Goal: Information Seeking & Learning: Learn about a topic

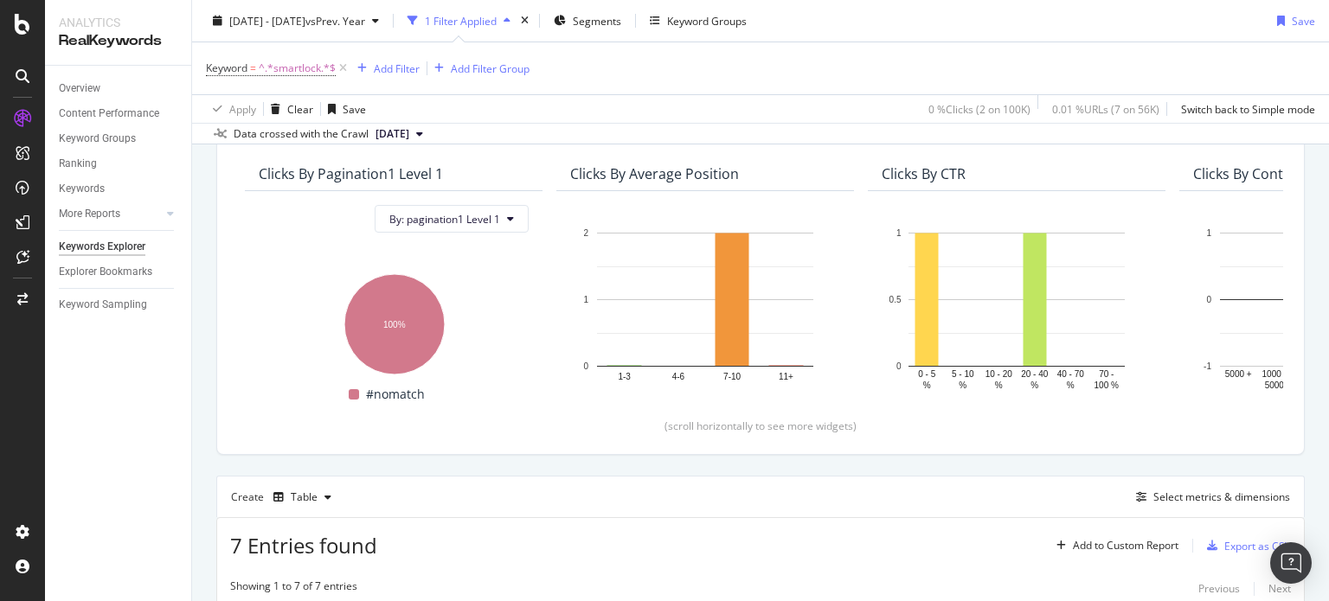
scroll to position [141, 0]
click at [393, 67] on div "Add Filter" at bounding box center [397, 68] width 46 height 15
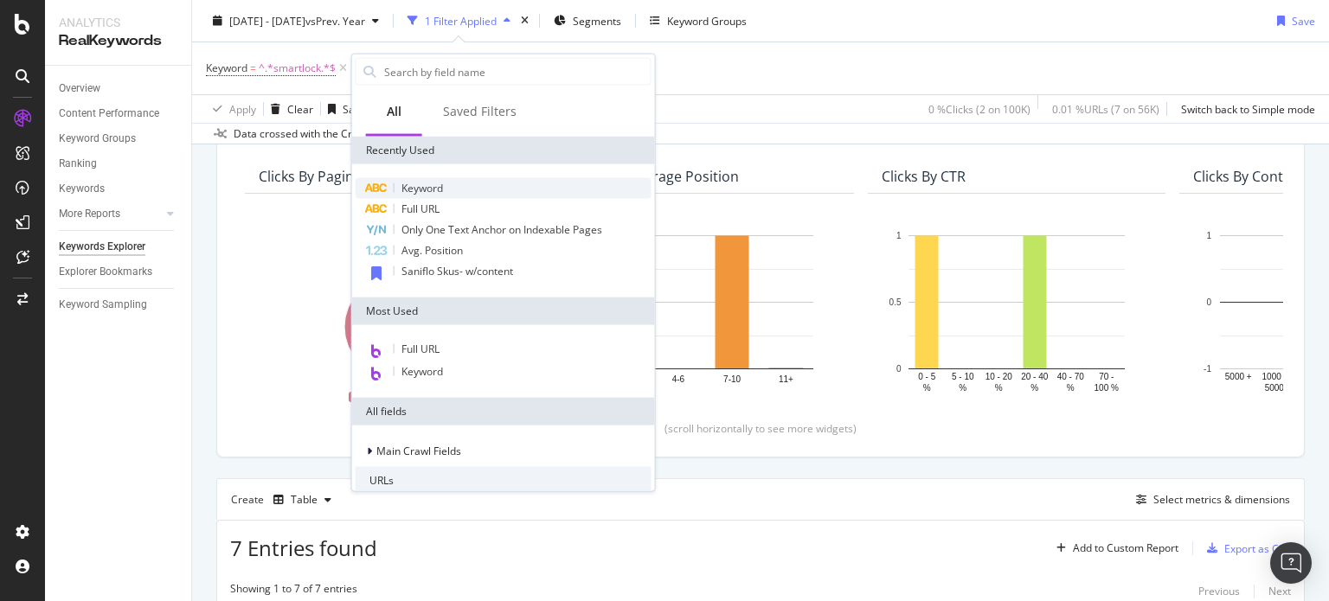
click at [441, 186] on span "Keyword" at bounding box center [422, 188] width 42 height 15
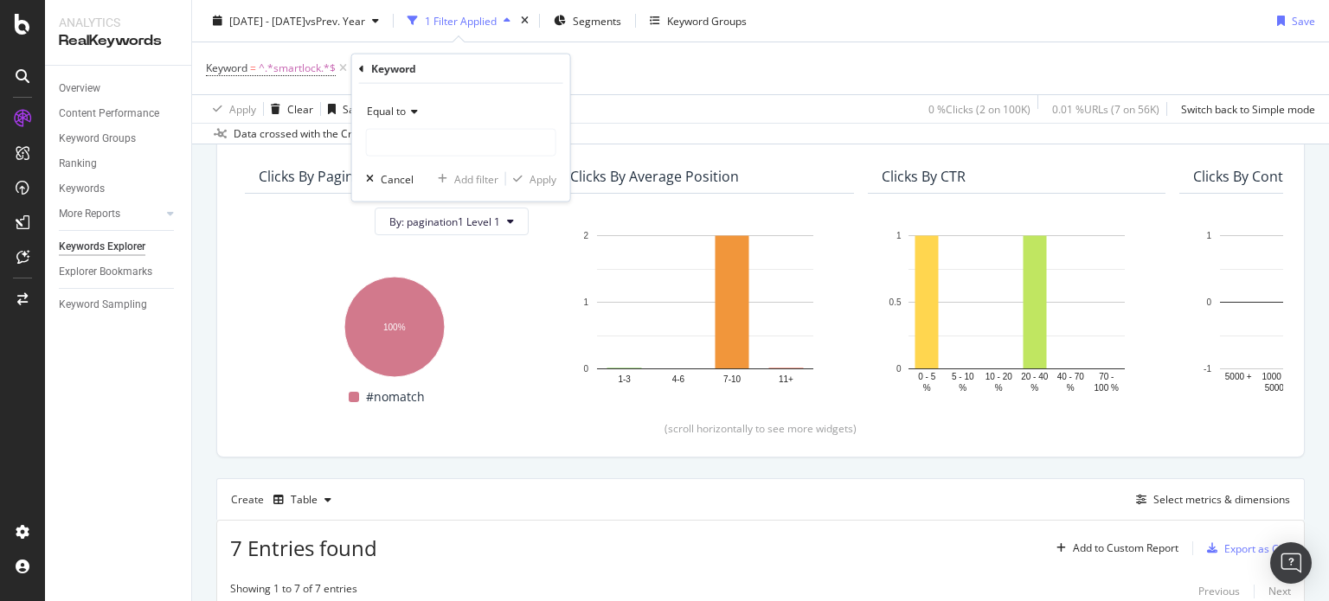
click at [399, 108] on span "Equal to" at bounding box center [386, 111] width 39 height 15
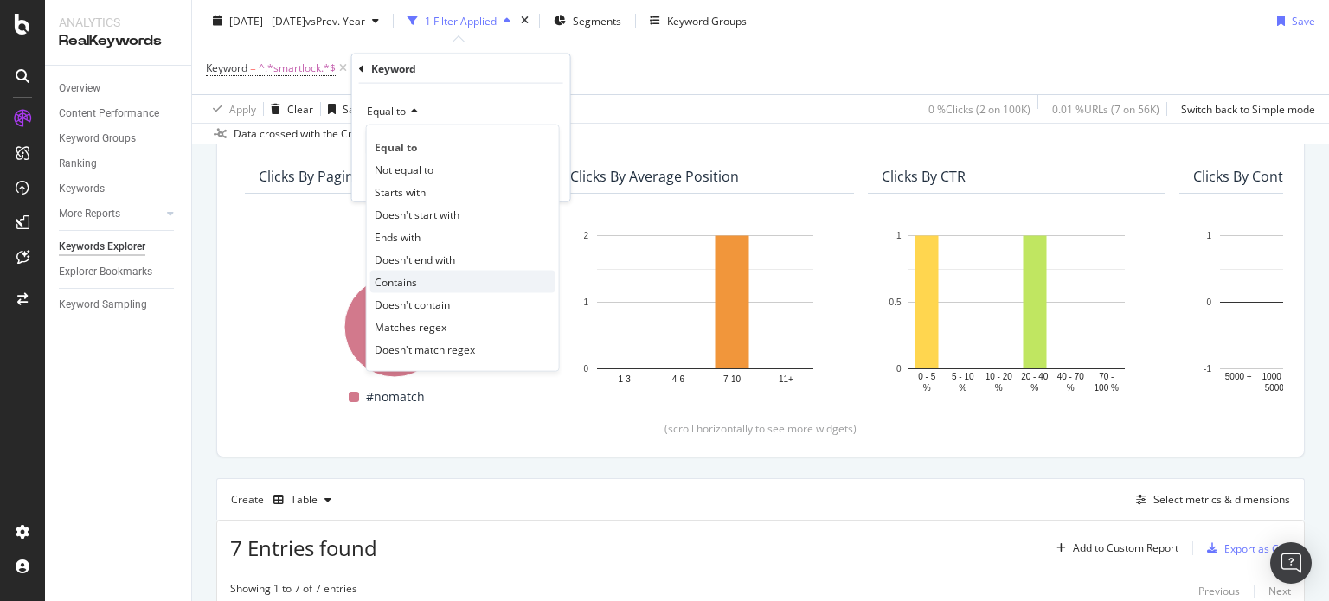
click at [405, 278] on span "Contains" at bounding box center [396, 281] width 42 height 15
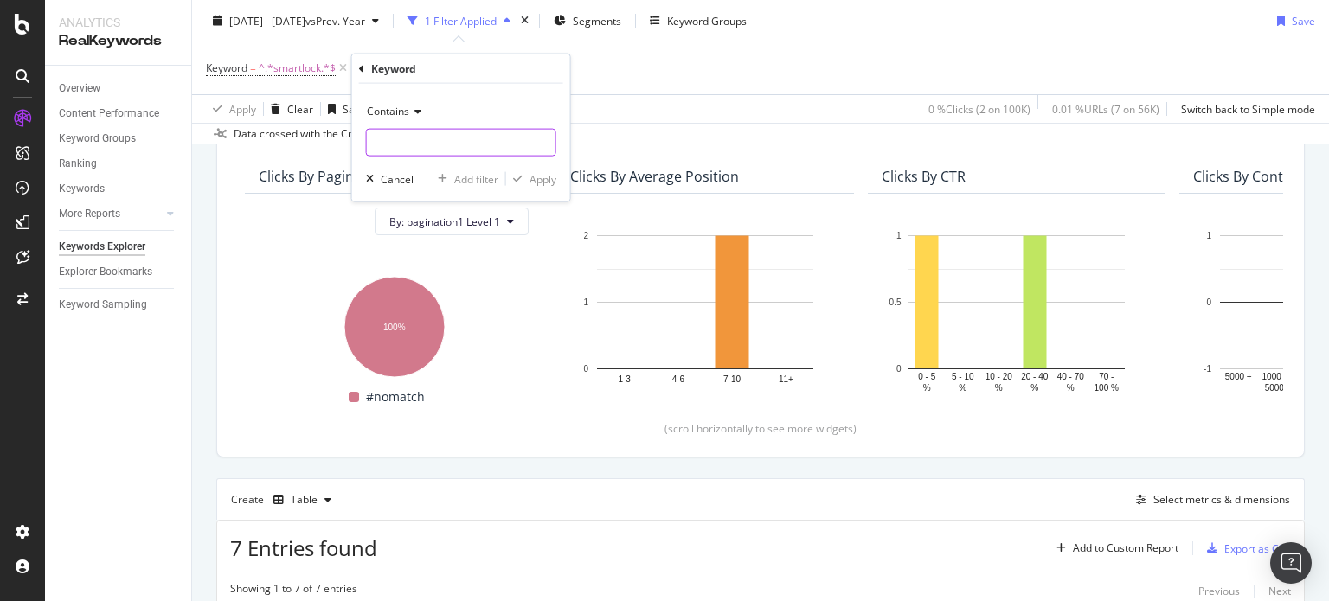
click at [425, 137] on input "text" at bounding box center [461, 143] width 189 height 28
type input "s"
type input "Smartlock"
click at [549, 174] on div "Apply" at bounding box center [542, 178] width 27 height 15
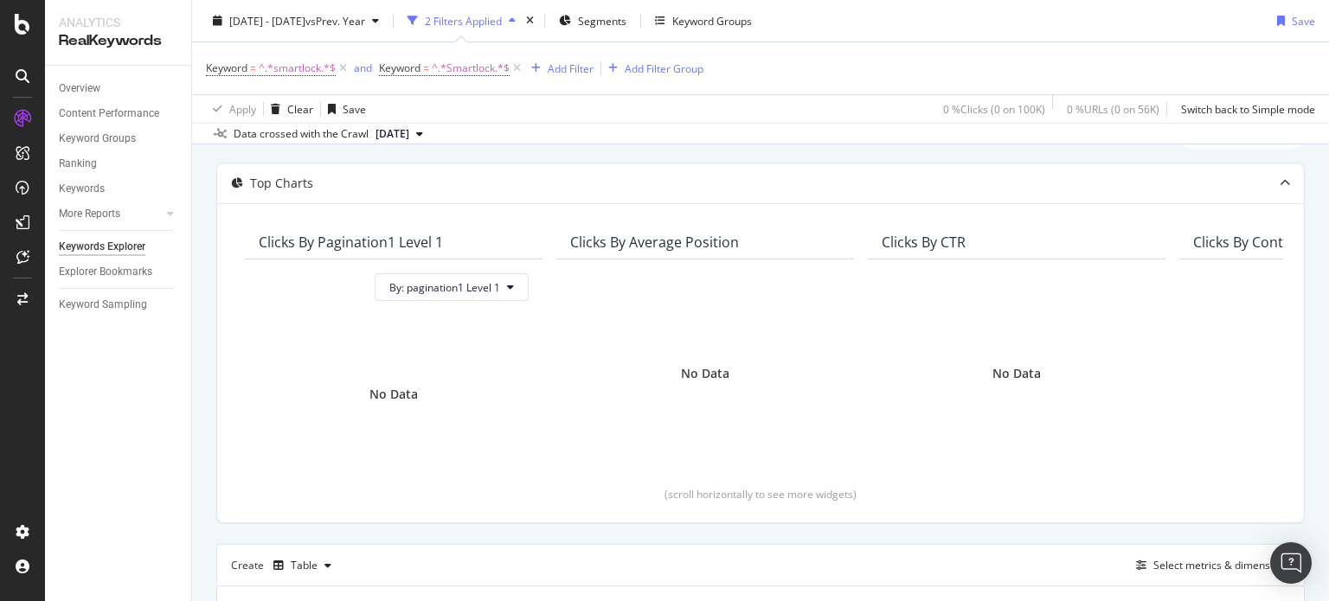
scroll to position [76, 0]
click at [354, 71] on div "and" at bounding box center [363, 68] width 18 height 15
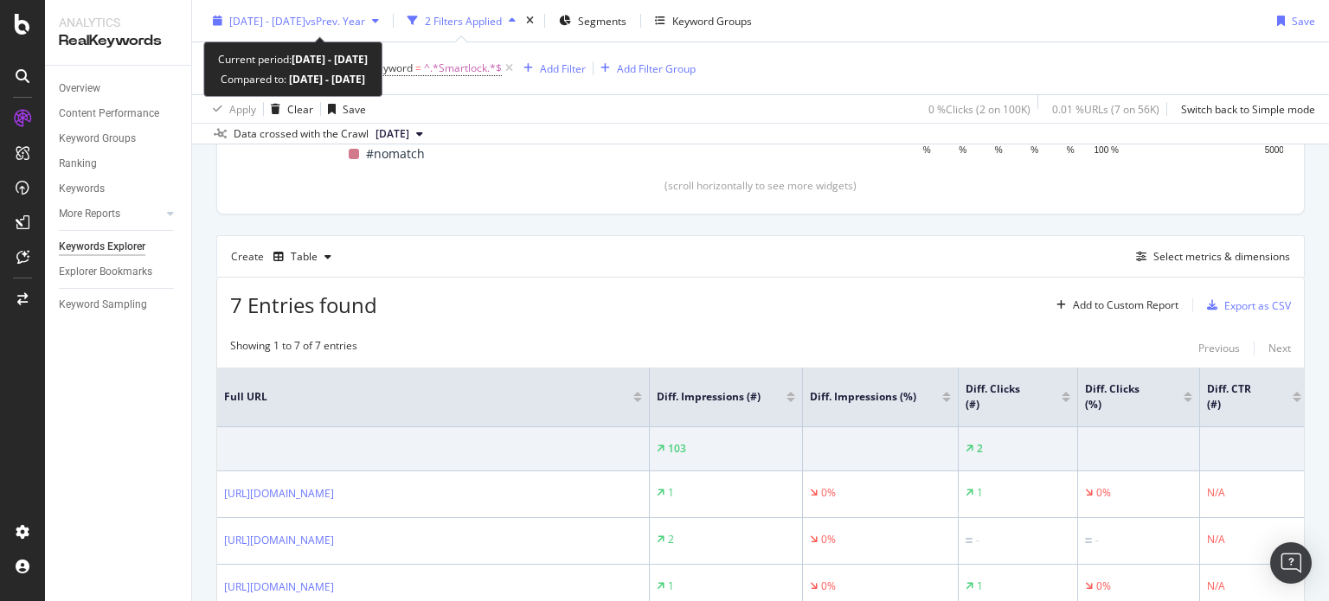
click at [364, 26] on span "vs Prev. Year" at bounding box center [335, 20] width 60 height 15
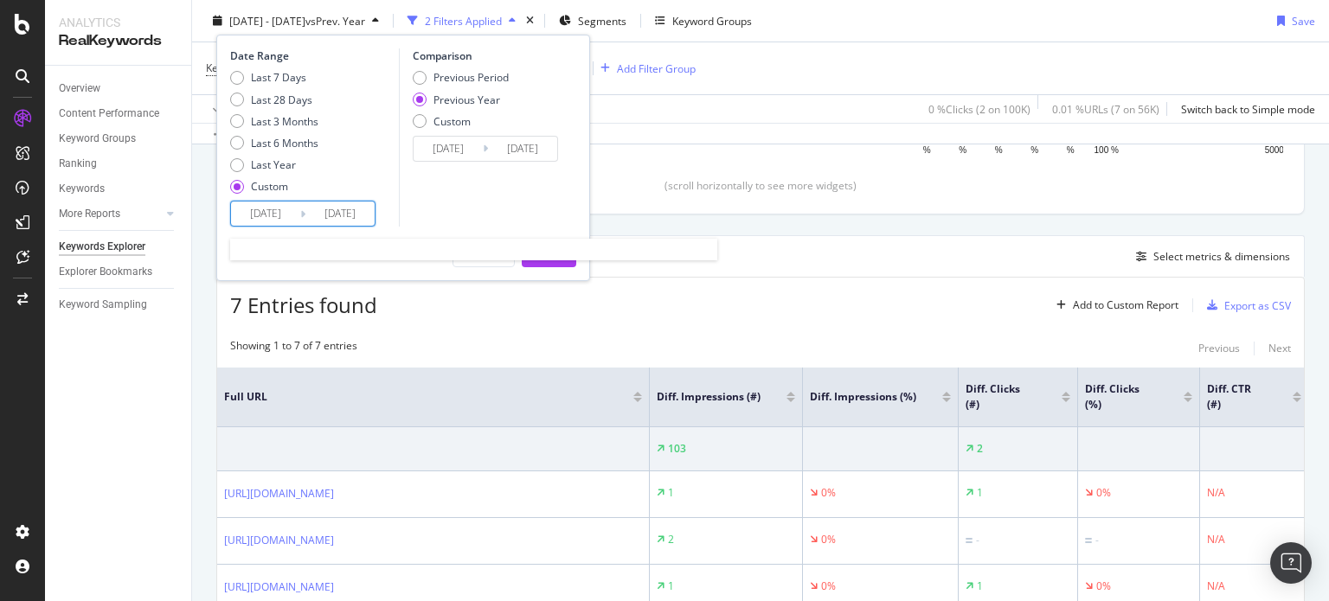
click at [273, 210] on input "2025/08/07" at bounding box center [265, 214] width 69 height 24
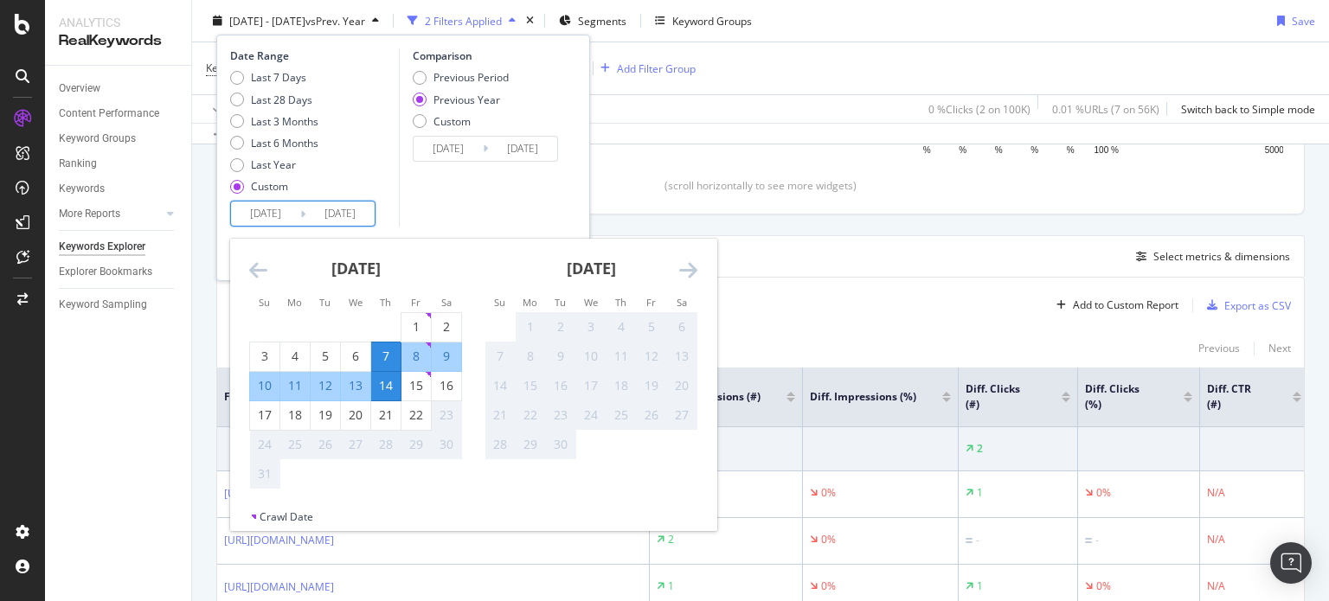
click at [380, 388] on div "14" at bounding box center [385, 385] width 29 height 17
type input "2025/08/14"
type input "2024/08/15"
click at [388, 414] on div "21" at bounding box center [385, 415] width 29 height 17
type input "2025/08/21"
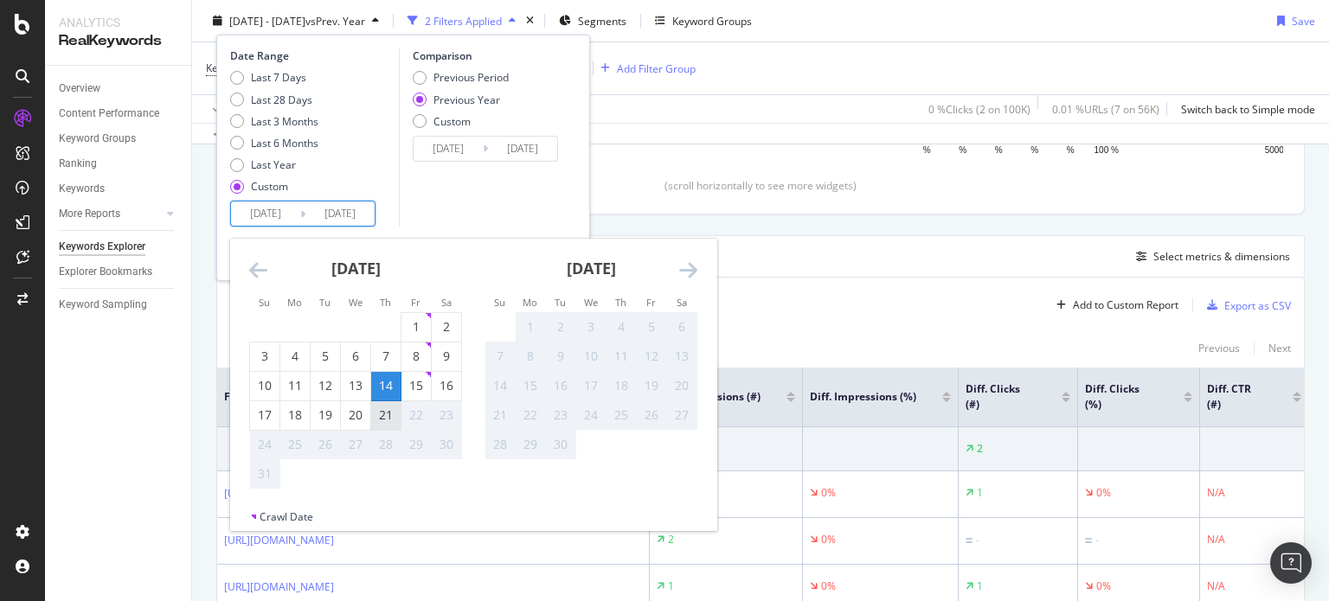
type input "2024/08/22"
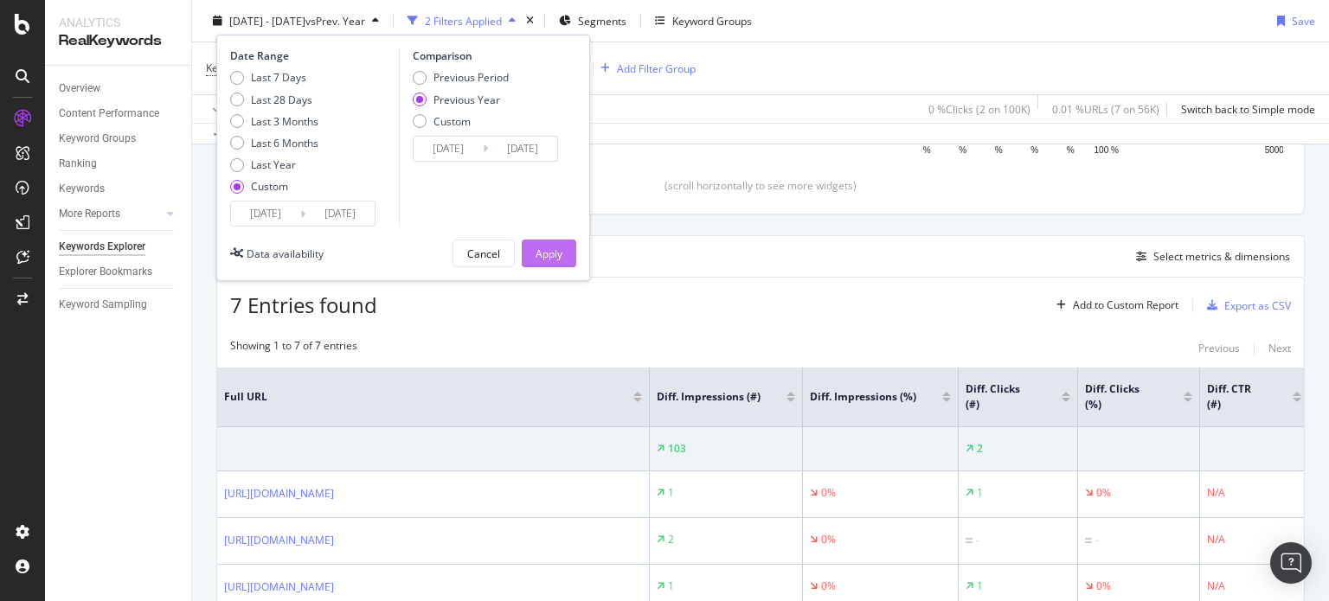
click at [567, 248] on button "Apply" at bounding box center [549, 254] width 54 height 28
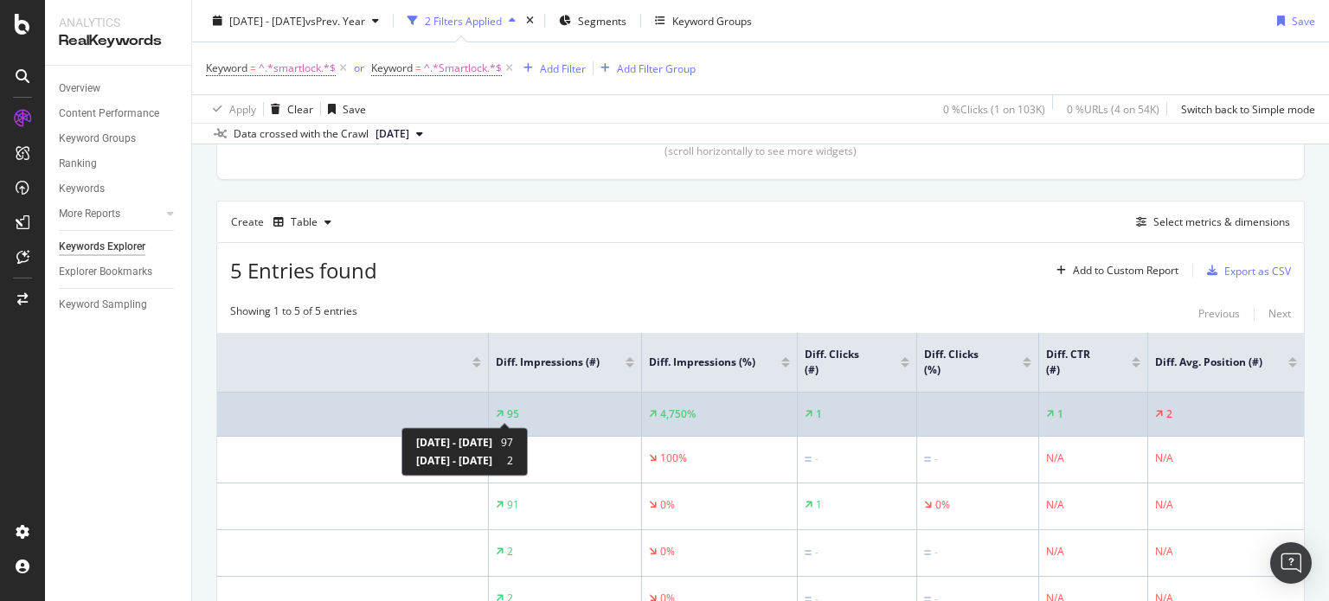
scroll to position [0, 169]
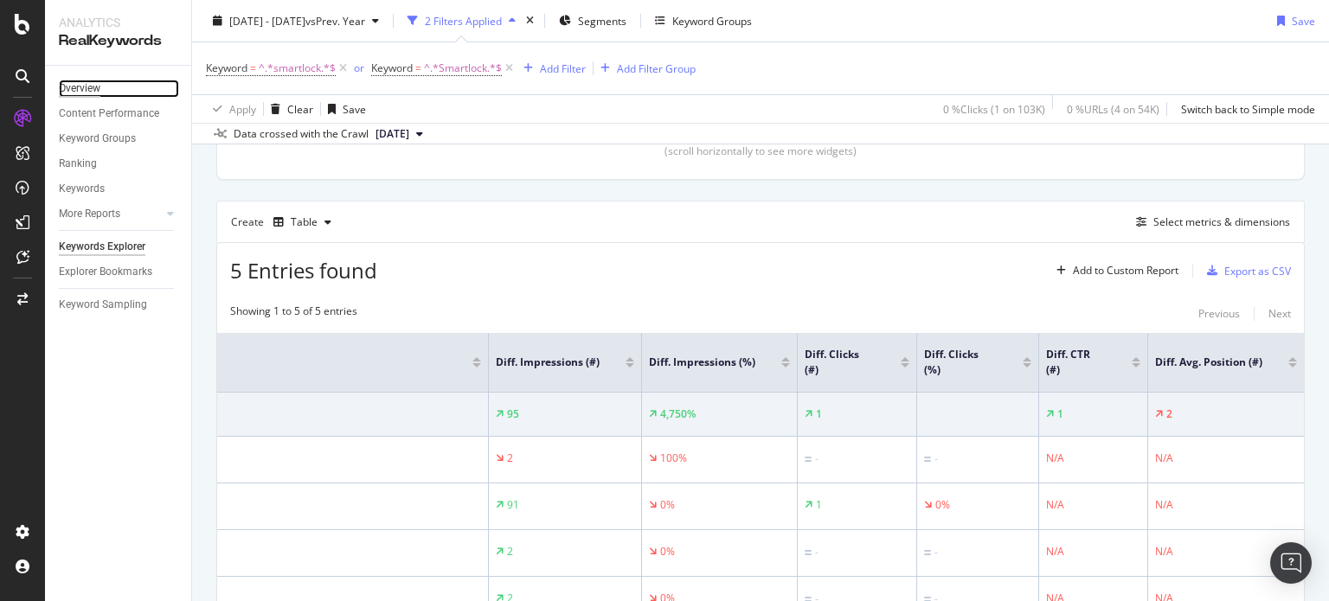
click at [89, 89] on div "Overview" at bounding box center [80, 89] width 42 height 18
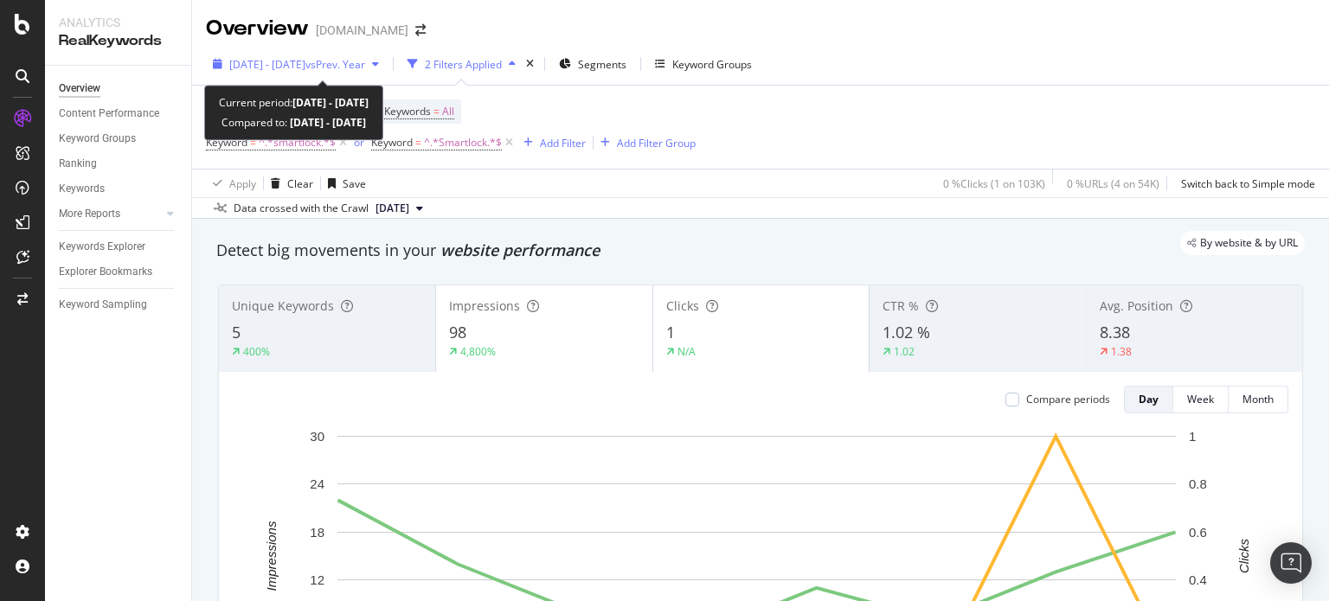
click at [282, 67] on span "2025 Aug. 14th - Aug. 21st" at bounding box center [267, 64] width 76 height 15
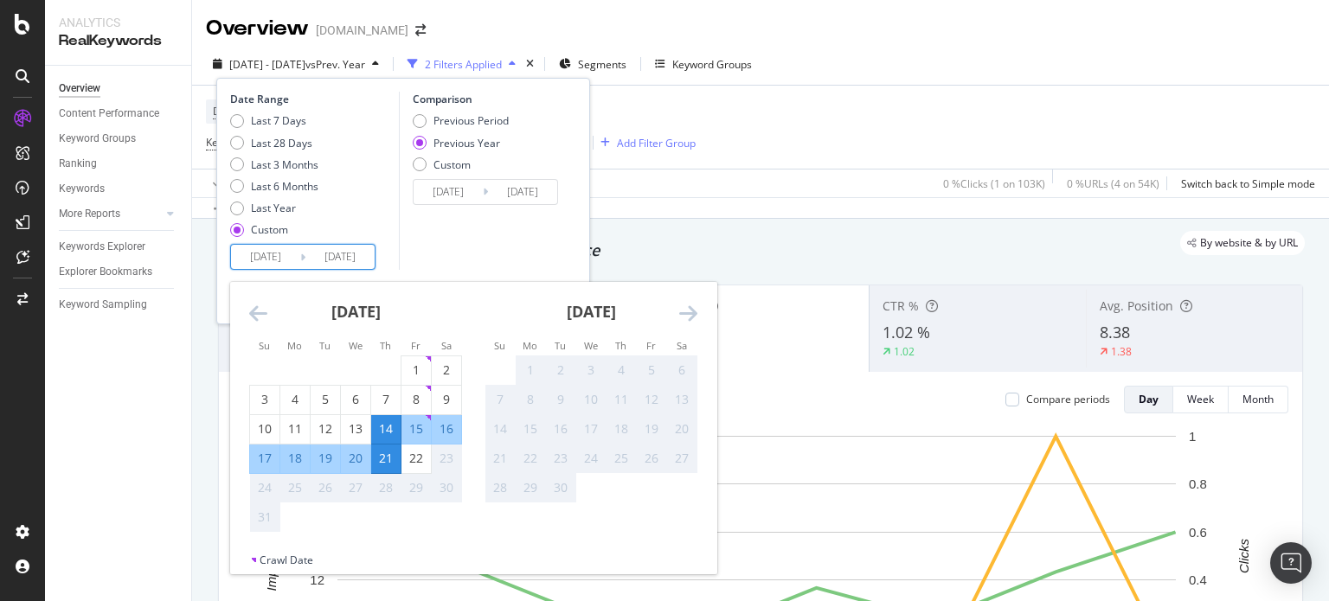
click at [279, 261] on input "2025/08/14" at bounding box center [265, 257] width 69 height 24
click at [377, 396] on div "7" at bounding box center [385, 399] width 29 height 17
type input "[DATE]"
click at [384, 425] on div "14" at bounding box center [385, 428] width 29 height 17
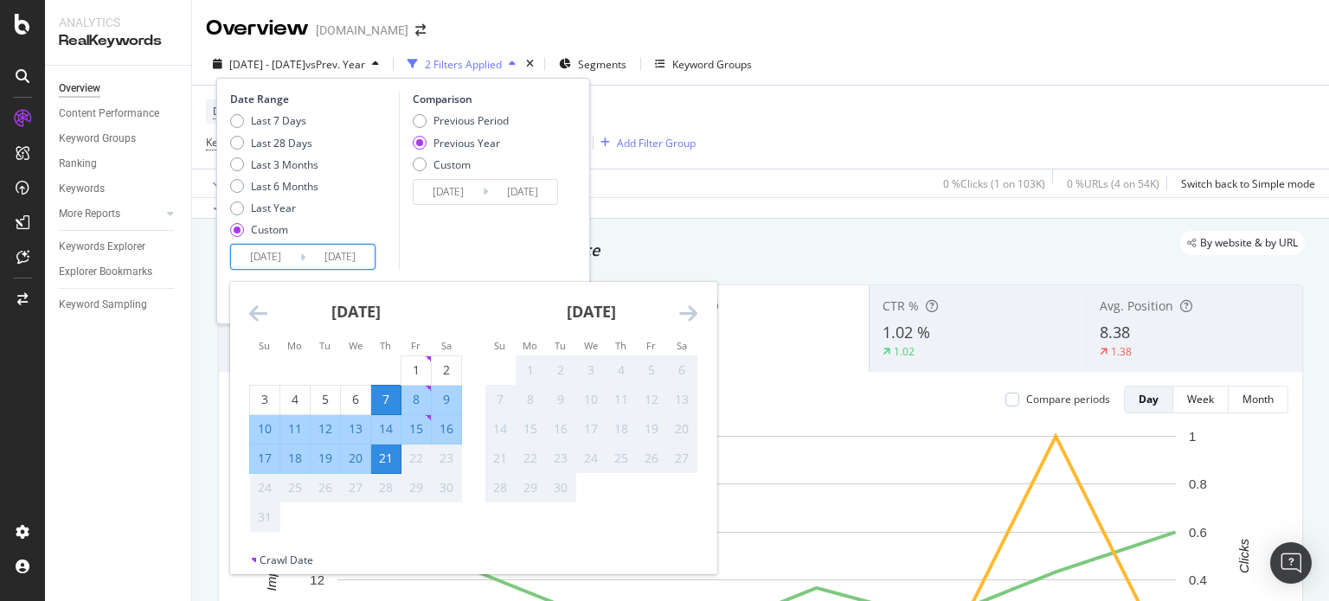
type input "2025/08/14"
type input "2024/08/15"
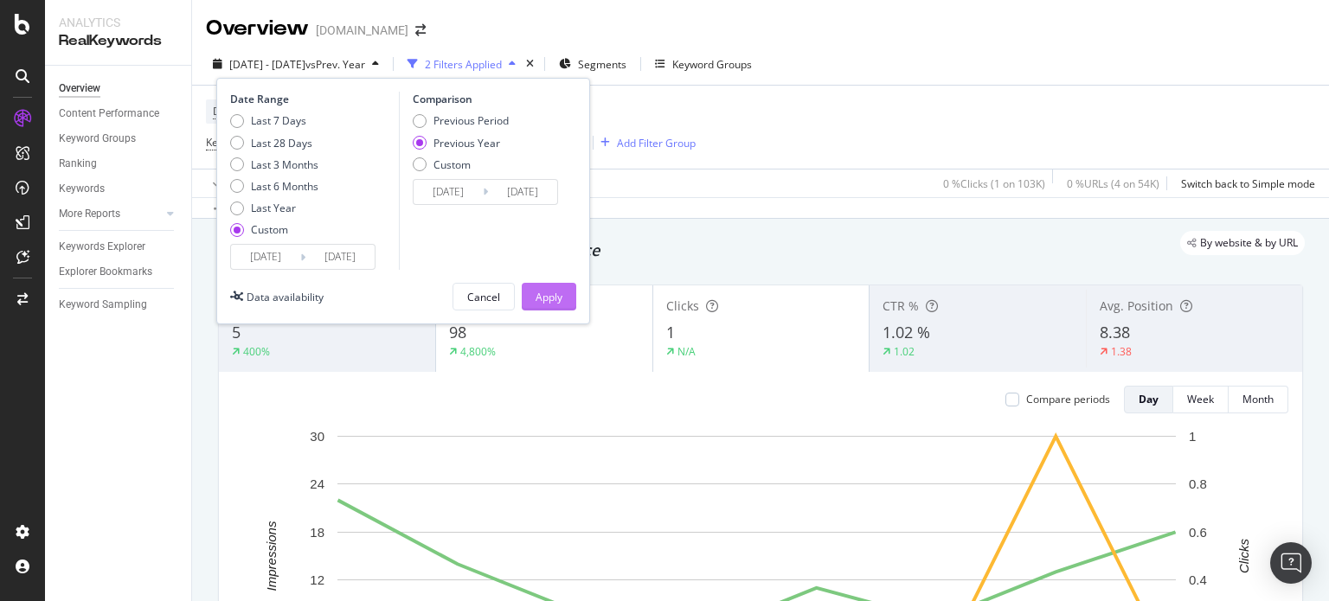
click at [535, 292] on div "Apply" at bounding box center [548, 297] width 27 height 15
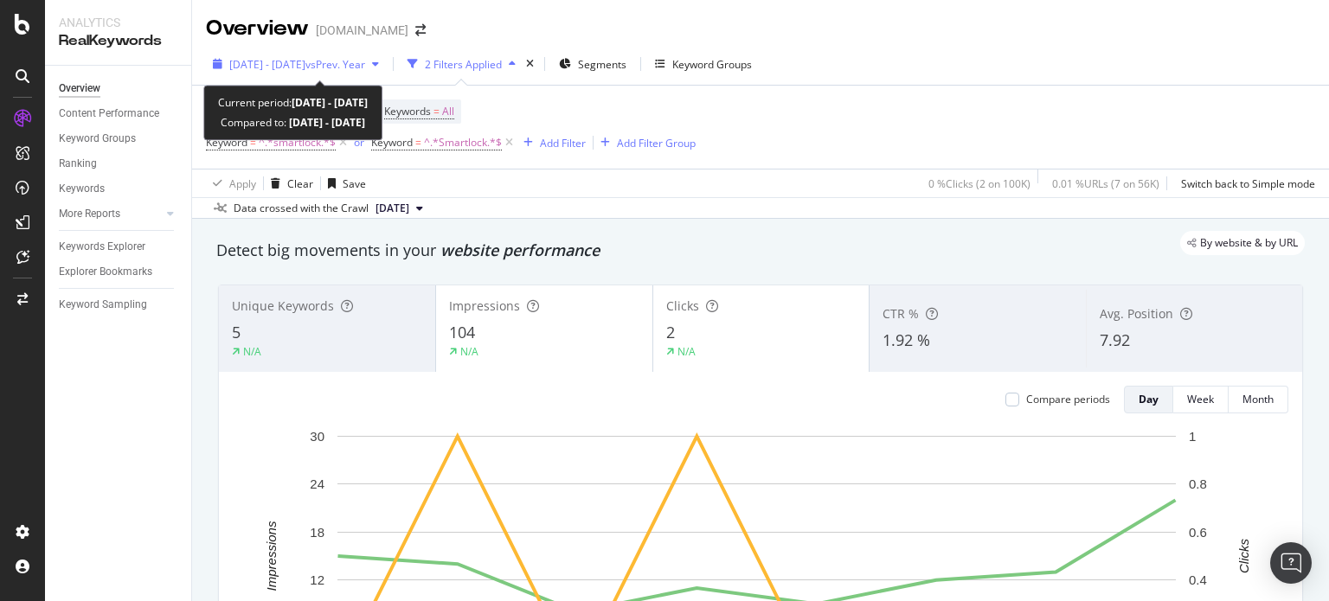
click at [373, 55] on div "2025 Aug. 7th - Aug. 14th vs Prev. Year" at bounding box center [296, 64] width 180 height 26
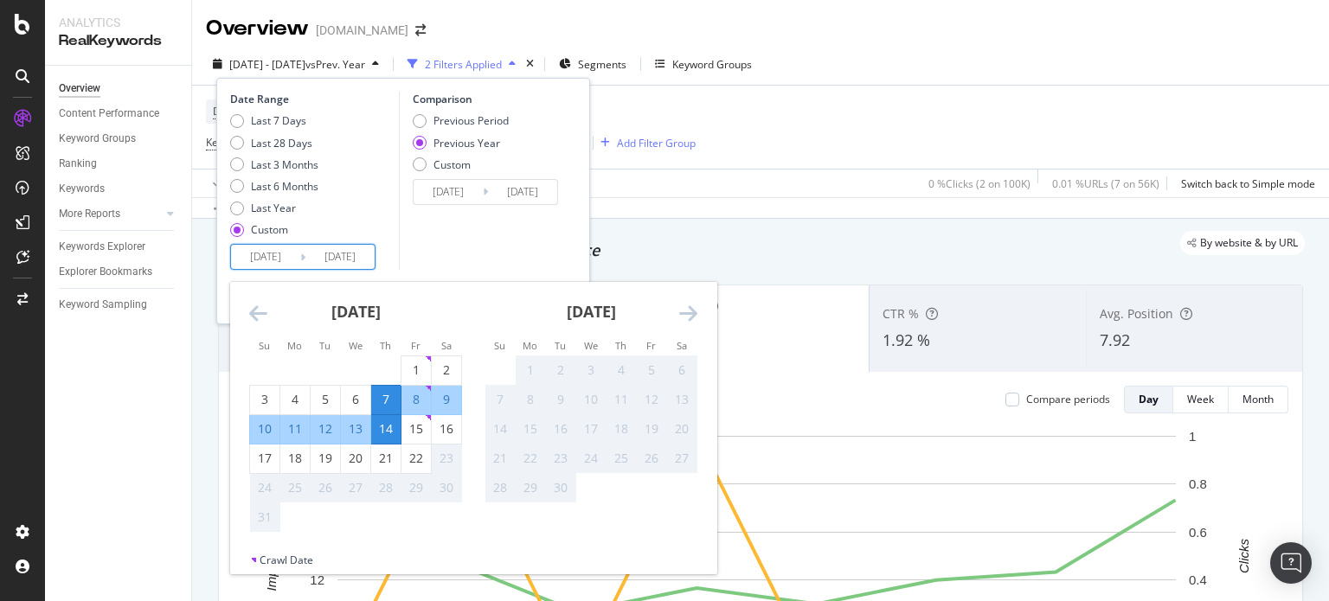
click at [296, 262] on input "[DATE]" at bounding box center [265, 257] width 69 height 24
click at [390, 427] on div "14" at bounding box center [385, 428] width 29 height 17
type input "2025/08/14"
type input "2024/08/15"
click at [384, 458] on div "21" at bounding box center [385, 458] width 29 height 17
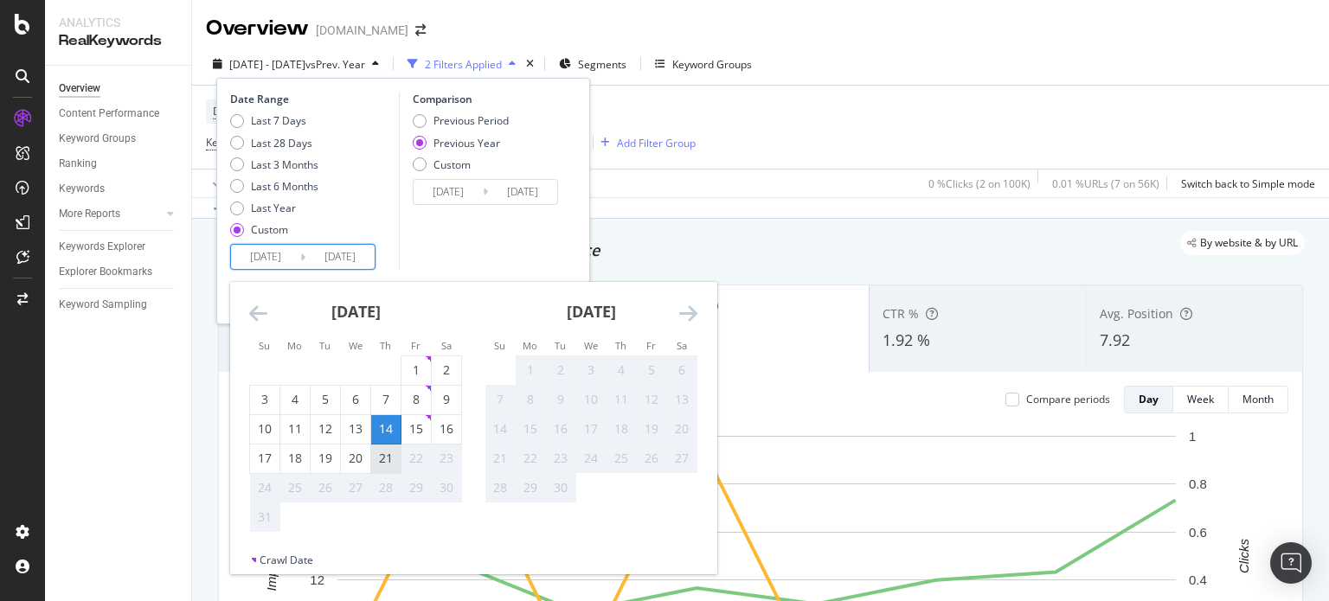
type input "2025/08/21"
type input "2024/08/22"
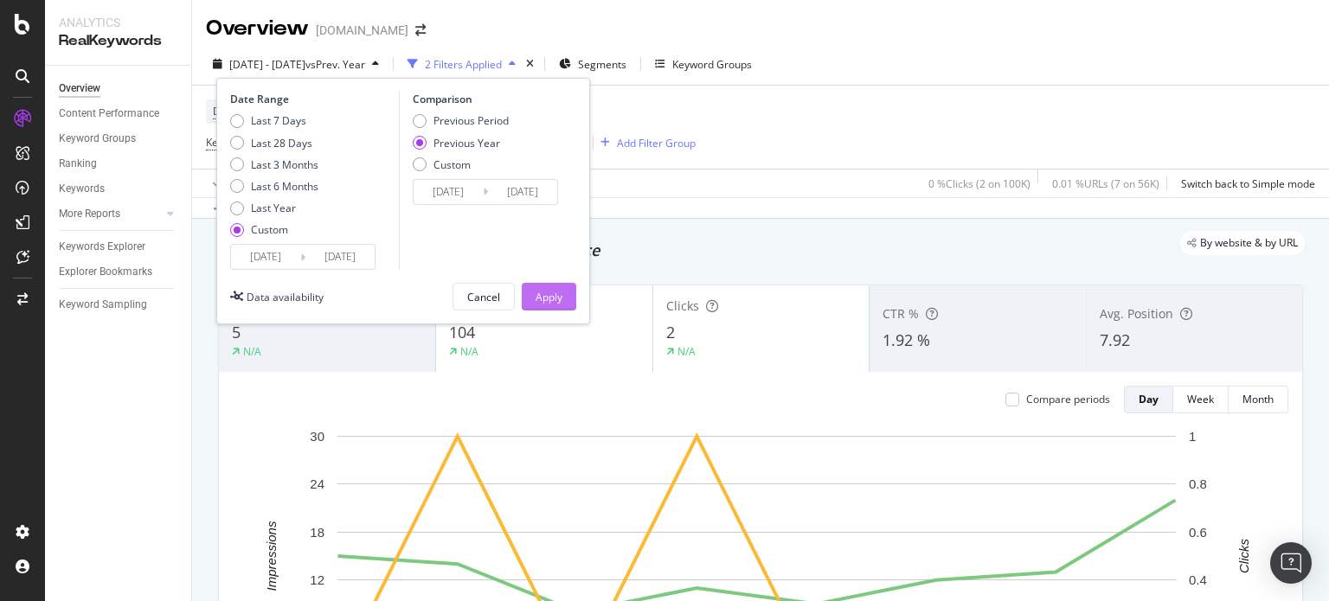
click at [551, 292] on div "Apply" at bounding box center [548, 297] width 27 height 15
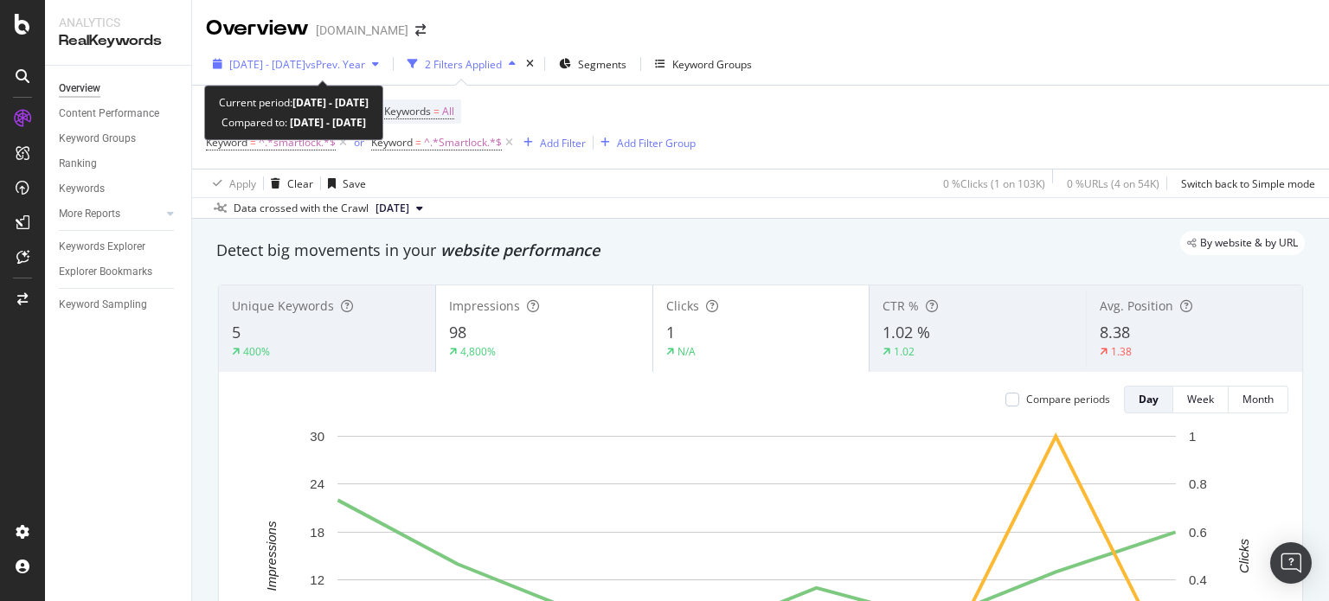
click at [287, 54] on div "2025 Aug. 14th - Aug. 21st vs Prev. Year" at bounding box center [296, 64] width 180 height 26
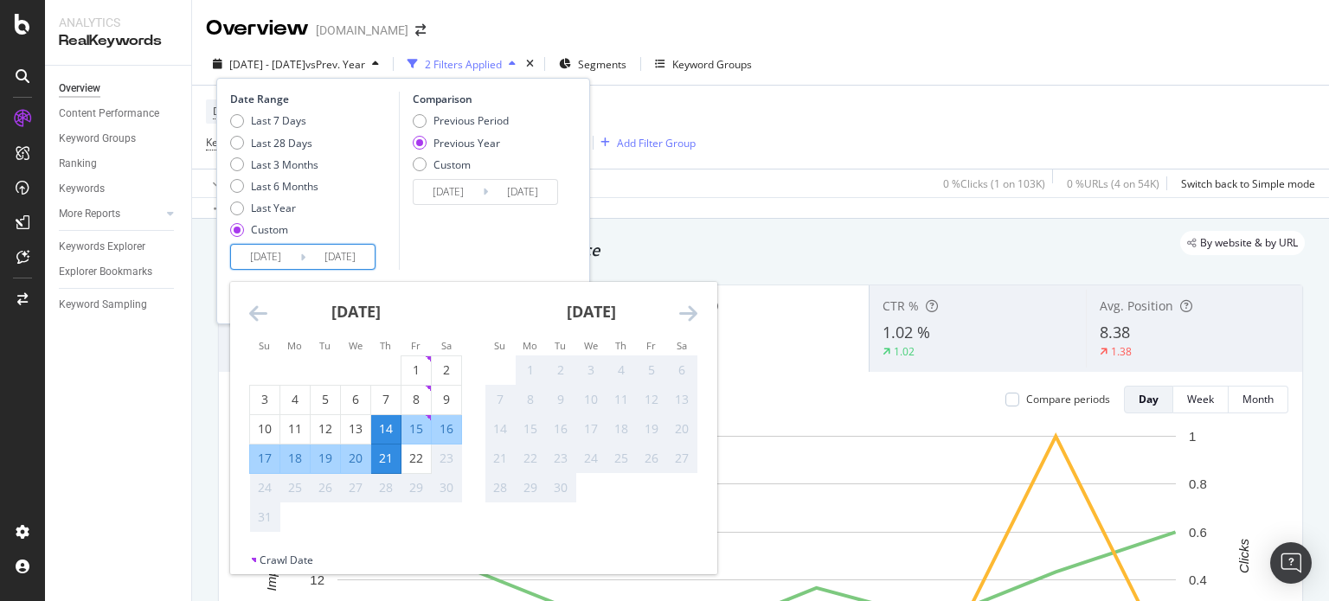
click at [289, 259] on input "2025/08/14" at bounding box center [265, 257] width 69 height 24
click at [384, 394] on div "7" at bounding box center [385, 399] width 29 height 17
type input "[DATE]"
click at [390, 428] on div "14" at bounding box center [385, 428] width 29 height 17
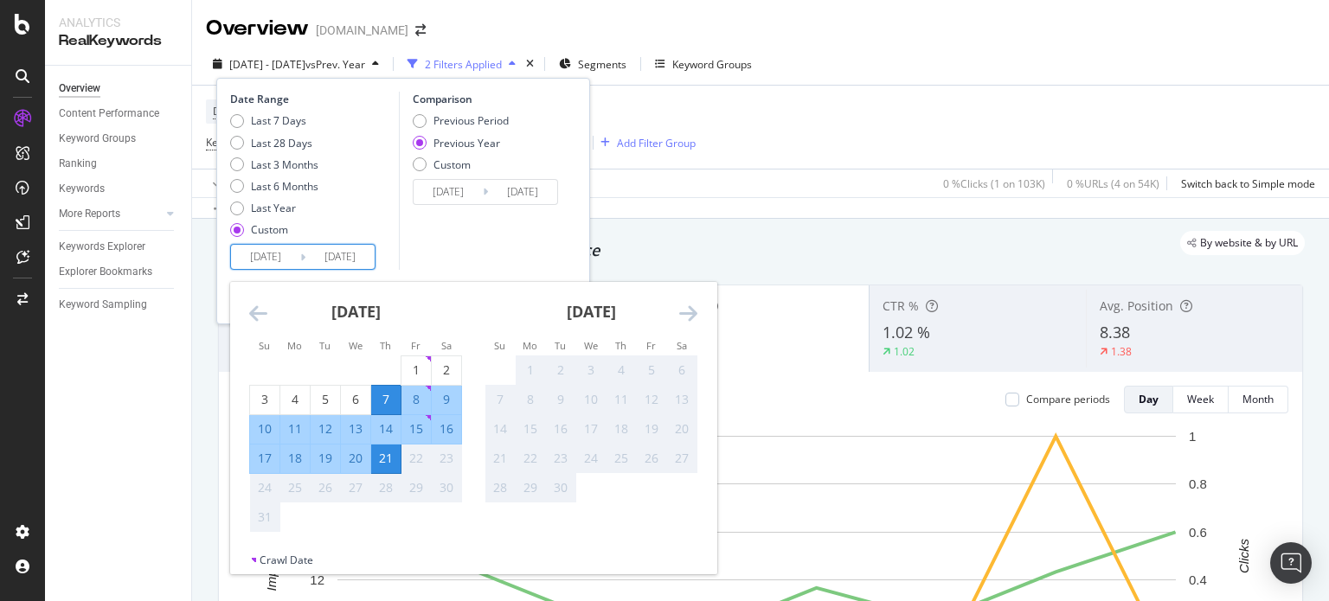
type input "2025/08/14"
type input "2024/08/15"
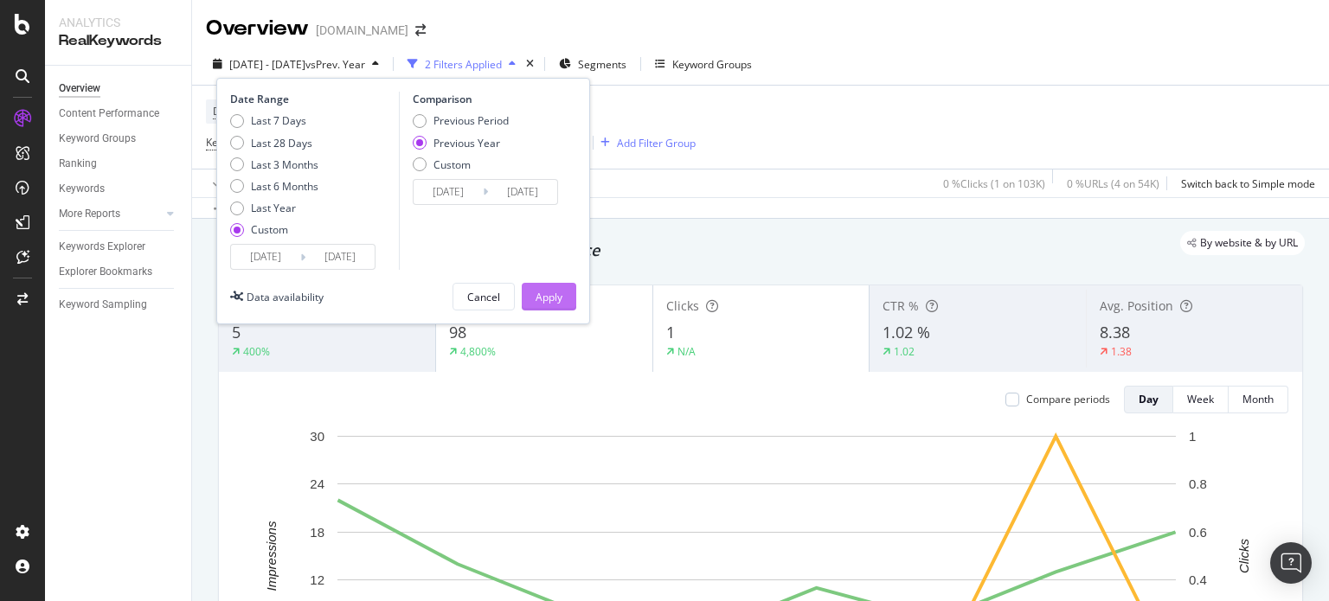
click at [547, 297] on div "Apply" at bounding box center [548, 297] width 27 height 15
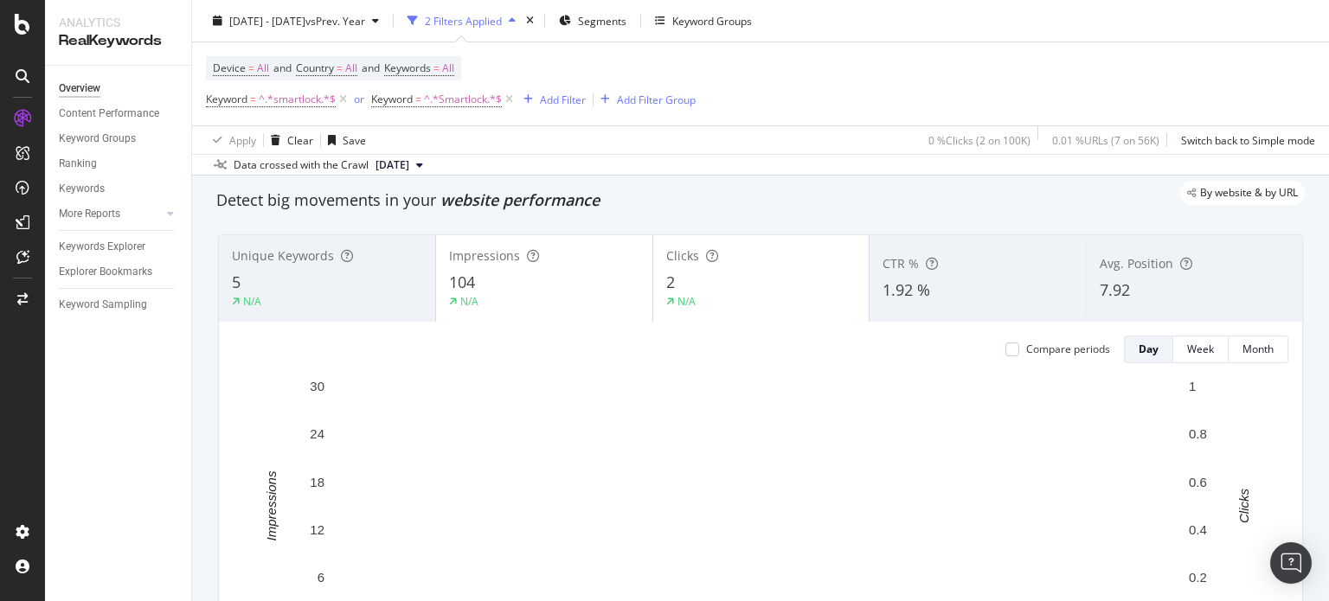
scroll to position [51, 0]
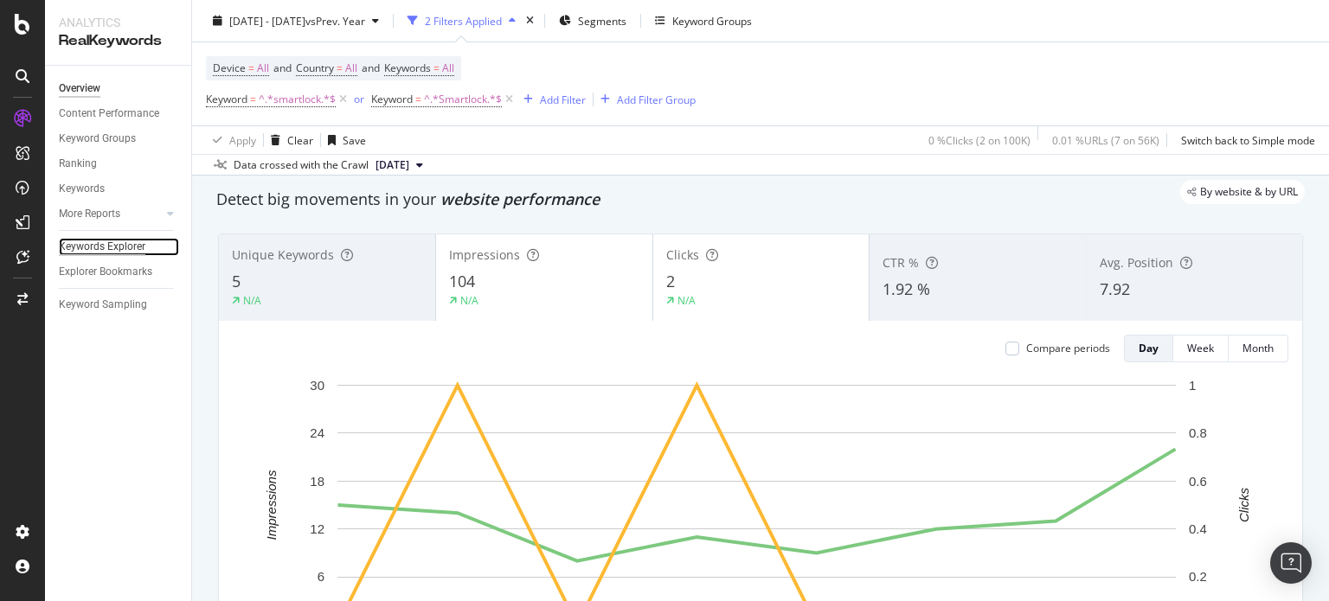
click at [70, 246] on div "Keywords Explorer" at bounding box center [102, 247] width 87 height 18
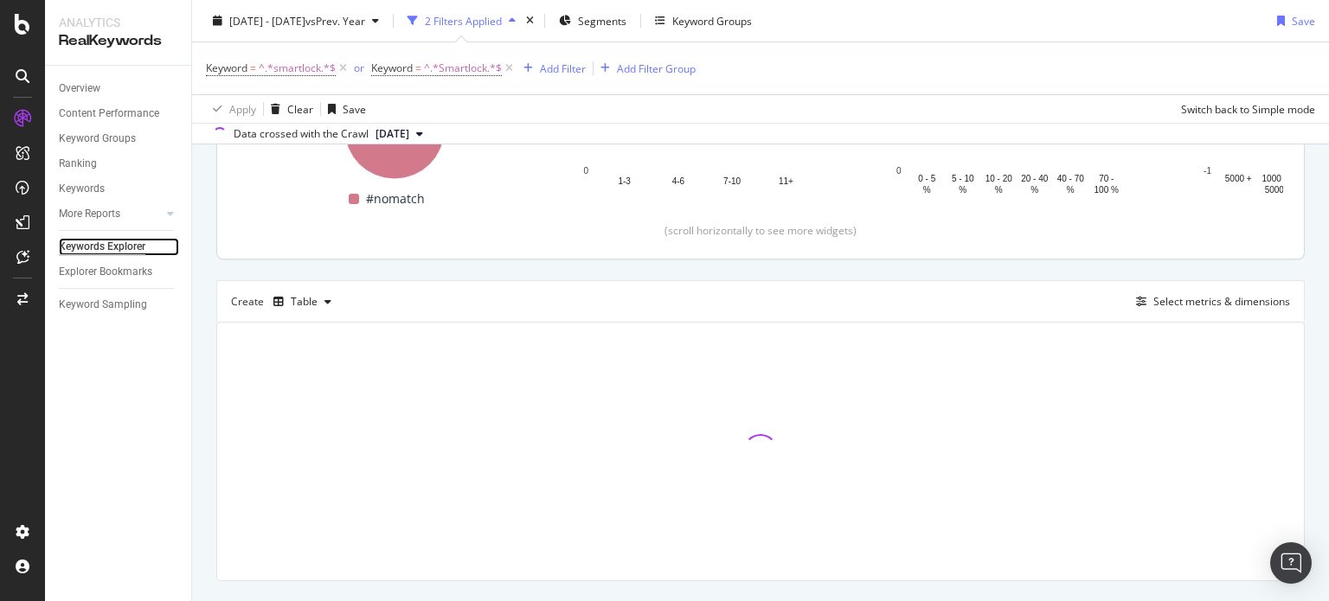
scroll to position [341, 0]
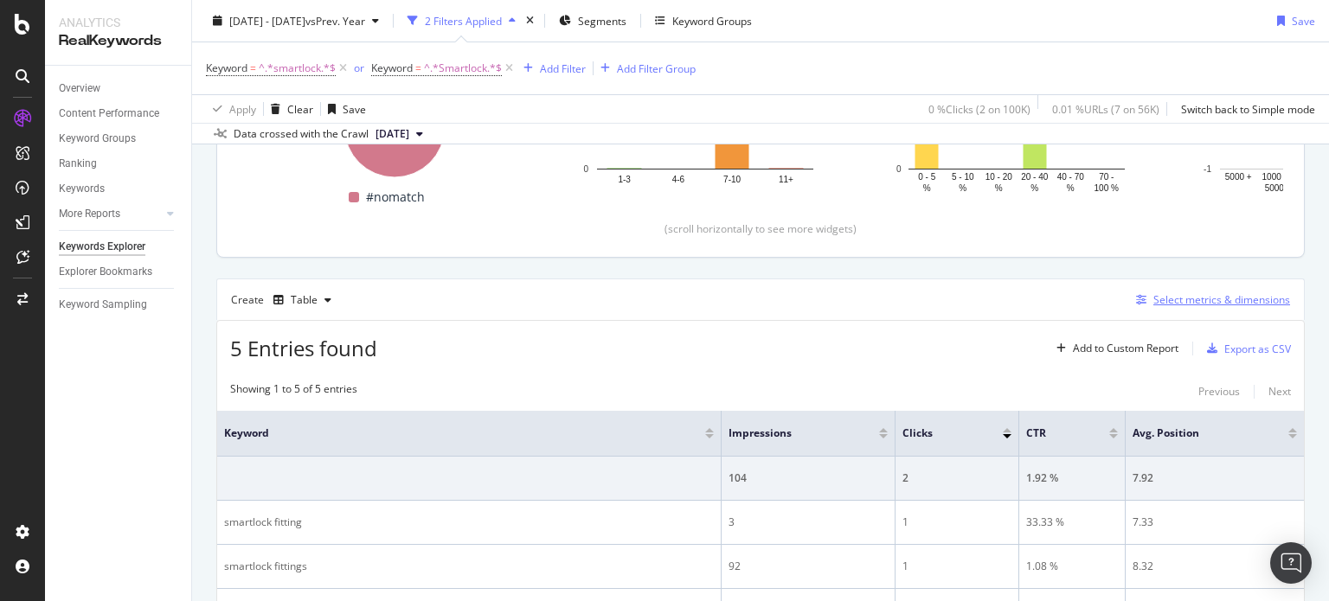
click at [1129, 298] on div "button" at bounding box center [1141, 300] width 24 height 10
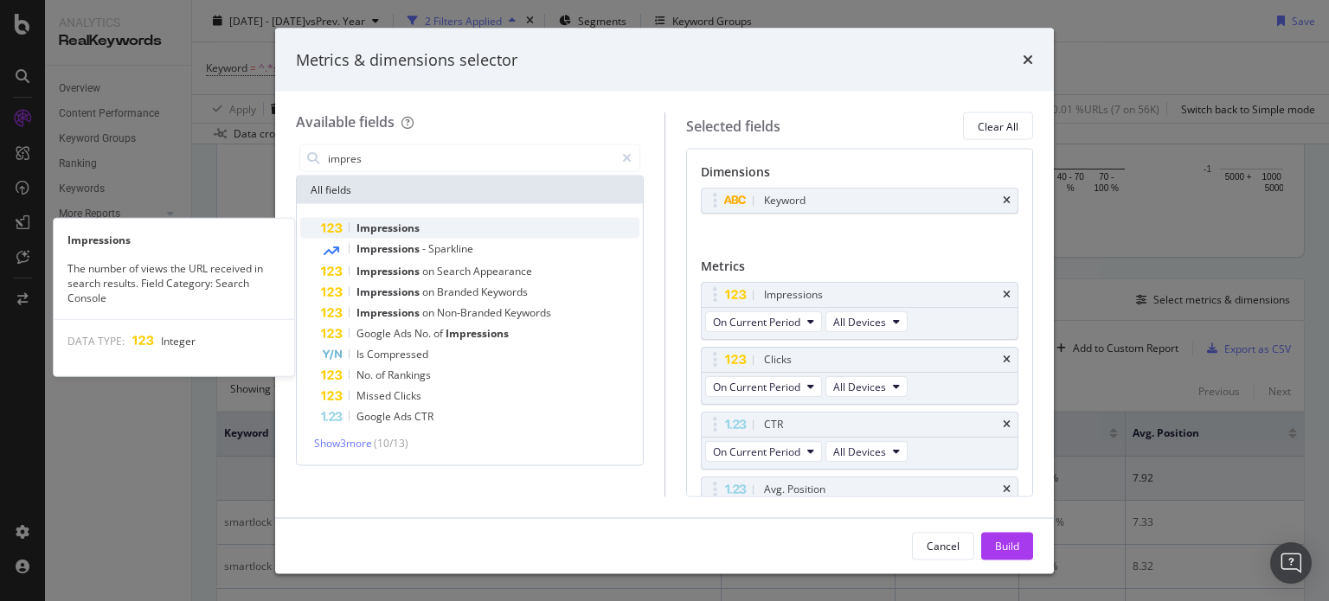
click at [451, 231] on div "Impressions" at bounding box center [480, 228] width 318 height 21
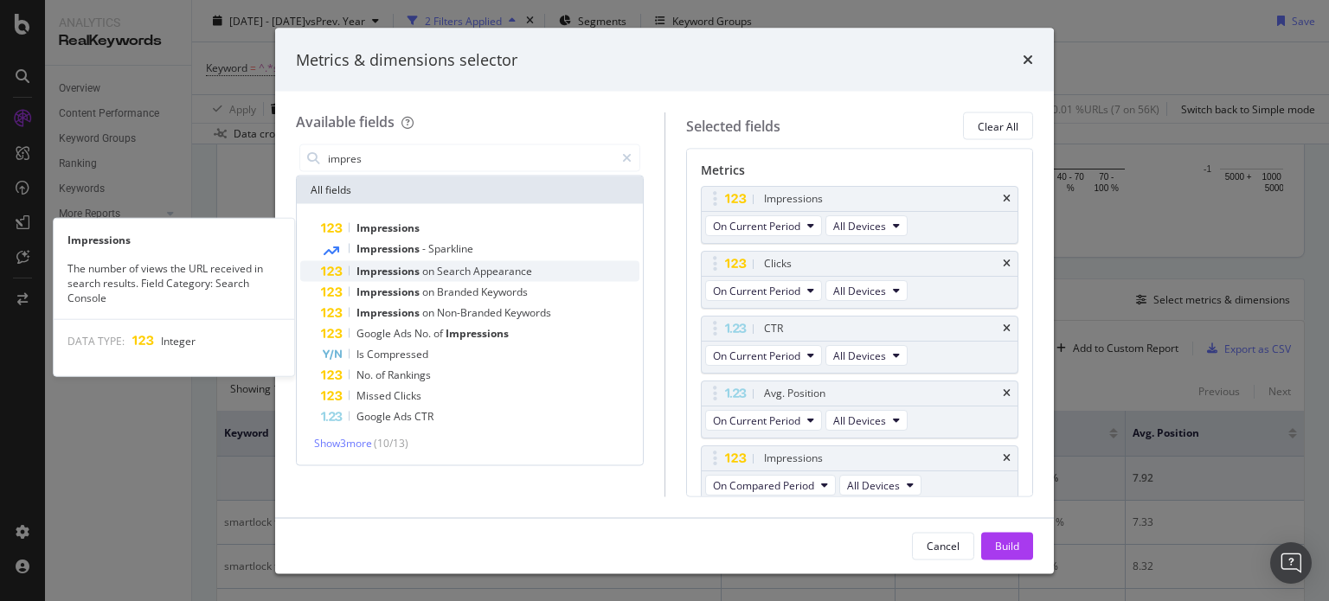
scroll to position [100, 0]
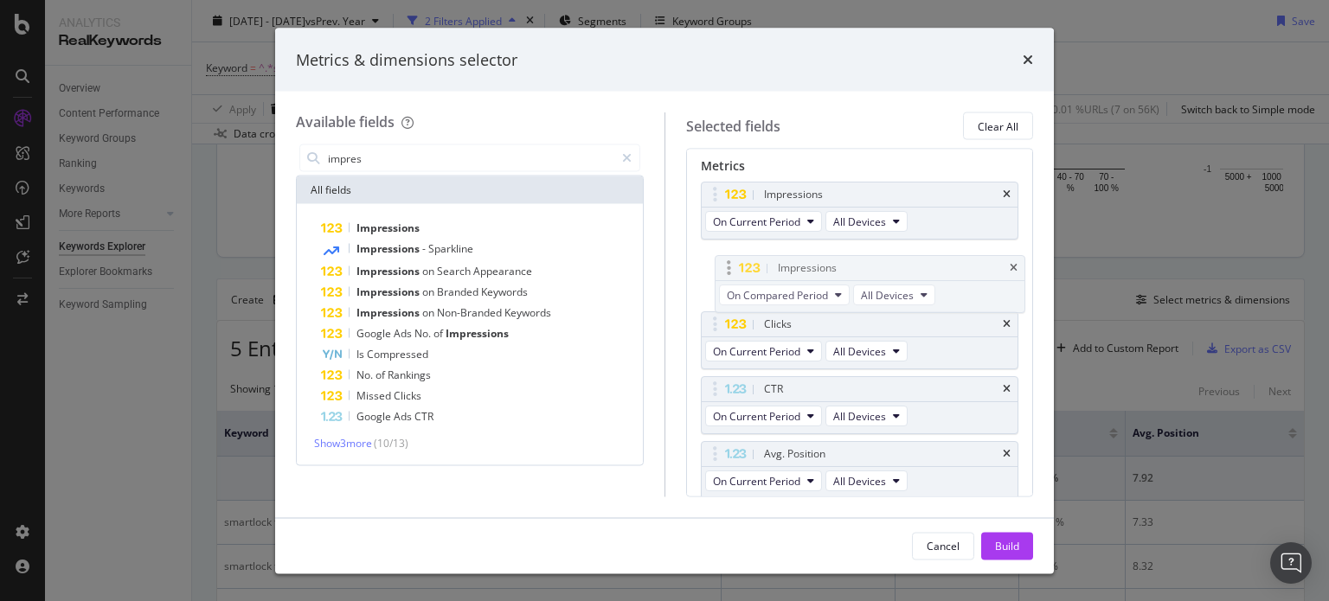
drag, startPoint x: 727, startPoint y: 449, endPoint x: 741, endPoint y: 262, distance: 187.4
click at [741, 262] on body "Analytics RealKeywords Overview Content Performance Keyword Groups Ranking Keyw…" at bounding box center [664, 300] width 1329 height 601
click at [772, 224] on span "On Current Period" at bounding box center [756, 221] width 87 height 15
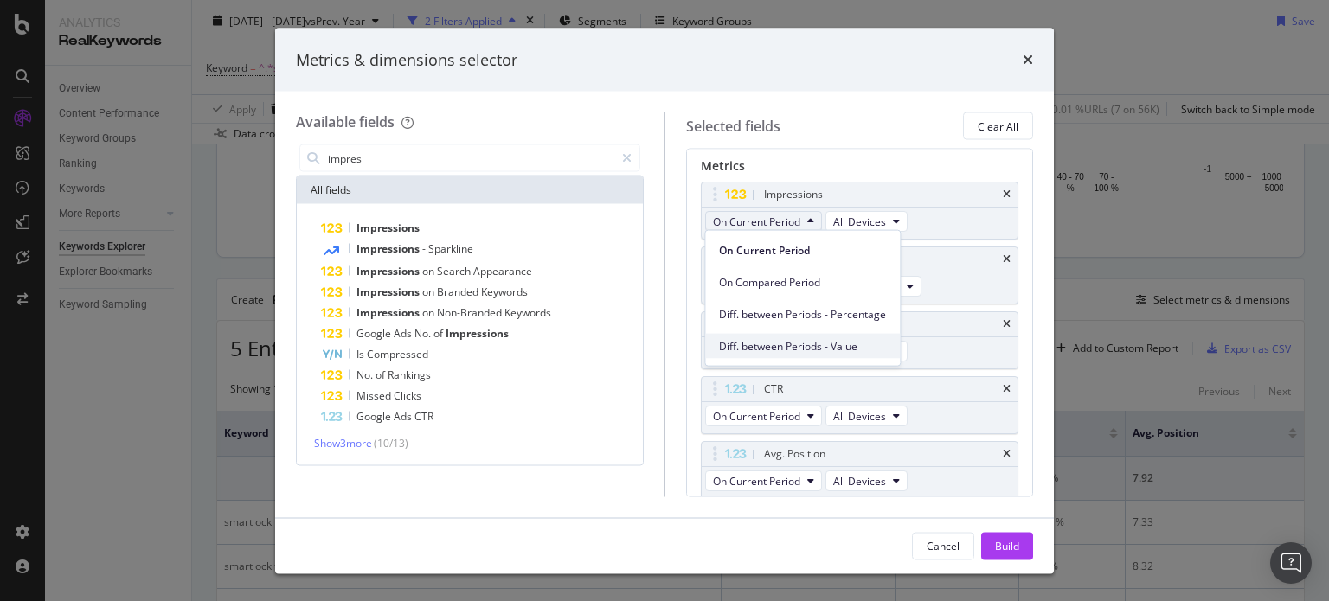
click at [779, 345] on span "Diff. between Periods - Value" at bounding box center [802, 346] width 167 height 16
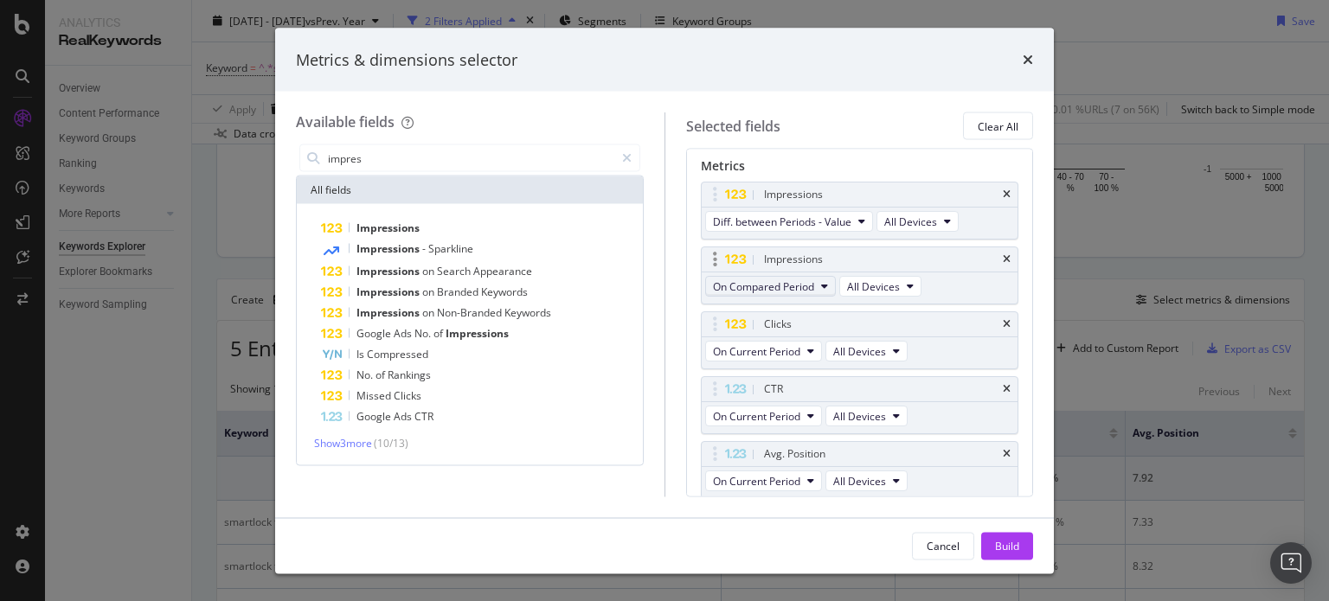
click at [788, 285] on span "On Compared Period" at bounding box center [763, 286] width 101 height 15
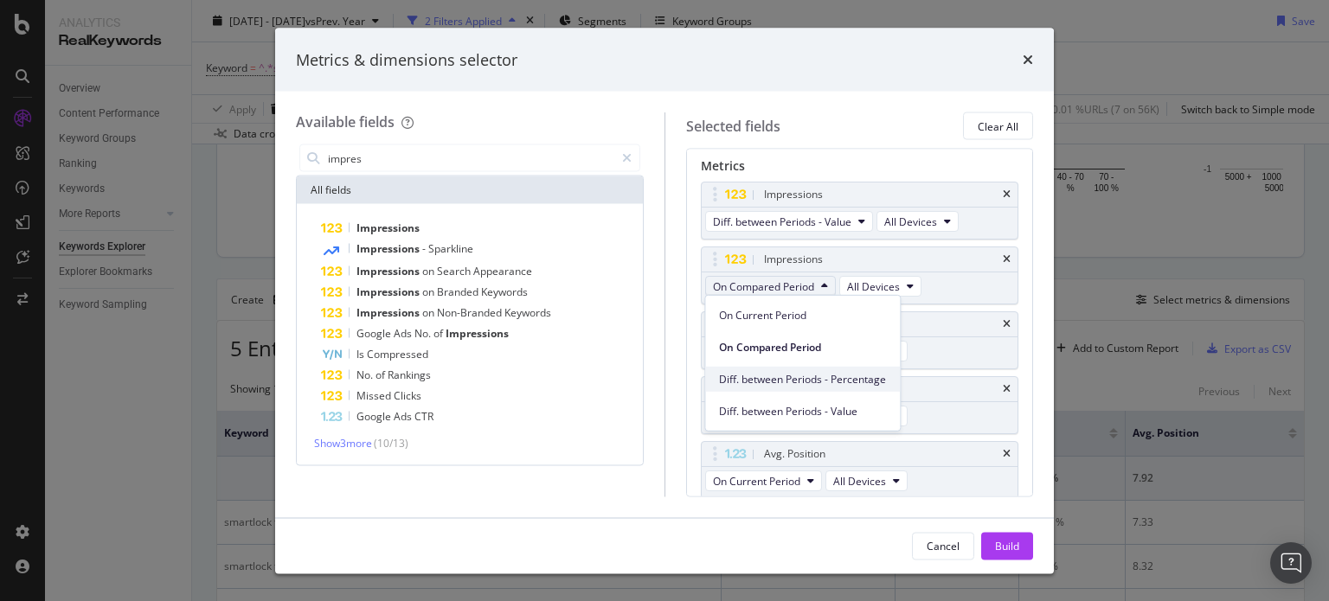
click at [820, 389] on div "Diff. between Periods - Percentage" at bounding box center [802, 379] width 195 height 25
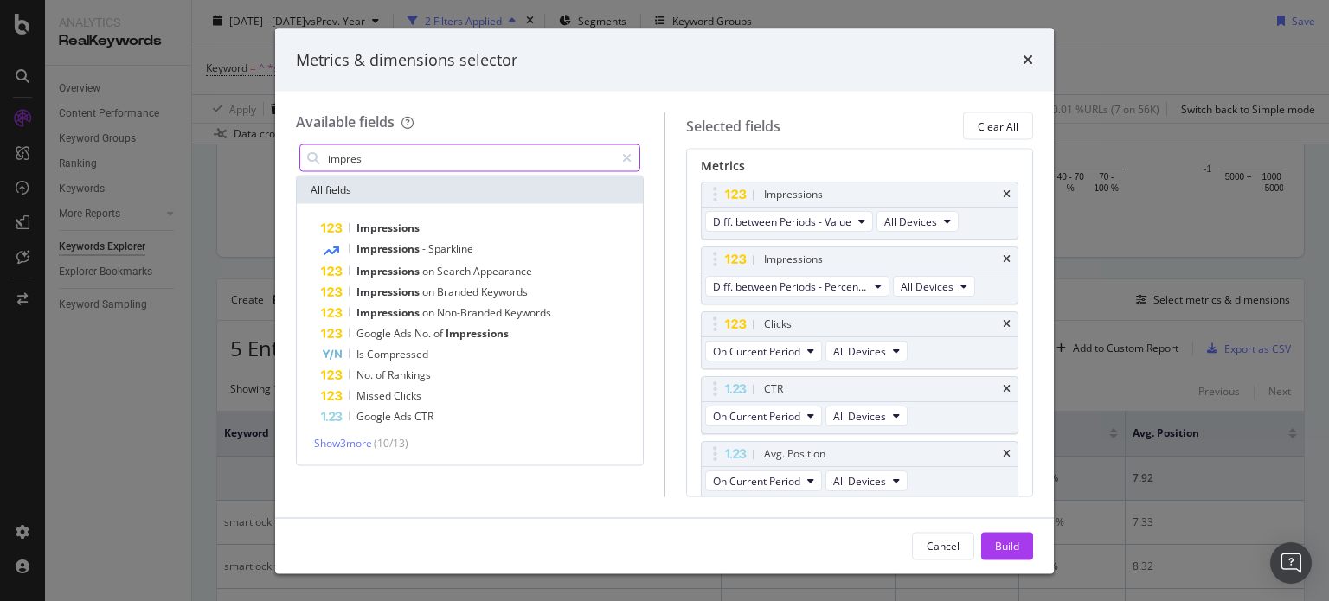
click at [446, 166] on input "impres" at bounding box center [470, 158] width 288 height 26
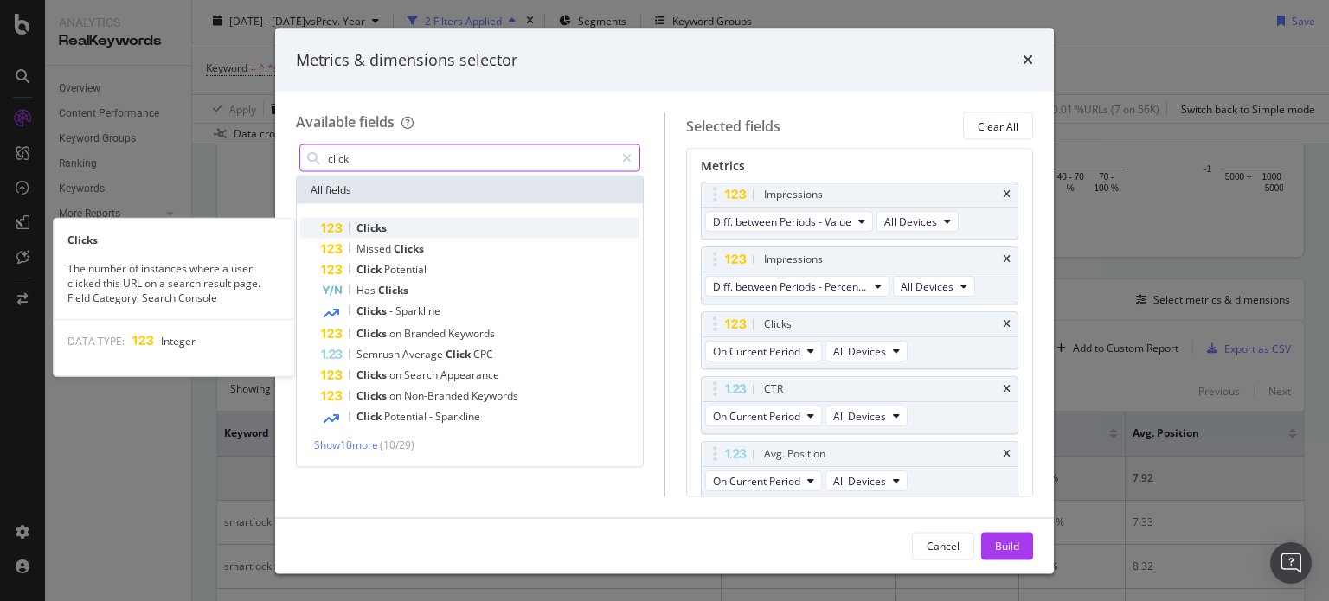
type input "click"
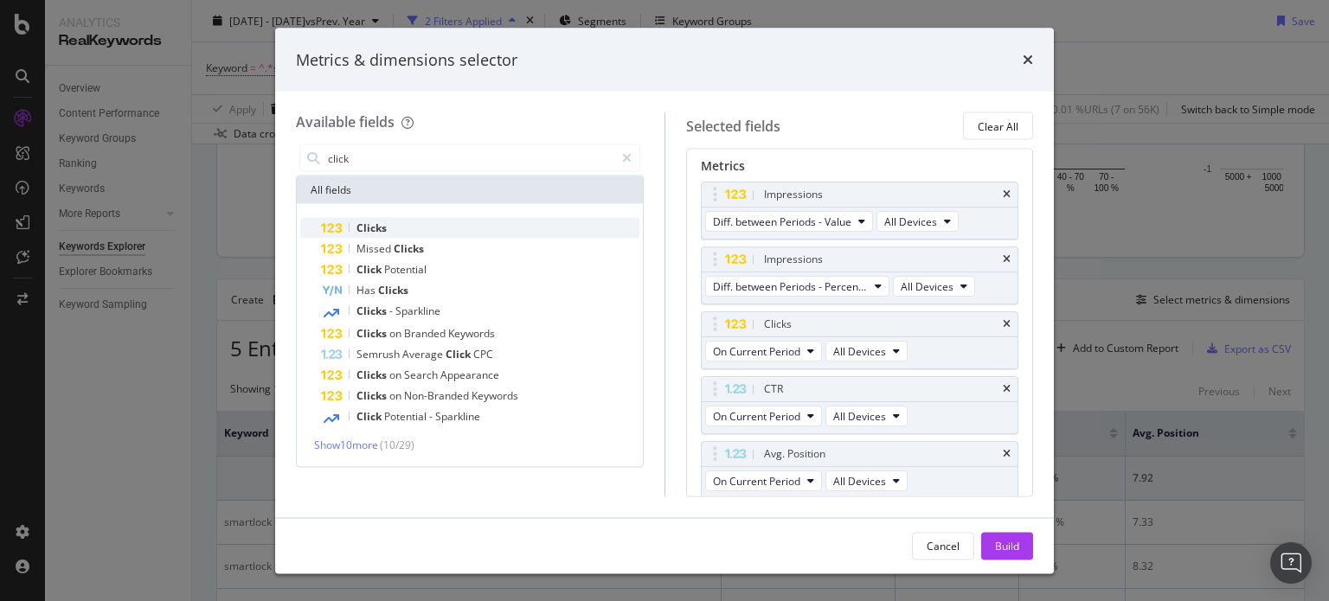
click at [426, 232] on div "Clicks" at bounding box center [480, 228] width 318 height 21
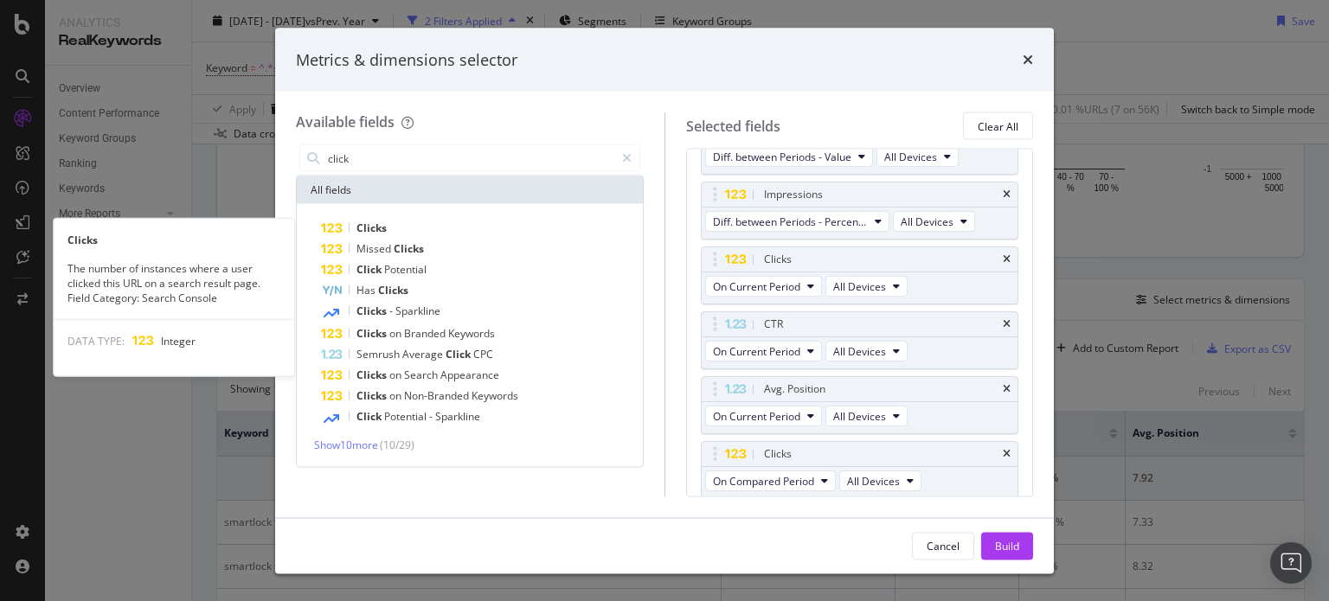
scroll to position [165, 0]
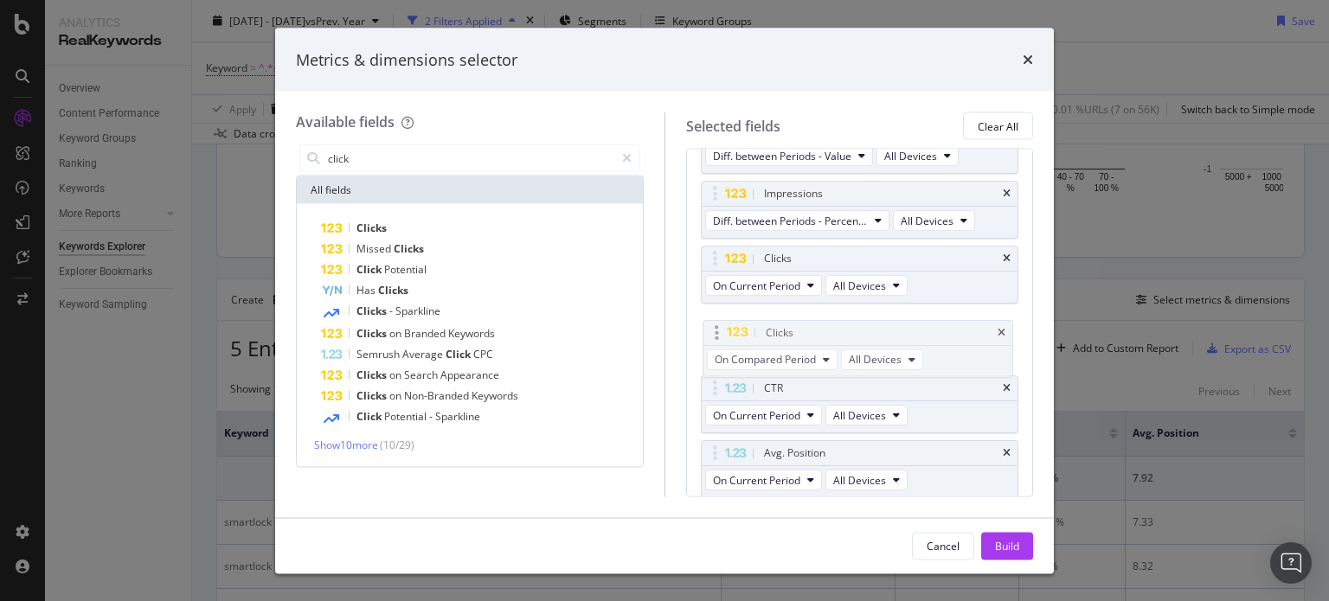
drag, startPoint x: 732, startPoint y: 441, endPoint x: 734, endPoint y: 323, distance: 118.5
click at [734, 323] on body "Analytics RealKeywords Overview Content Performance Keyword Groups Ranking Keyw…" at bounding box center [664, 300] width 1329 height 601
click at [779, 283] on span "On Current Period" at bounding box center [756, 286] width 87 height 15
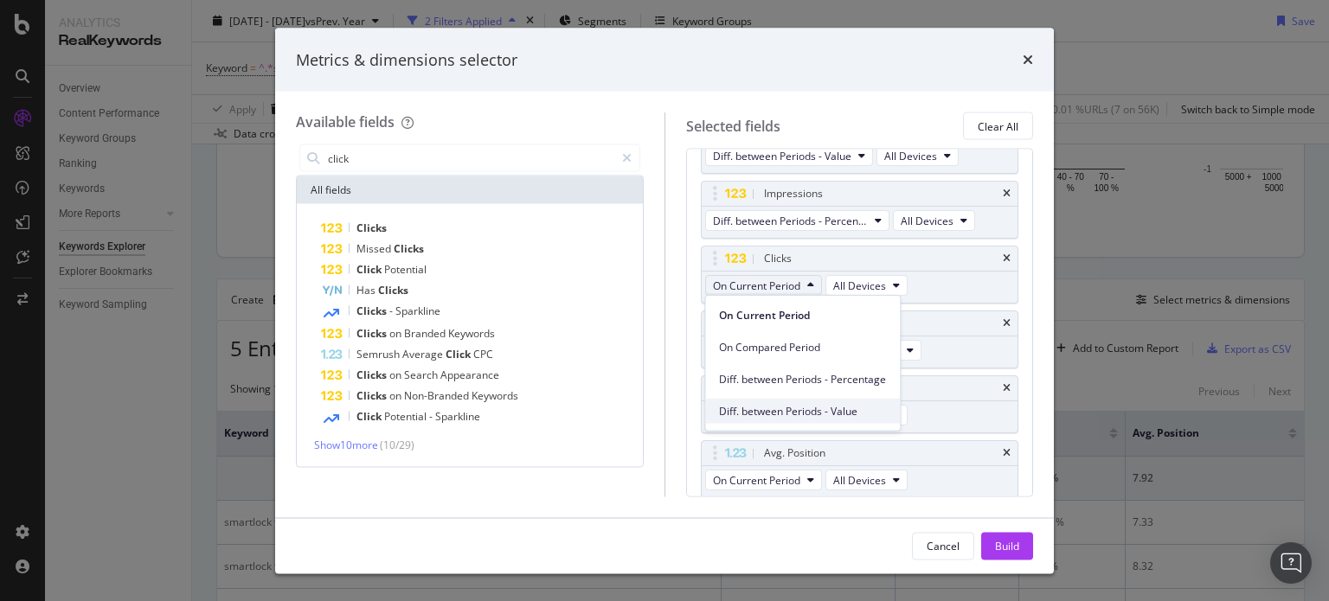
click at [811, 401] on div "Diff. between Periods - Value" at bounding box center [802, 411] width 195 height 25
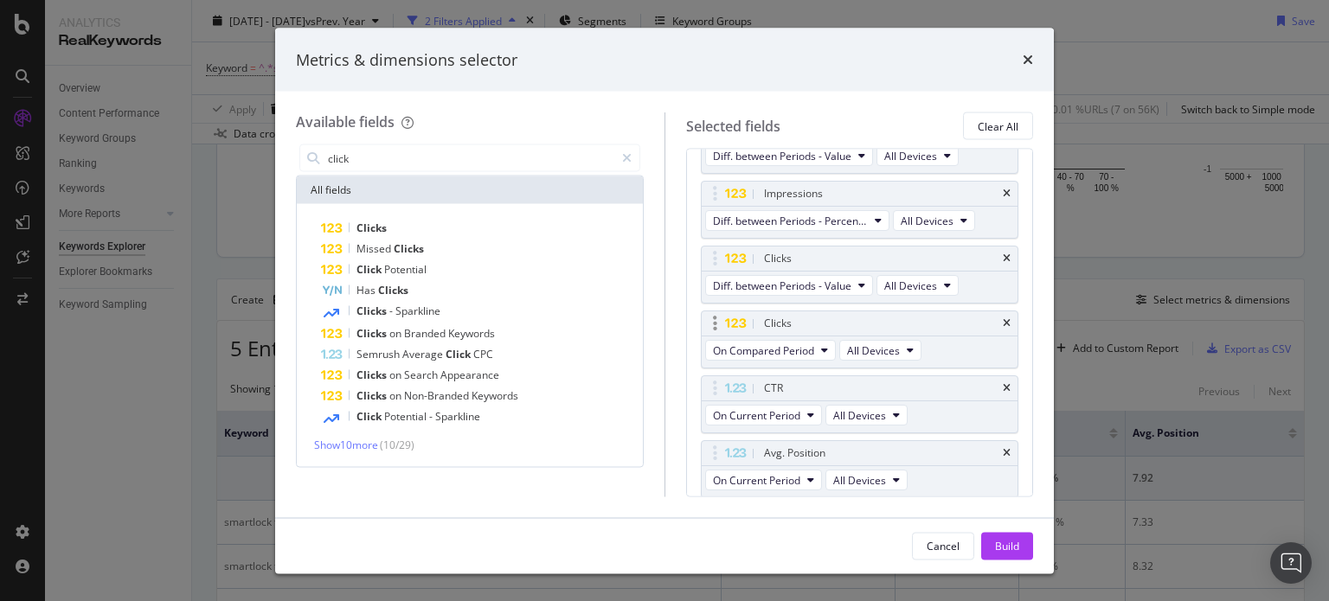
click at [802, 337] on div "On Compared Period All Devices" at bounding box center [815, 352] width 227 height 31
click at [809, 347] on span "On Compared Period" at bounding box center [763, 350] width 101 height 15
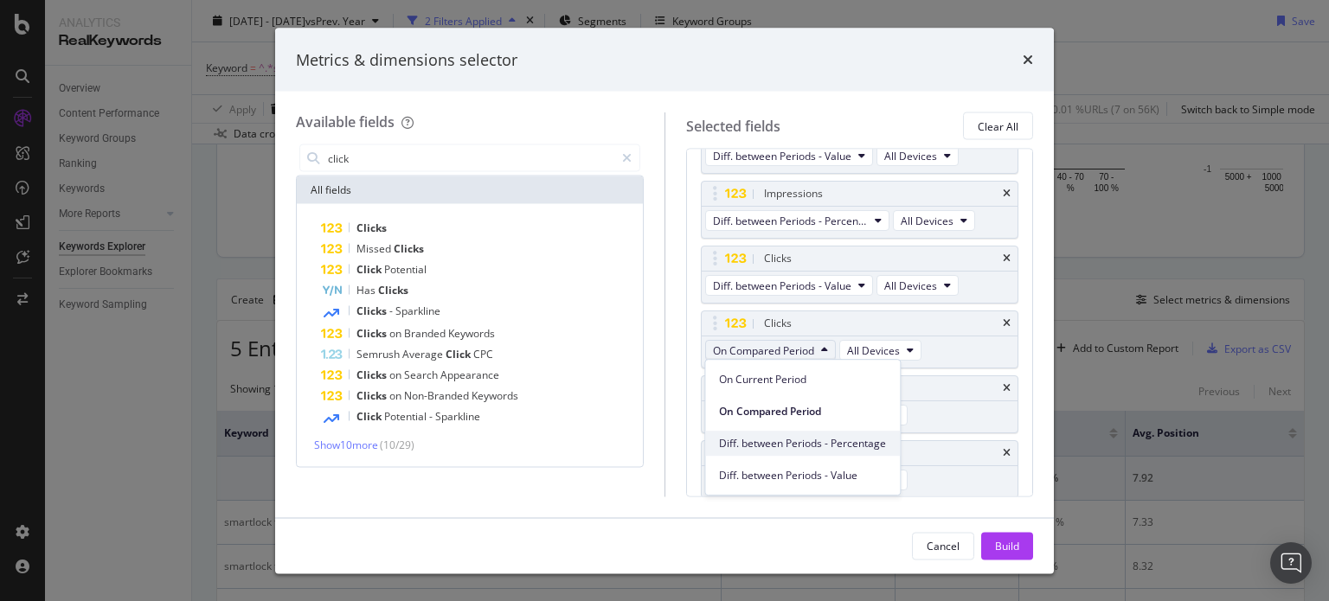
click at [824, 452] on div "Diff. between Periods - Percentage" at bounding box center [802, 443] width 195 height 25
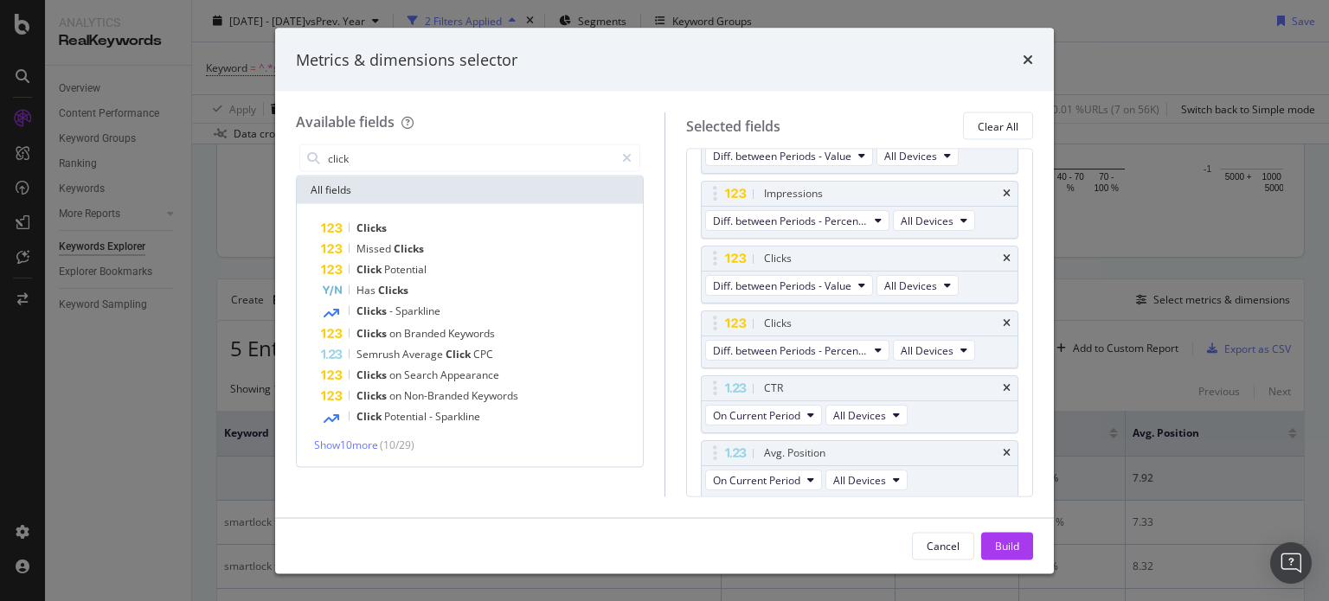
scroll to position [222, 0]
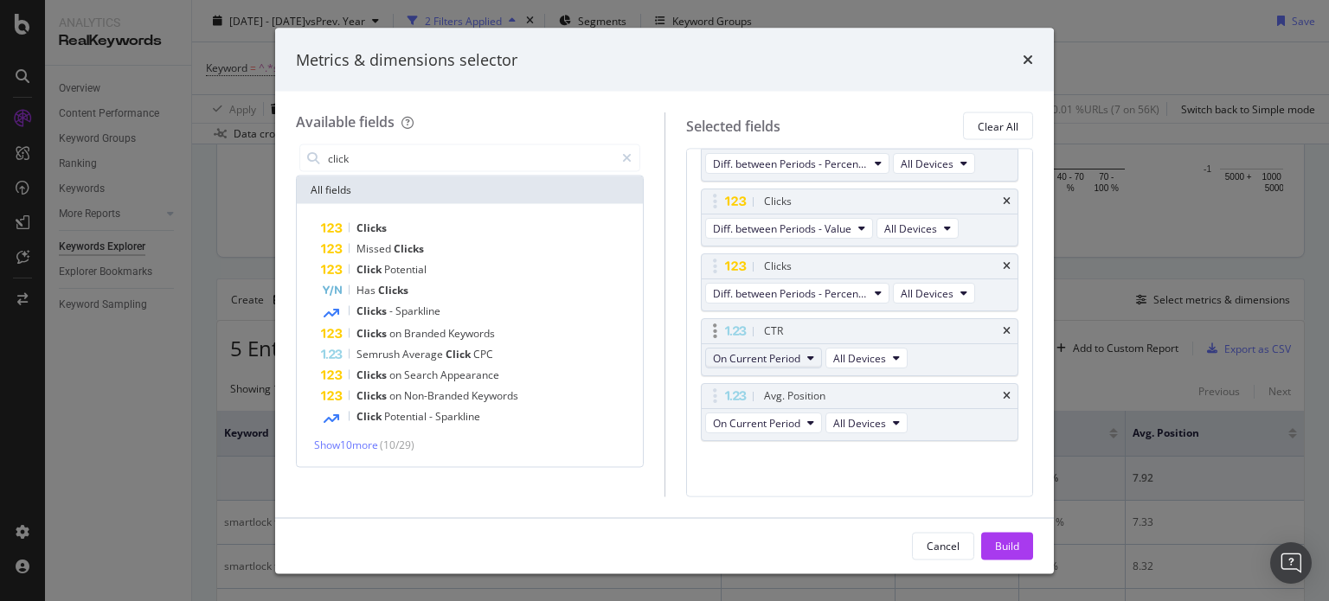
click at [772, 356] on span "On Current Period" at bounding box center [756, 358] width 87 height 15
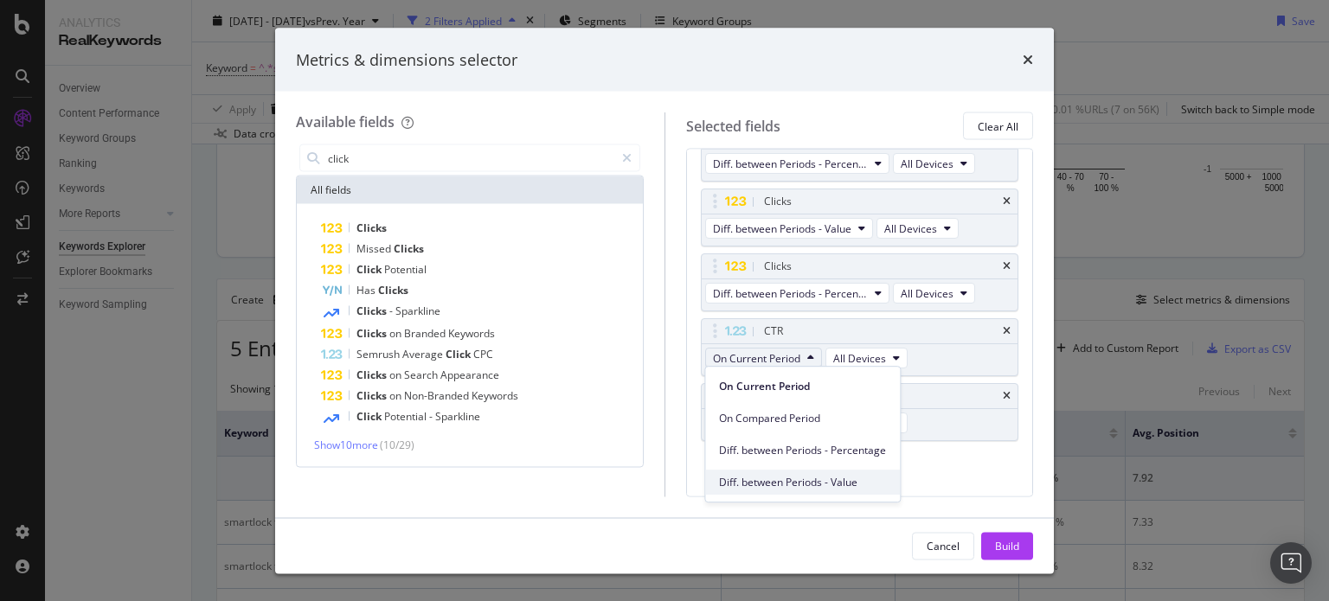
click at [792, 484] on span "Diff. between Periods - Value" at bounding box center [802, 483] width 167 height 16
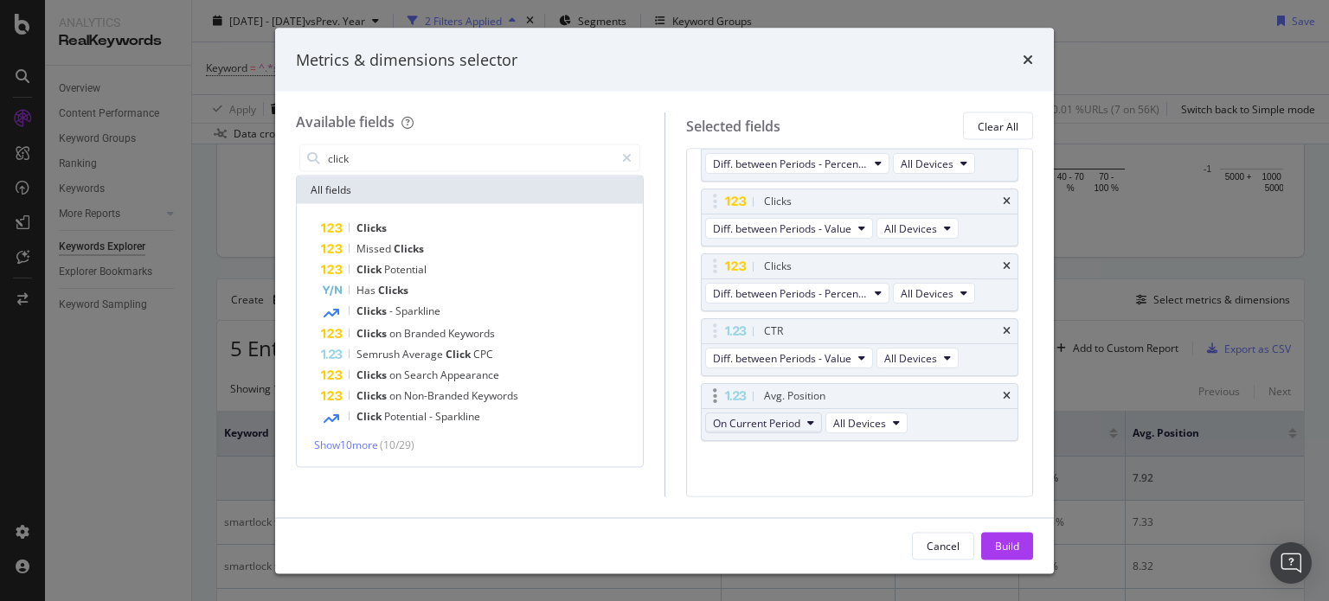
click at [765, 413] on button "On Current Period" at bounding box center [763, 423] width 117 height 21
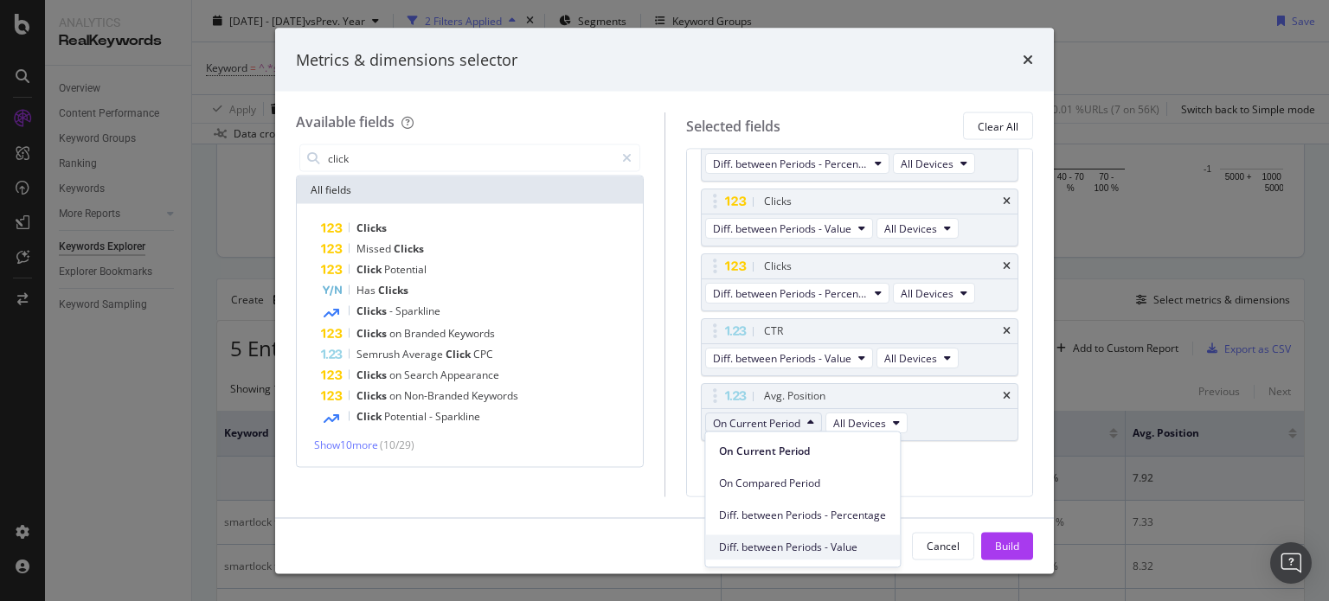
click at [848, 555] on div "Diff. between Periods - Value" at bounding box center [802, 547] width 195 height 25
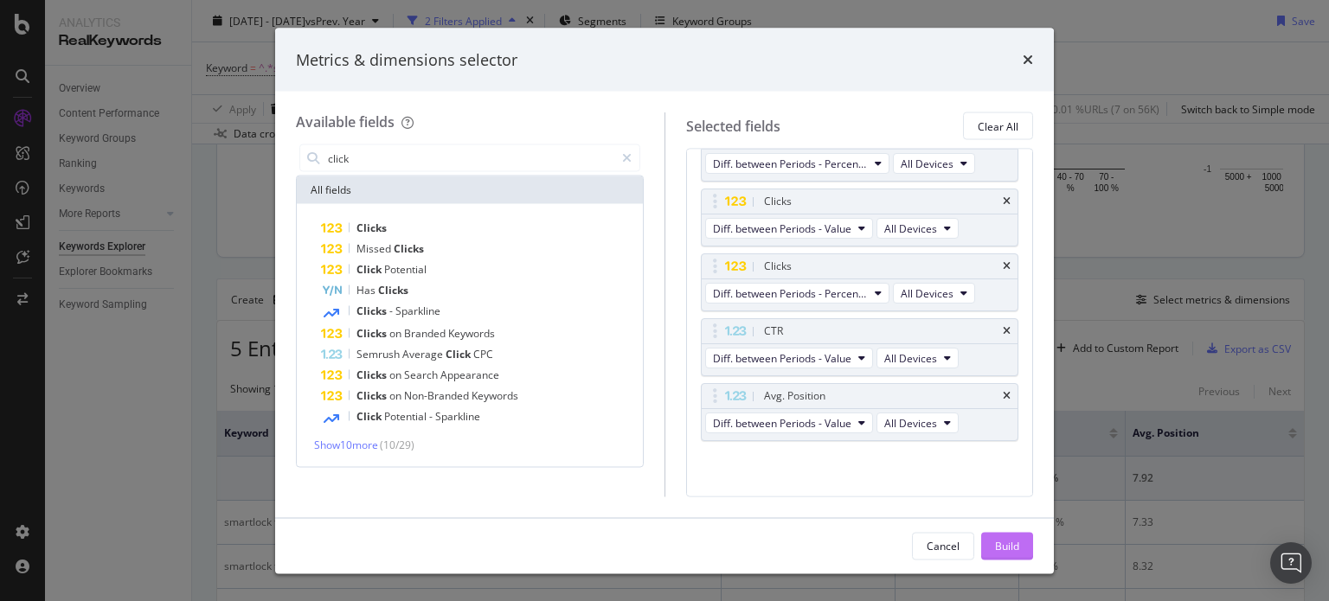
click at [984, 538] on button "Build" at bounding box center [1007, 546] width 52 height 28
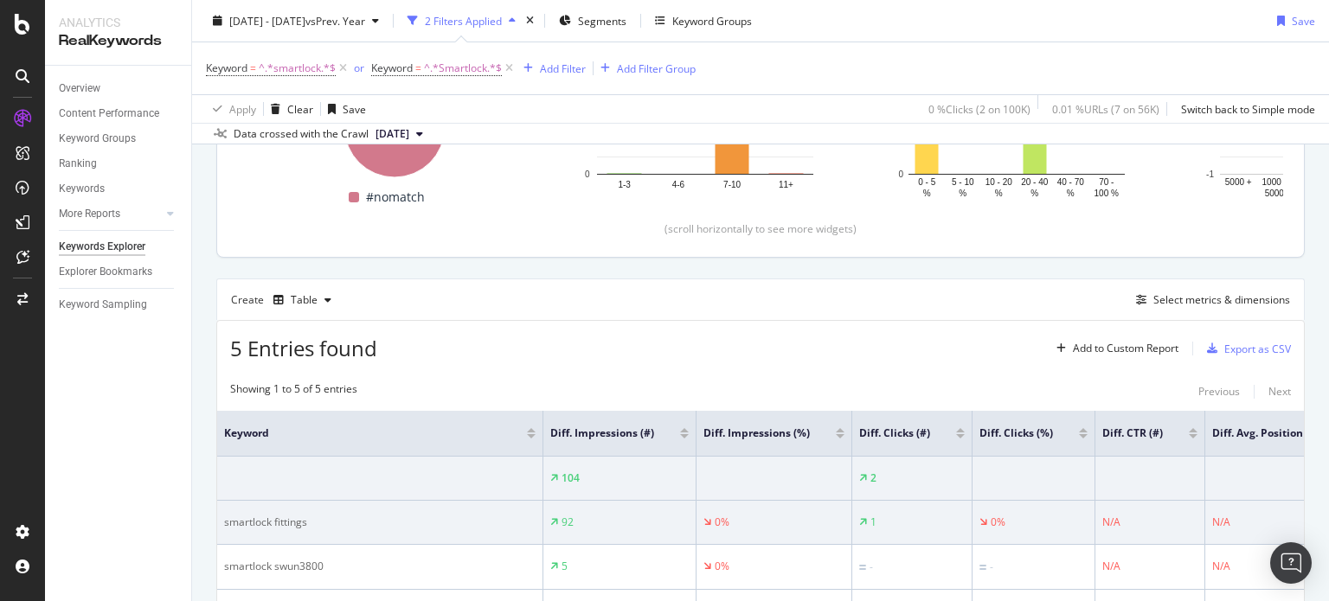
scroll to position [0, 65]
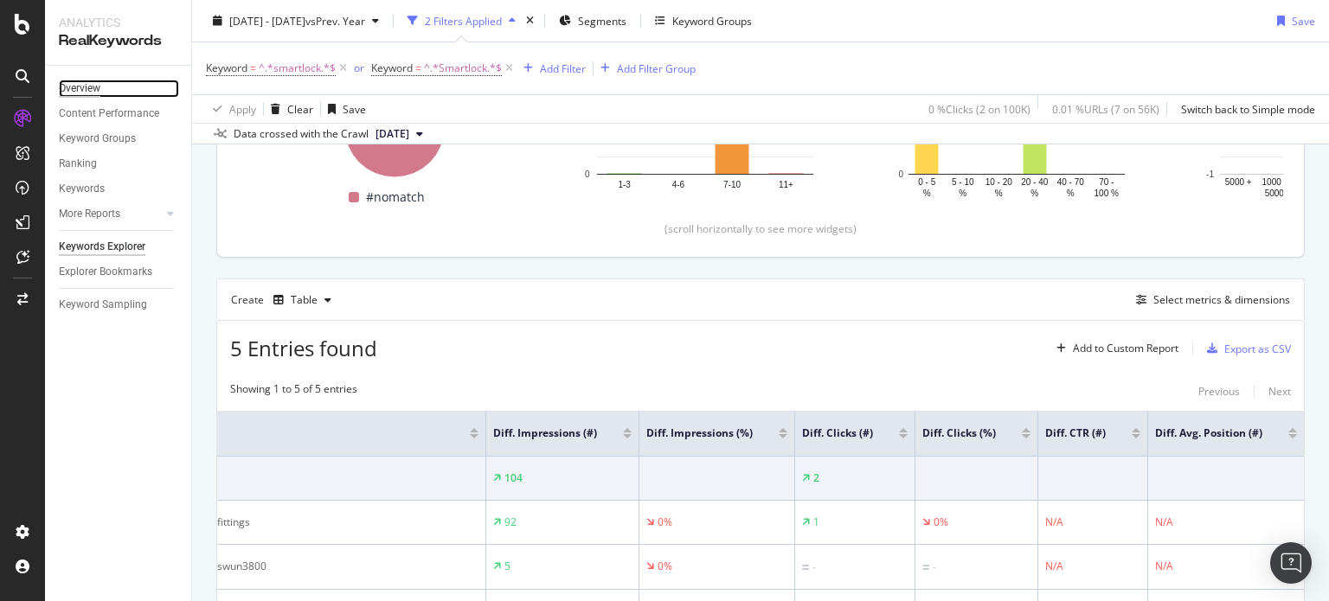
click at [89, 82] on div "Overview" at bounding box center [80, 89] width 42 height 18
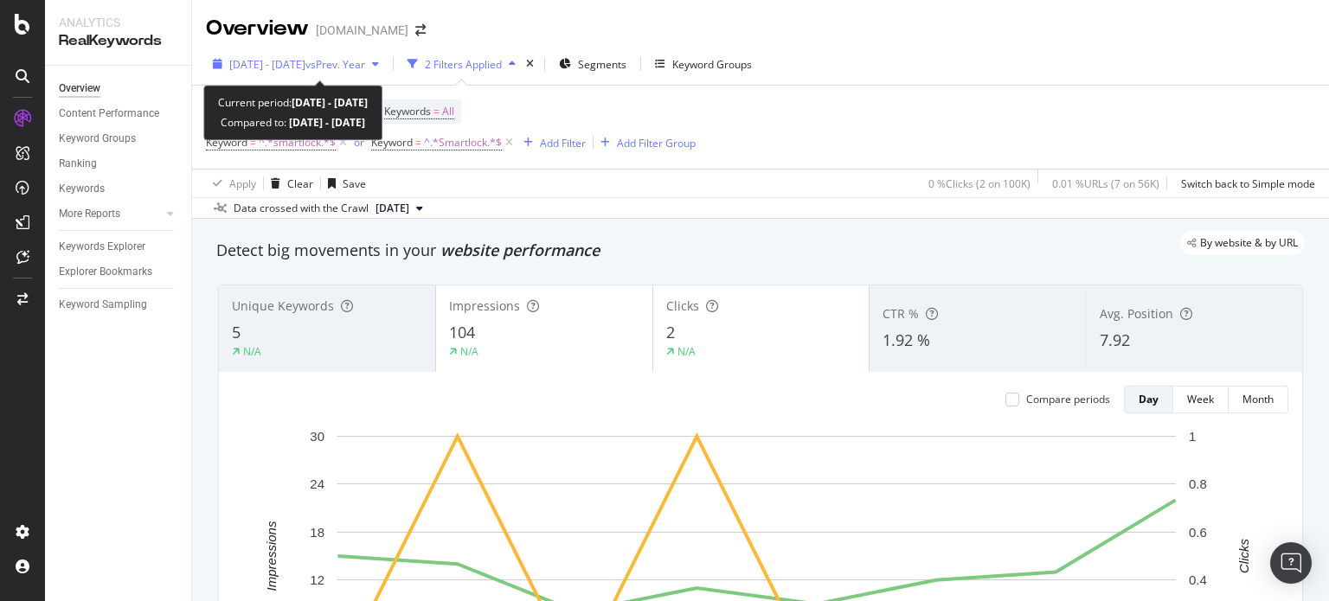
click at [304, 54] on div "2025 Aug. 7th - Aug. 14th vs Prev. Year" at bounding box center [296, 64] width 180 height 26
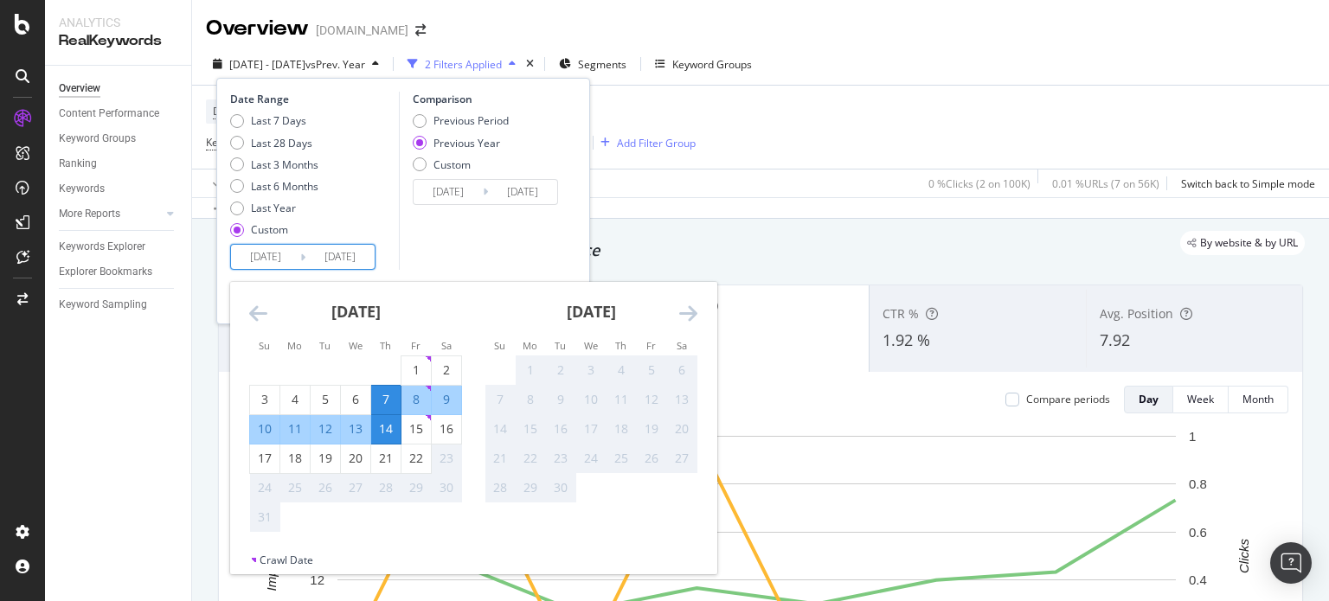
click at [276, 256] on input "2025/08/07" at bounding box center [265, 257] width 69 height 24
click at [389, 425] on div "14" at bounding box center [385, 428] width 29 height 17
type input "2025/08/14"
type input "2024/08/15"
click at [394, 459] on div "21" at bounding box center [385, 458] width 29 height 17
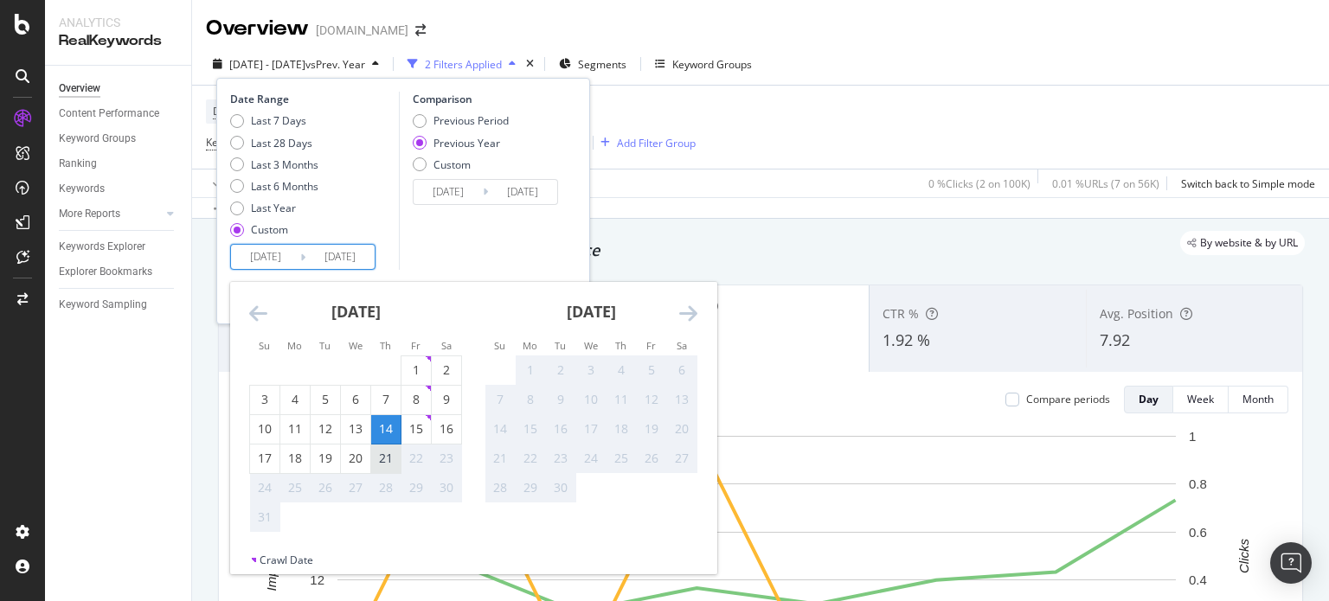
type input "2025/08/21"
type input "2024/08/22"
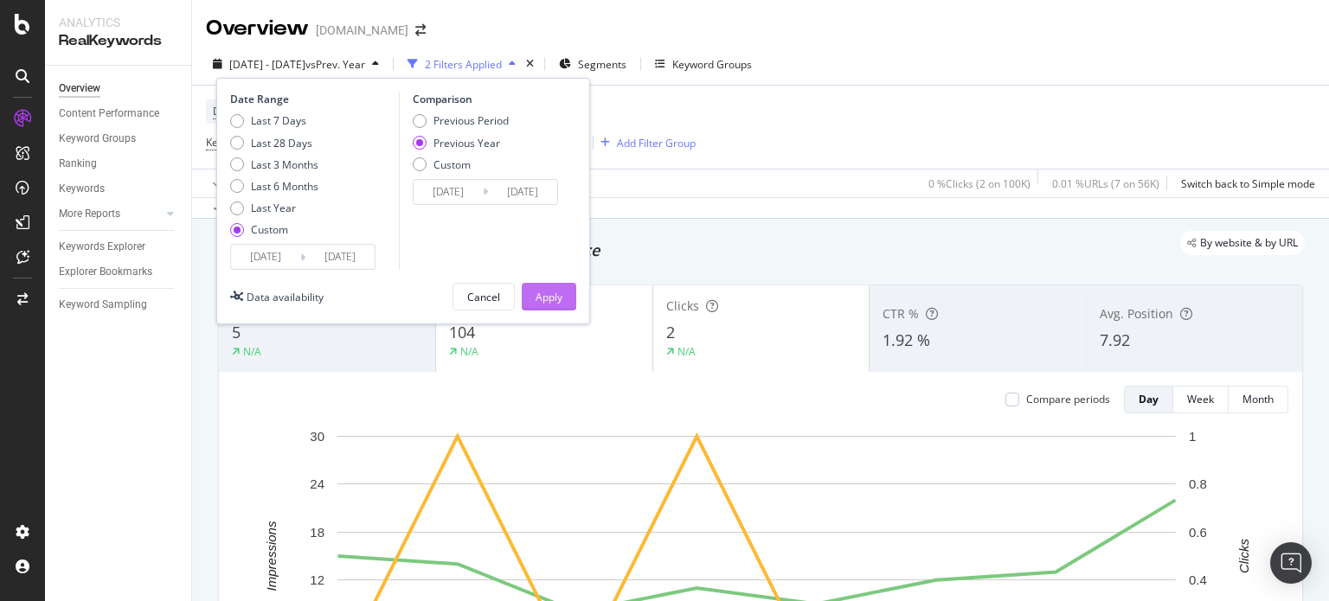
click at [553, 287] on div "Apply" at bounding box center [548, 297] width 27 height 26
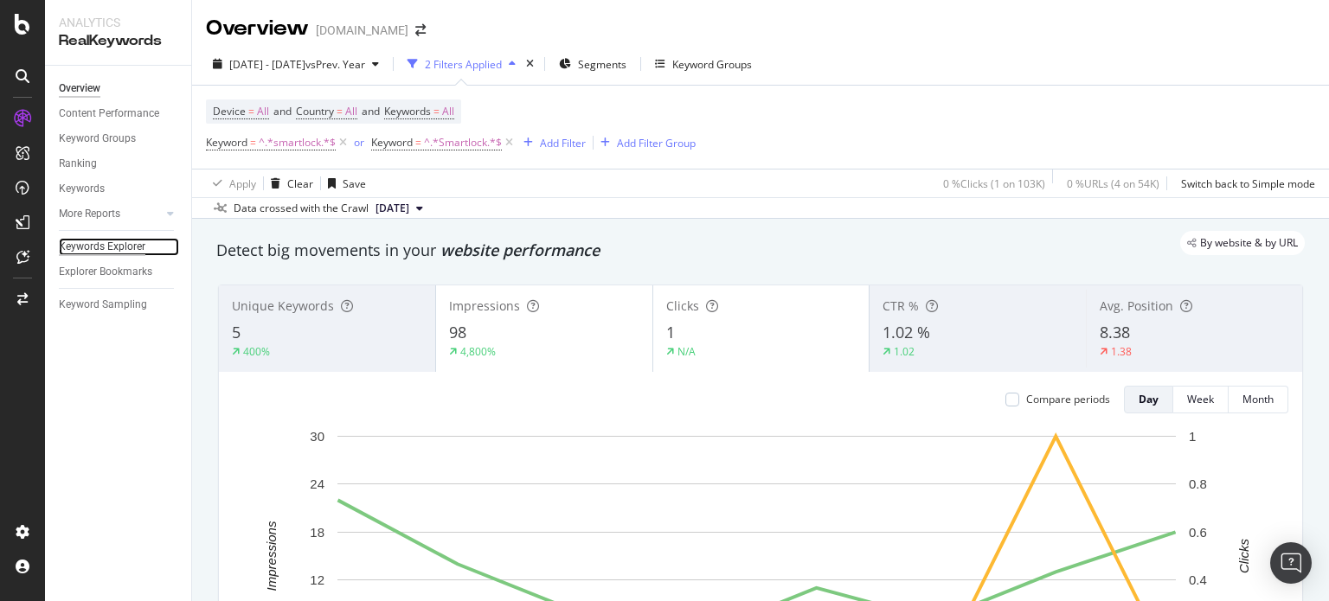
click at [100, 242] on div "Keywords Explorer" at bounding box center [102, 247] width 87 height 18
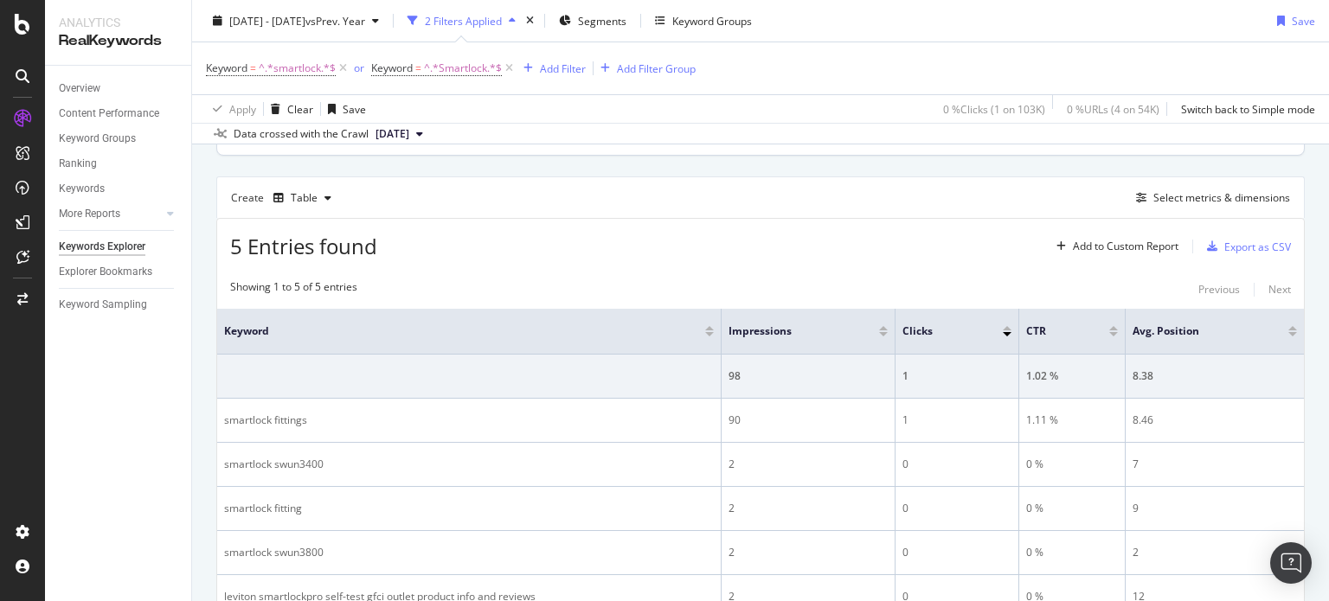
scroll to position [445, 0]
click at [1135, 202] on div "Select metrics & dimensions" at bounding box center [1209, 196] width 161 height 19
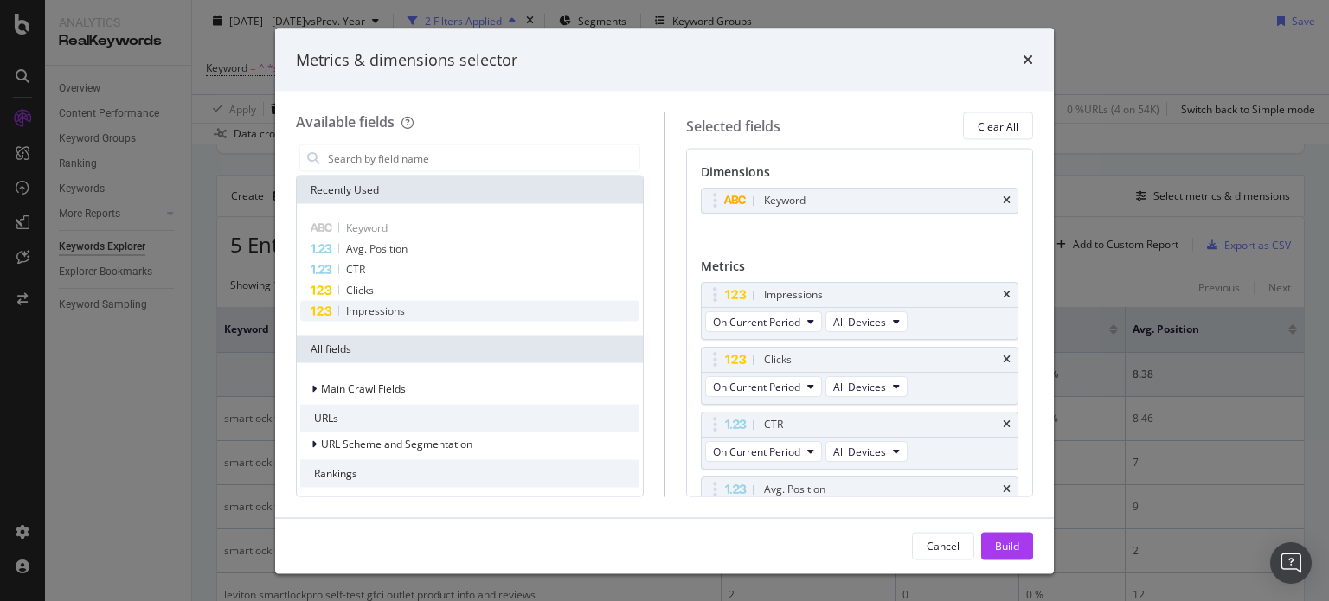
click at [417, 308] on div "Impressions" at bounding box center [469, 311] width 339 height 21
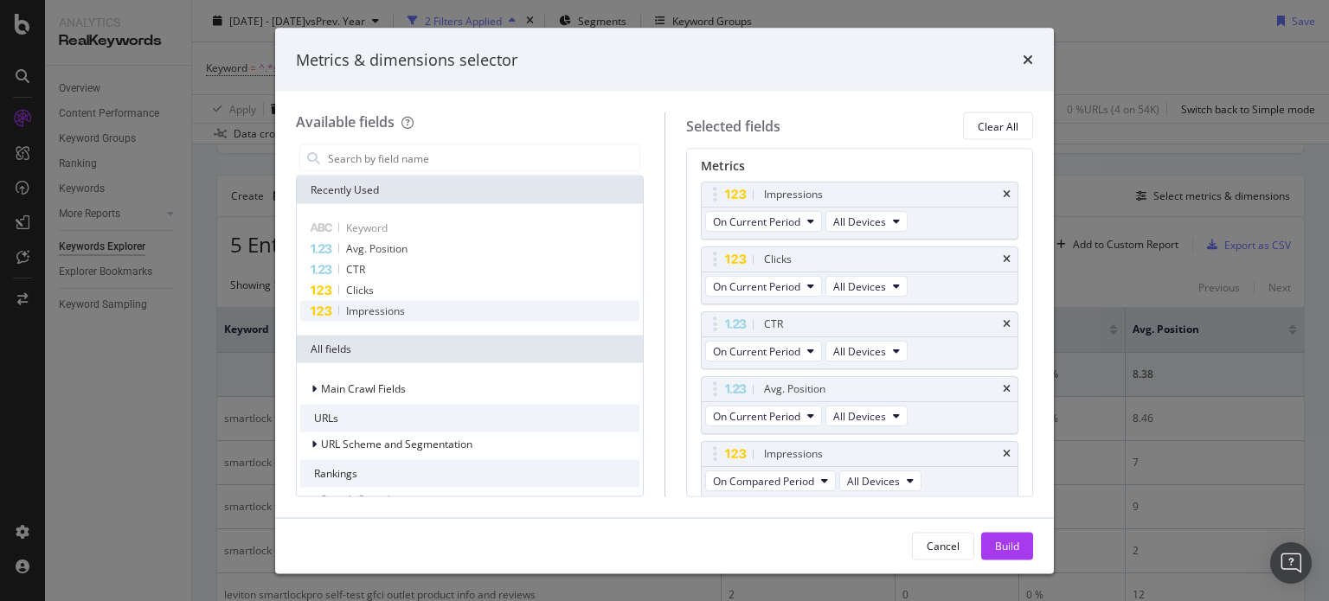
click at [417, 308] on div "Impressions" at bounding box center [469, 311] width 339 height 21
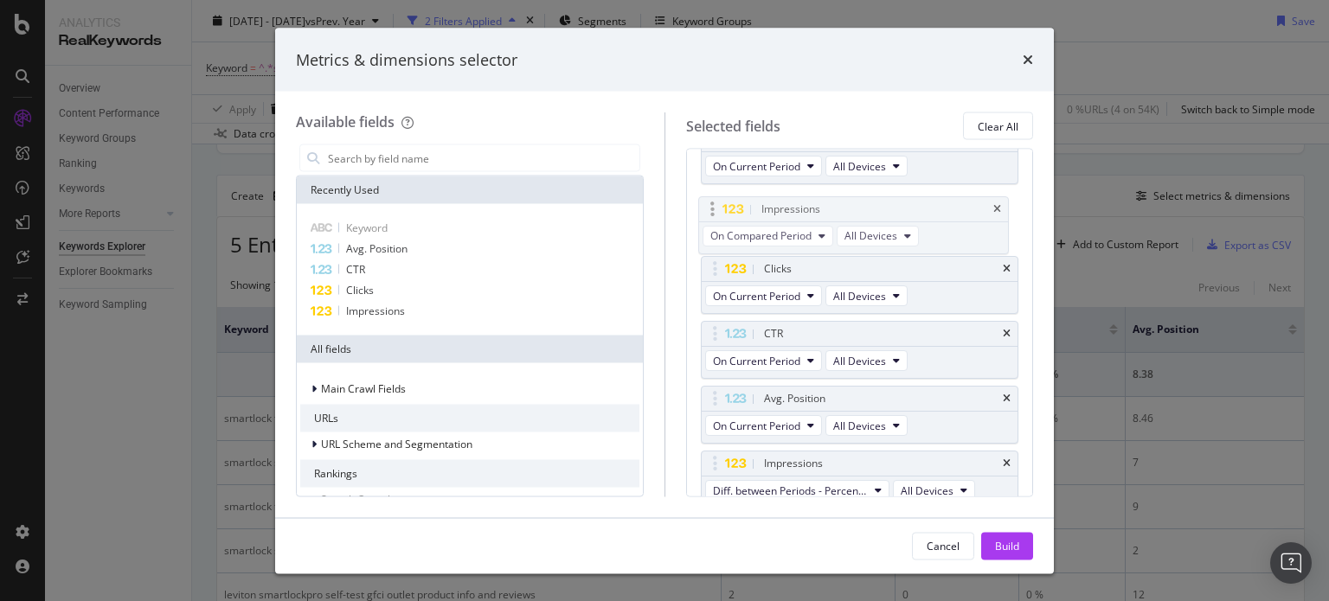
drag, startPoint x: 724, startPoint y: 387, endPoint x: 723, endPoint y: 200, distance: 186.8
click at [723, 200] on body "Analytics RealKeywords Overview Content Performance Keyword Groups Ranking Keyw…" at bounding box center [664, 300] width 1329 height 601
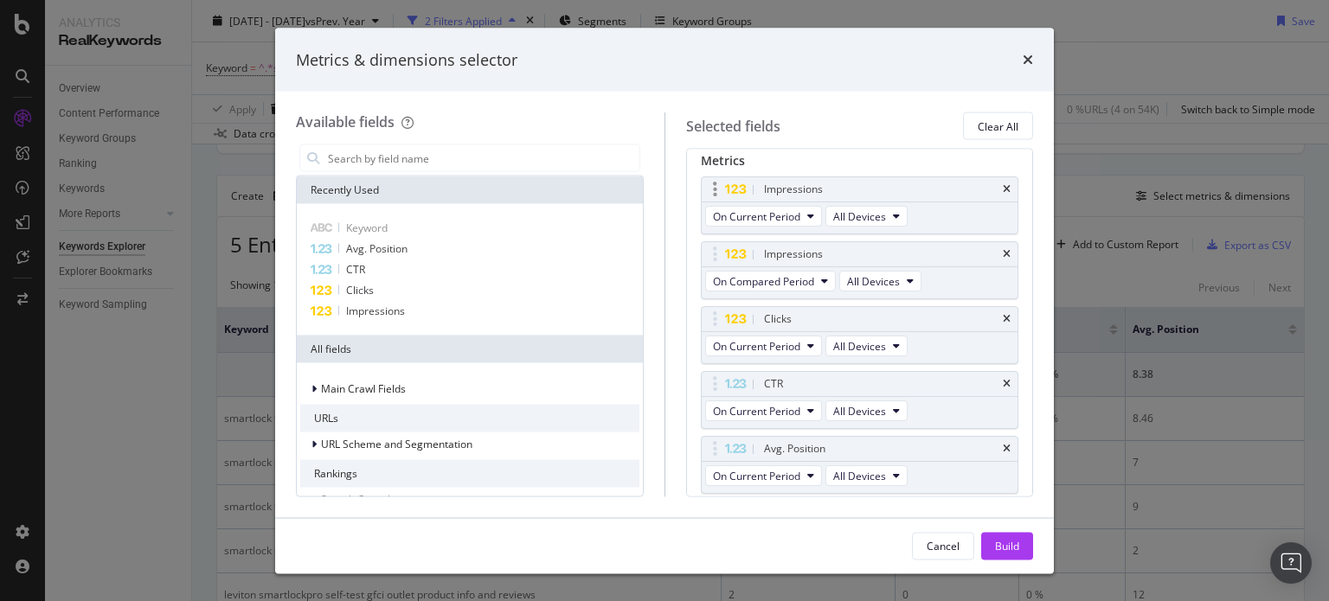
scroll to position [105, 0]
click at [779, 215] on span "On Current Period" at bounding box center [756, 216] width 87 height 15
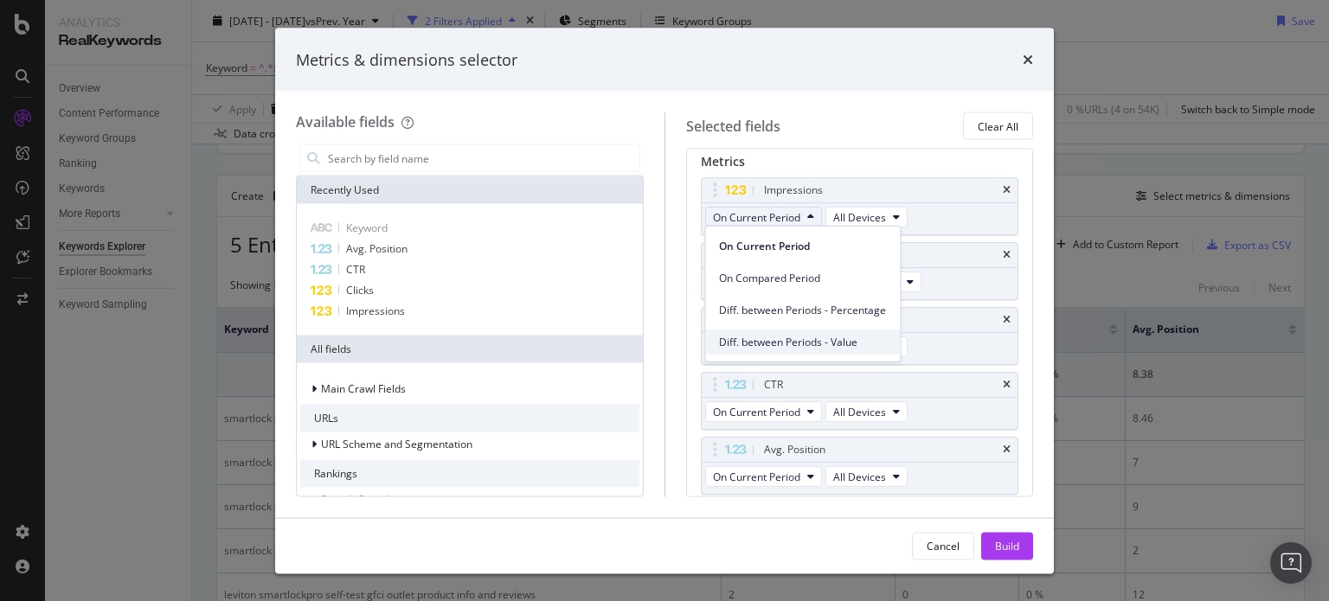
click at [810, 341] on span "Diff. between Periods - Value" at bounding box center [802, 342] width 167 height 16
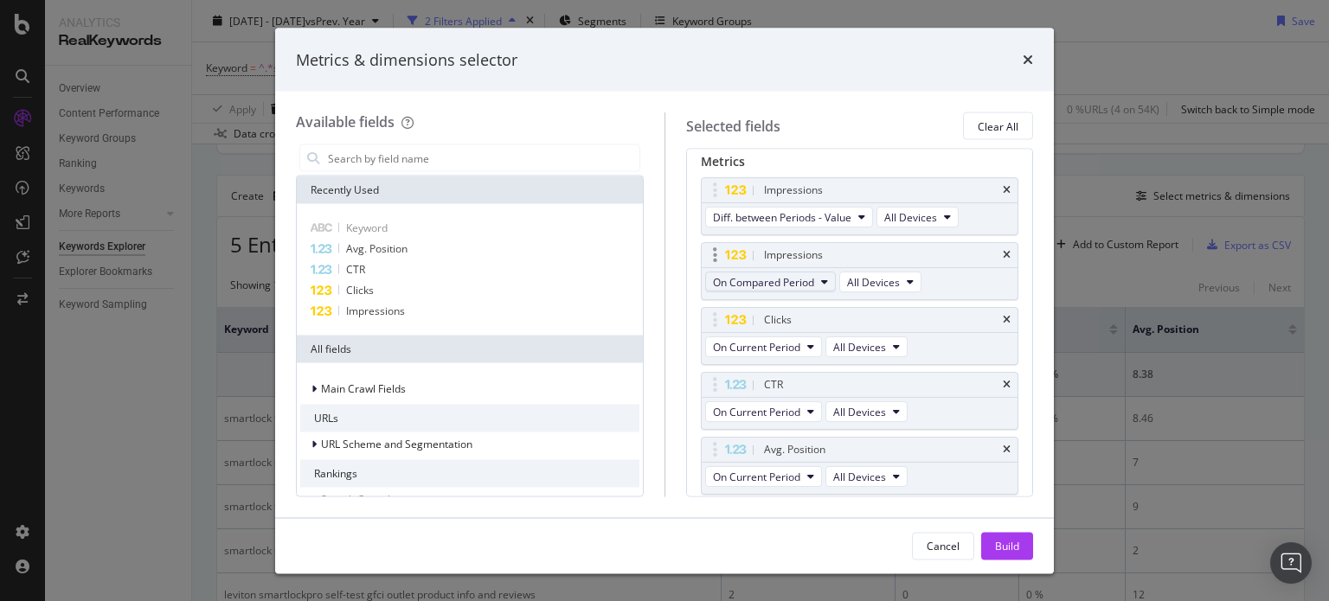
click at [789, 277] on span "On Compared Period" at bounding box center [763, 281] width 101 height 15
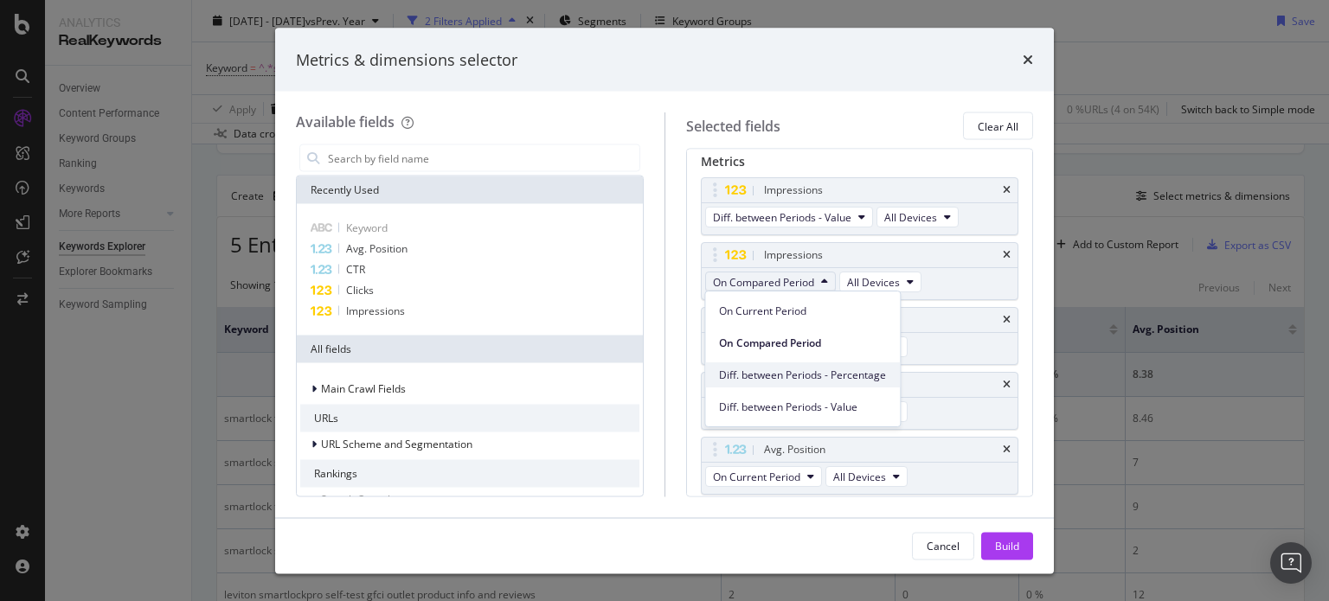
click at [805, 371] on span "Diff. between Periods - Percentage" at bounding box center [802, 376] width 167 height 16
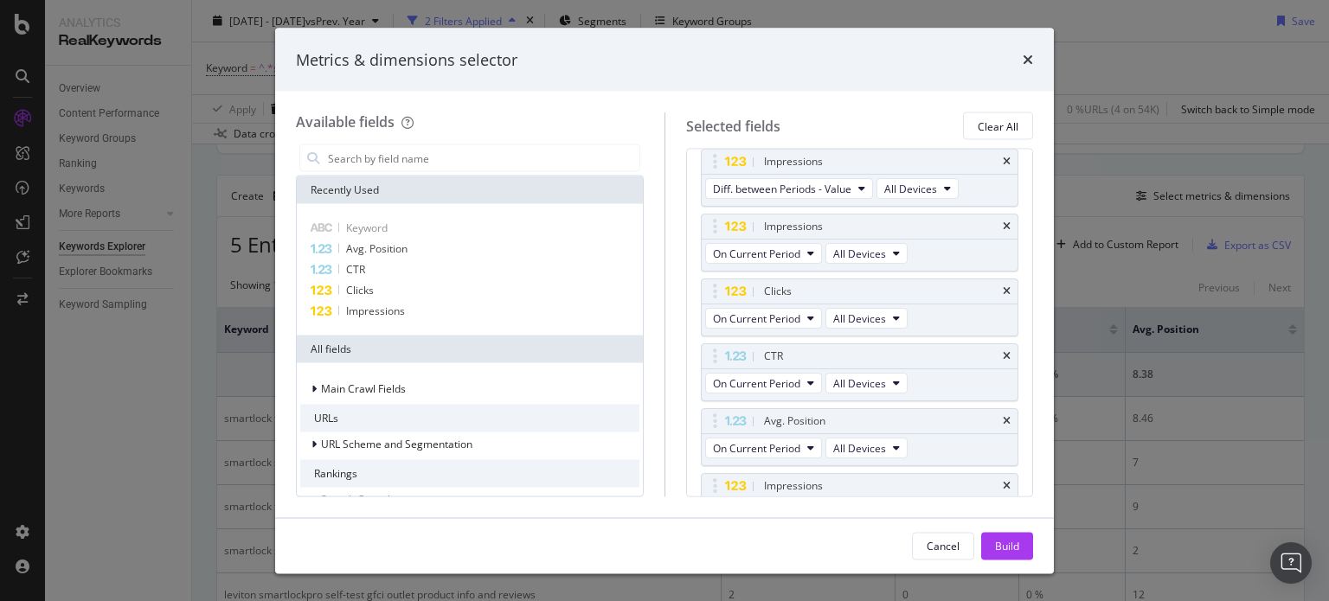
scroll to position [112, 0]
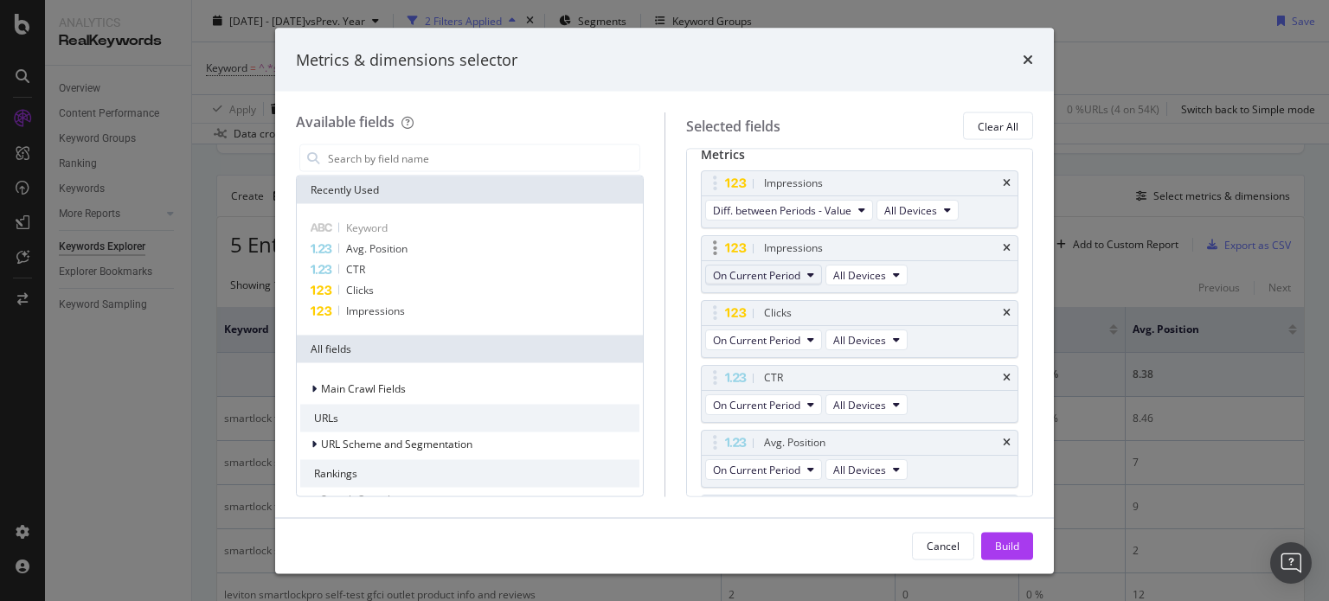
click at [786, 268] on span "On Current Period" at bounding box center [756, 274] width 87 height 15
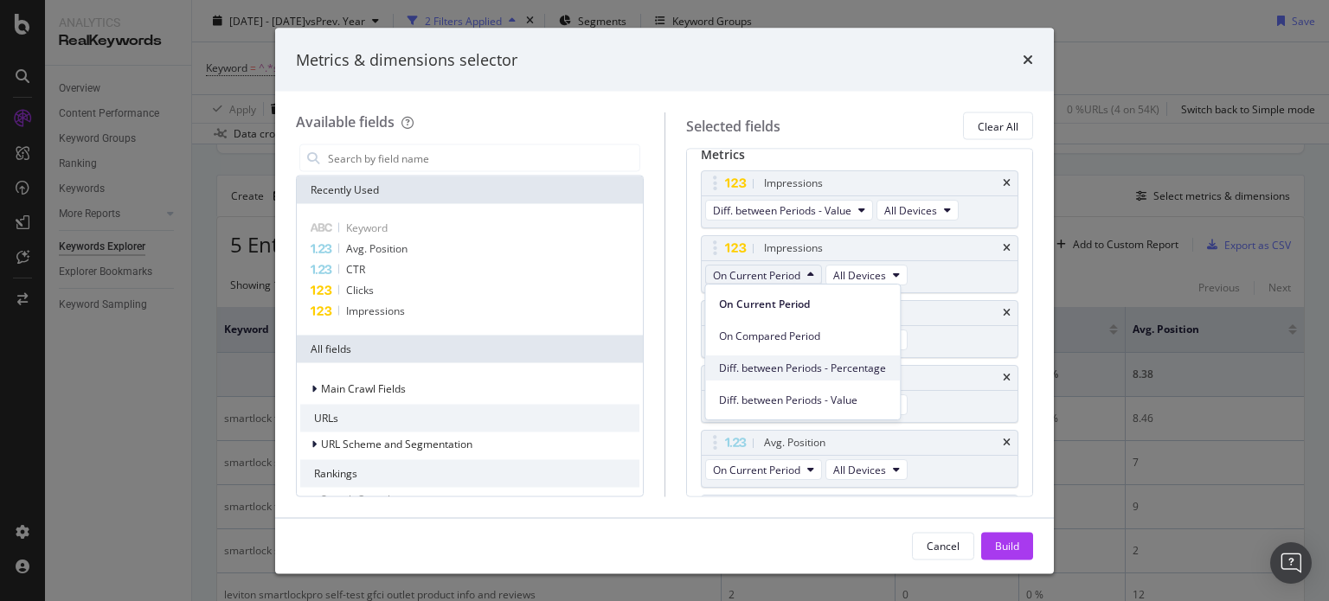
click at [805, 368] on span "Diff. between Periods - Percentage" at bounding box center [802, 369] width 167 height 16
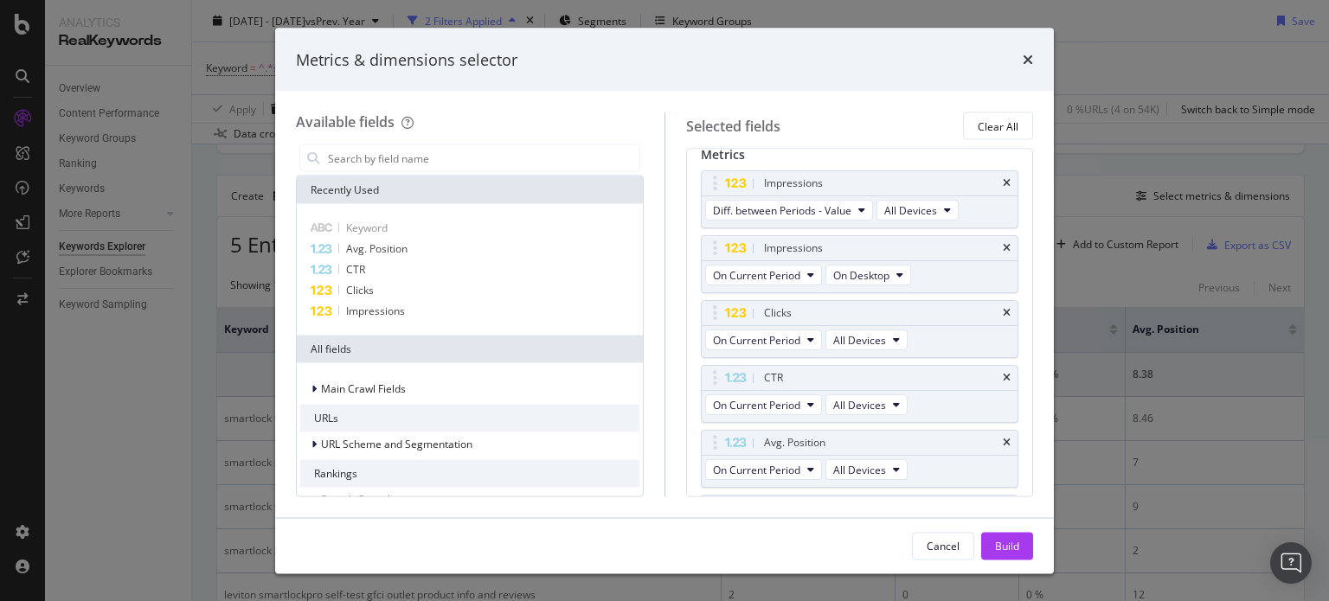
scroll to position [208, 0]
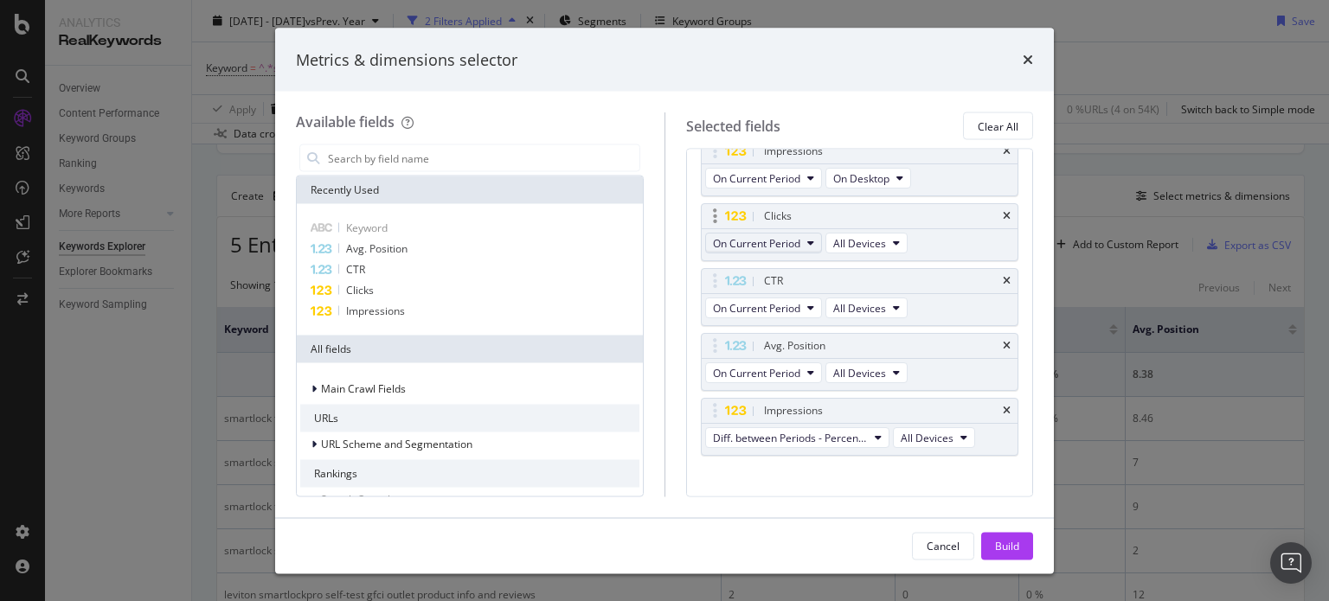
click at [795, 246] on span "On Current Period" at bounding box center [756, 243] width 87 height 15
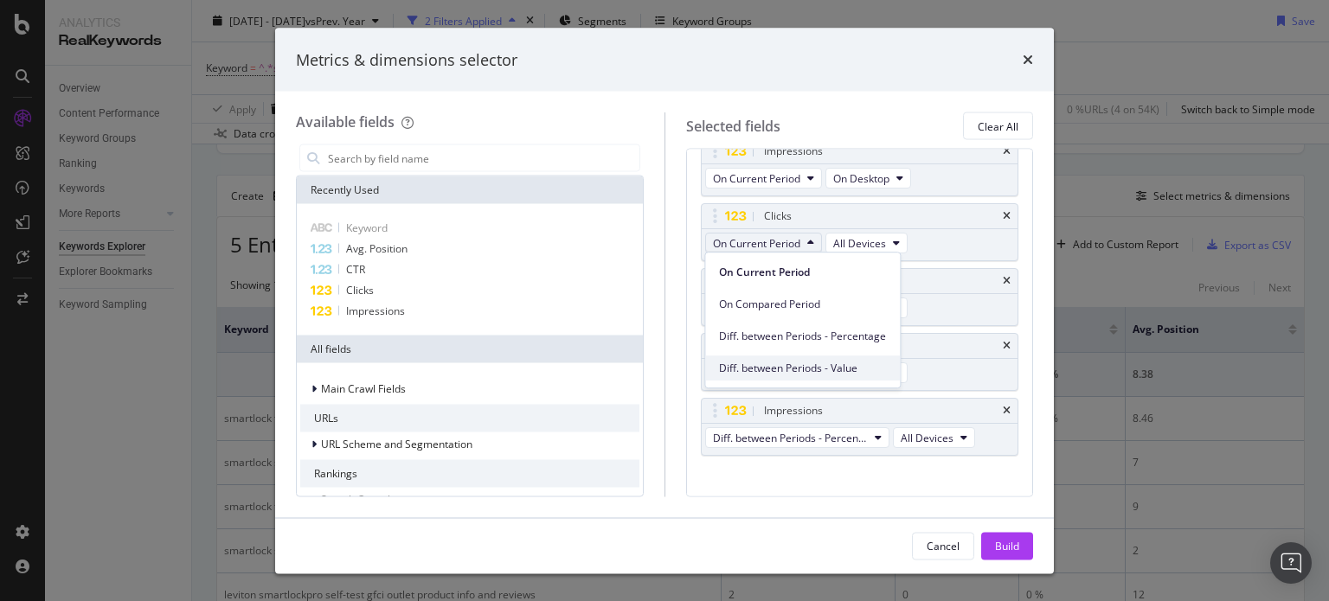
click at [813, 361] on span "Diff. between Periods - Value" at bounding box center [802, 369] width 167 height 16
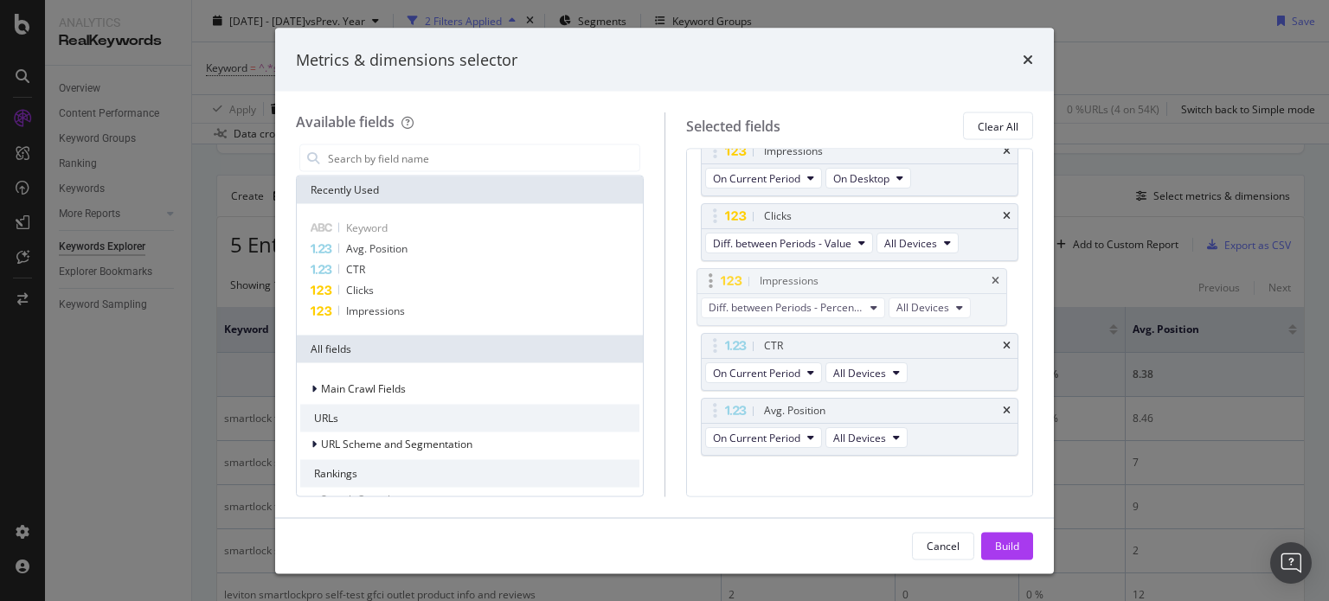
drag, startPoint x: 785, startPoint y: 420, endPoint x: 782, endPoint y: 291, distance: 128.9
click at [782, 291] on body "Analytics RealKeywords Overview Content Performance Keyword Groups Ranking Keyw…" at bounding box center [664, 300] width 1329 height 601
click at [789, 302] on span "Diff. between Periods - Percentage" at bounding box center [790, 308] width 155 height 15
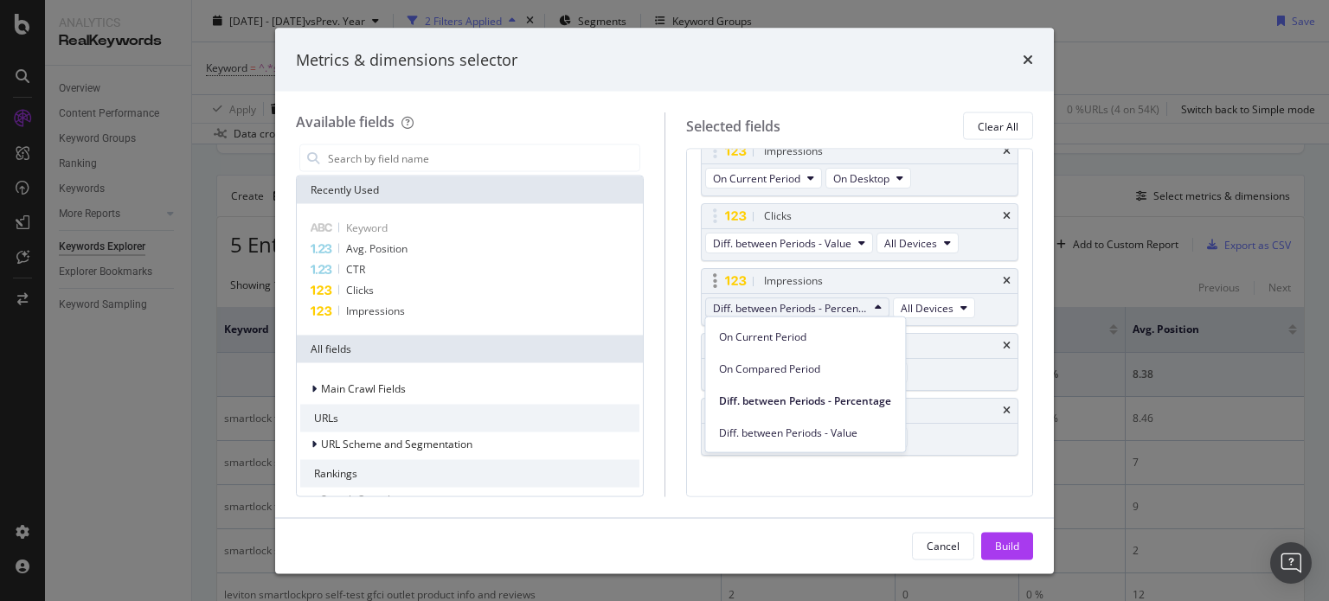
click at [789, 302] on span "Diff. between Periods - Percentage" at bounding box center [790, 308] width 155 height 15
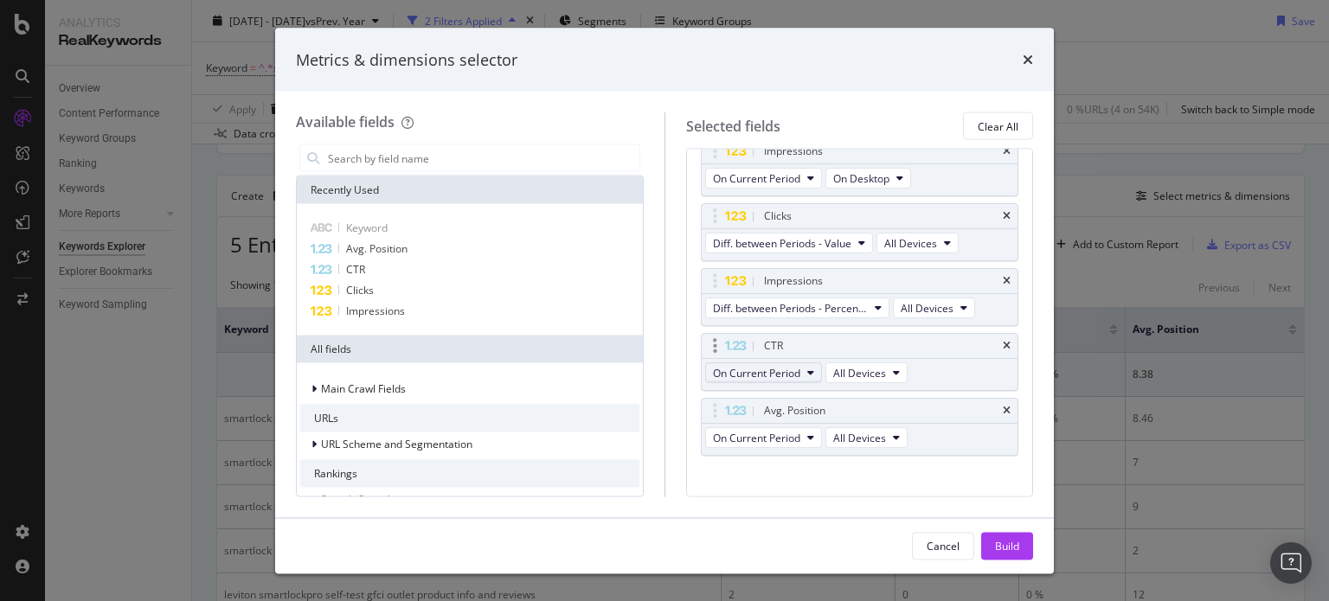
click at [777, 368] on span "On Current Period" at bounding box center [756, 373] width 87 height 15
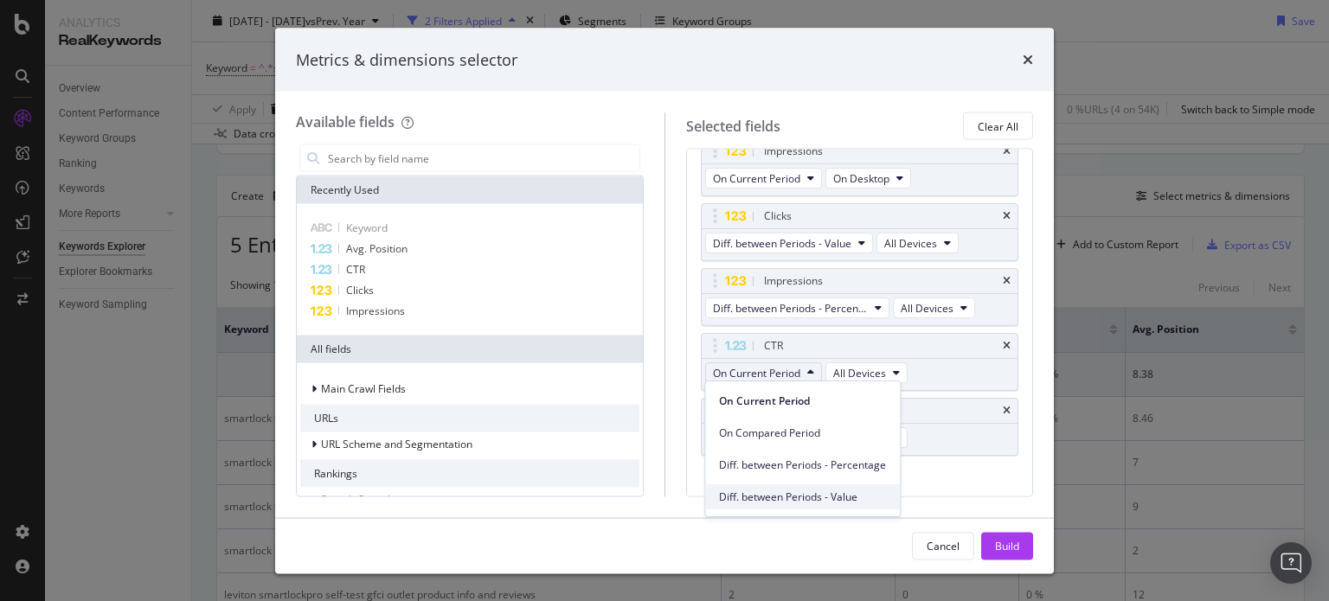
click at [804, 487] on div "Diff. between Periods - Value" at bounding box center [802, 496] width 195 height 25
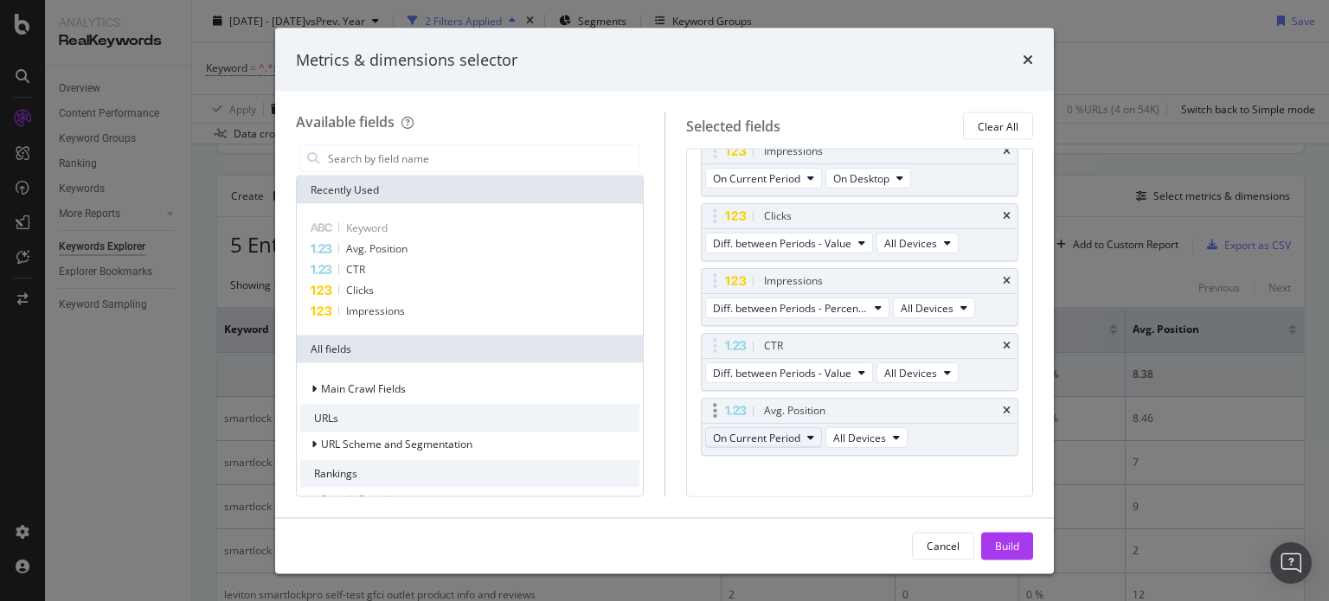
click at [790, 444] on button "On Current Period" at bounding box center [763, 438] width 117 height 21
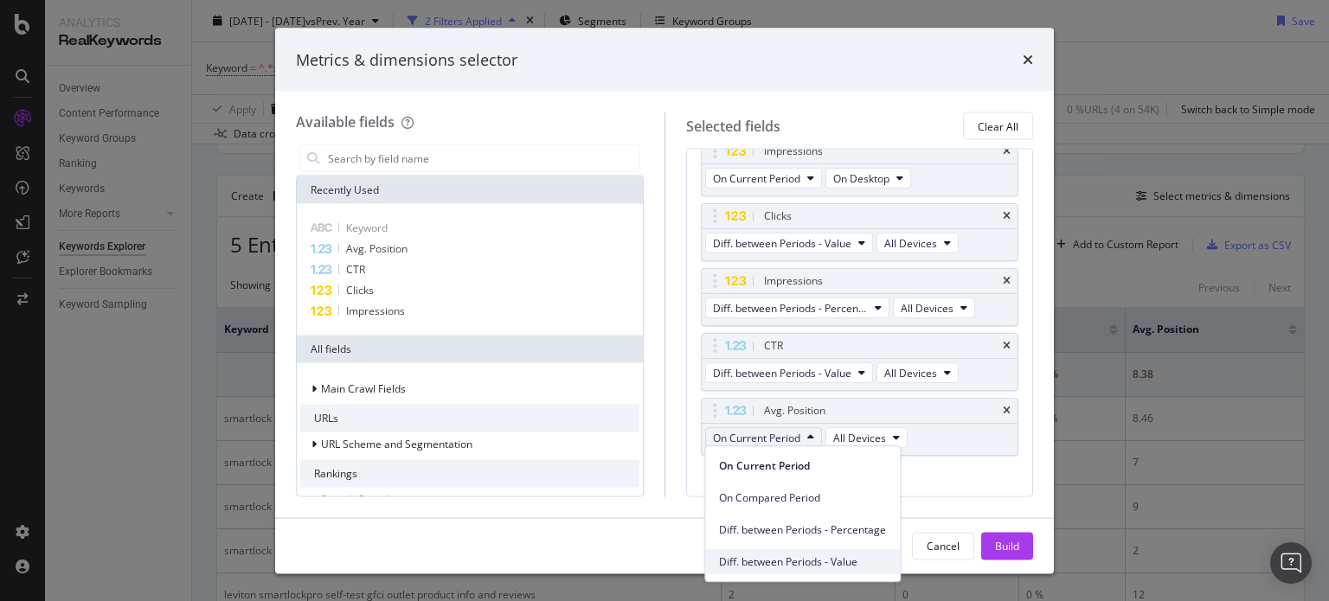
click at [814, 556] on span "Diff. between Periods - Value" at bounding box center [802, 562] width 167 height 16
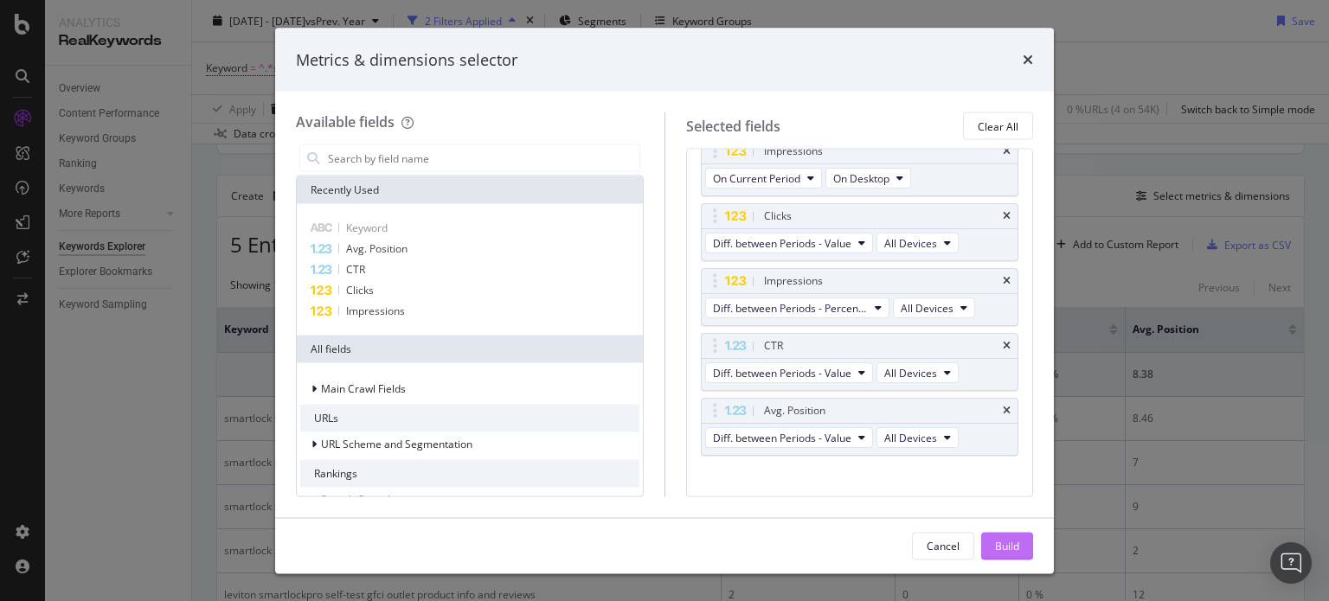
click at [1010, 548] on div "Build" at bounding box center [1007, 545] width 24 height 15
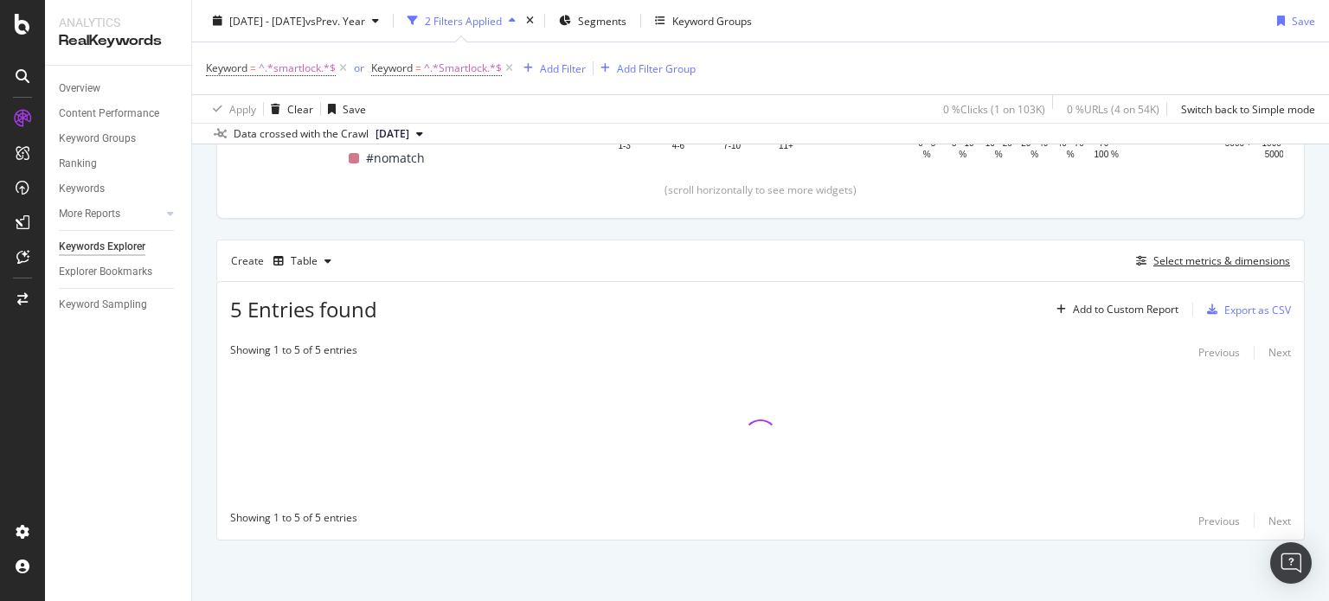
scroll to position [378, 0]
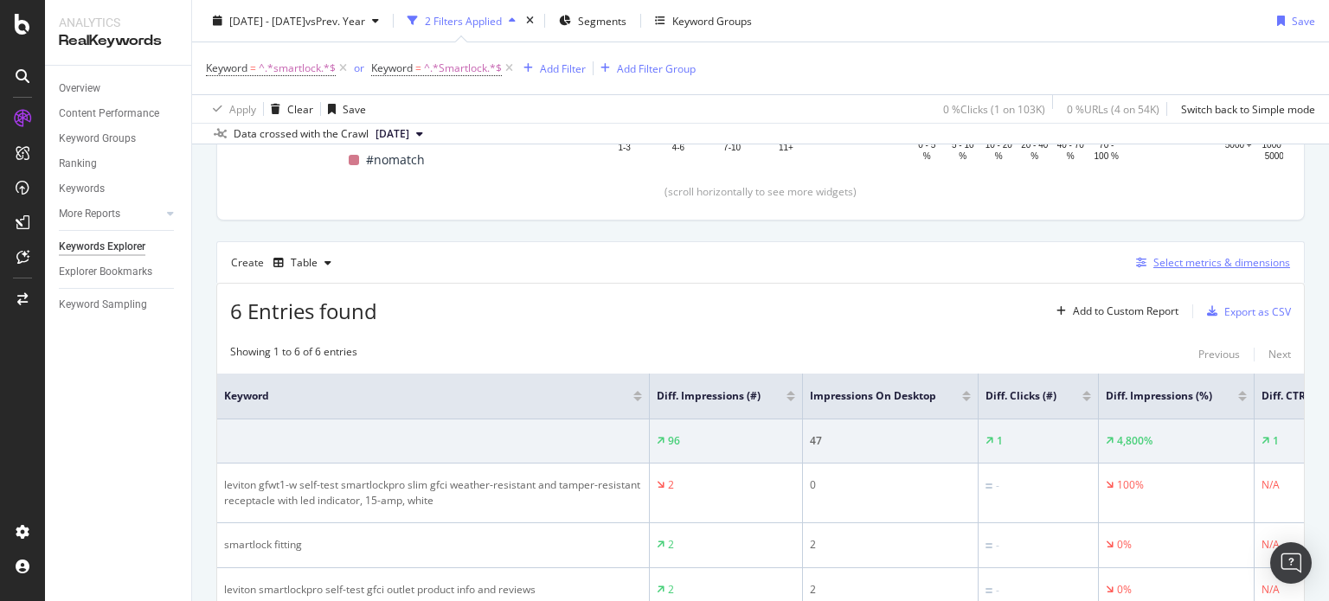
click at [1136, 259] on icon "button" at bounding box center [1141, 263] width 10 height 10
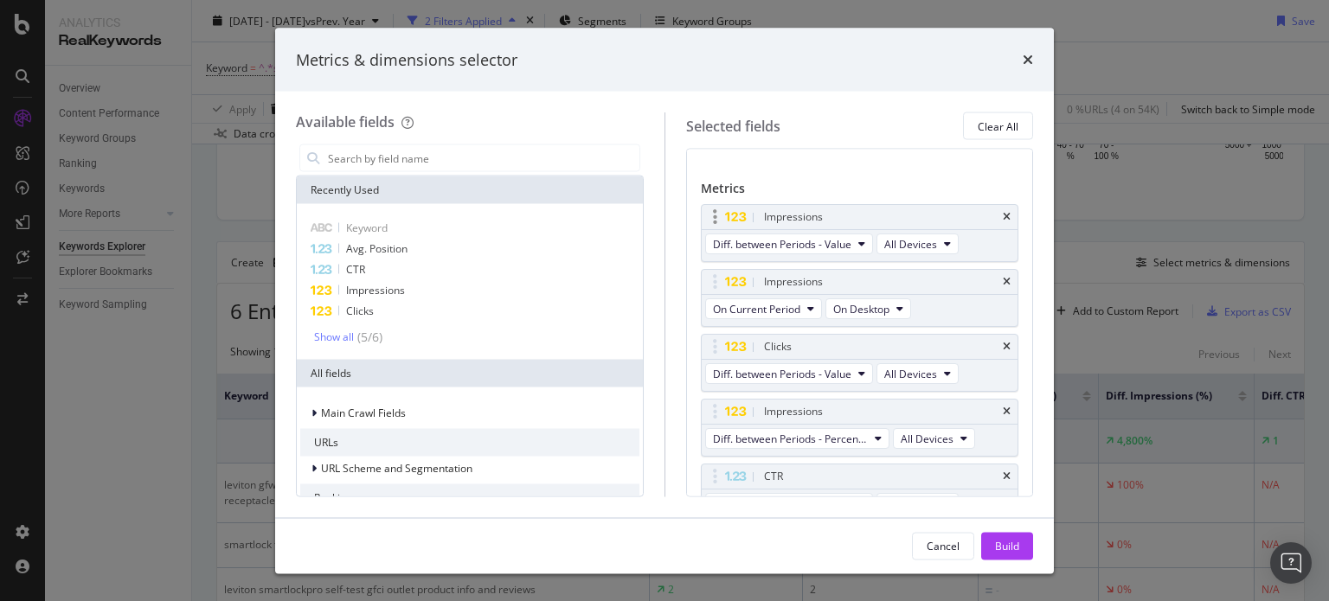
scroll to position [79, 0]
click at [768, 300] on span "On Current Period" at bounding box center [756, 307] width 87 height 15
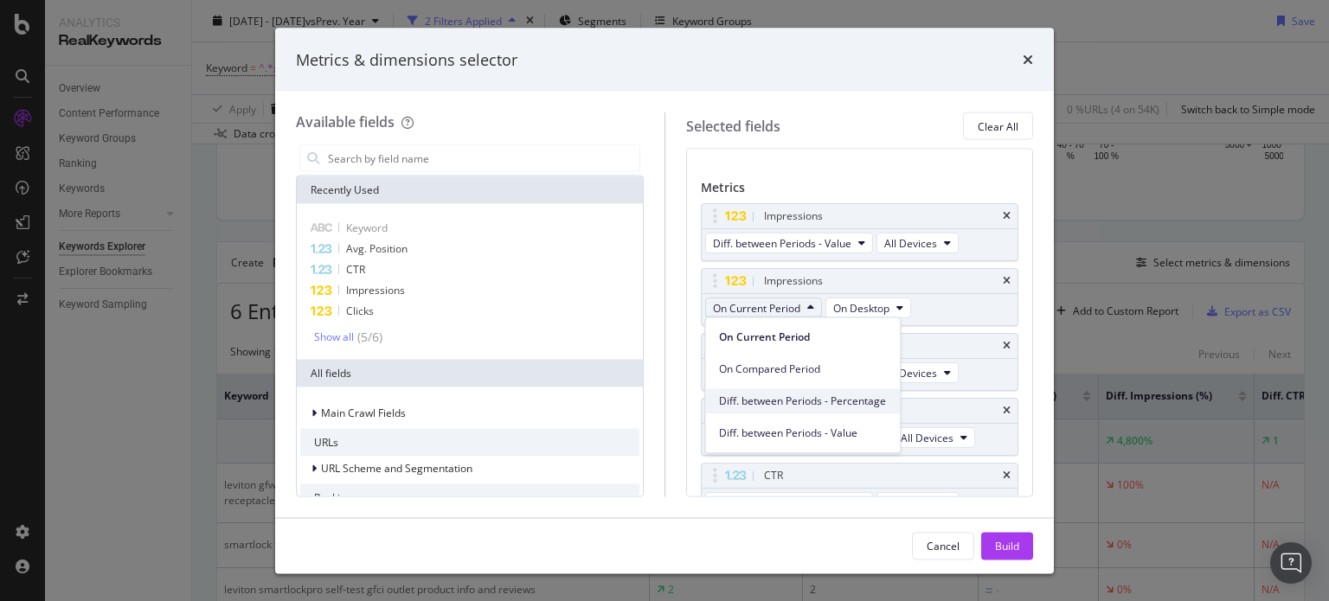
click at [811, 402] on span "Diff. between Periods - Percentage" at bounding box center [802, 402] width 167 height 16
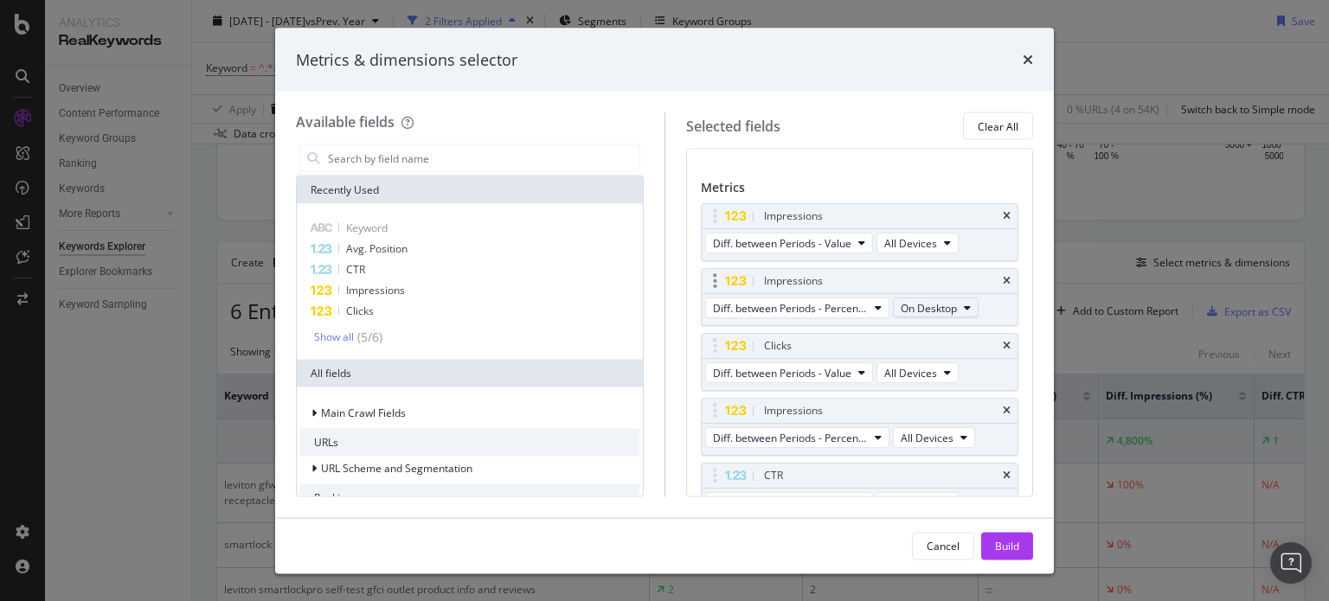
click at [945, 302] on span "On Desktop" at bounding box center [929, 307] width 56 height 15
click at [938, 343] on span "All Devices" at bounding box center [936, 338] width 59 height 16
click at [932, 176] on div "Dimensions Keyword You can use this field as a dimension Metrics Impressions Di…" at bounding box center [860, 354] width 318 height 538
click at [847, 310] on span "Diff. between Periods - Percentage" at bounding box center [790, 307] width 155 height 15
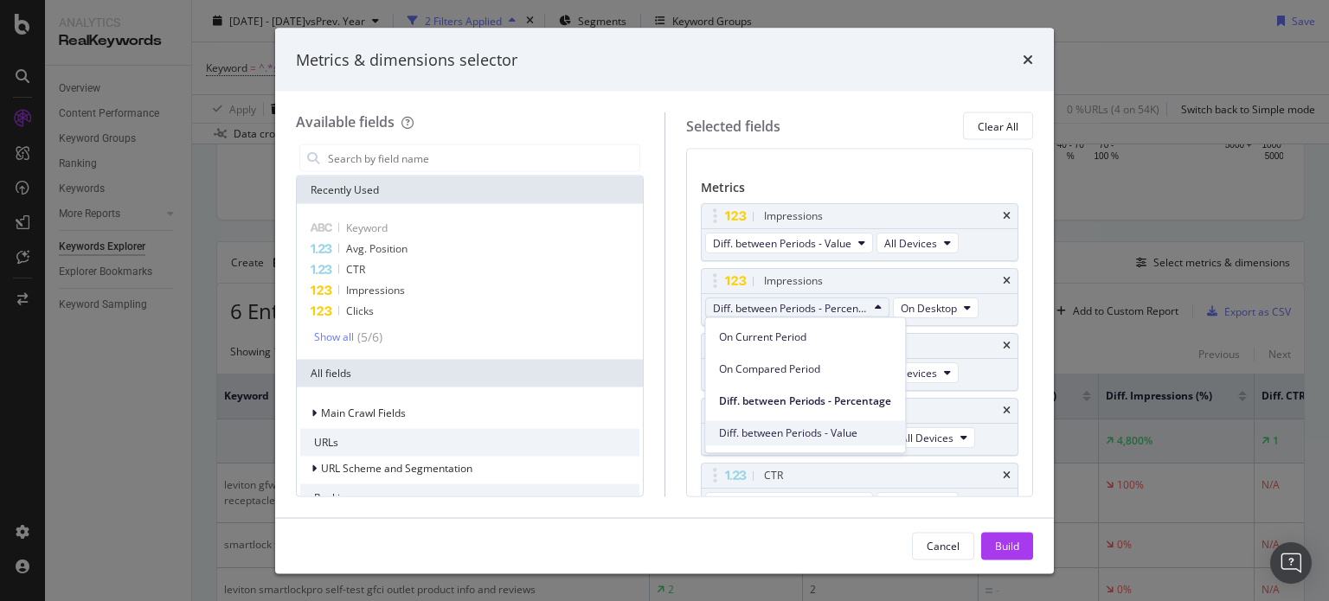
click at [806, 429] on span "Diff. between Periods - Value" at bounding box center [805, 434] width 172 height 16
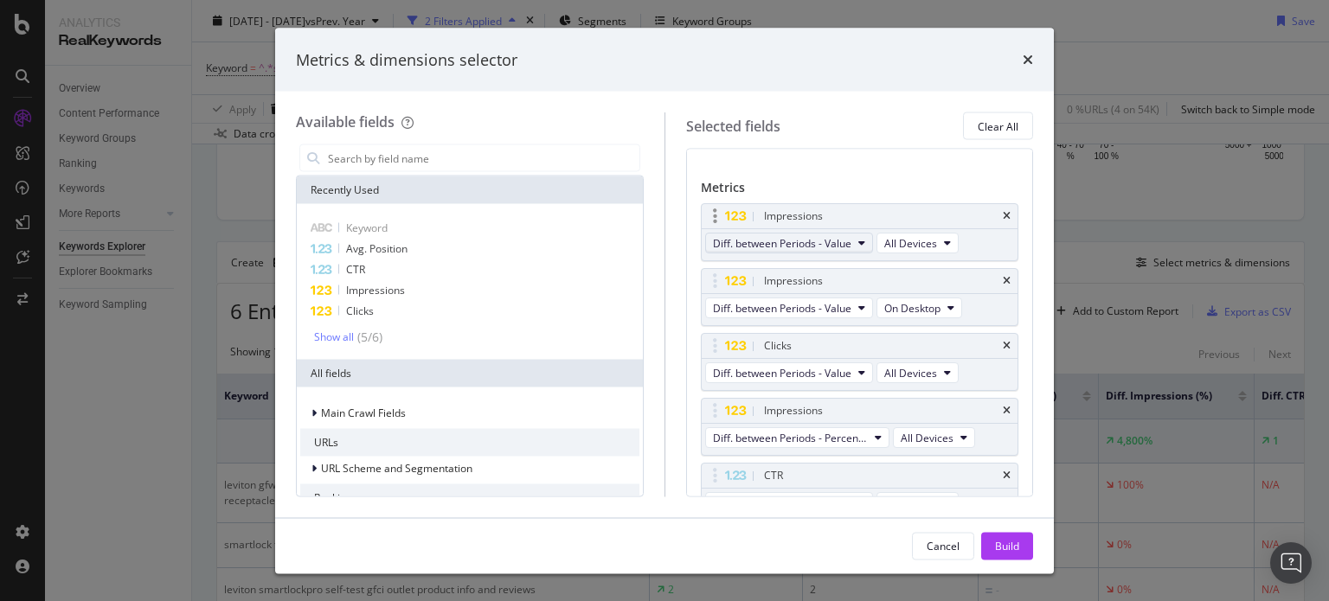
click at [829, 248] on span "Diff. between Periods - Value" at bounding box center [782, 242] width 138 height 15
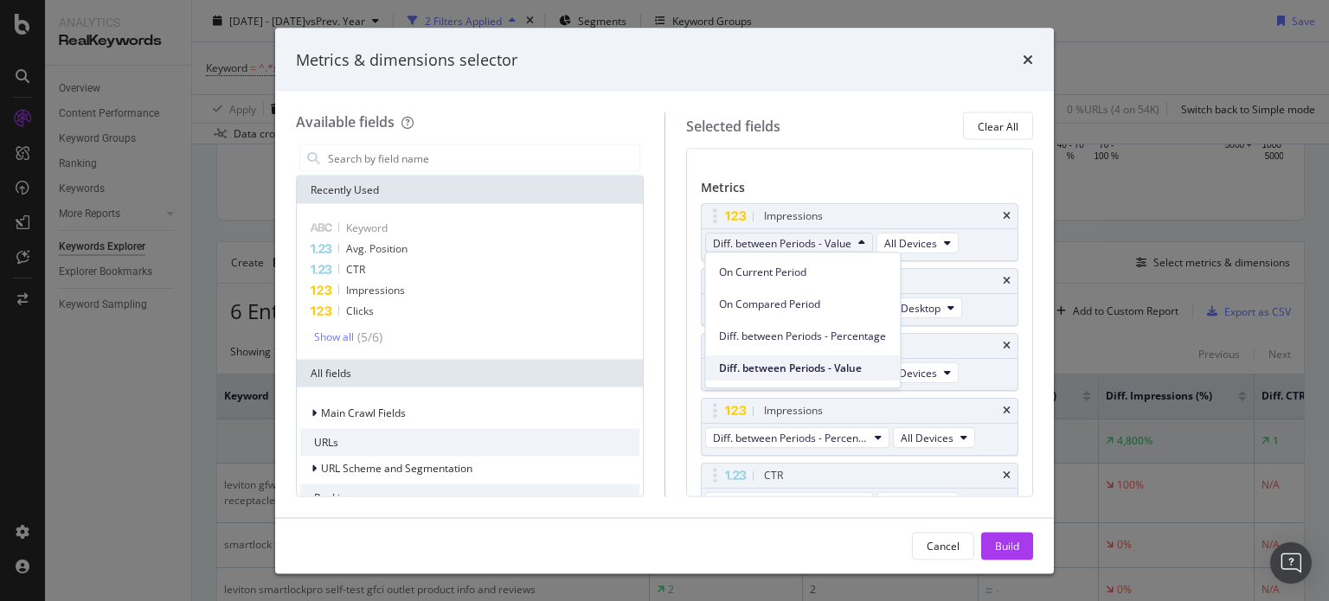
click at [811, 362] on span "Diff. between Periods - Value" at bounding box center [802, 369] width 167 height 16
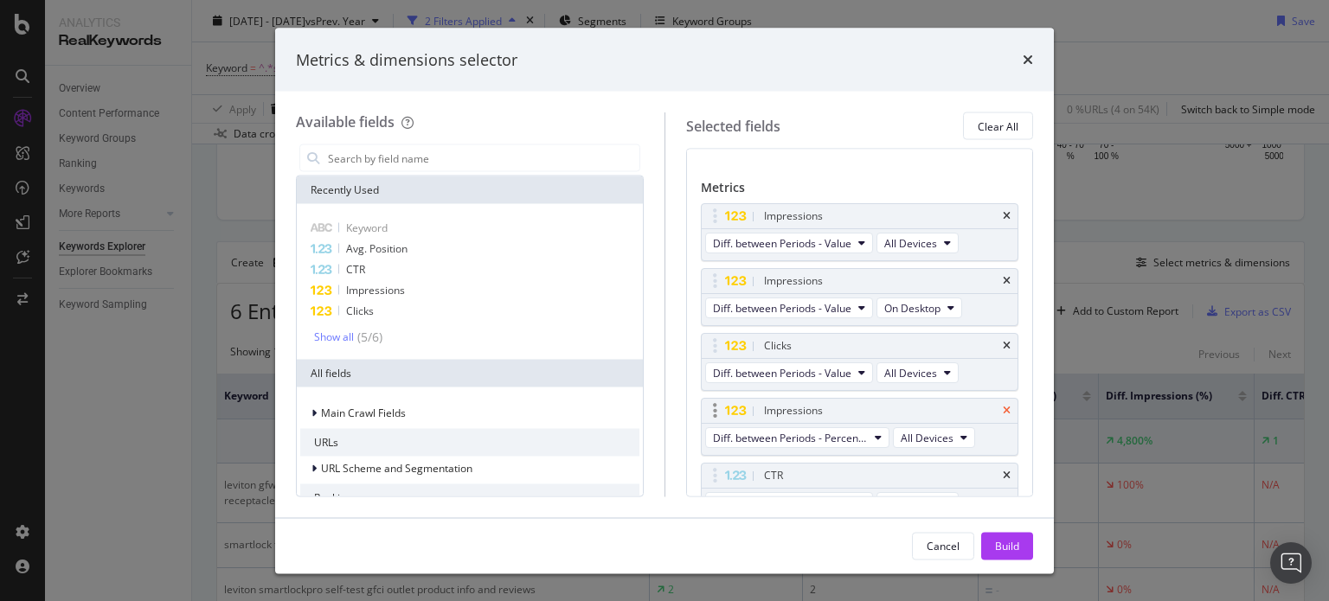
click at [1003, 408] on icon "times" at bounding box center [1007, 411] width 8 height 10
click at [851, 311] on button "Diff. between Periods - Value" at bounding box center [789, 308] width 168 height 21
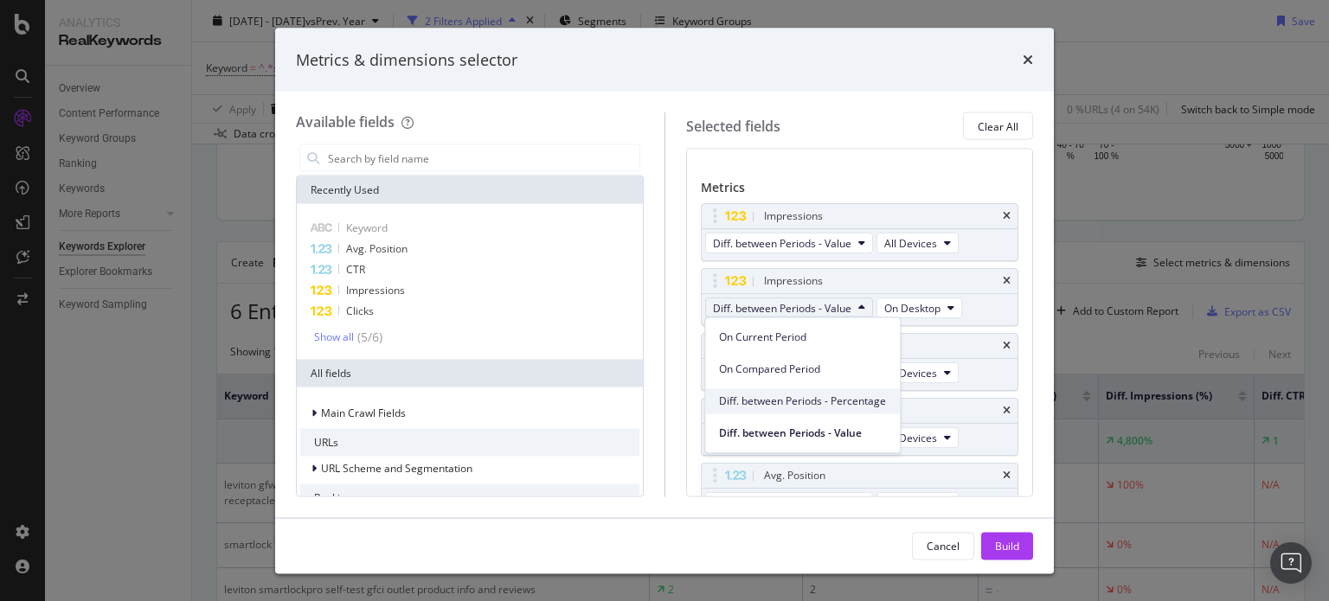
click at [856, 409] on div "Diff. between Periods - Percentage" at bounding box center [802, 400] width 195 height 25
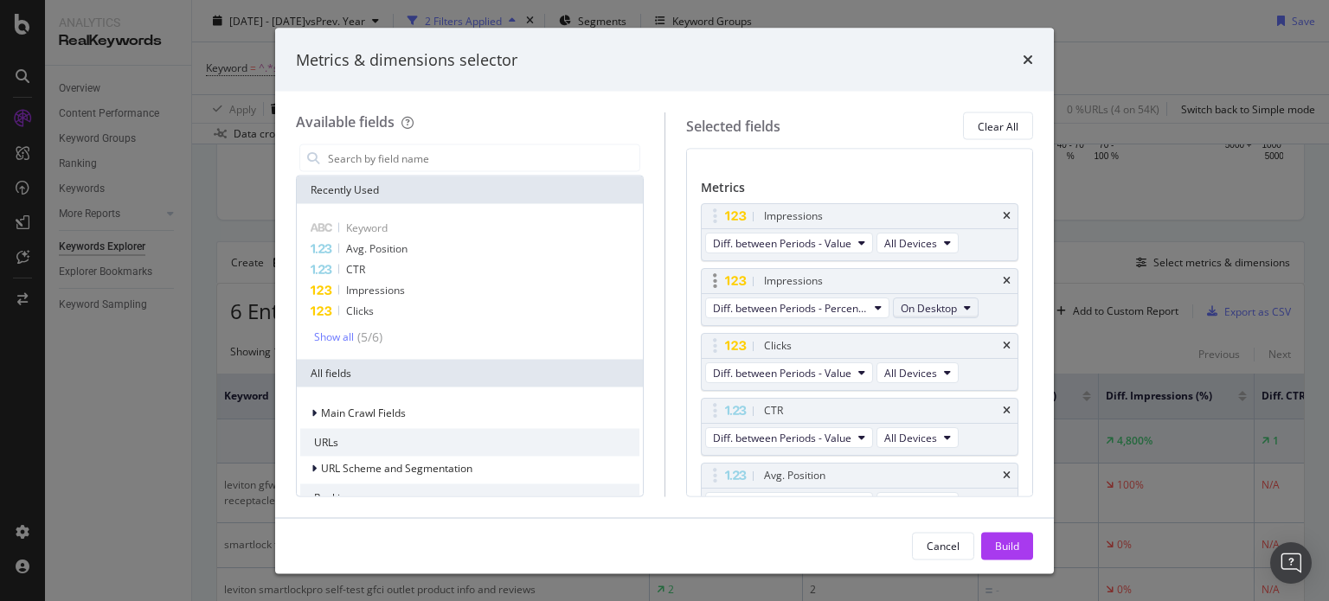
click at [955, 311] on span "On Desktop" at bounding box center [929, 307] width 56 height 15
click at [922, 335] on span "All Devices" at bounding box center [936, 338] width 59 height 16
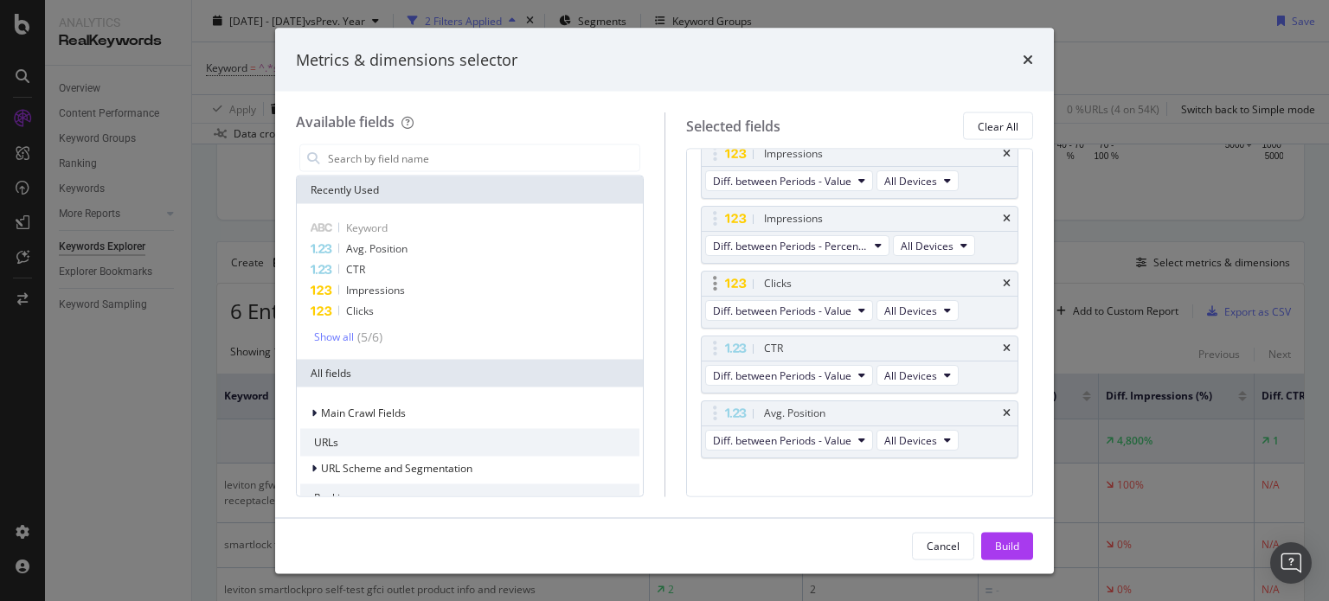
scroll to position [158, 0]
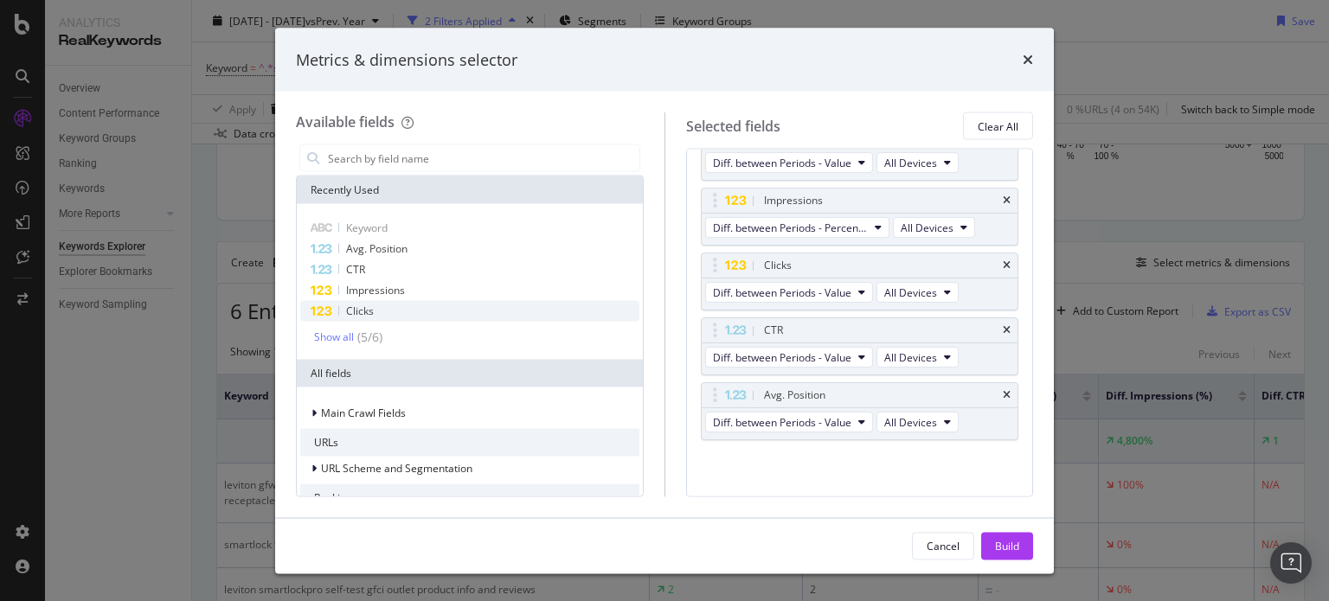
click at [387, 311] on div "Clicks" at bounding box center [469, 311] width 339 height 21
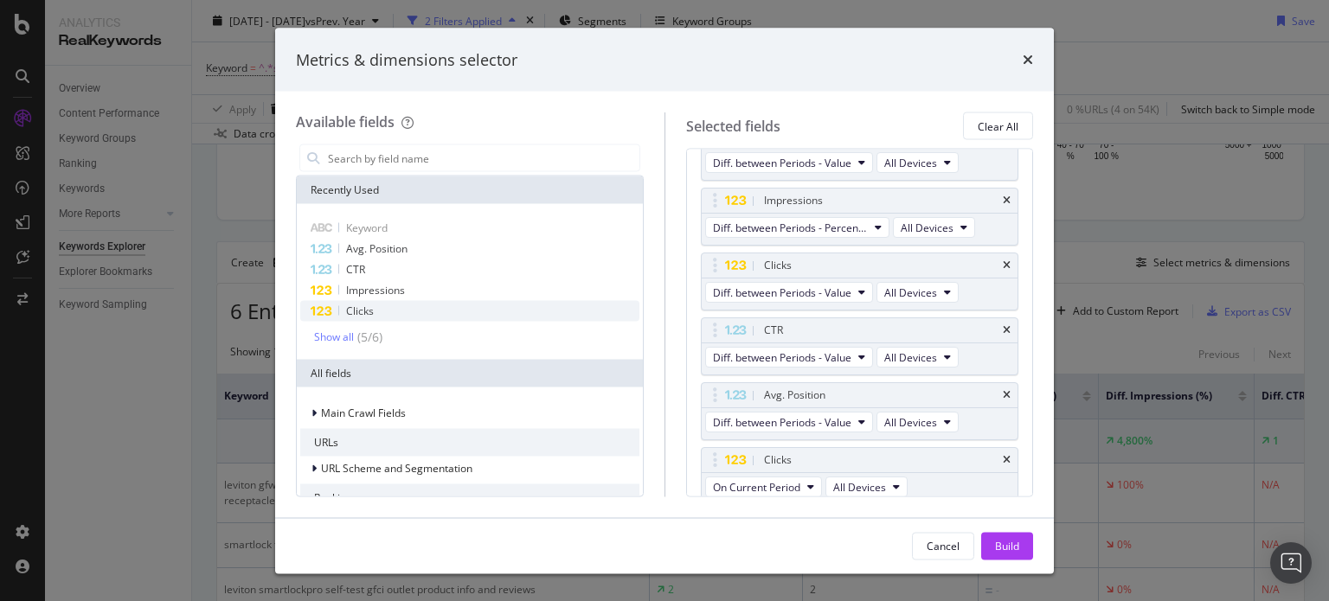
scroll to position [165, 0]
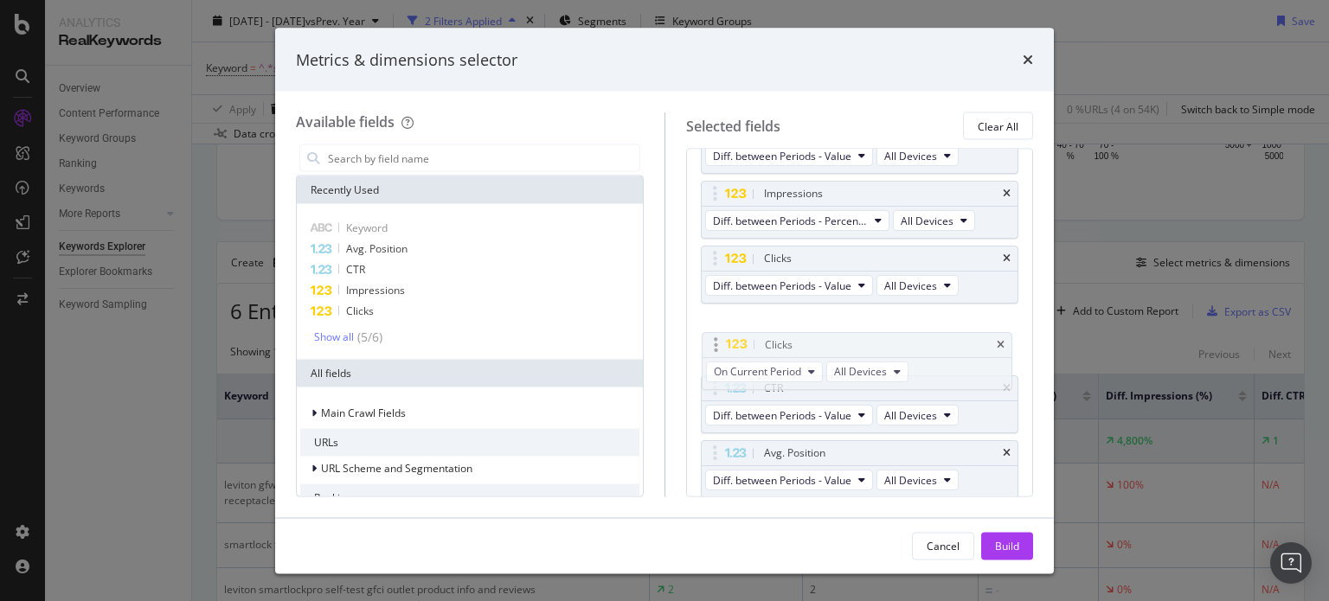
drag, startPoint x: 730, startPoint y: 440, endPoint x: 732, endPoint y: 331, distance: 109.0
click at [732, 331] on body "Analytics RealKeywords Overview Content Performance Keyword Groups Ranking Keyw…" at bounding box center [664, 300] width 1329 height 601
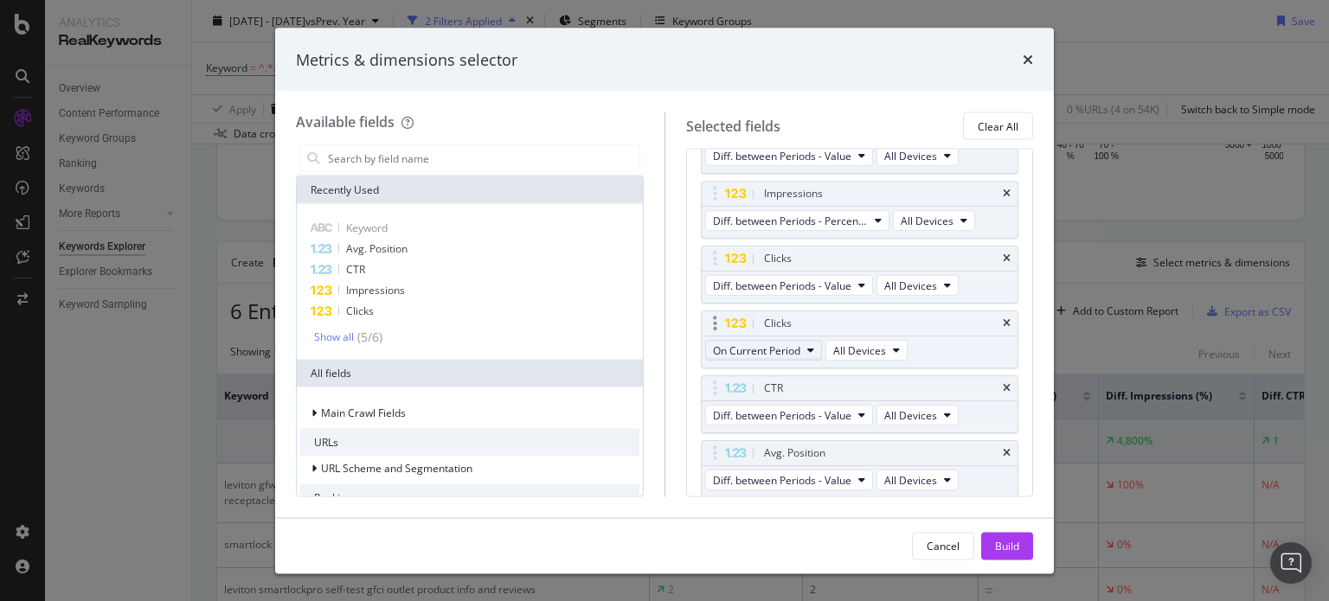
click at [797, 353] on span "On Current Period" at bounding box center [756, 350] width 87 height 15
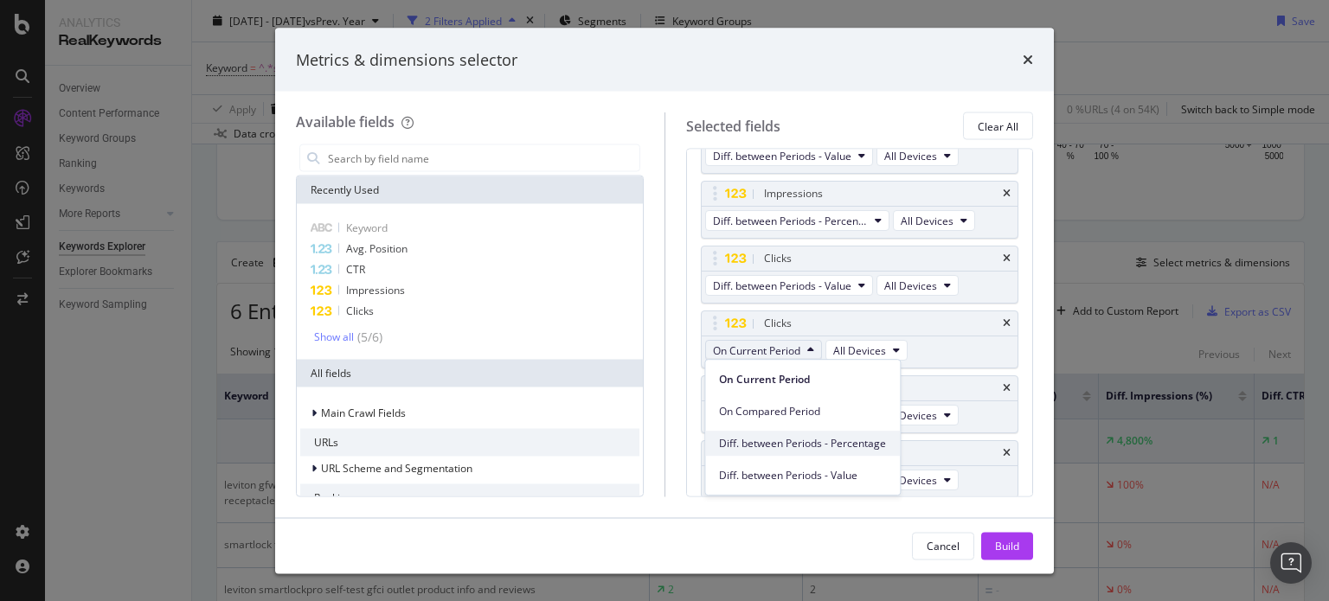
click at [813, 451] on span "Diff. between Periods - Percentage" at bounding box center [802, 444] width 167 height 16
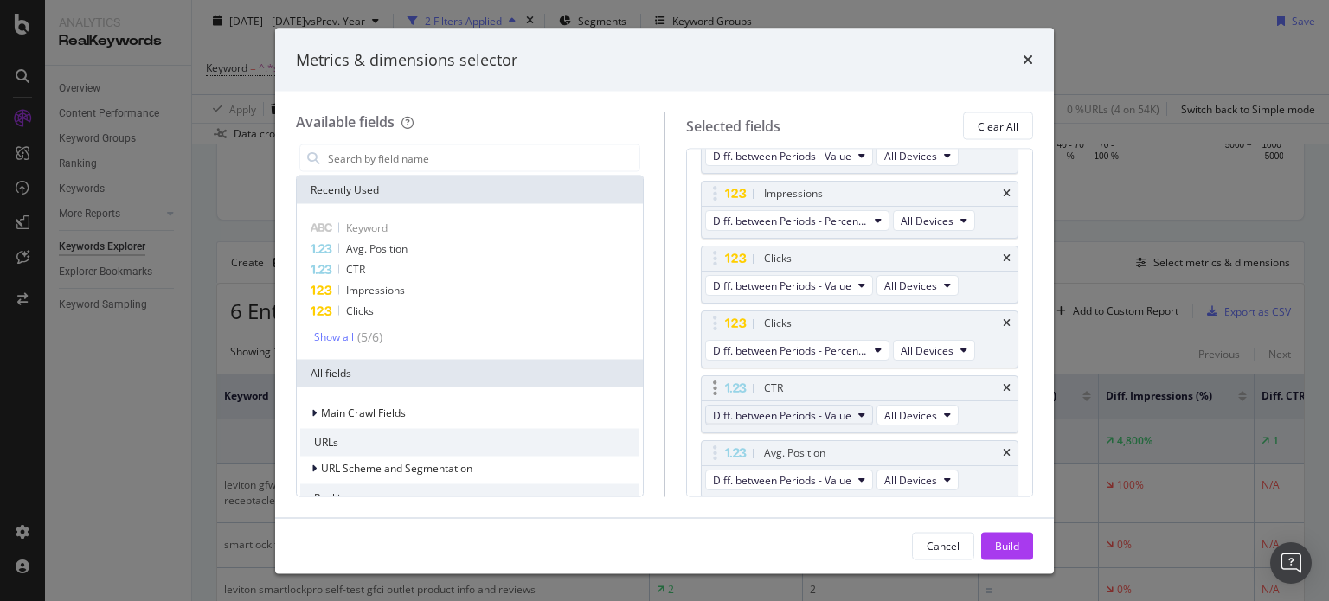
scroll to position [222, 0]
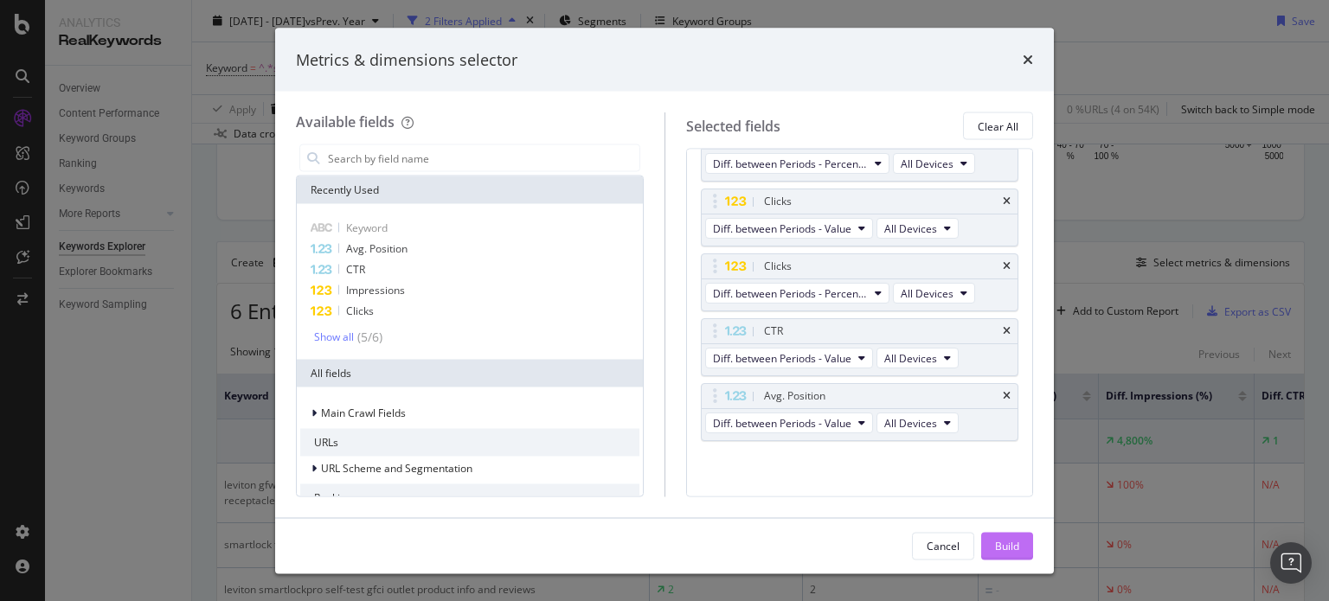
click at [1006, 540] on div "Build" at bounding box center [1007, 545] width 24 height 15
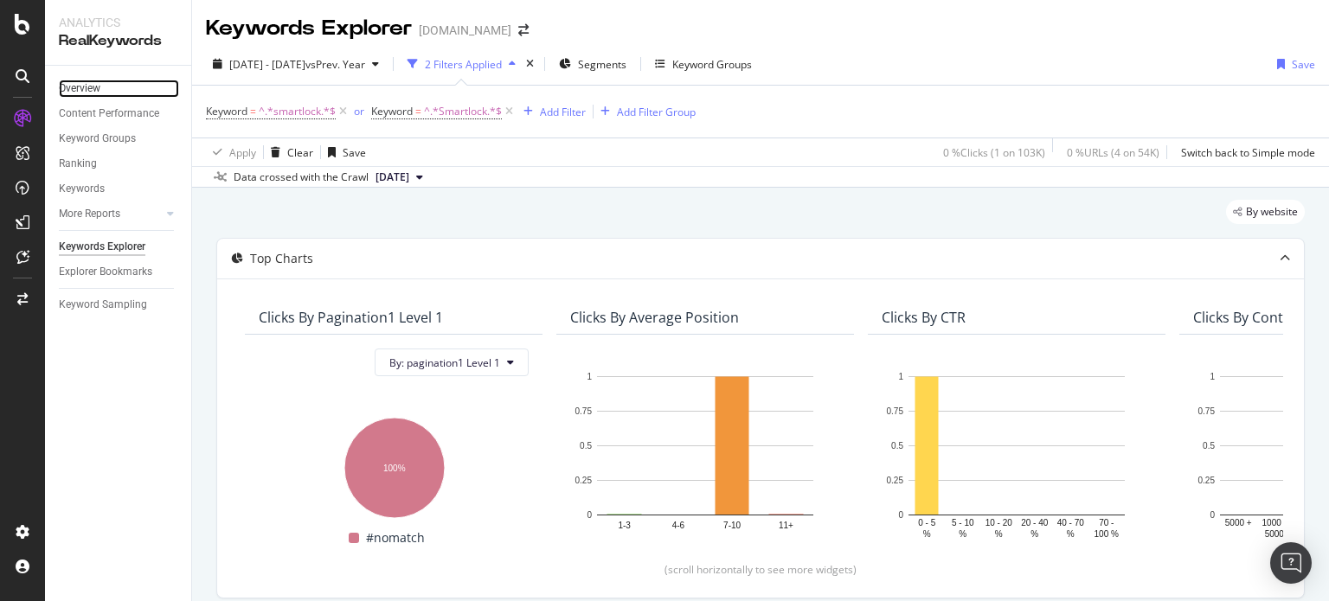
click at [117, 80] on link "Overview" at bounding box center [119, 89] width 120 height 18
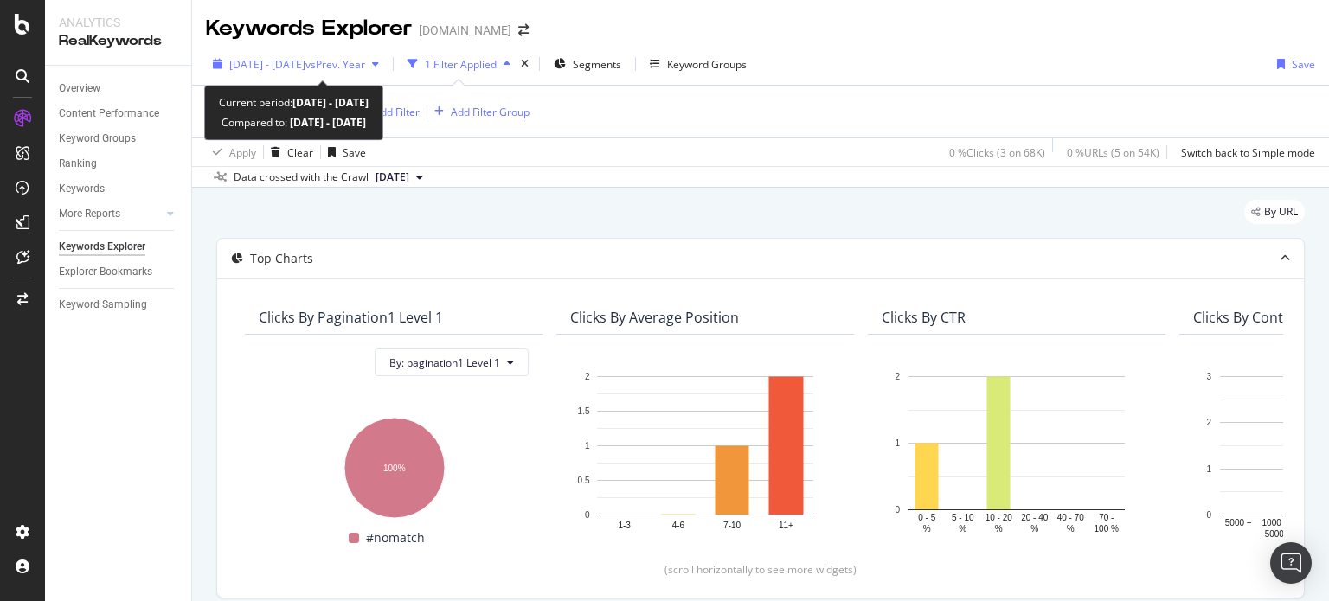
click at [298, 57] on span "[DATE] - [DATE]" at bounding box center [267, 64] width 76 height 15
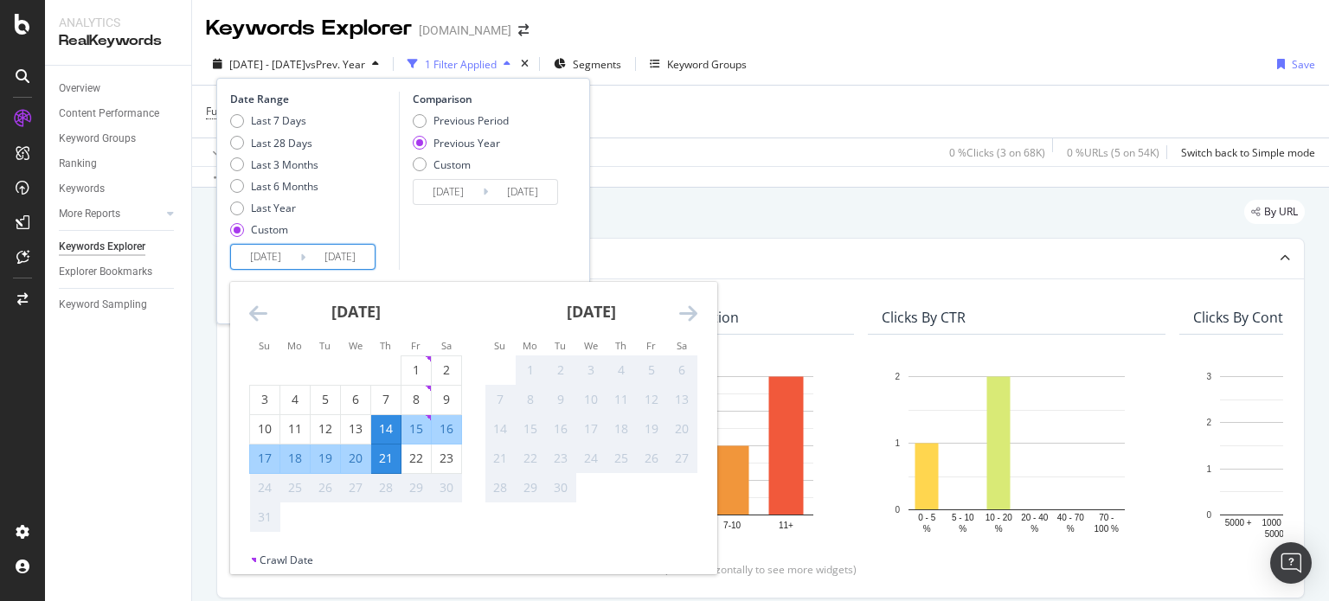
click at [291, 266] on input "[DATE]" at bounding box center [265, 257] width 69 height 24
click at [382, 401] on div "7" at bounding box center [385, 399] width 29 height 17
type input "2025/08/07"
type input "2024/08/08"
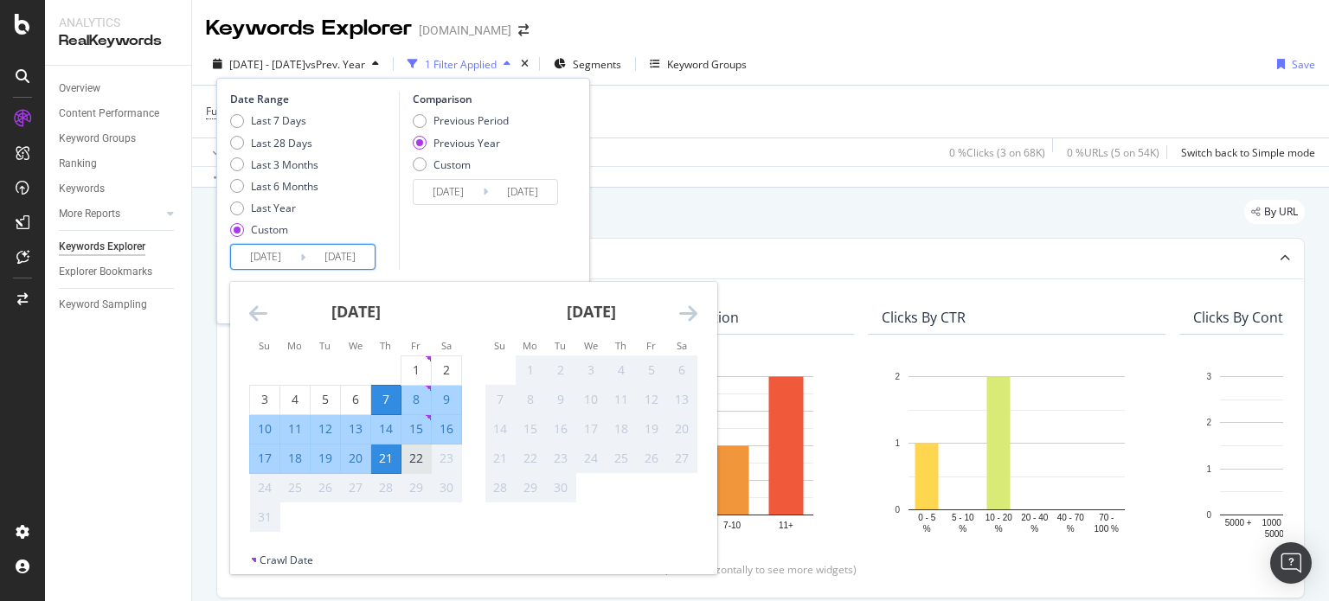
click at [417, 466] on div "22" at bounding box center [415, 458] width 29 height 17
type input "2025/08/22"
type input "2024/08/23"
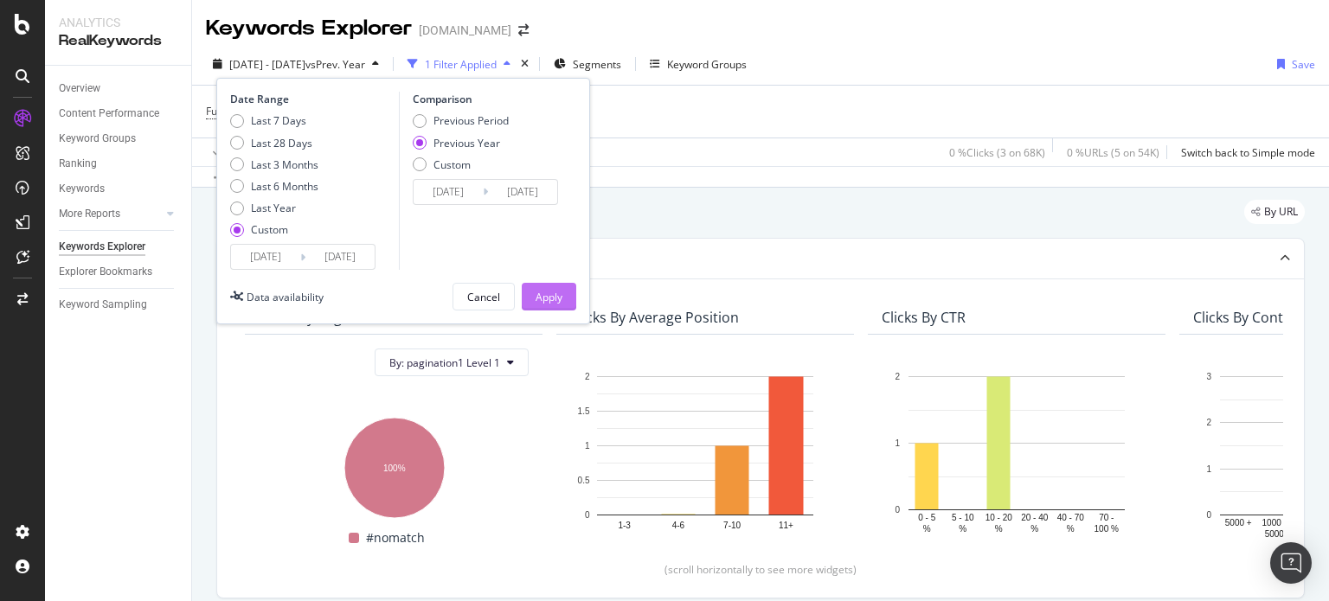
click at [530, 299] on button "Apply" at bounding box center [549, 297] width 54 height 28
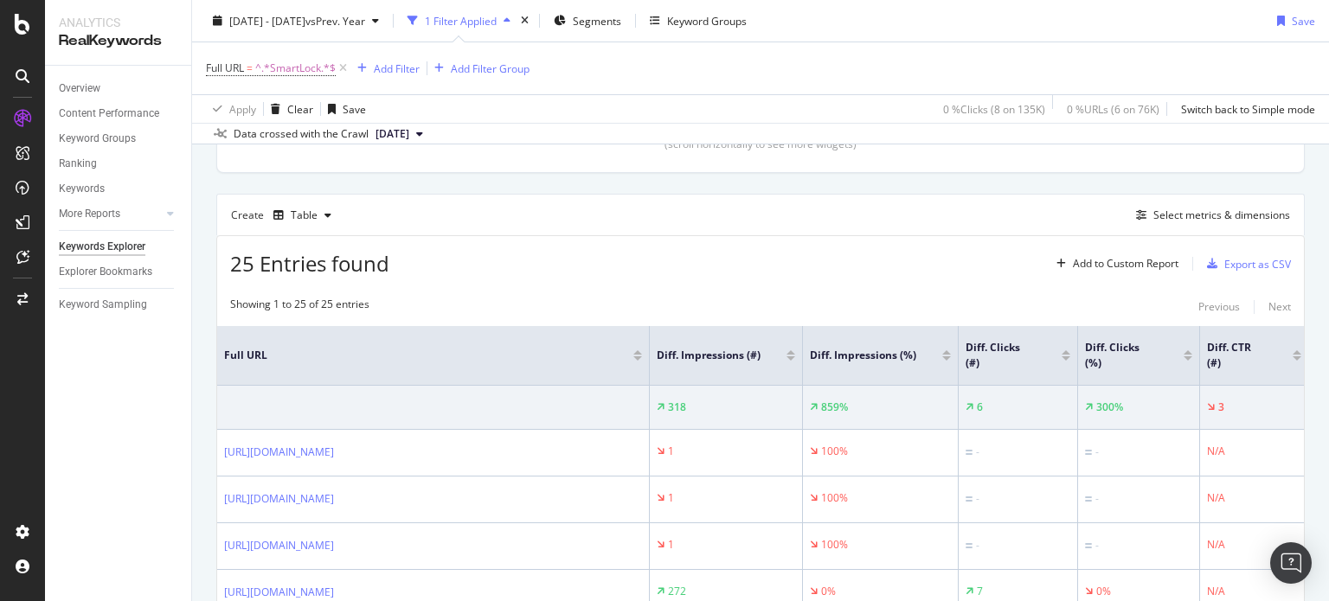
scroll to position [0, 169]
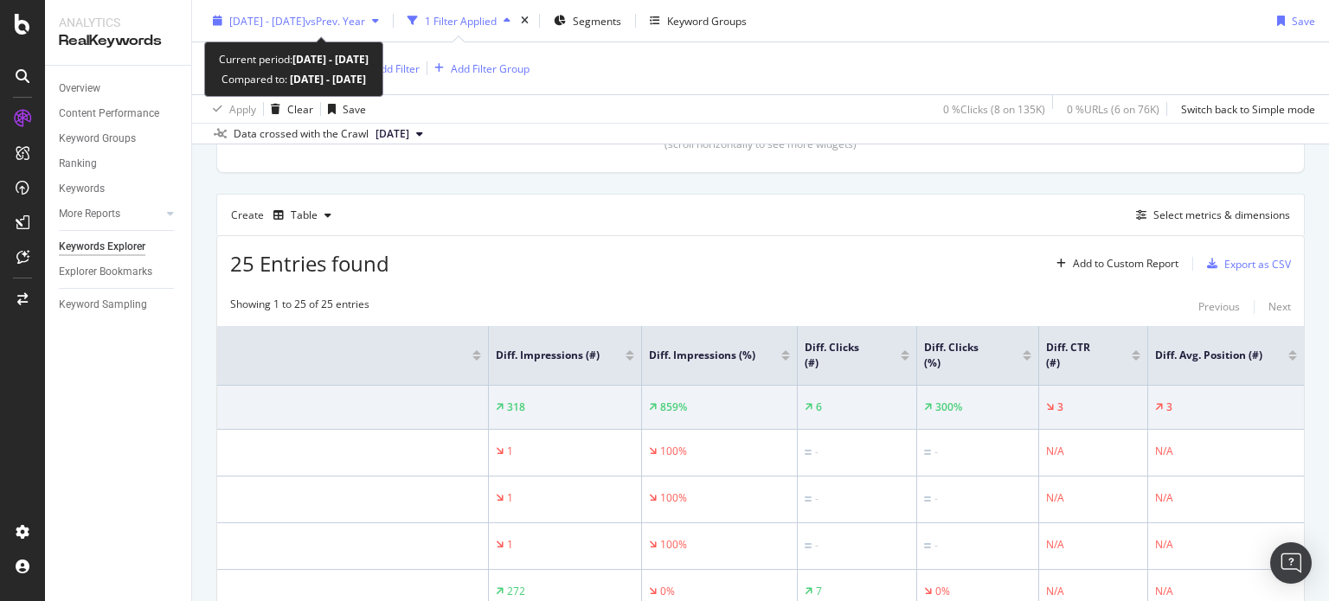
click at [261, 19] on span "2025 Aug. 7th - Aug. 22nd" at bounding box center [267, 20] width 76 height 15
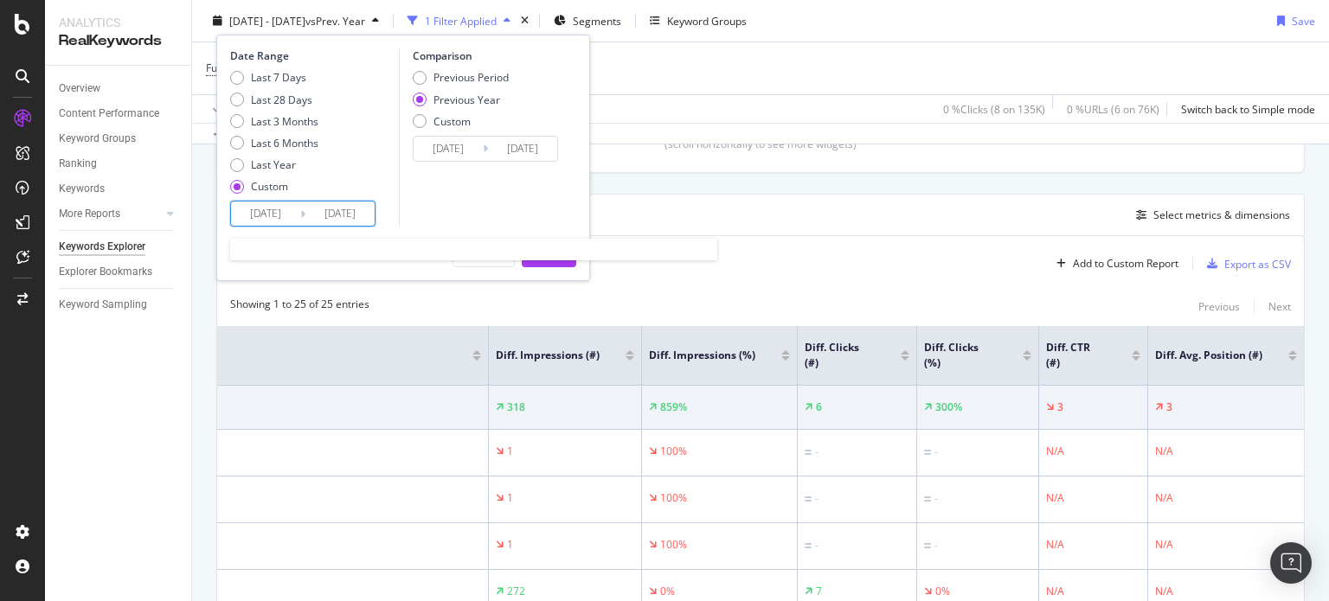
click at [277, 214] on input "2025/08/07" at bounding box center [265, 214] width 69 height 24
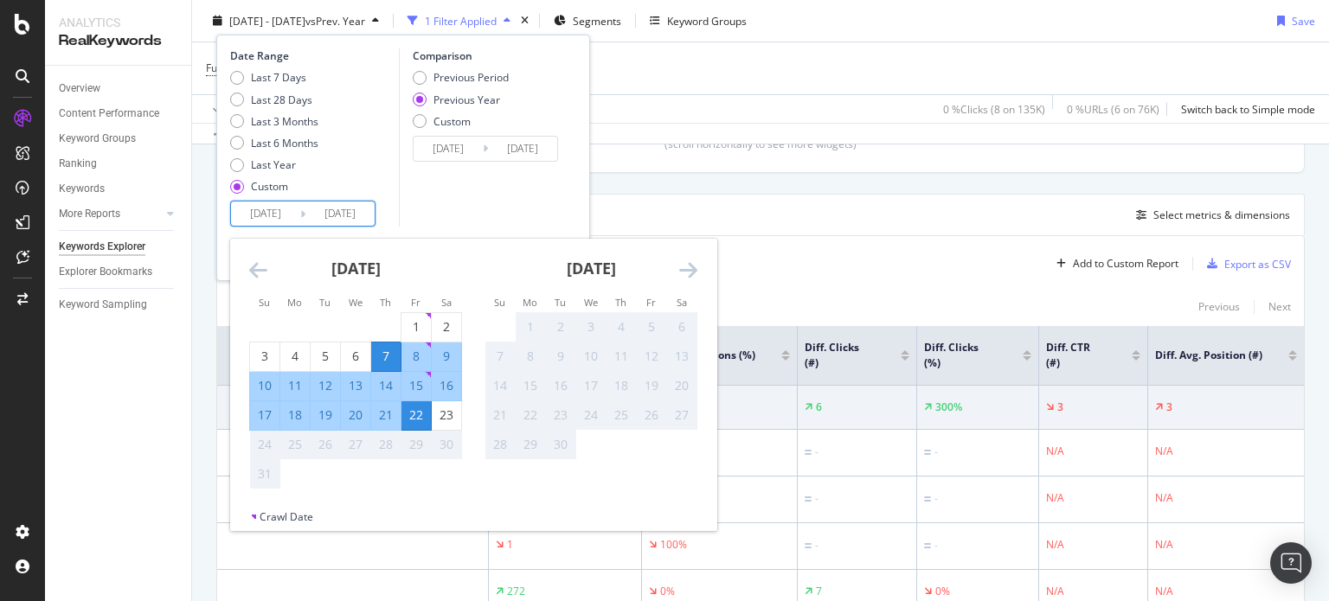
click at [257, 268] on icon "Move backward to switch to the previous month." at bounding box center [258, 270] width 18 height 21
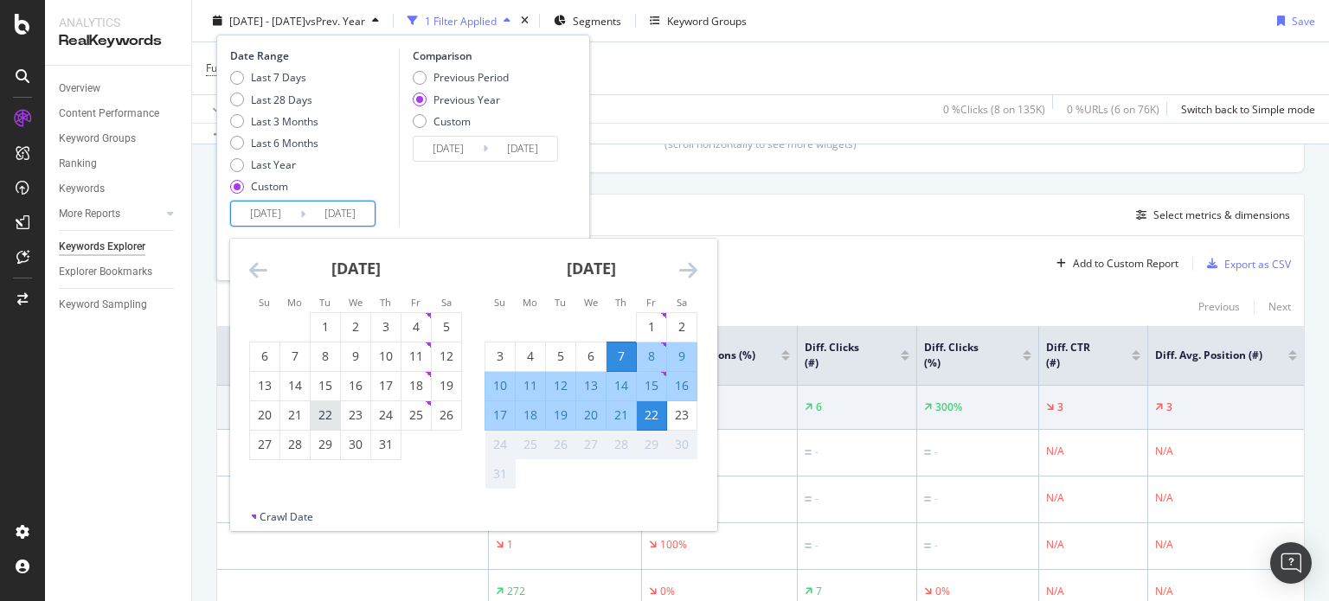
click at [330, 417] on div "22" at bounding box center [325, 415] width 29 height 17
type input "2025/07/22"
type input "2024/07/23"
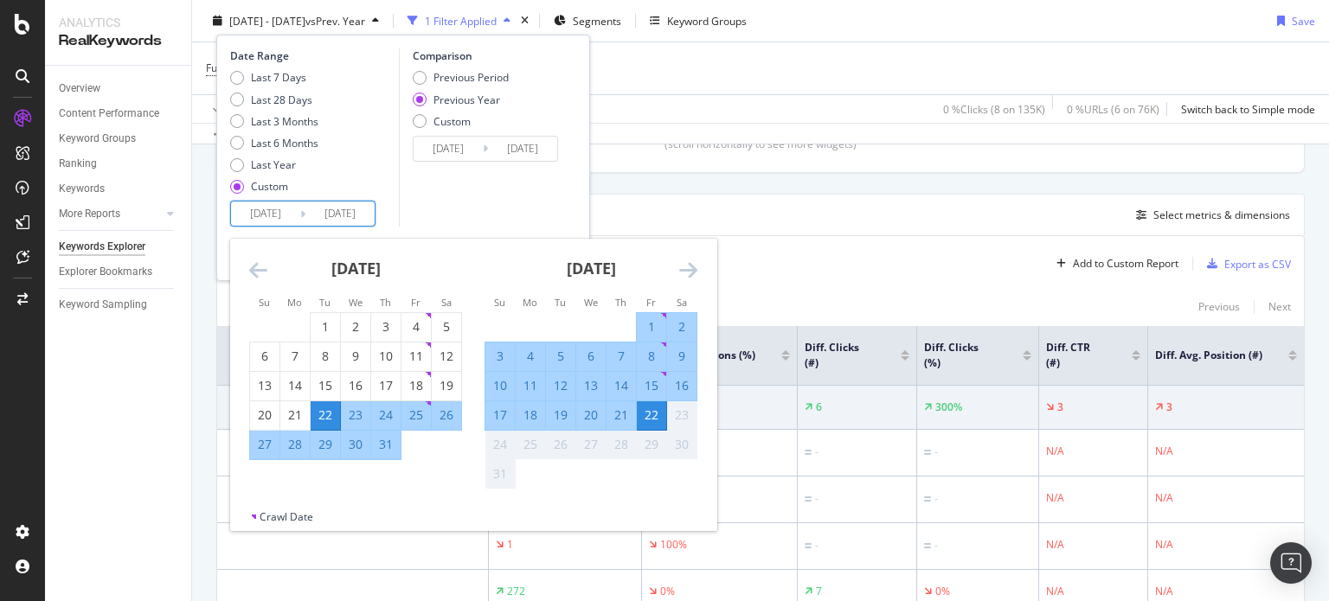
click at [584, 352] on div "6" at bounding box center [590, 356] width 29 height 17
type input "2025/08/06"
type input "2024/08/07"
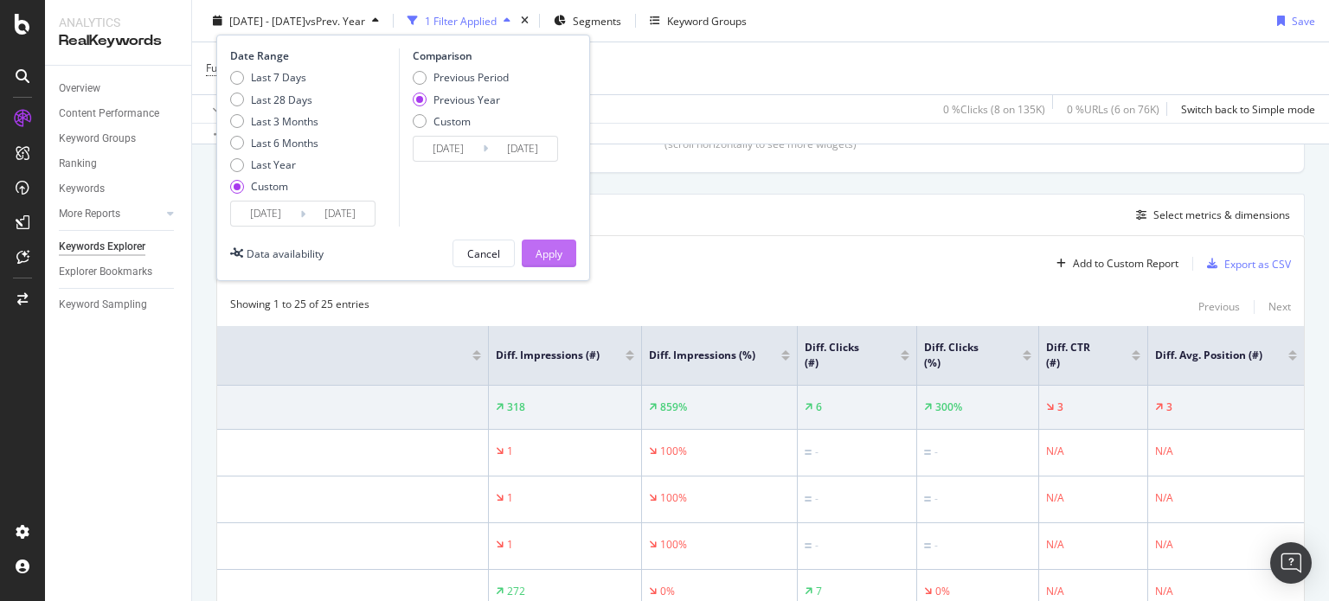
click at [557, 247] on div "Apply" at bounding box center [548, 253] width 27 height 15
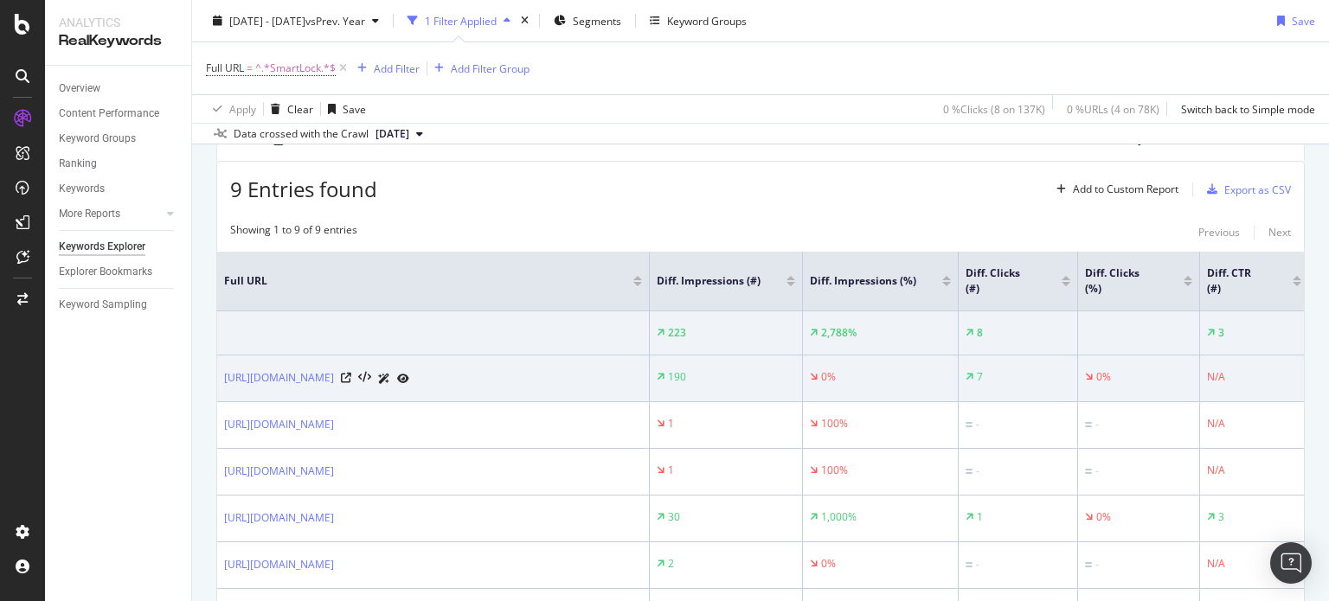
scroll to position [0, 169]
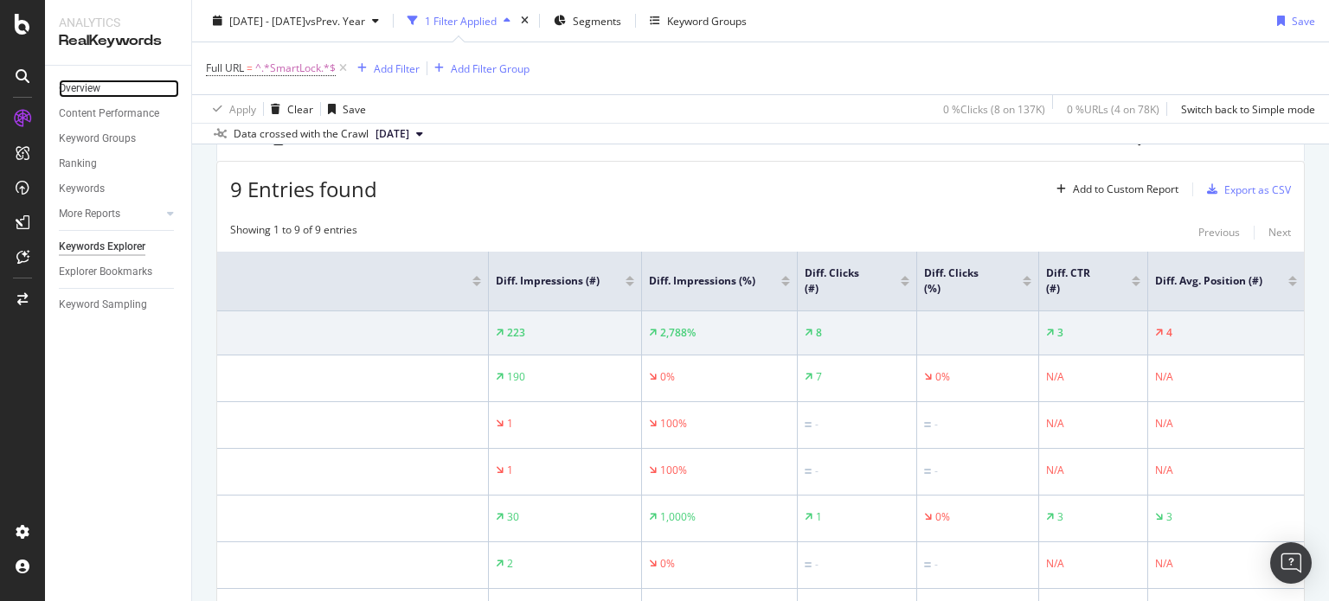
click at [102, 81] on link "Overview" at bounding box center [119, 89] width 120 height 18
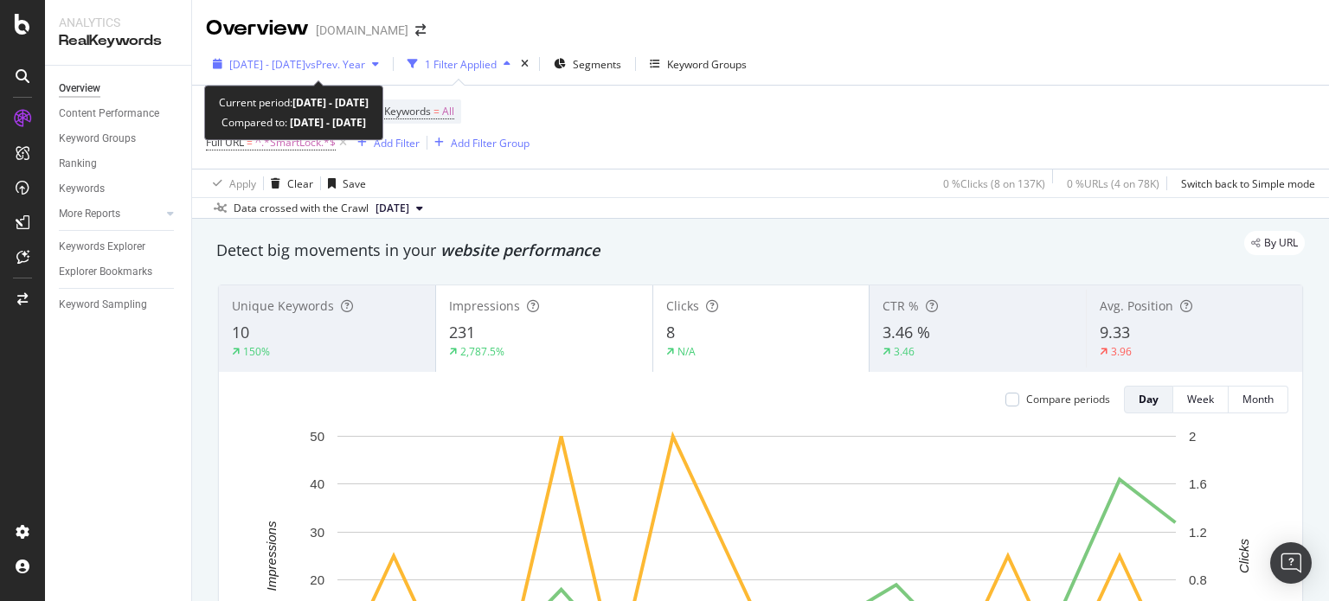
click at [329, 73] on div "[DATE] - [DATE] vs Prev. Year" at bounding box center [296, 64] width 180 height 26
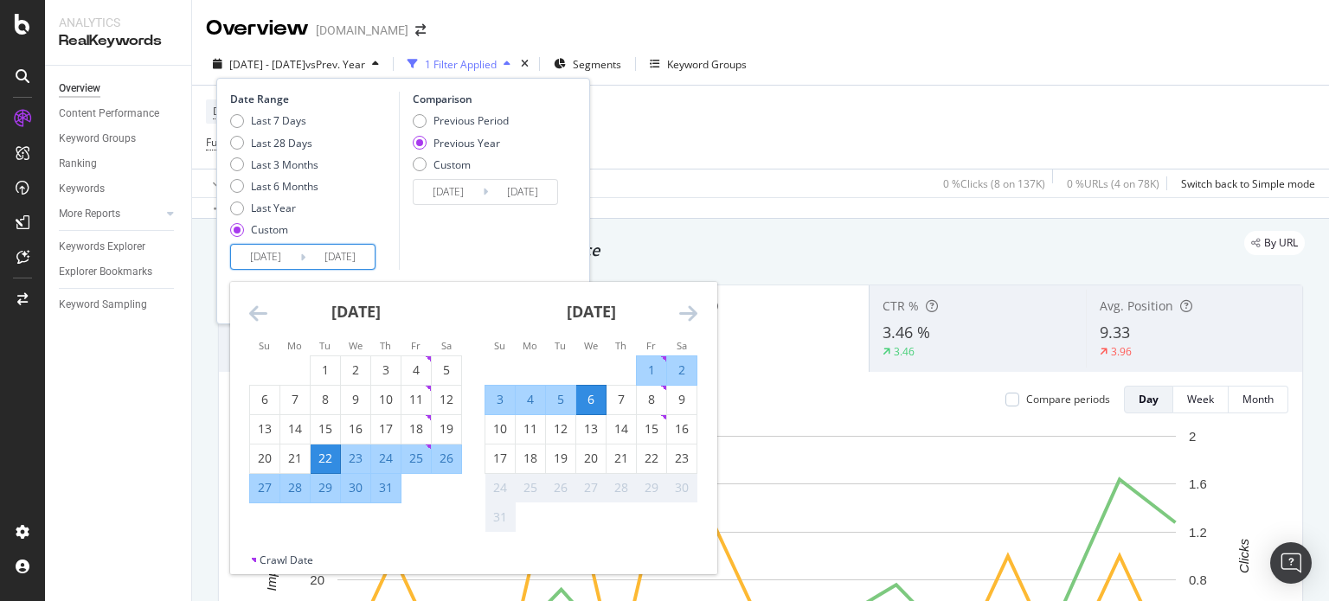
click at [273, 264] on input "[DATE]" at bounding box center [265, 257] width 69 height 24
click at [609, 410] on div "7" at bounding box center [620, 400] width 29 height 29
type input "[DATE]"
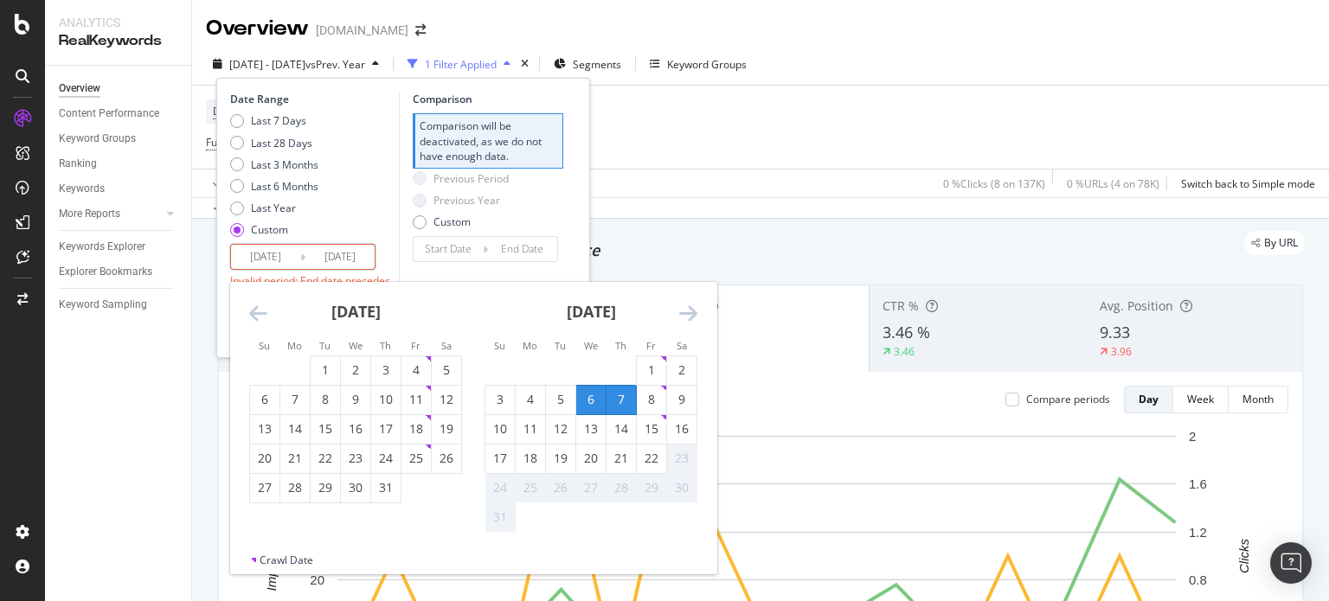
click at [624, 408] on div "7" at bounding box center [620, 400] width 29 height 29
type input "[DATE]"
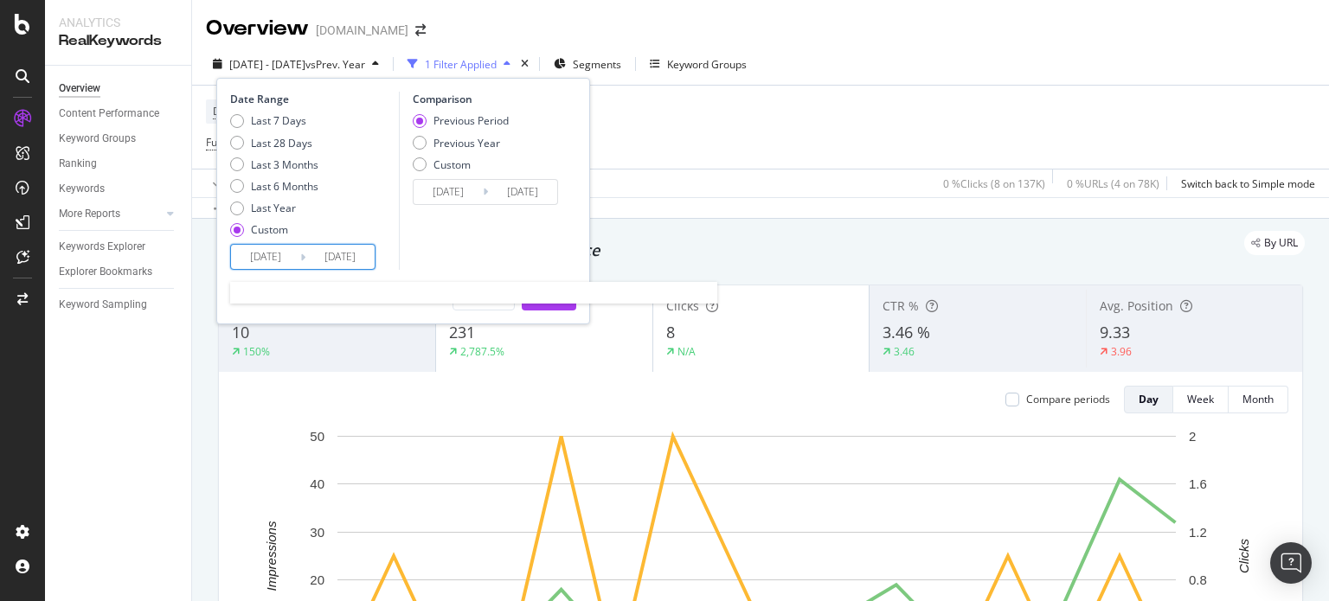
click at [266, 260] on input "[DATE]" at bounding box center [265, 257] width 69 height 24
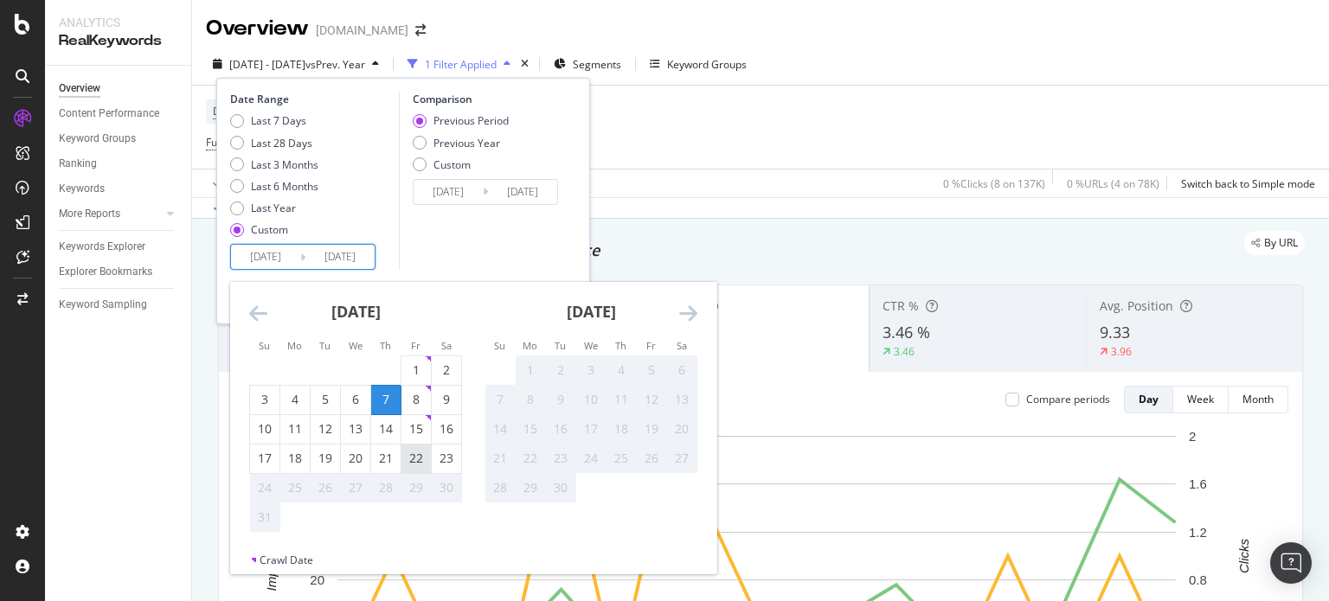
click at [422, 457] on div "22" at bounding box center [415, 458] width 29 height 17
type input "[DATE]"
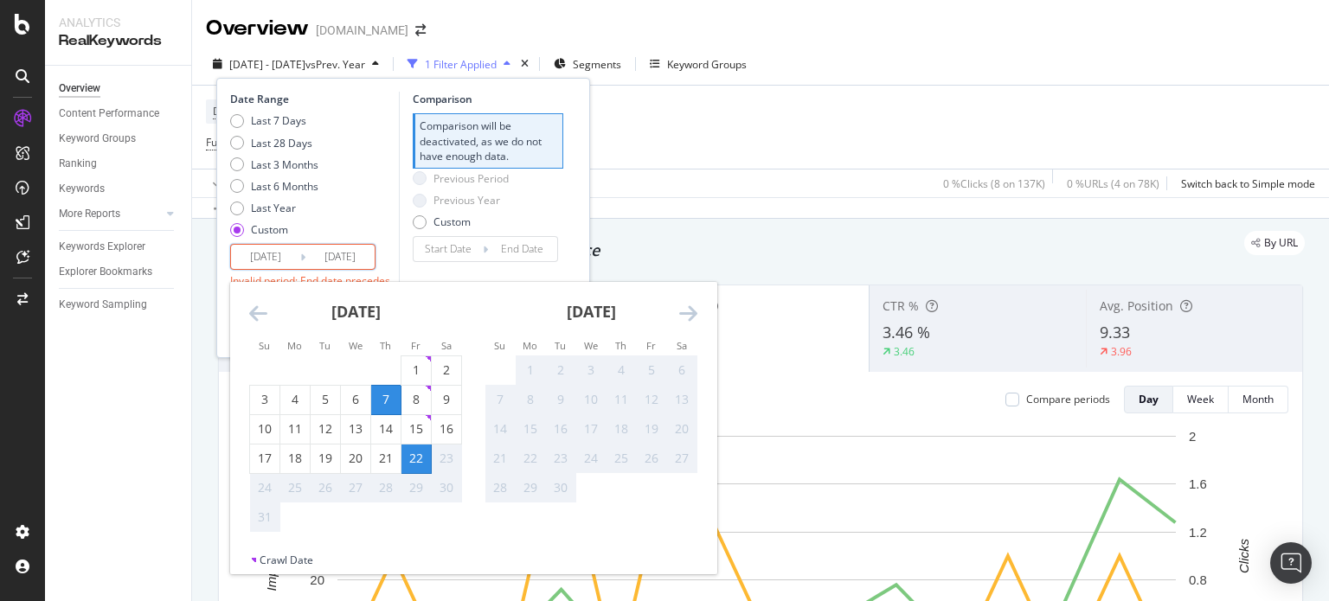
click at [389, 403] on div "7" at bounding box center [385, 399] width 29 height 17
type input "[DATE]"
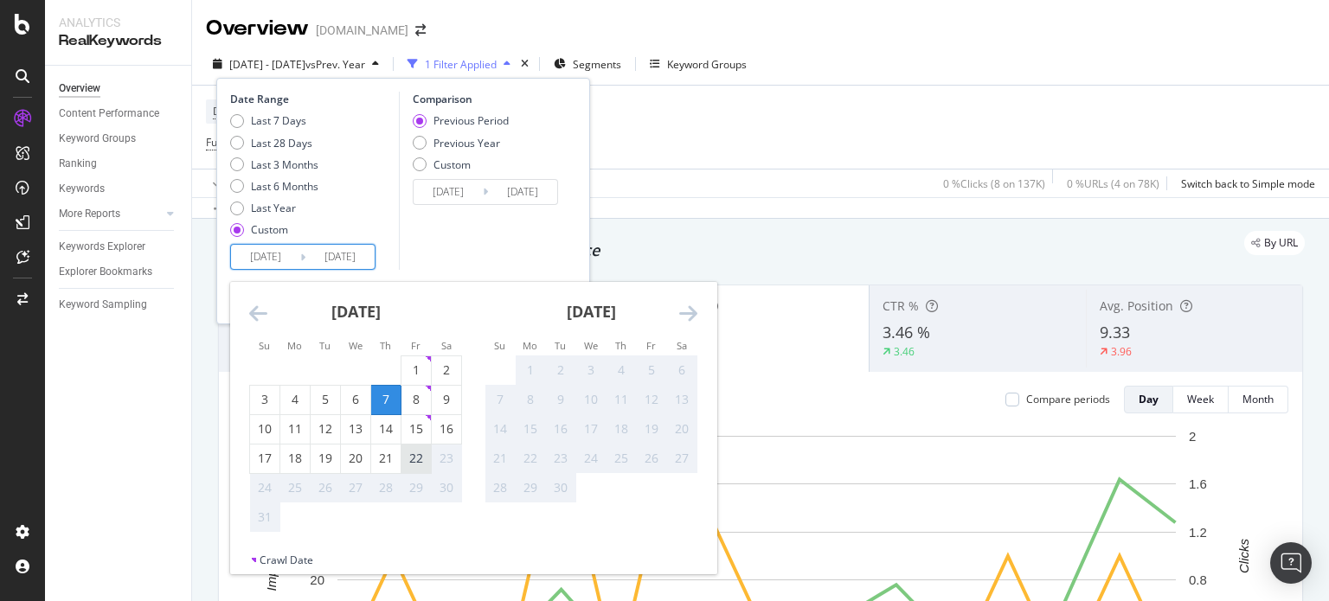
click at [413, 460] on div "22" at bounding box center [415, 458] width 29 height 17
type input "[DATE]"
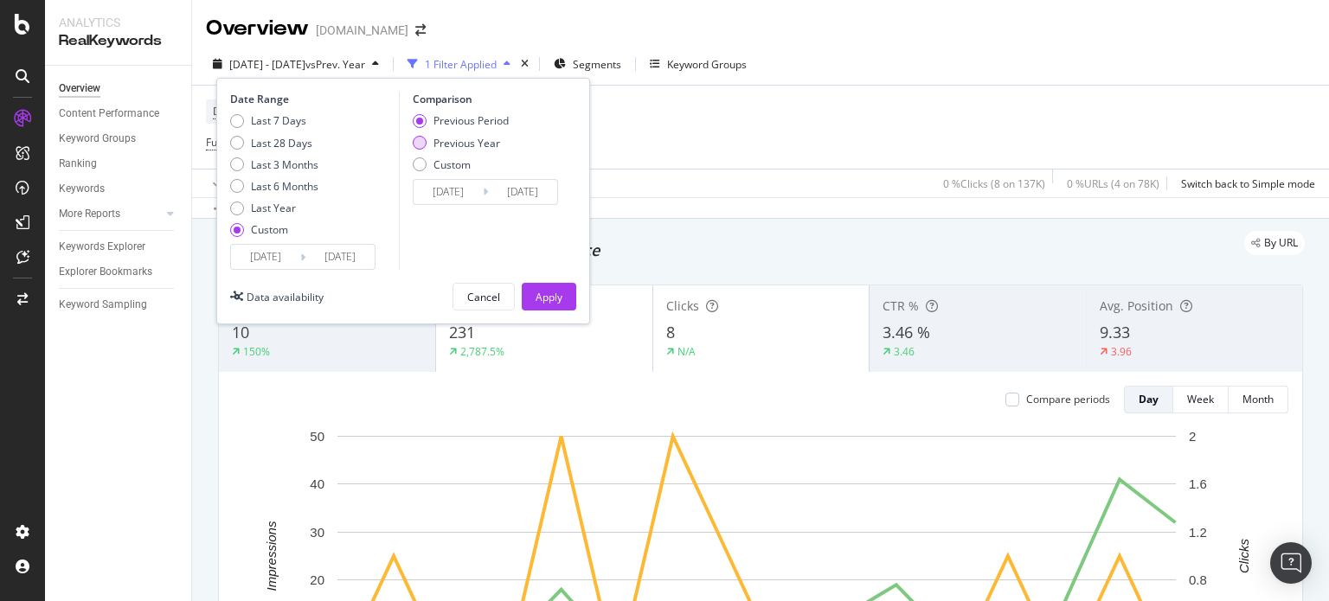
click at [481, 144] on div "Previous Year" at bounding box center [466, 143] width 67 height 15
type input "[DATE]"
click at [561, 285] on div "Apply" at bounding box center [548, 297] width 27 height 26
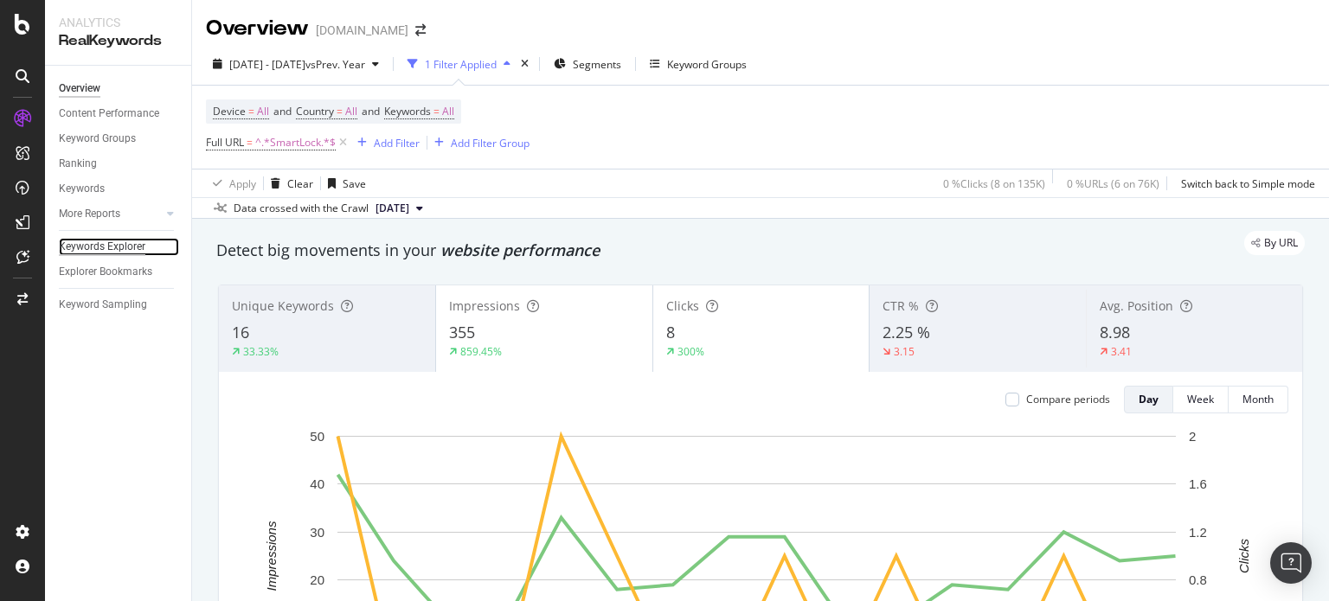
click at [142, 250] on div "Keywords Explorer" at bounding box center [102, 247] width 87 height 18
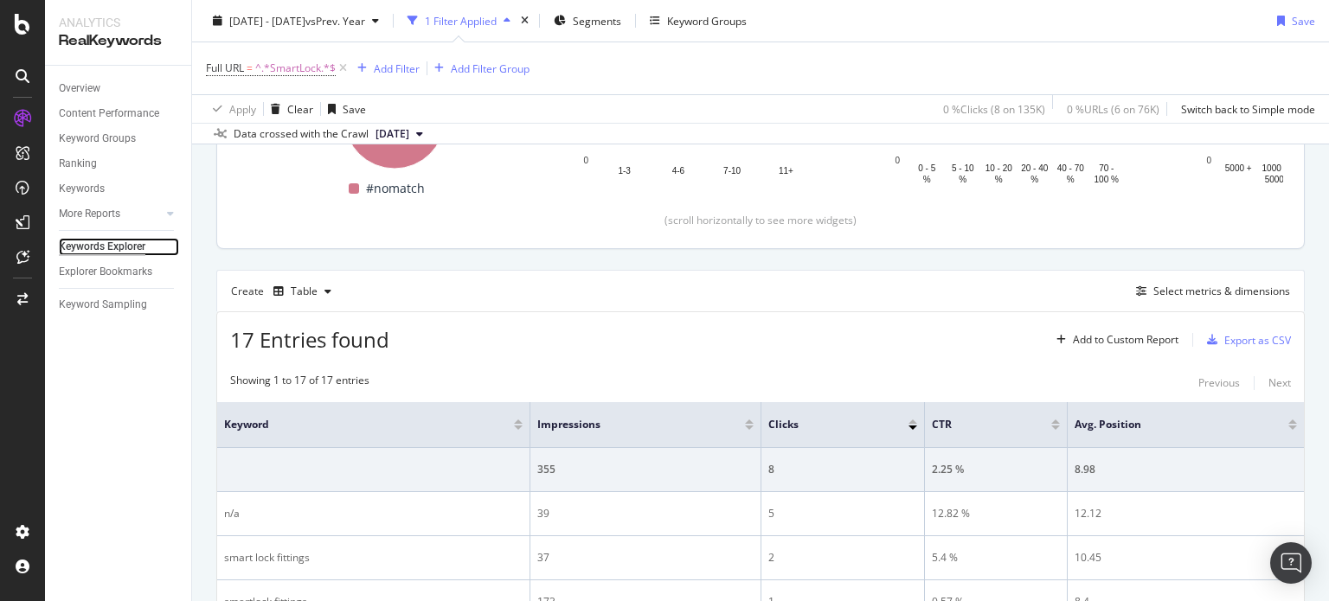
scroll to position [360, 0]
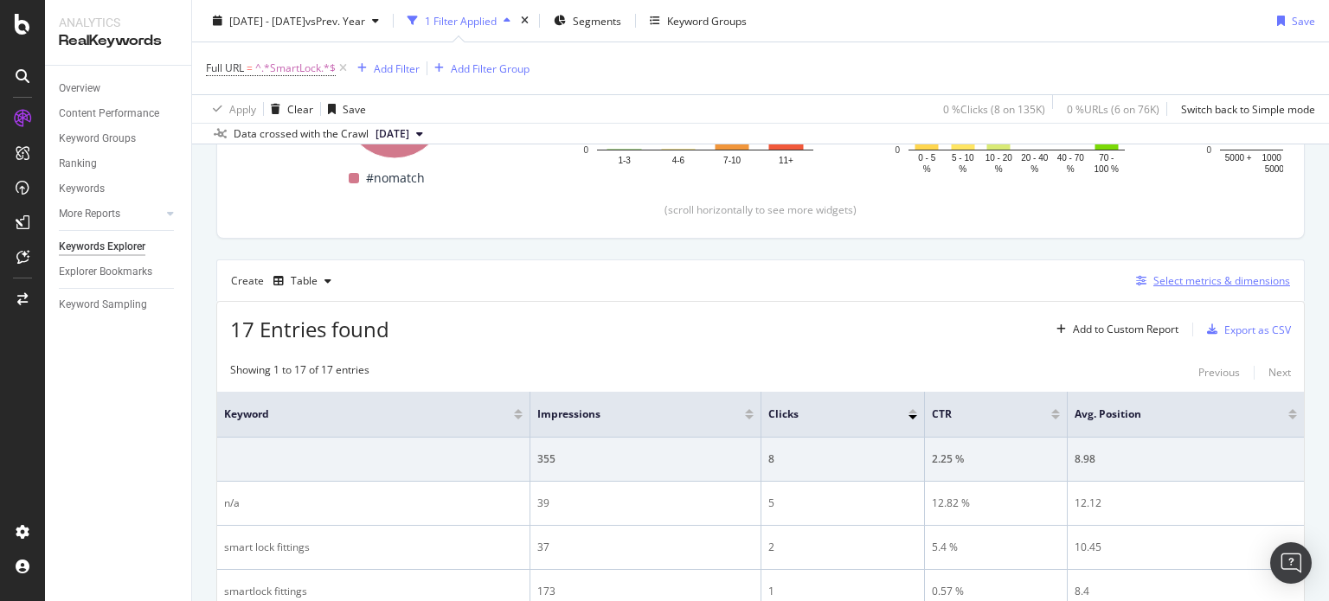
click at [1136, 276] on icon "button" at bounding box center [1141, 281] width 10 height 10
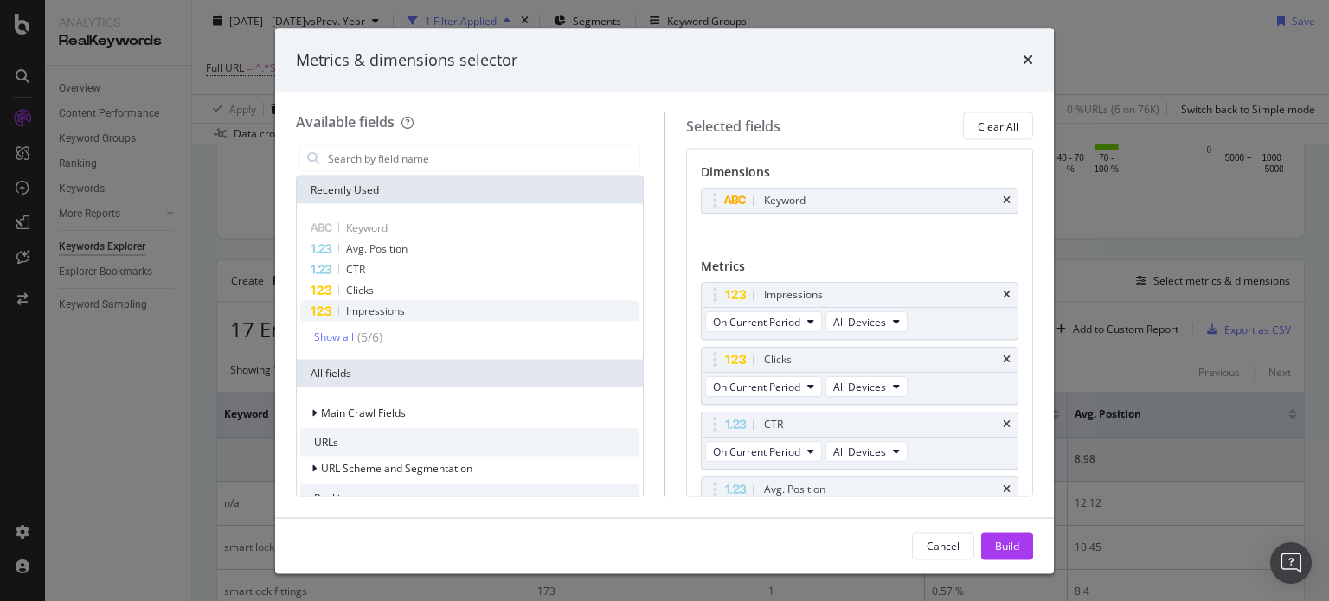
click at [486, 306] on div "Impressions" at bounding box center [469, 311] width 339 height 21
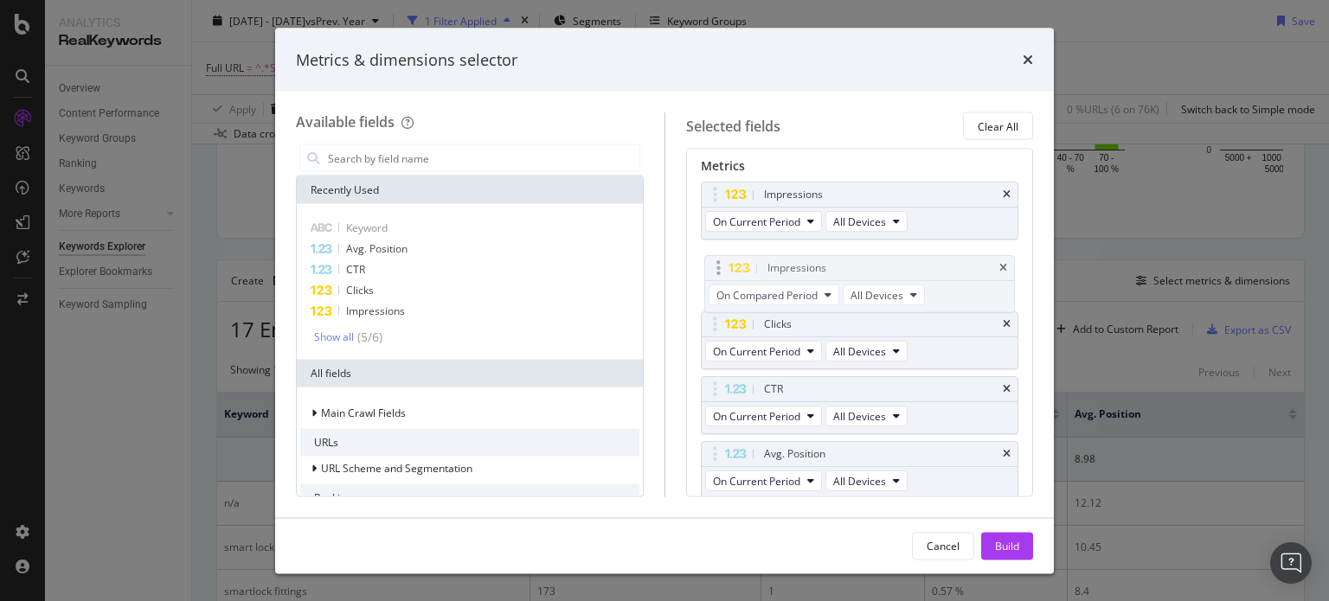
drag, startPoint x: 710, startPoint y: 449, endPoint x: 715, endPoint y: 266, distance: 183.4
click at [715, 266] on body "Analytics RealKeywords Overview Content Performance Keyword Groups Ranking Keyw…" at bounding box center [664, 300] width 1329 height 601
click at [751, 229] on button "On Current Period" at bounding box center [763, 221] width 117 height 21
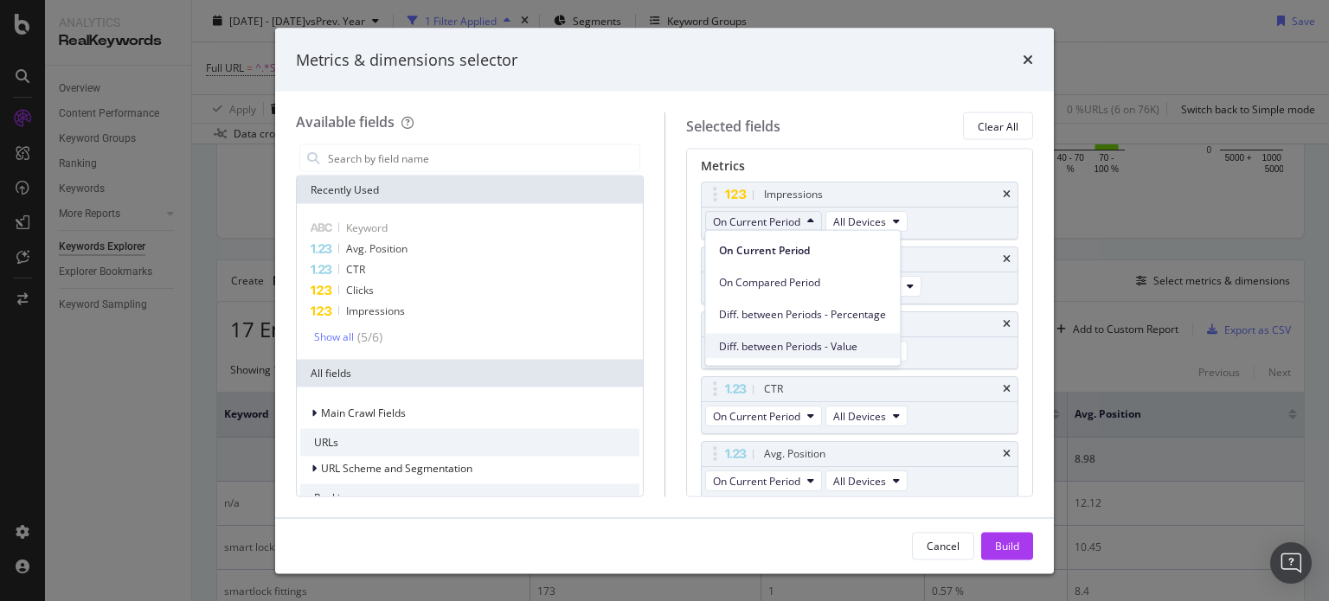
click at [787, 334] on div "Diff. between Periods - Value" at bounding box center [802, 346] width 195 height 25
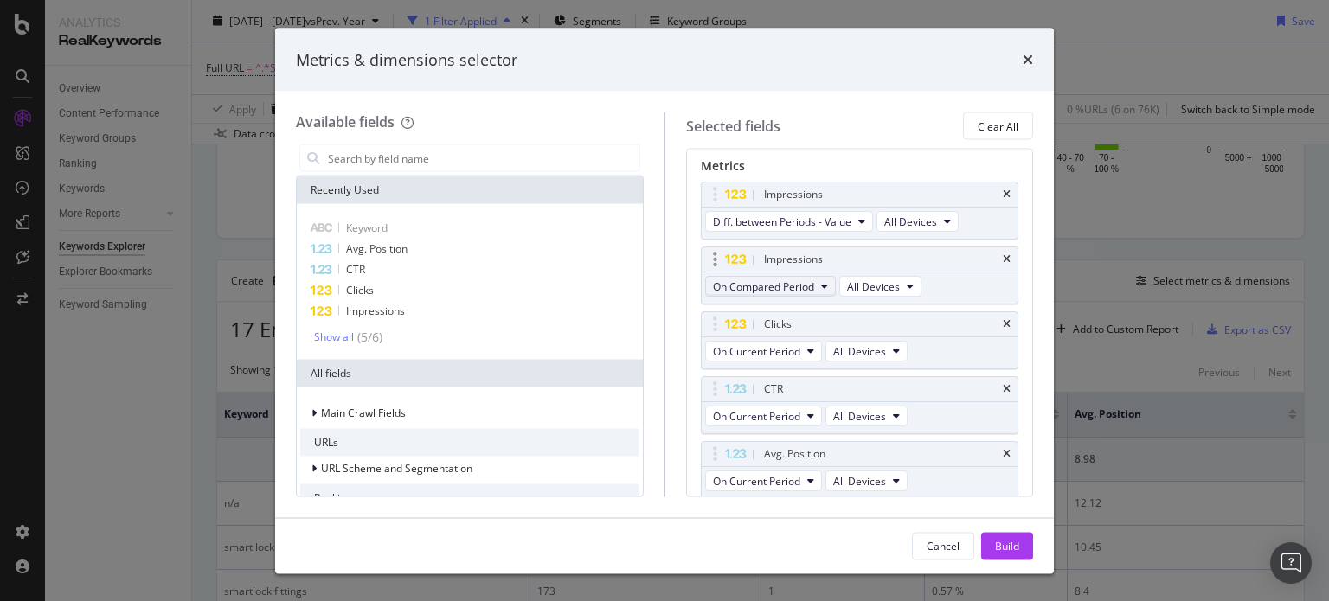
click at [777, 291] on span "On Compared Period" at bounding box center [763, 286] width 101 height 15
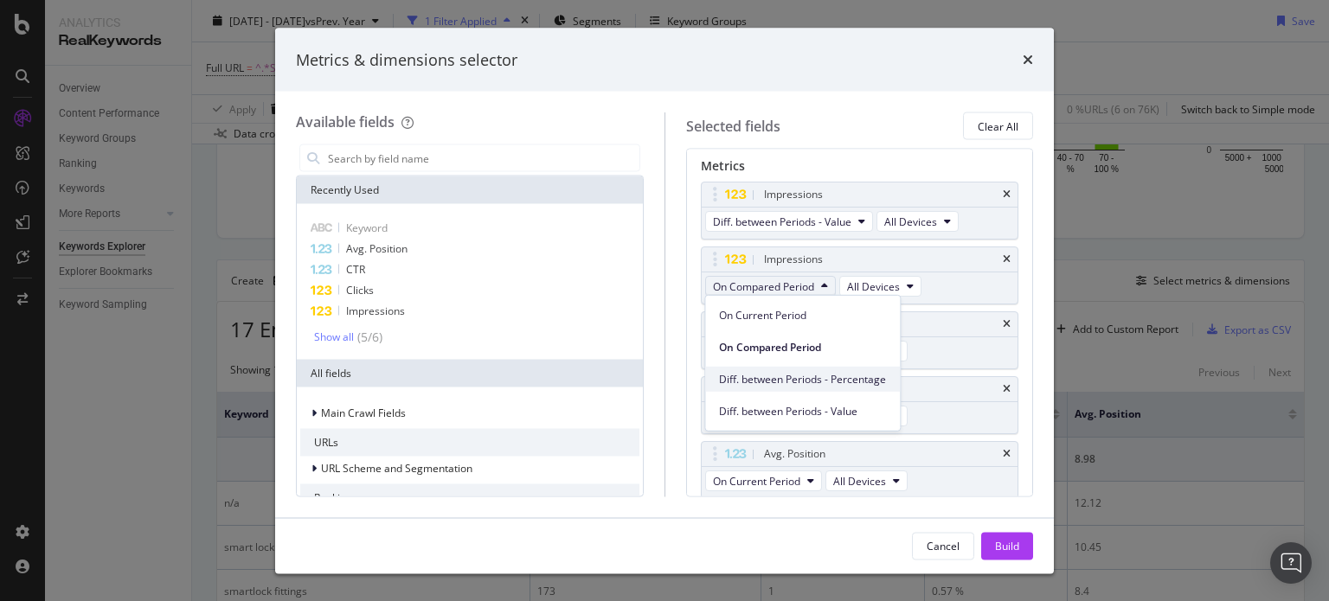
click at [786, 381] on span "Diff. between Periods - Percentage" at bounding box center [802, 379] width 167 height 16
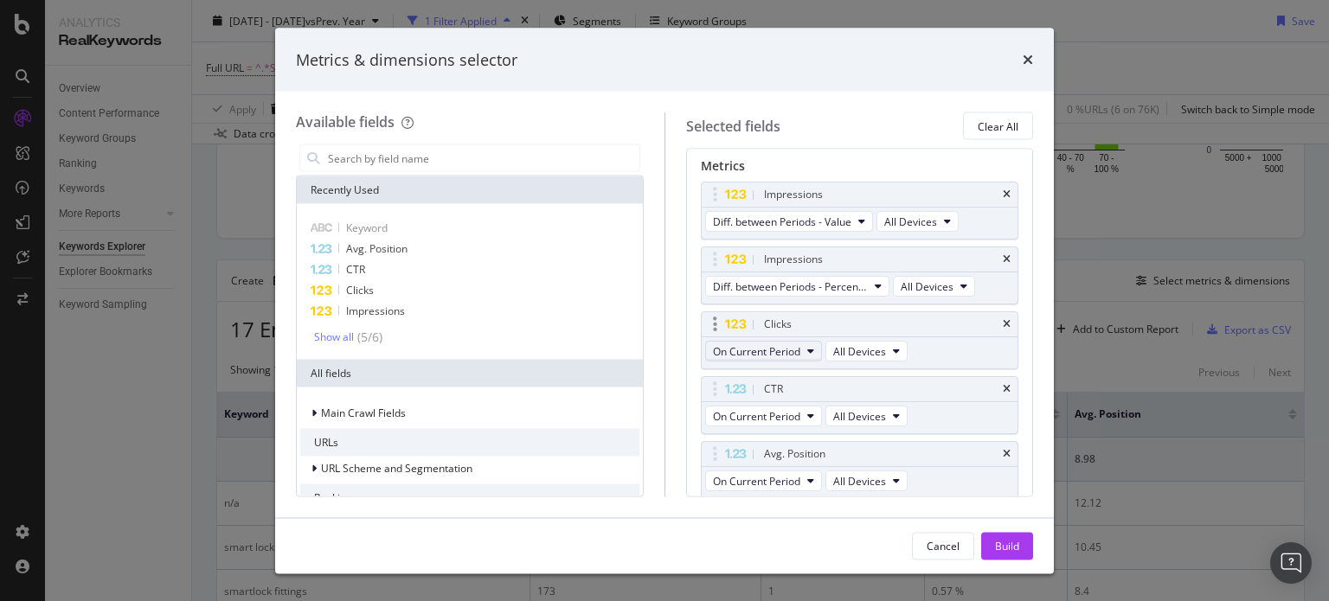
click at [801, 341] on button "On Current Period" at bounding box center [763, 351] width 117 height 21
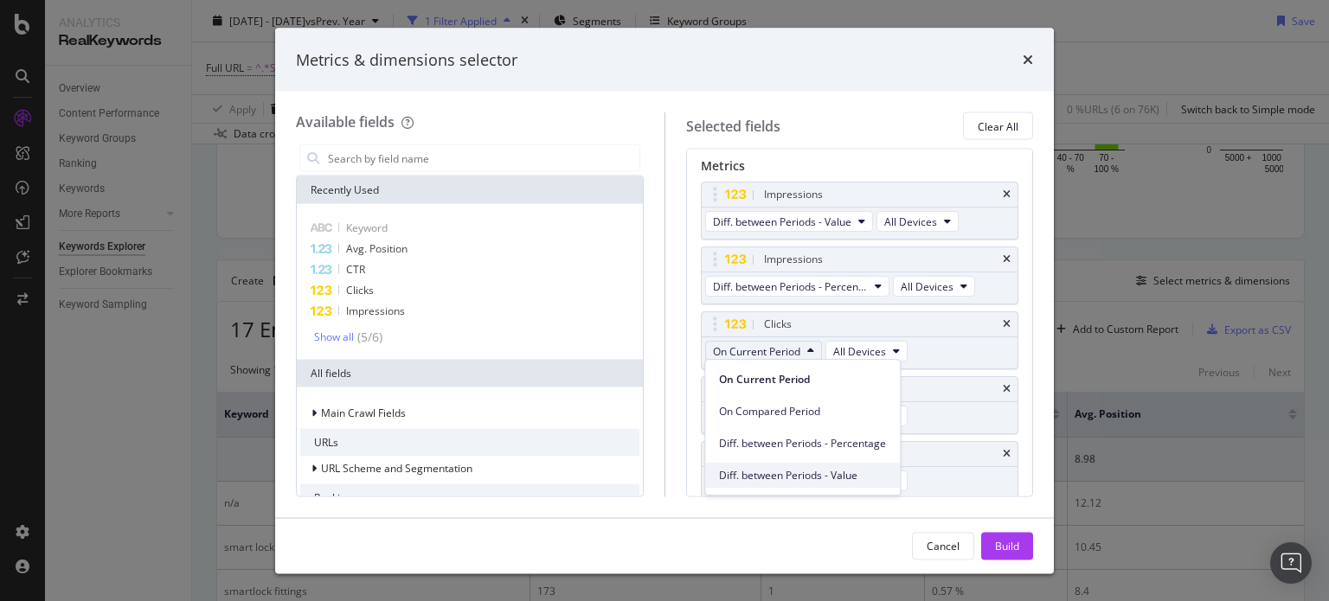
click at [816, 465] on div "Diff. between Periods - Value" at bounding box center [802, 475] width 195 height 25
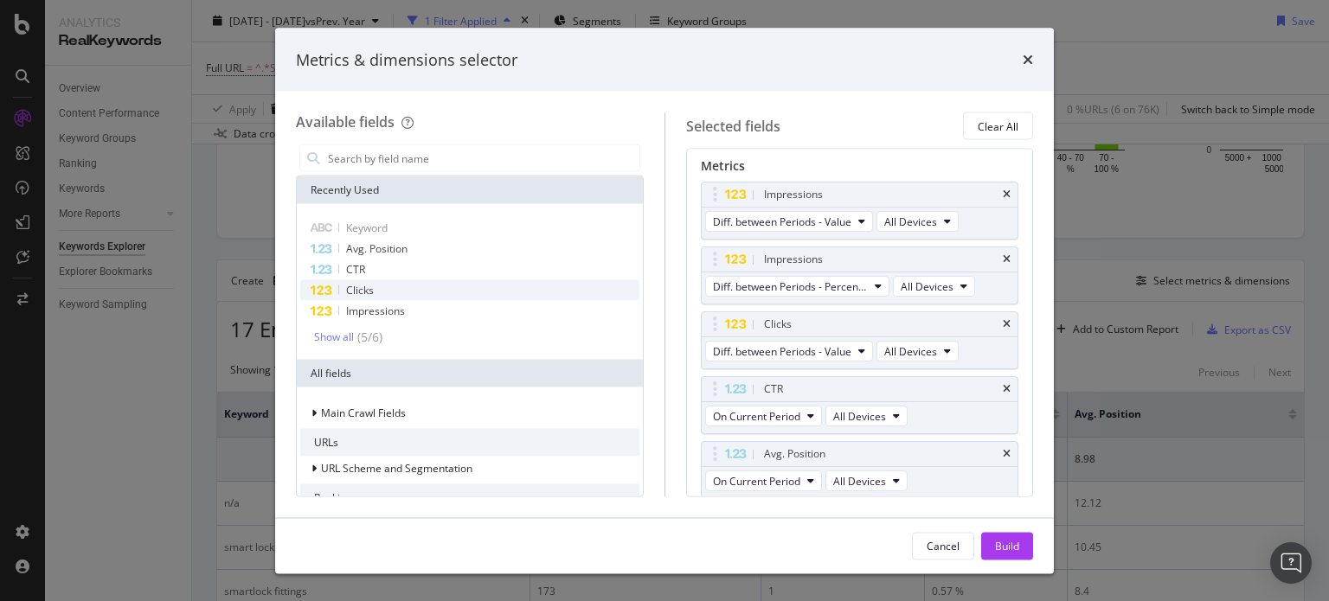
click at [429, 286] on div "Clicks" at bounding box center [469, 290] width 339 height 21
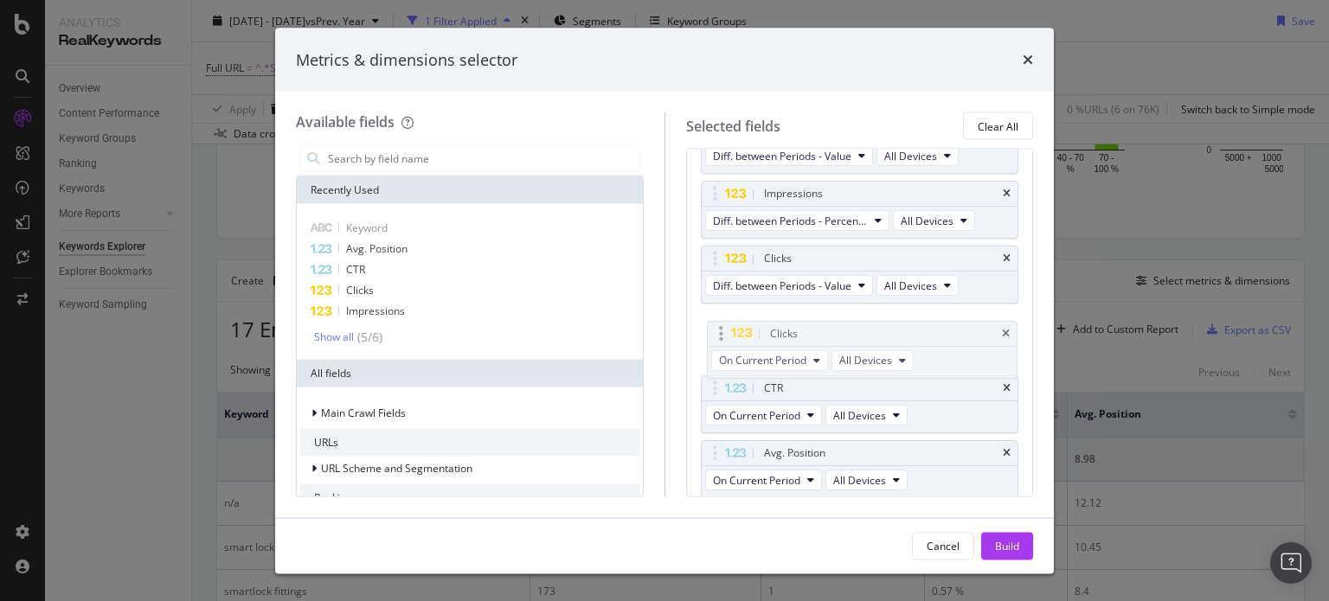
drag, startPoint x: 737, startPoint y: 445, endPoint x: 744, endPoint y: 328, distance: 117.8
click at [744, 328] on body "Analytics RealKeywords Overview Content Performance Keyword Groups Ranking Keyw…" at bounding box center [664, 300] width 1329 height 601
click at [752, 337] on div "On Current Period All Devices" at bounding box center [808, 352] width 213 height 31
click at [759, 347] on span "On Current Period" at bounding box center [756, 350] width 87 height 15
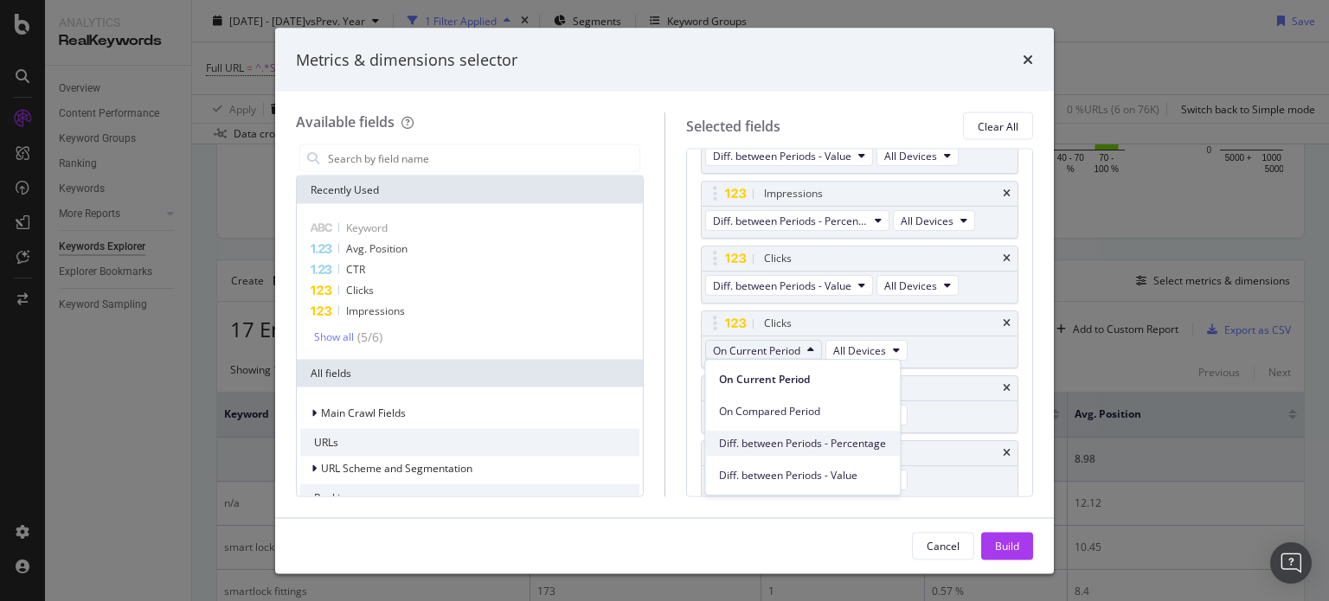
click at [807, 452] on div "Diff. between Periods - Percentage" at bounding box center [802, 443] width 195 height 25
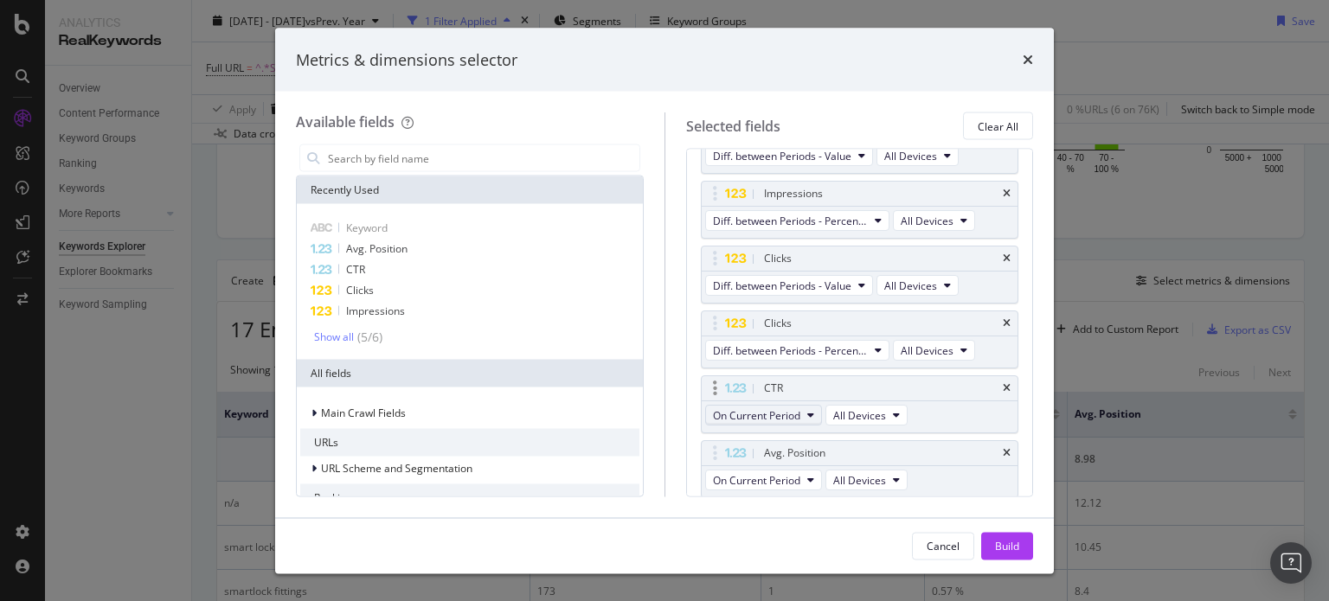
click at [785, 418] on span "On Current Period" at bounding box center [756, 415] width 87 height 15
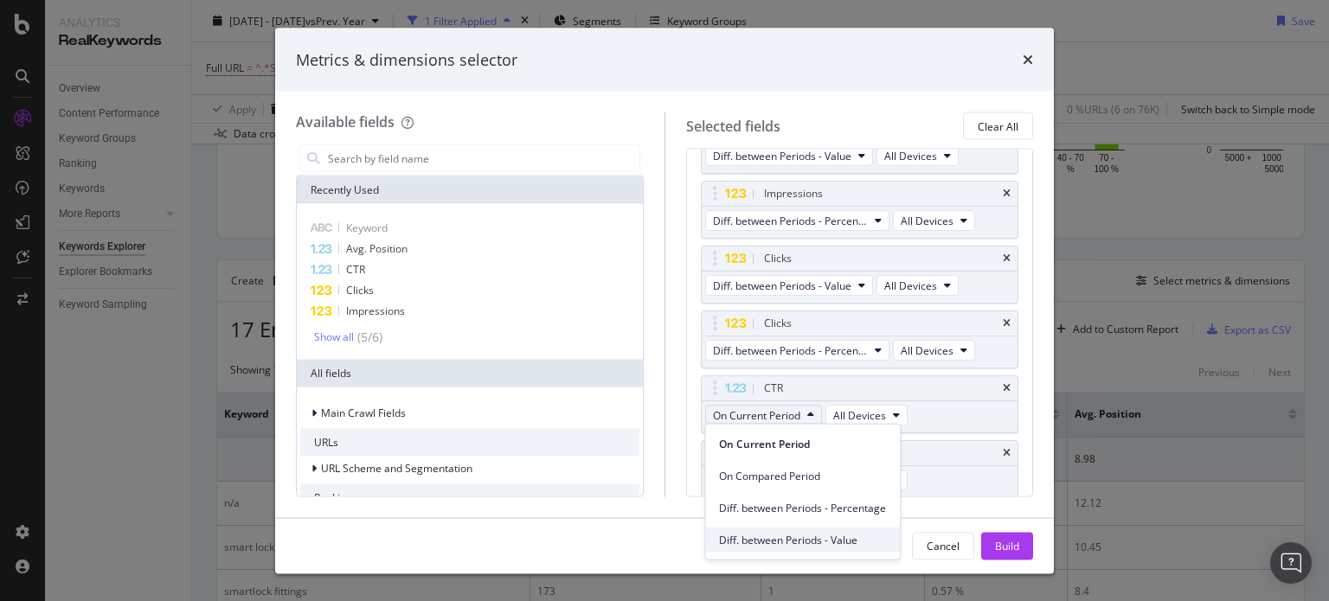
click at [829, 529] on div "Diff. between Periods - Value" at bounding box center [802, 540] width 195 height 25
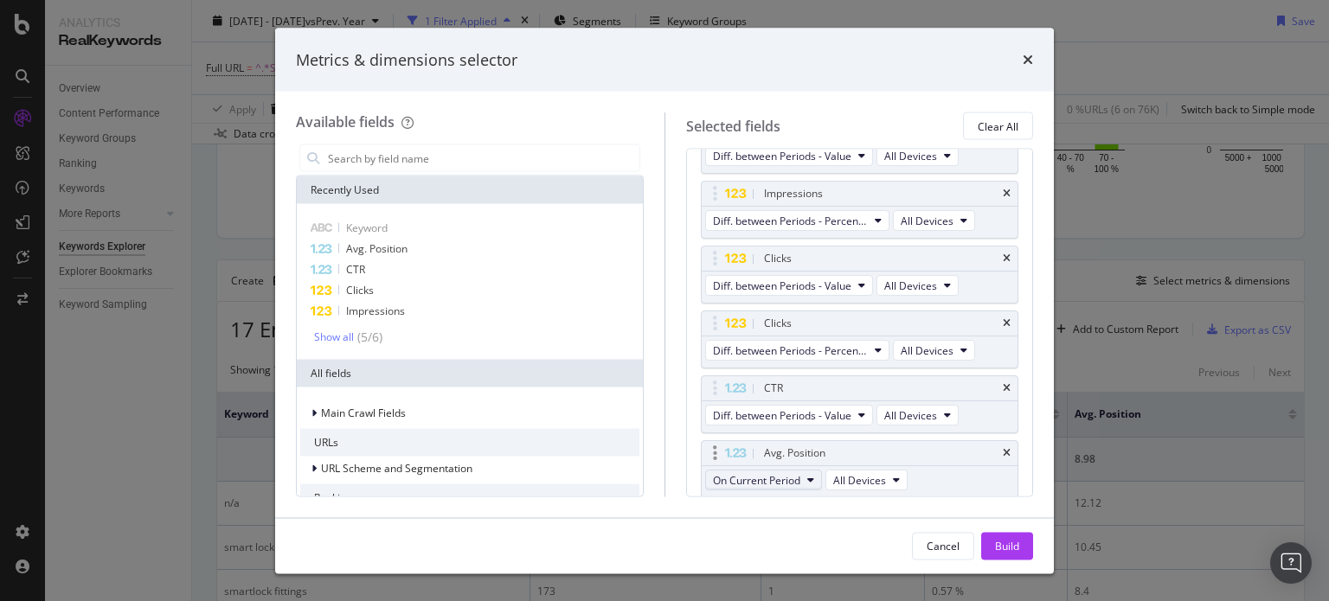
click at [786, 479] on span "On Current Period" at bounding box center [756, 480] width 87 height 15
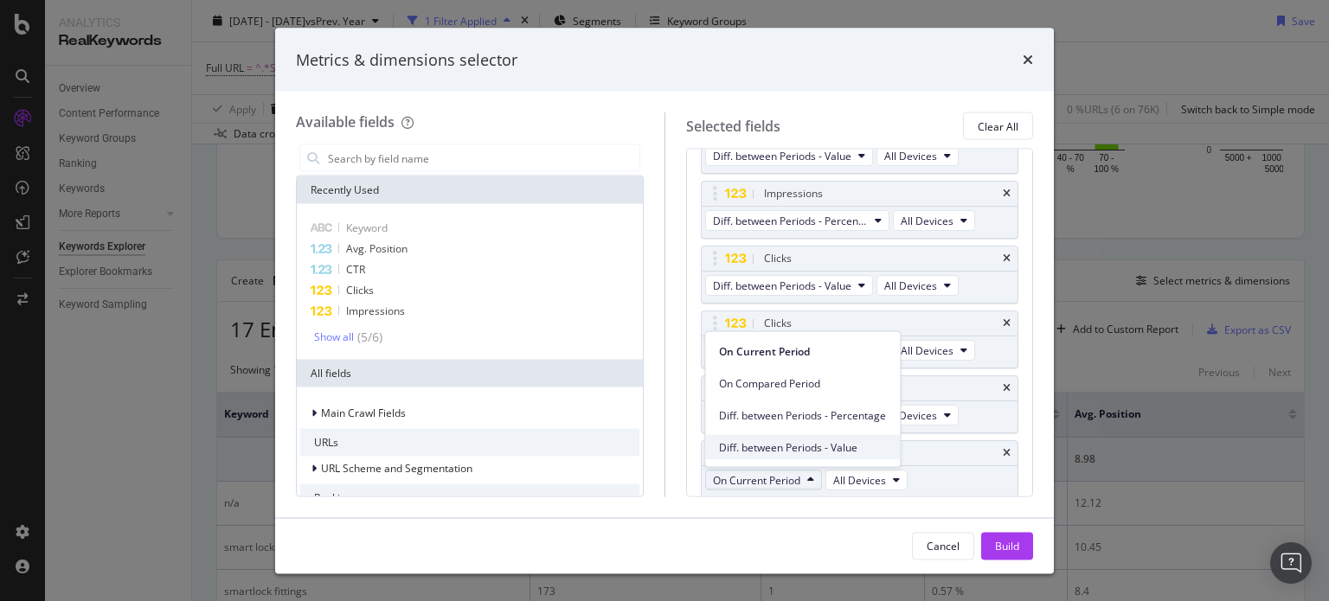
click at [840, 453] on span "Diff. between Periods - Value" at bounding box center [802, 447] width 167 height 16
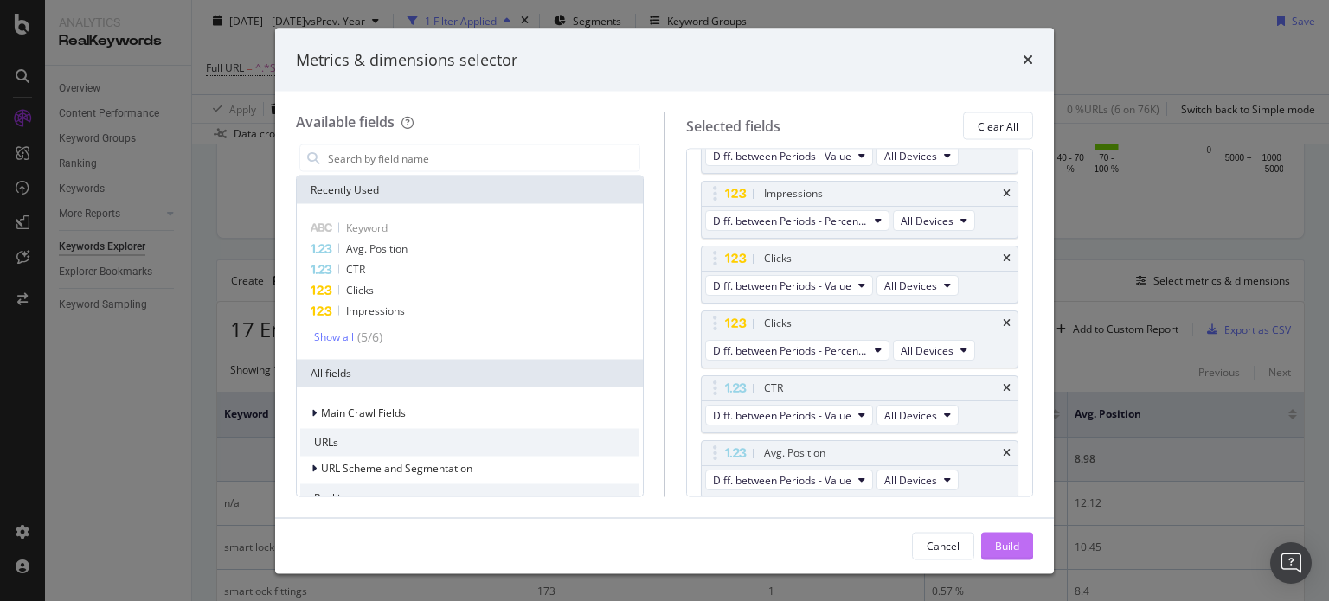
click at [1002, 548] on div "Build" at bounding box center [1007, 545] width 24 height 15
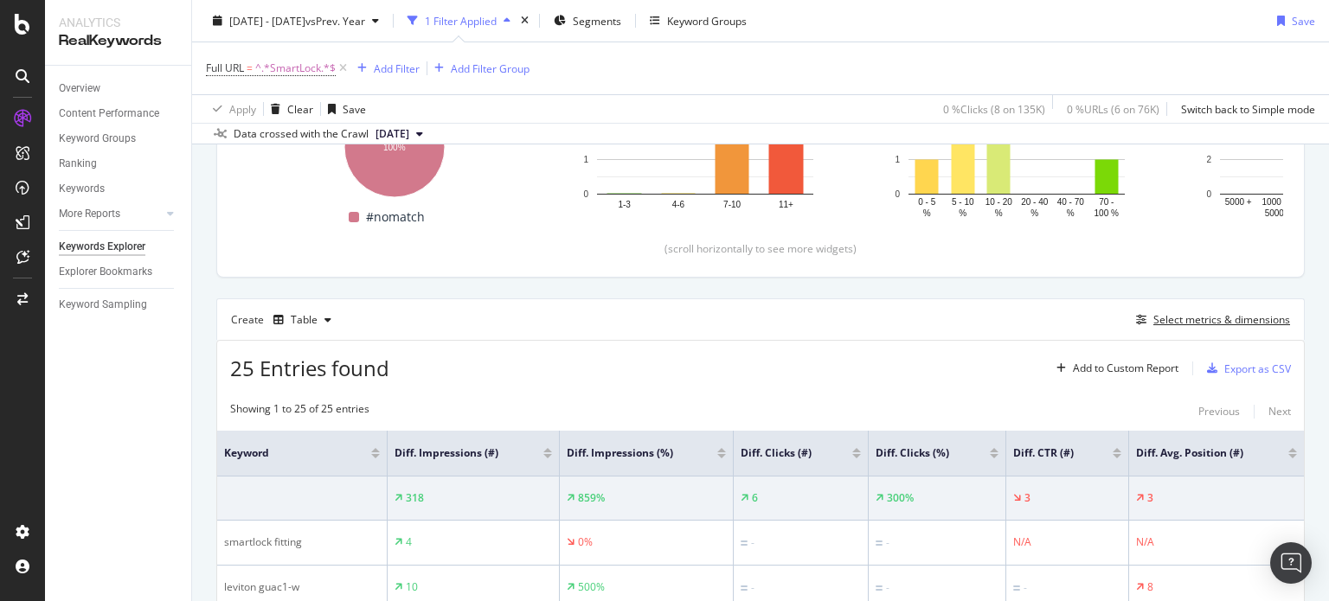
scroll to position [322, 0]
click at [1249, 369] on div "Export as CSV" at bounding box center [1257, 368] width 67 height 15
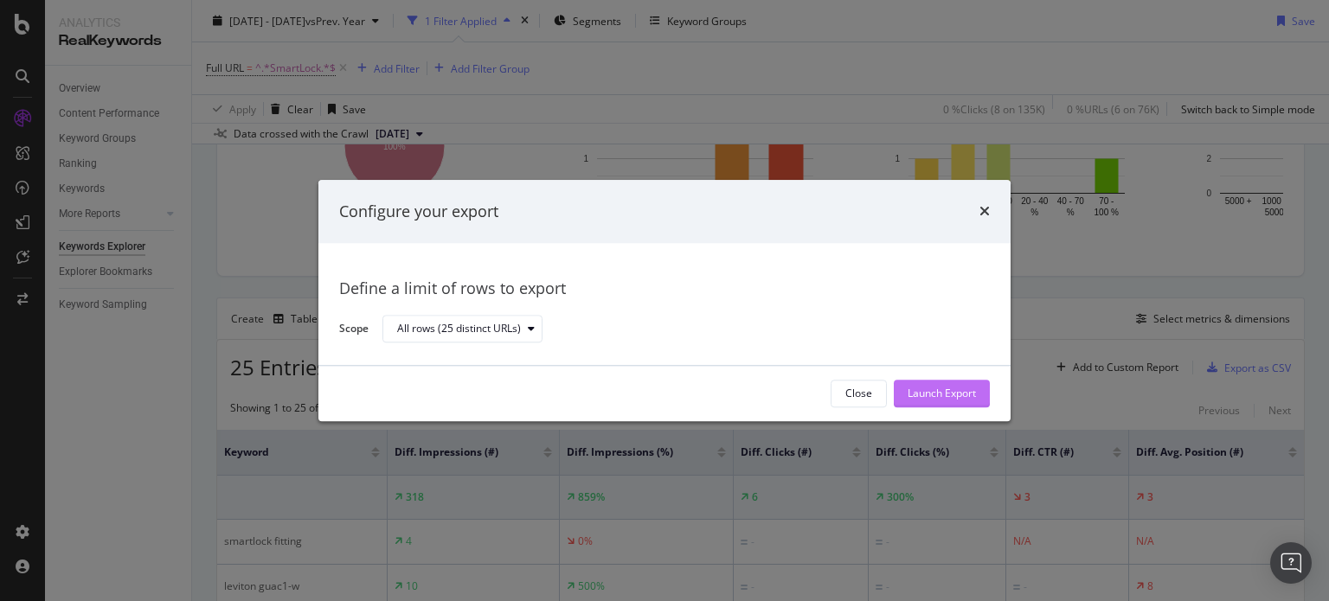
click at [954, 394] on div "Launch Export" at bounding box center [941, 394] width 68 height 15
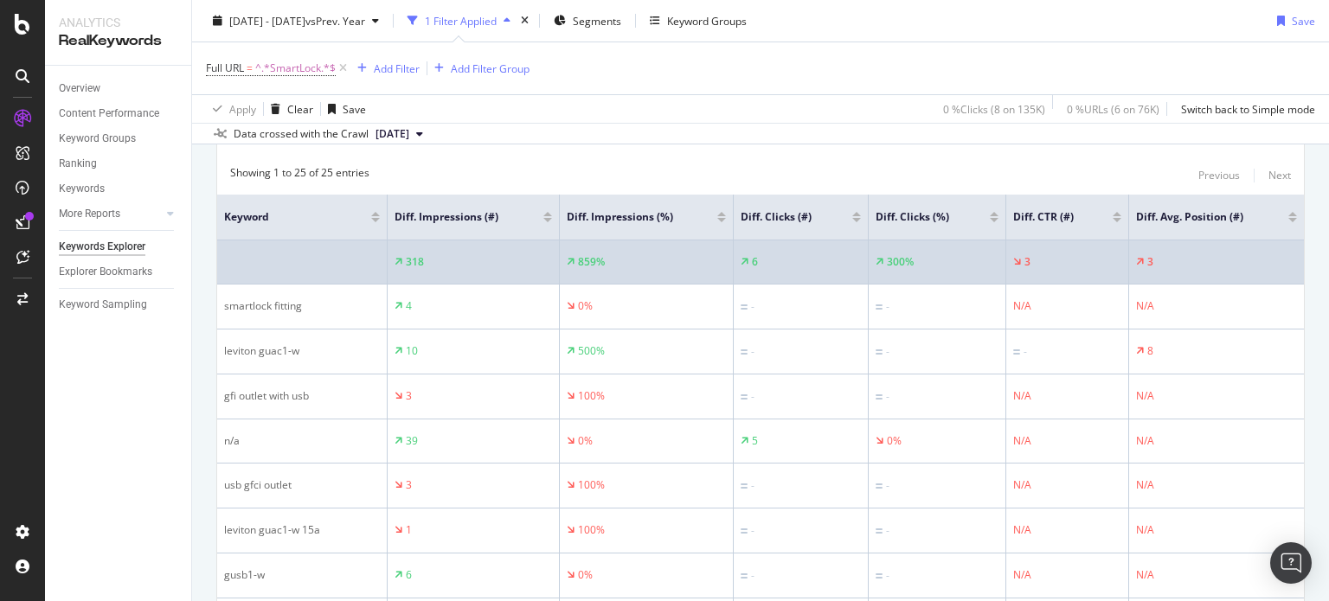
scroll to position [559, 0]
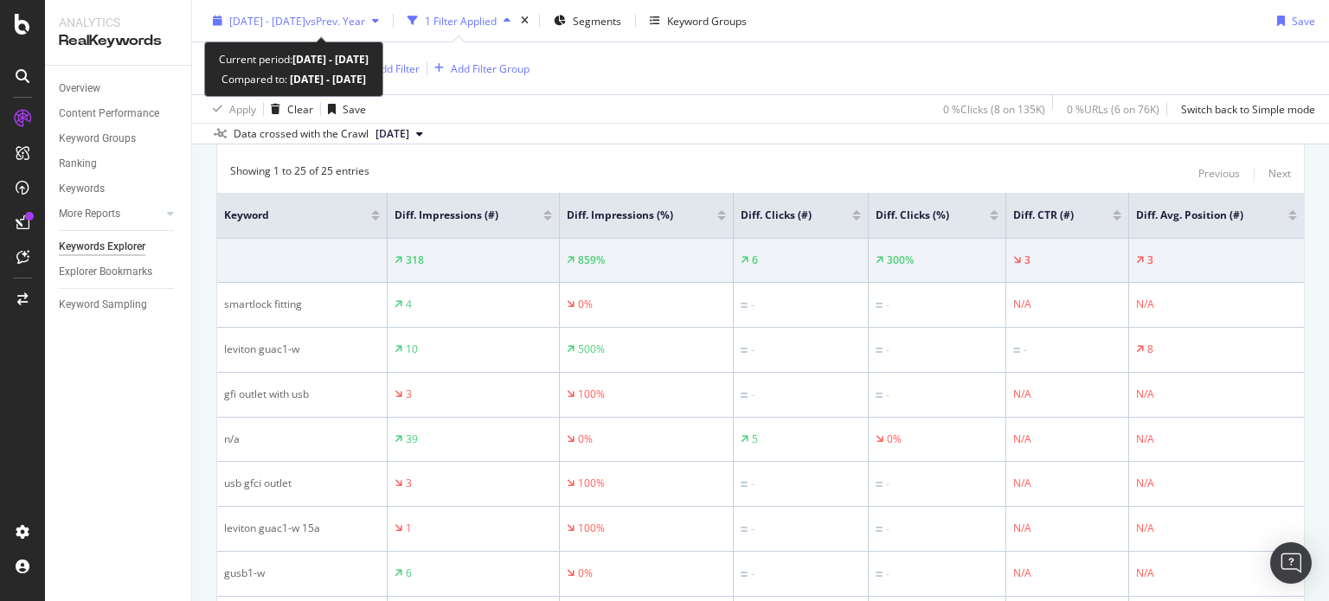
click at [305, 17] on span "2025 Aug. 7th - Aug. 22nd" at bounding box center [267, 20] width 76 height 15
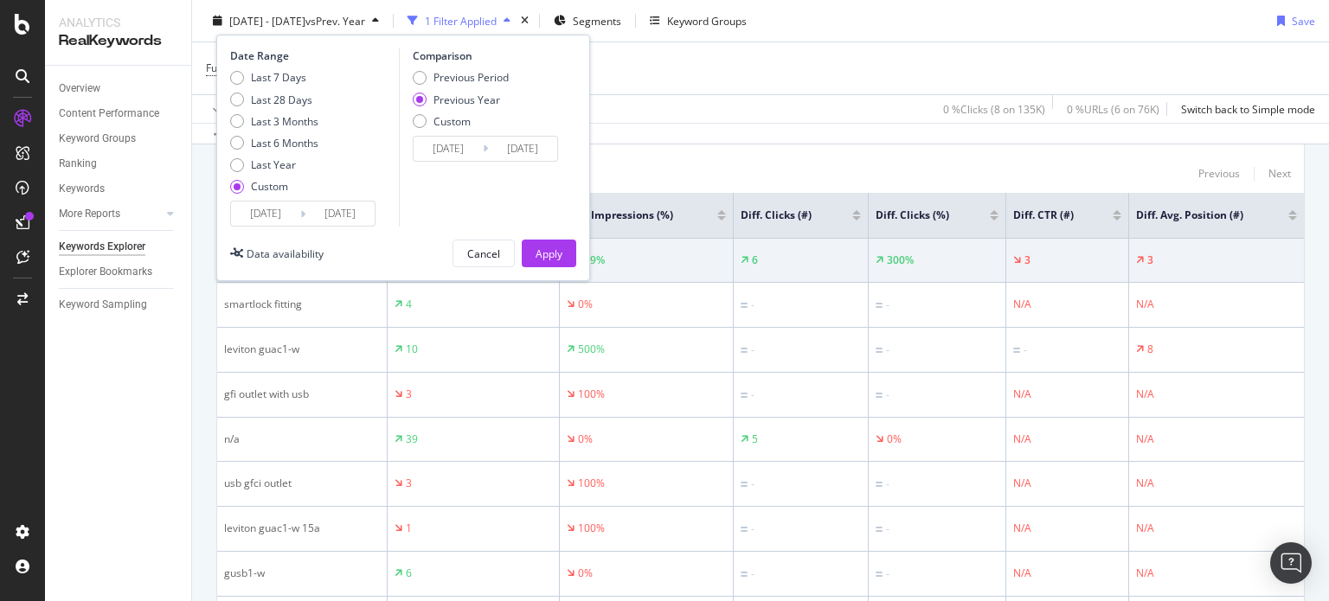
click at [277, 207] on input "2025/08/07" at bounding box center [265, 214] width 69 height 24
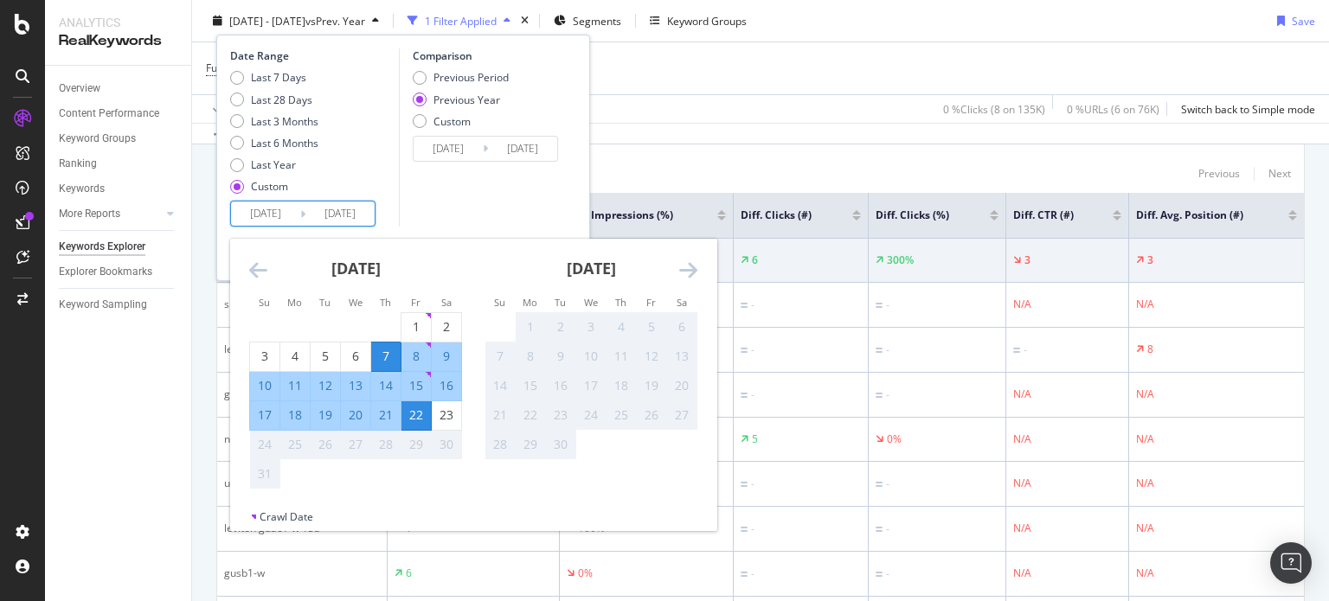
click at [260, 274] on icon "Move backward to switch to the previous month." at bounding box center [258, 270] width 18 height 21
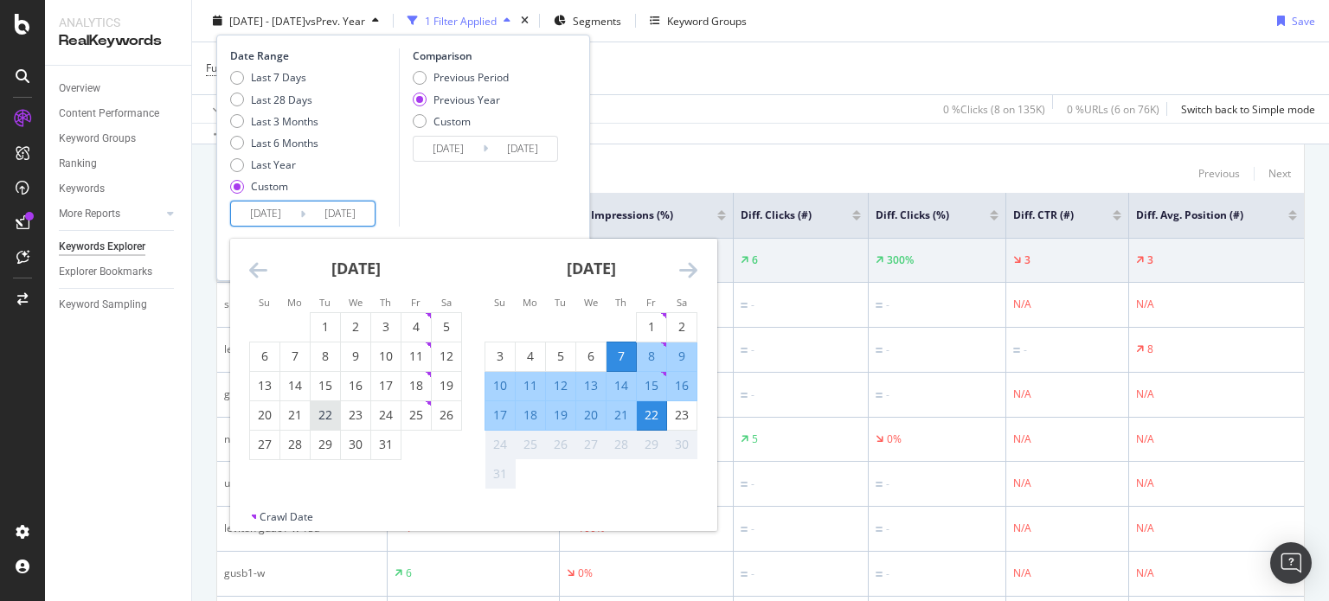
click at [331, 407] on div "22" at bounding box center [325, 415] width 29 height 17
type input "2025/07/22"
type input "2024/07/23"
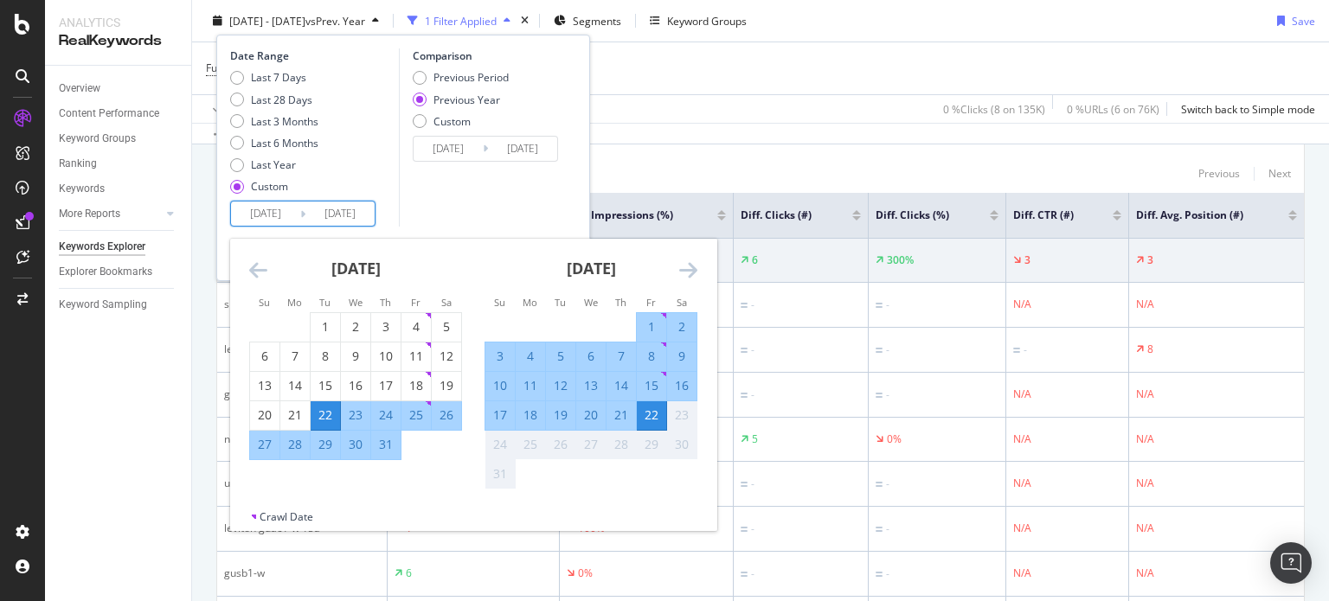
click at [618, 414] on div "21" at bounding box center [620, 415] width 29 height 17
type input "2025/08/21"
type input "2024/08/22"
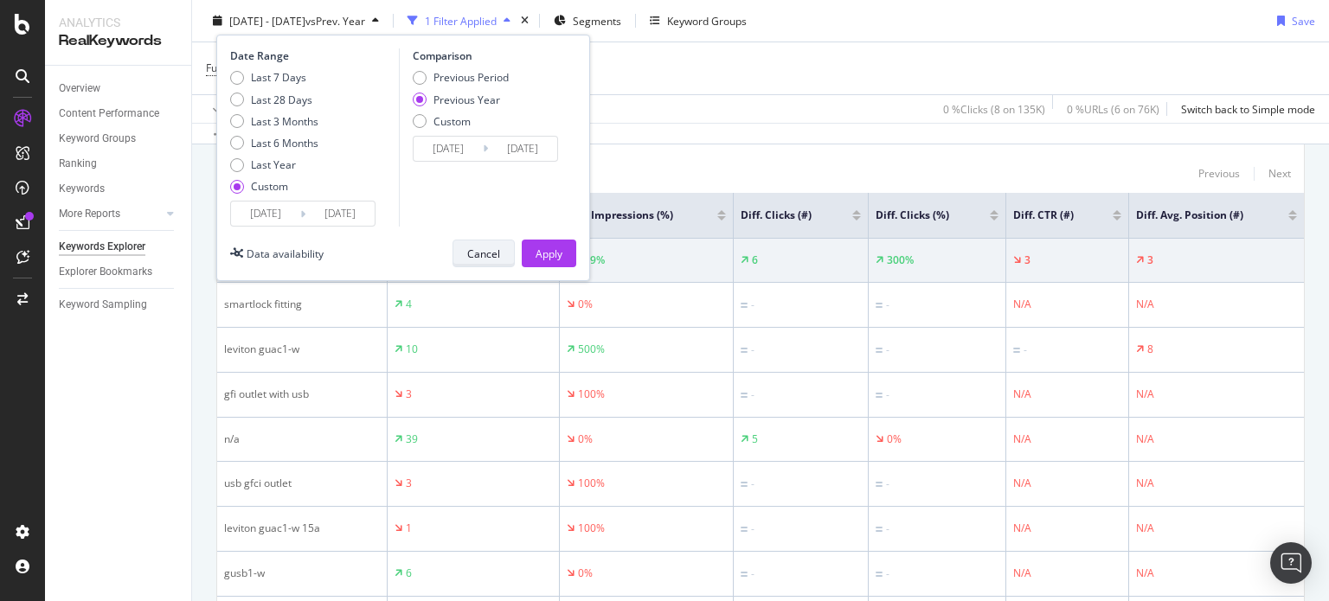
click at [487, 244] on div "Cancel" at bounding box center [483, 253] width 33 height 24
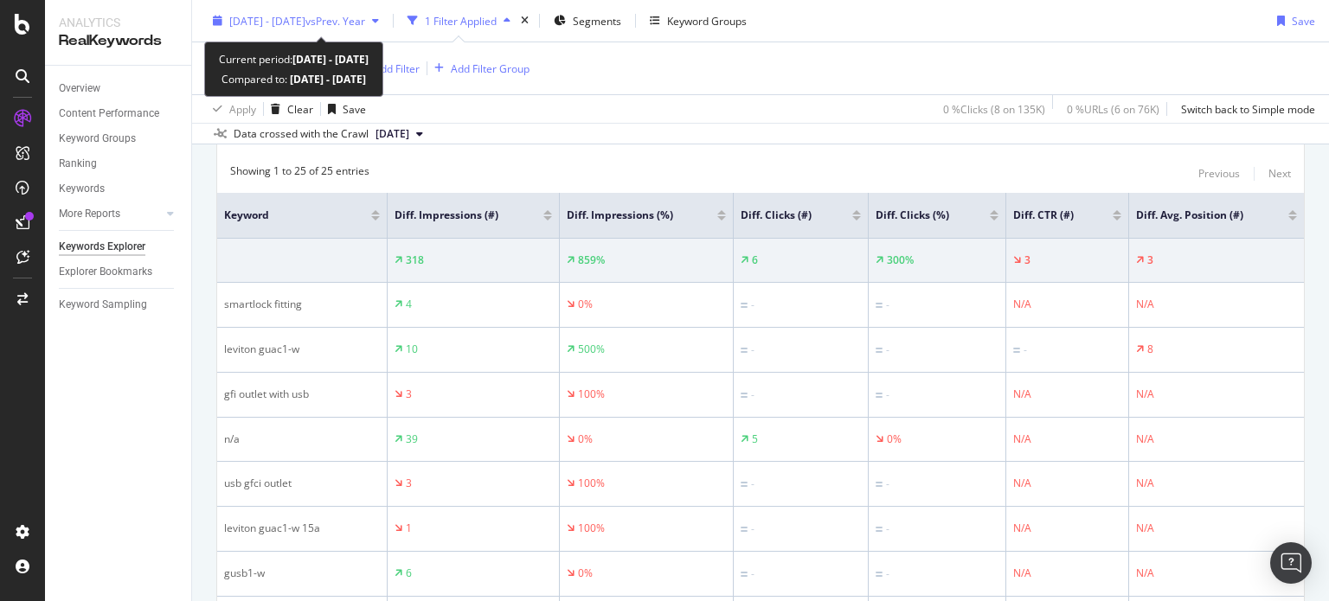
click at [265, 33] on div "2025 Aug. 7th - Aug. 22nd vs Prev. Year" at bounding box center [296, 21] width 180 height 26
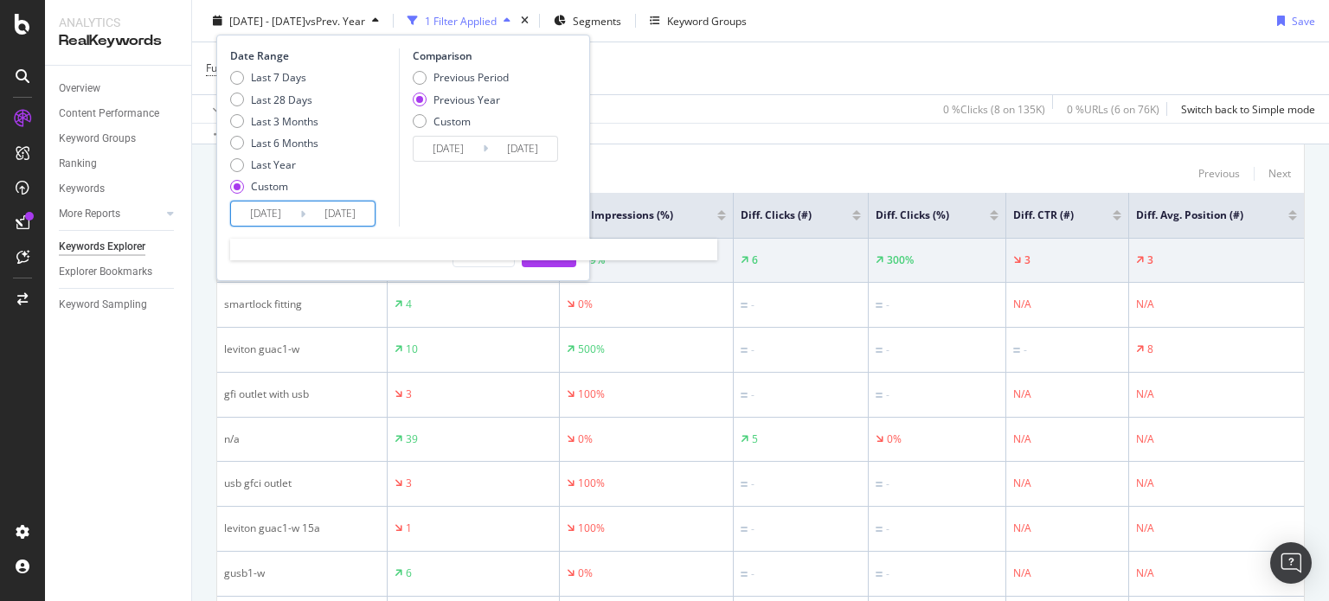
click at [281, 219] on input "2025/07/22" at bounding box center [265, 214] width 69 height 24
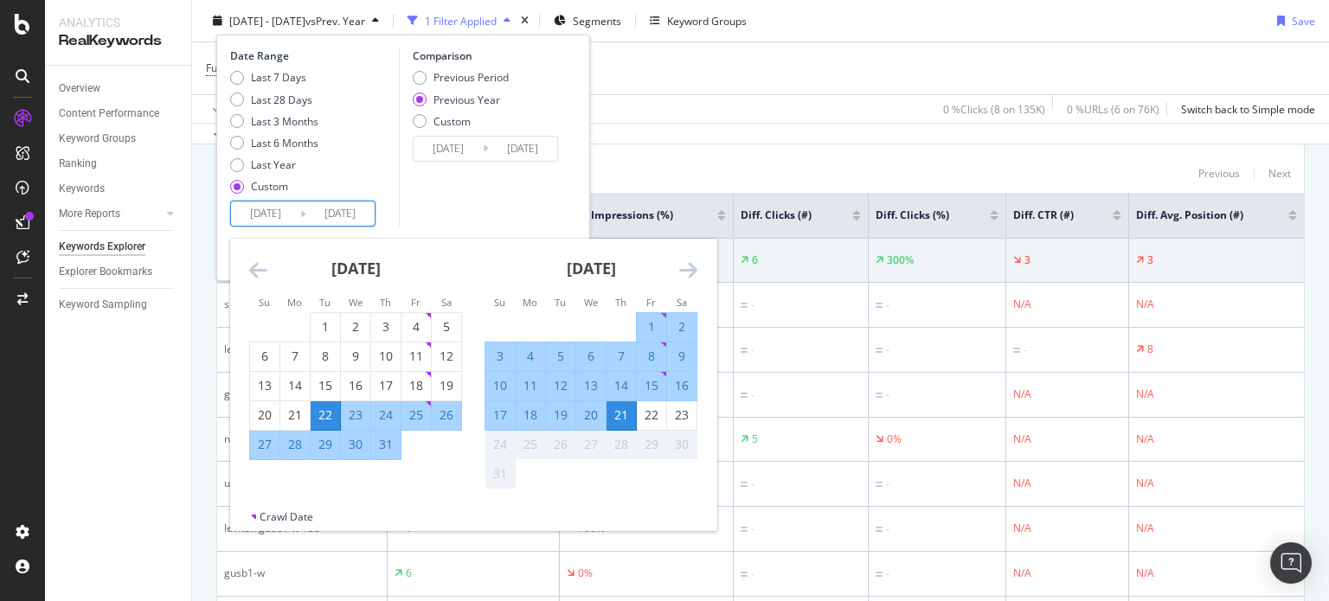
click at [591, 351] on div "6" at bounding box center [590, 356] width 29 height 17
type input "2025/08/06"
type input "2024/08/07"
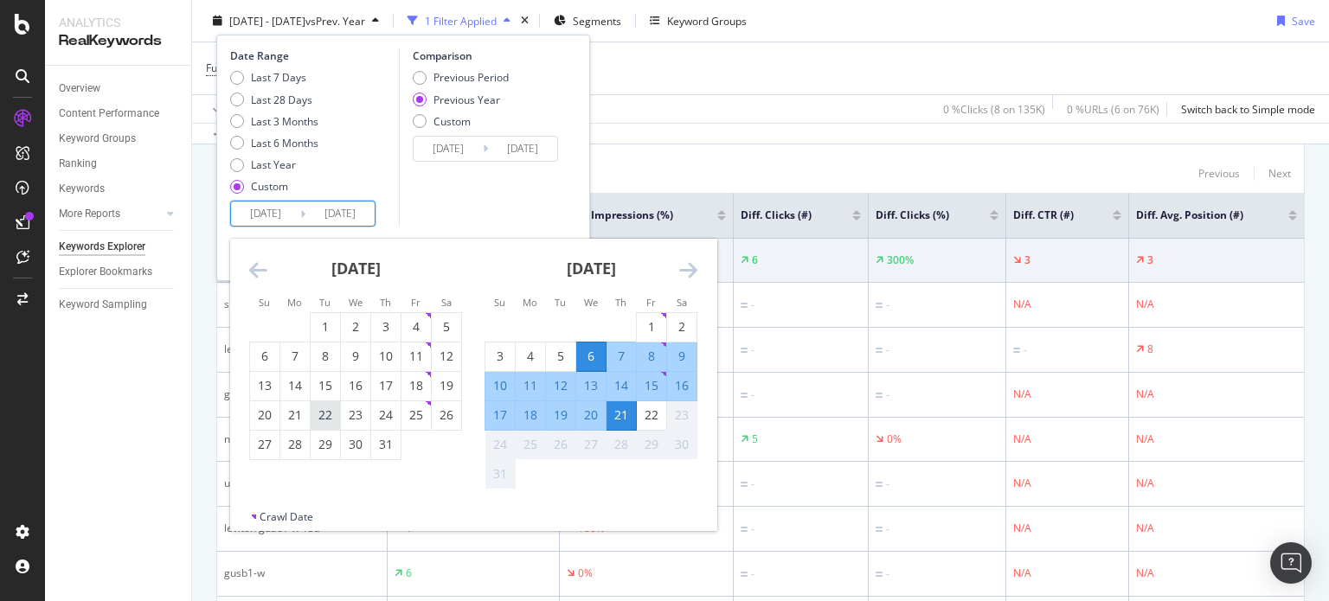
click at [327, 417] on div "22" at bounding box center [325, 415] width 29 height 17
type input "2025/07/22"
type input "2024/07/23"
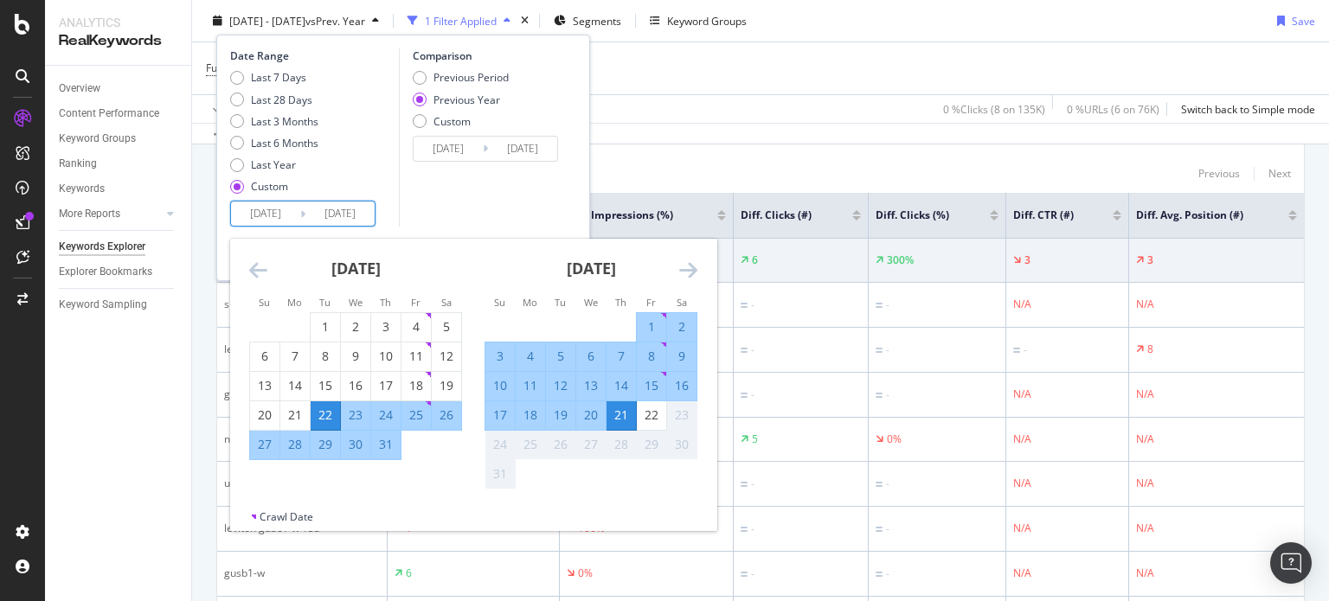
click at [592, 352] on div "6" at bounding box center [590, 356] width 29 height 17
type input "2025/08/06"
type input "2024/08/07"
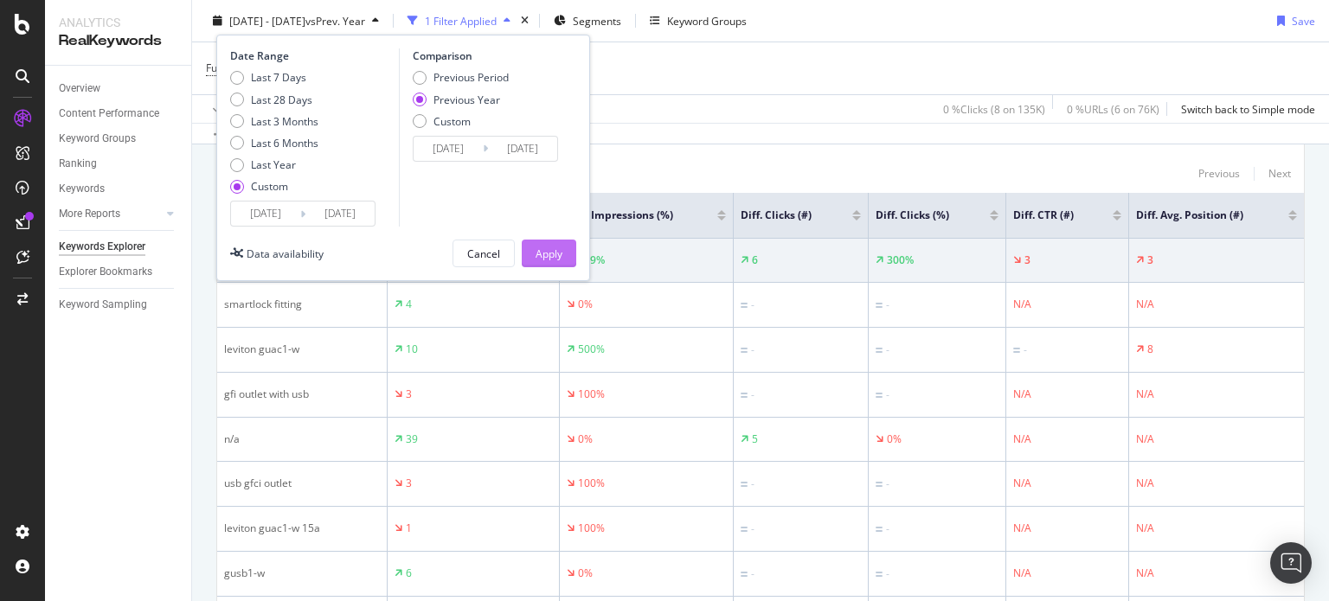
click at [533, 245] on button "Apply" at bounding box center [549, 254] width 54 height 28
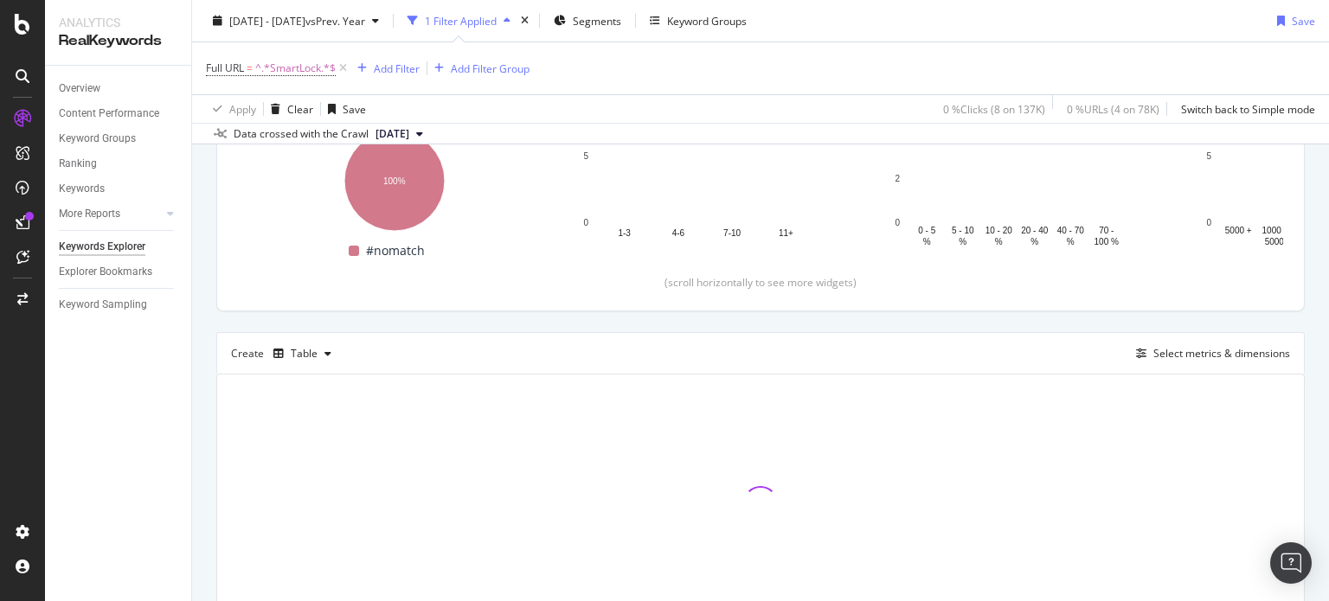
scroll to position [287, 0]
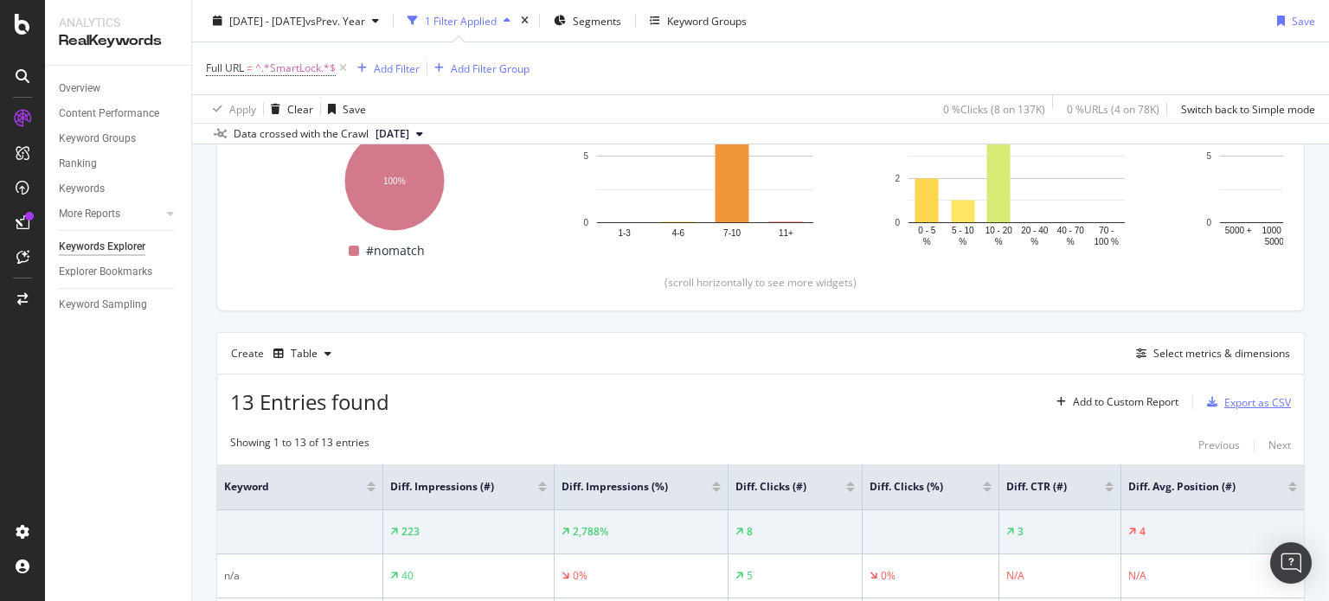
click at [1207, 404] on icon "button" at bounding box center [1212, 402] width 10 height 10
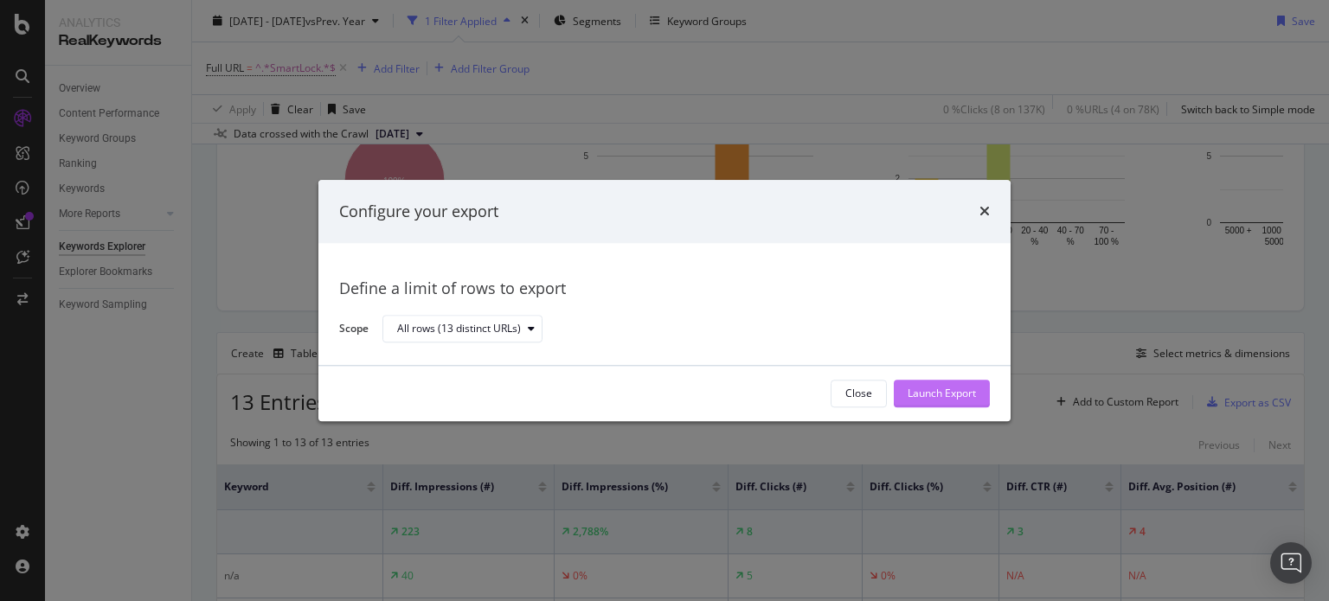
click at [918, 393] on div "Launch Export" at bounding box center [941, 394] width 68 height 15
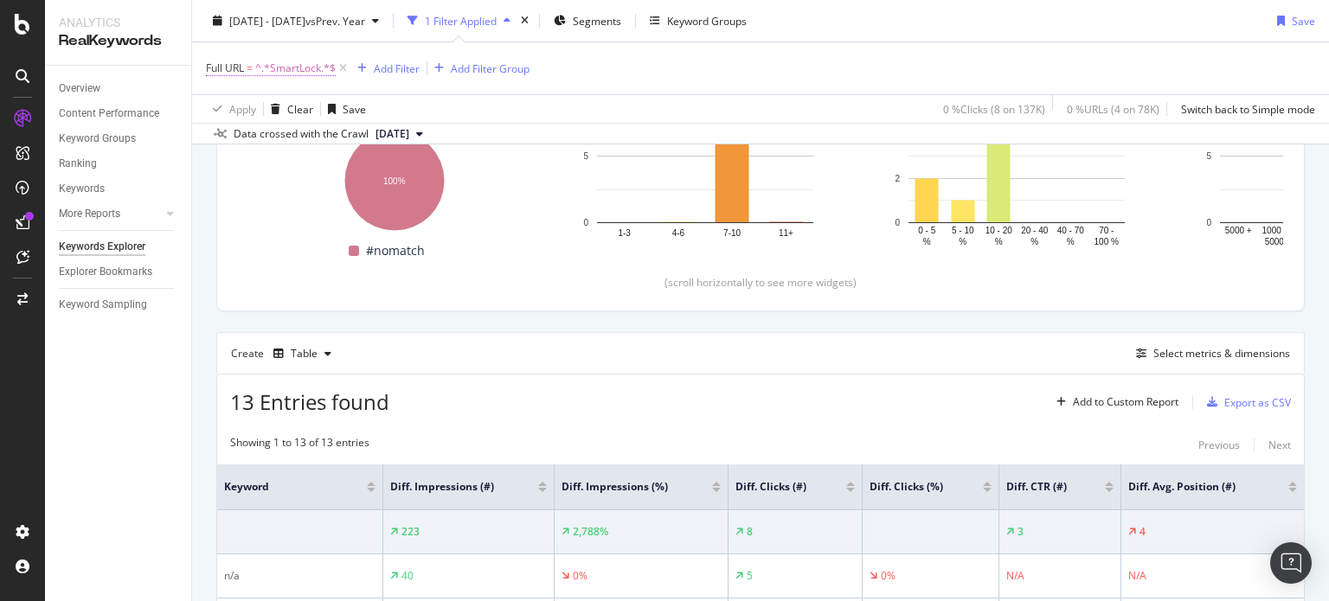
click at [275, 67] on span "^.*SmartLock.*$" at bounding box center [295, 68] width 80 height 24
click at [618, 345] on div "Create Table Select metrics & dimensions" at bounding box center [760, 353] width 1088 height 42
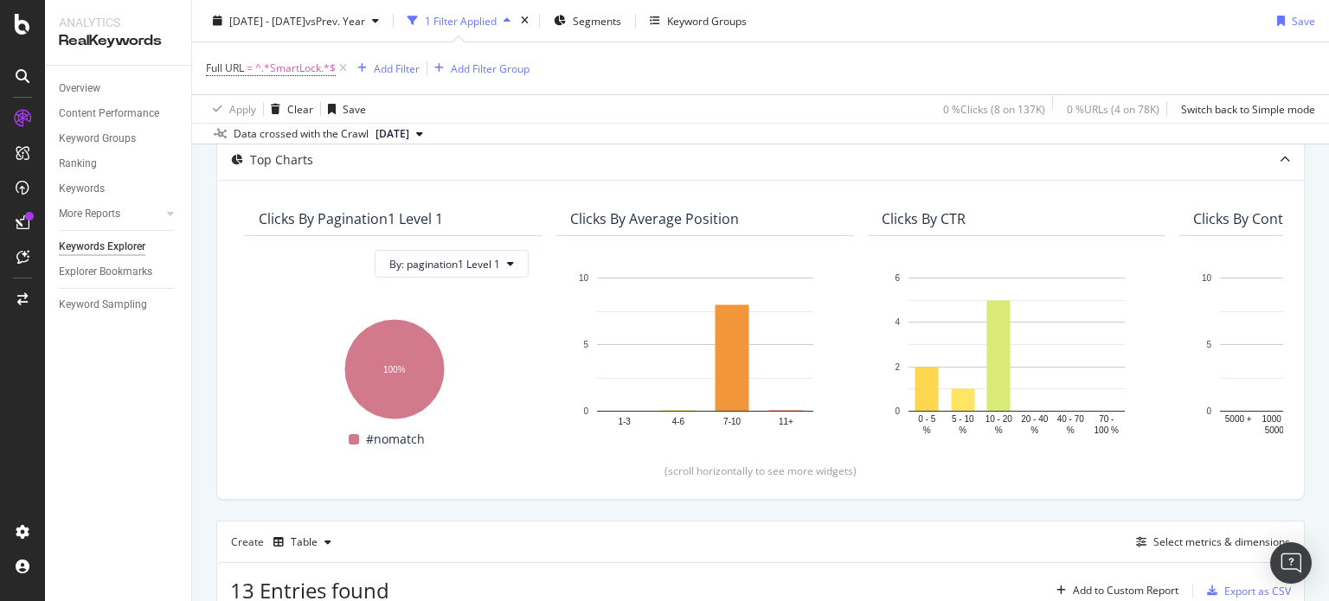
scroll to position [0, 0]
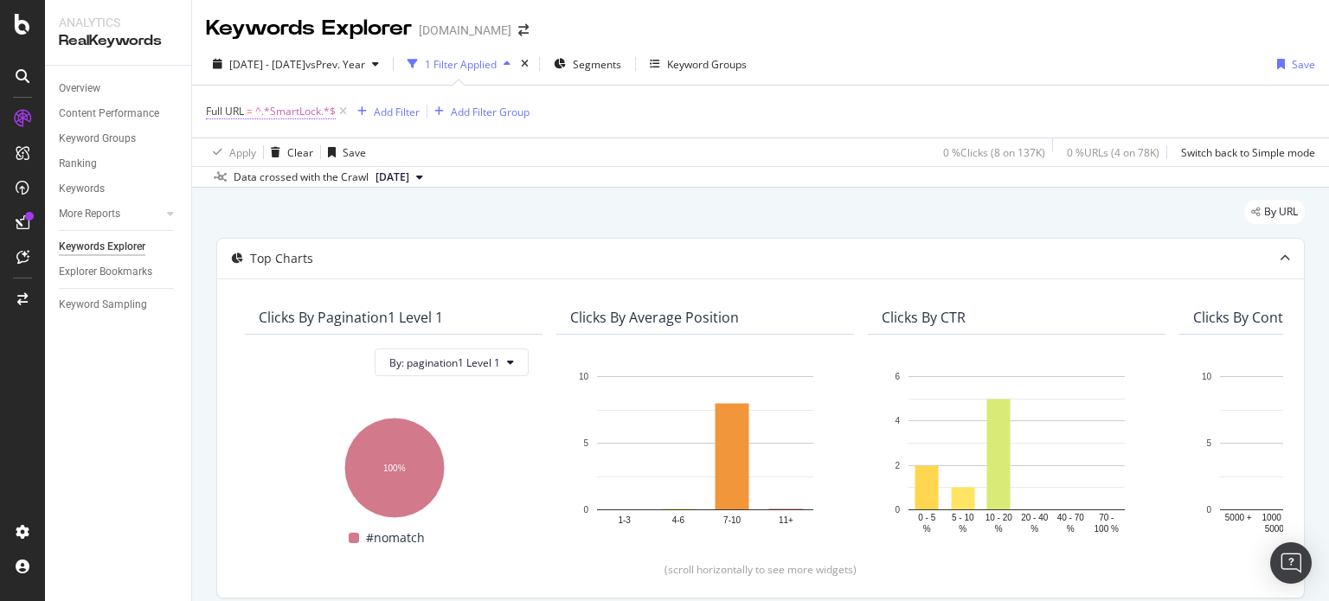
click at [295, 113] on span "^.*SmartLock.*$" at bounding box center [295, 111] width 80 height 24
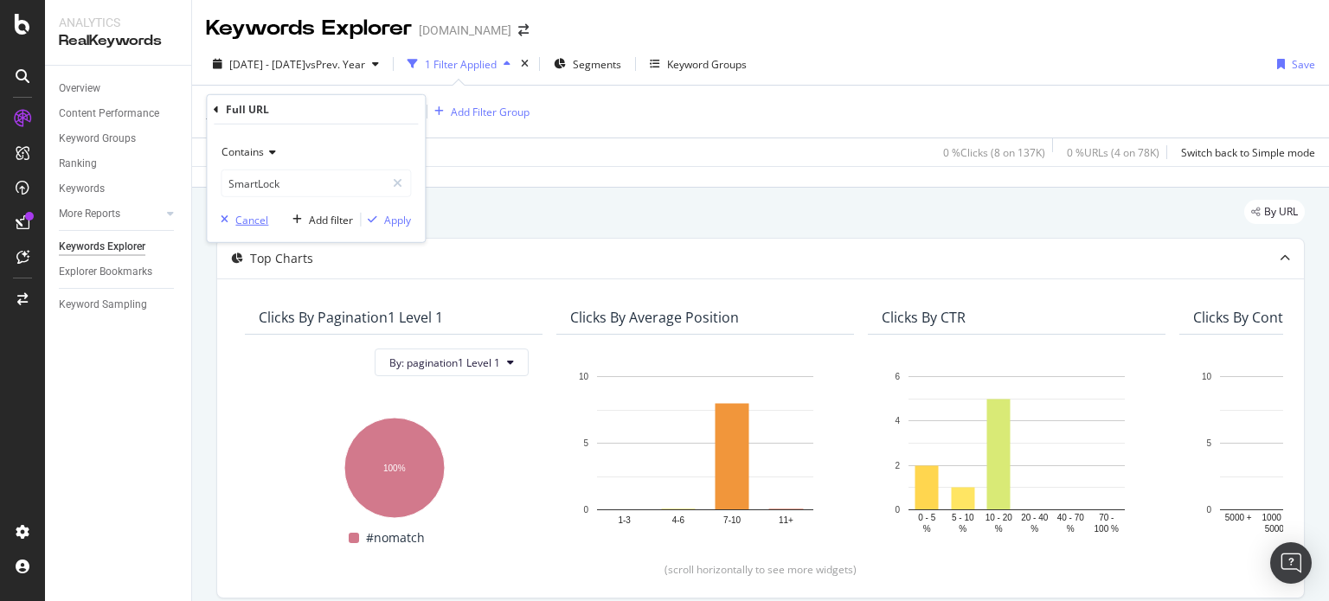
click at [253, 227] on div "Cancel" at bounding box center [241, 220] width 54 height 16
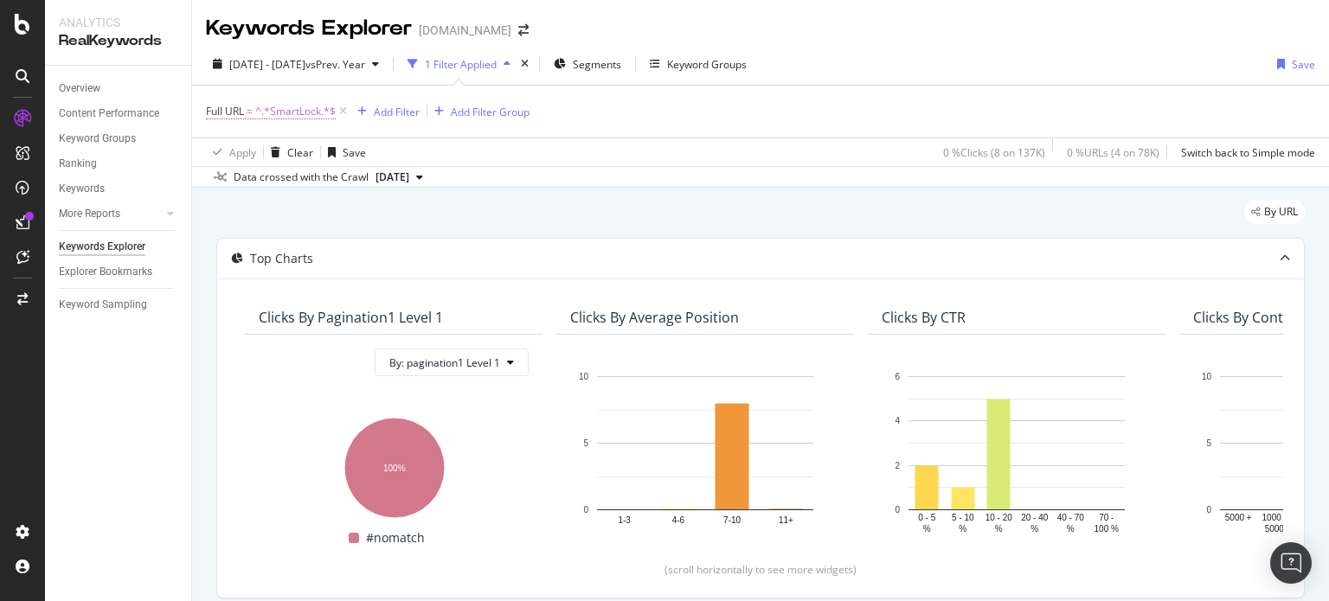
click at [234, 113] on span "Full URL" at bounding box center [225, 111] width 38 height 15
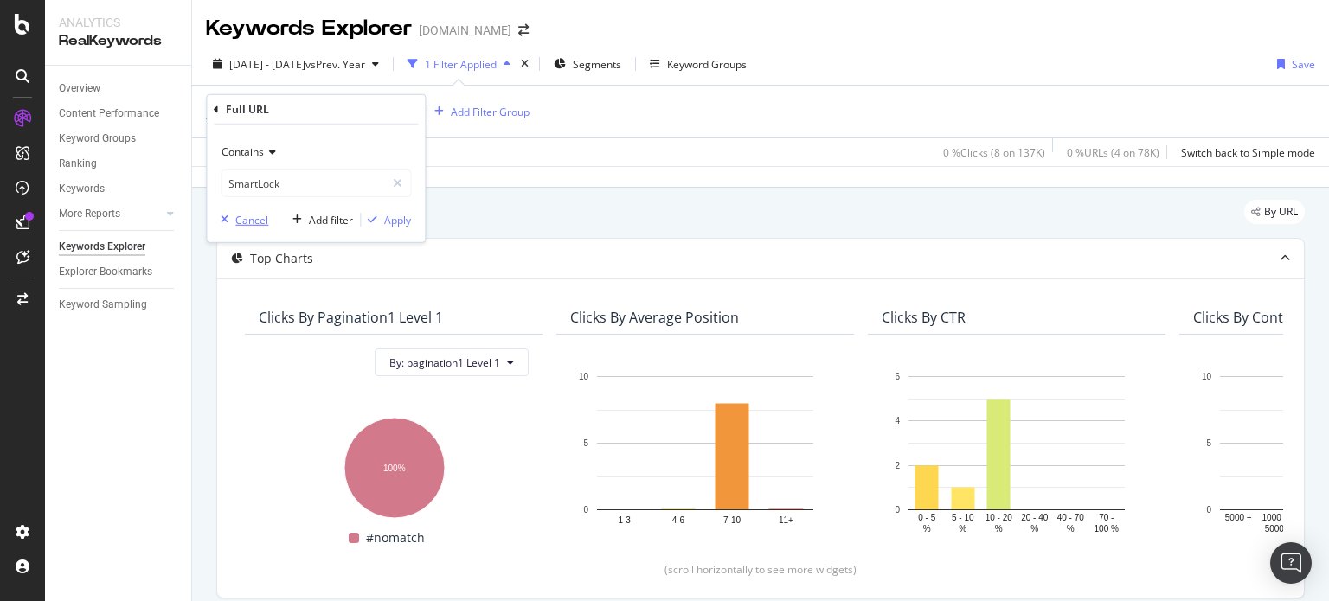
click at [247, 213] on div "Cancel" at bounding box center [251, 219] width 33 height 15
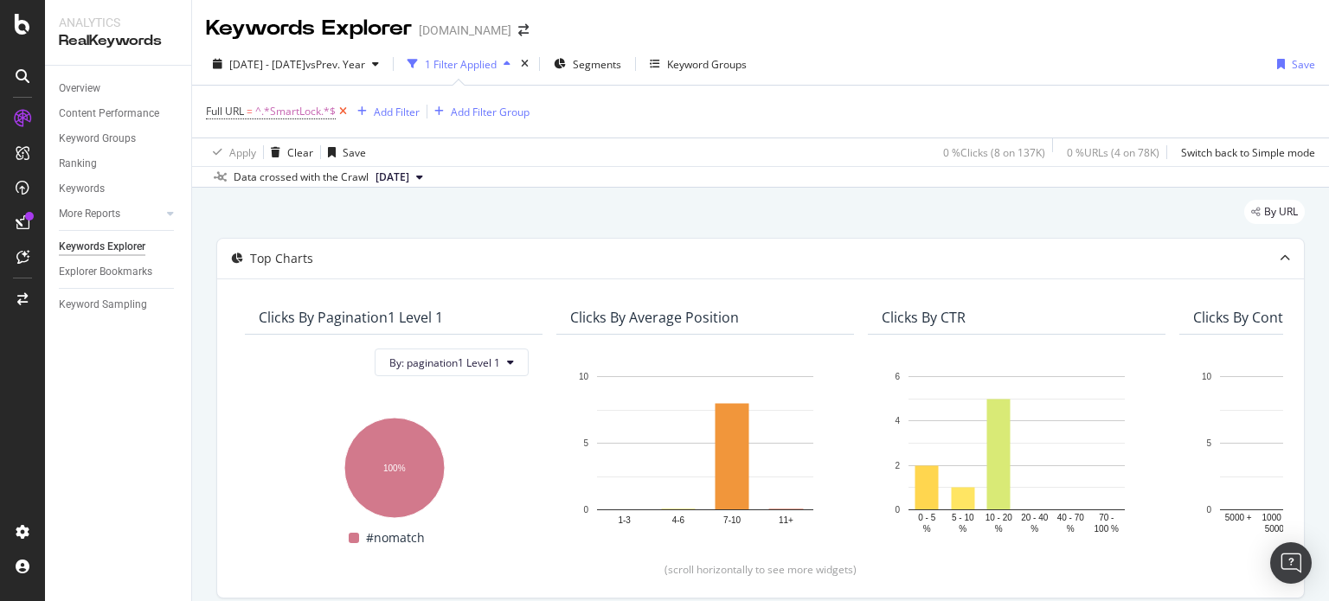
click at [342, 111] on icon at bounding box center [343, 111] width 15 height 17
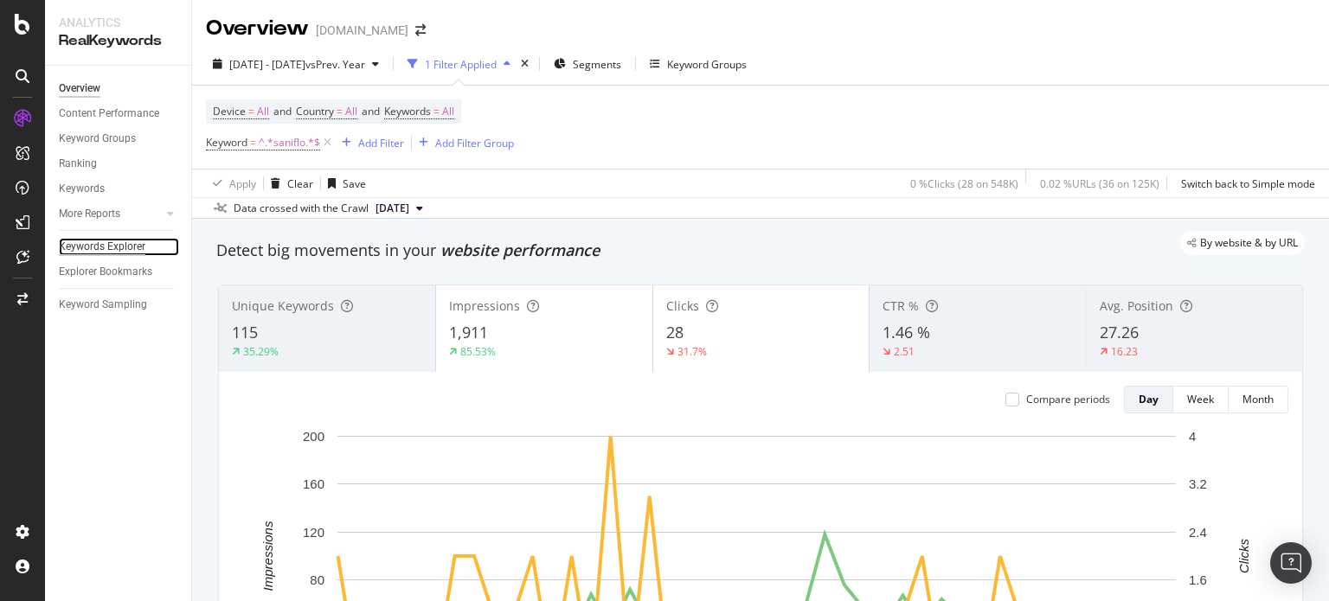
click at [107, 253] on div "Keywords Explorer" at bounding box center [102, 247] width 87 height 18
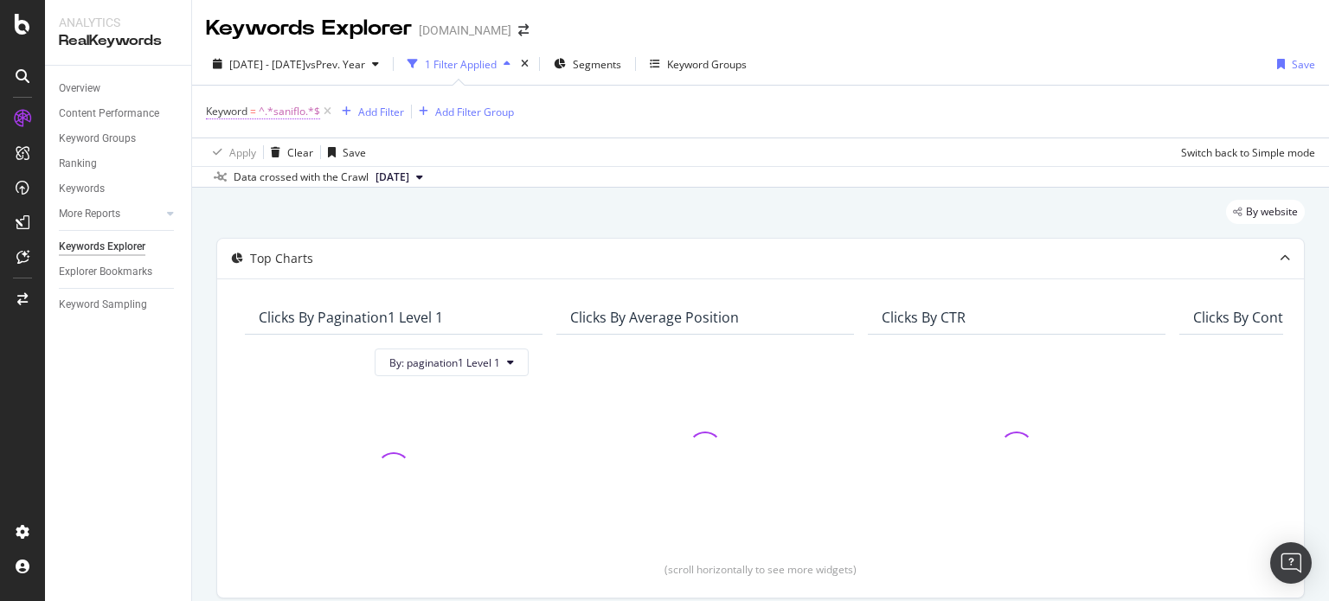
click at [298, 110] on span "^.*saniflo.*$" at bounding box center [289, 111] width 61 height 24
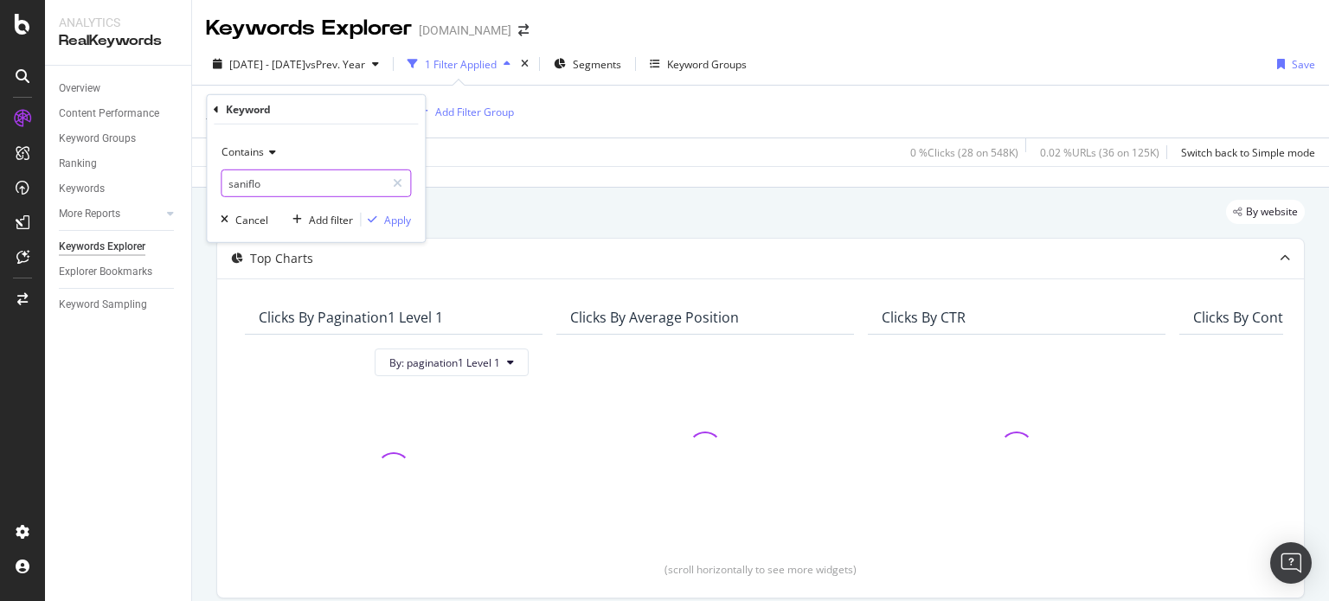
click at [326, 183] on input "saniflo" at bounding box center [302, 184] width 163 height 28
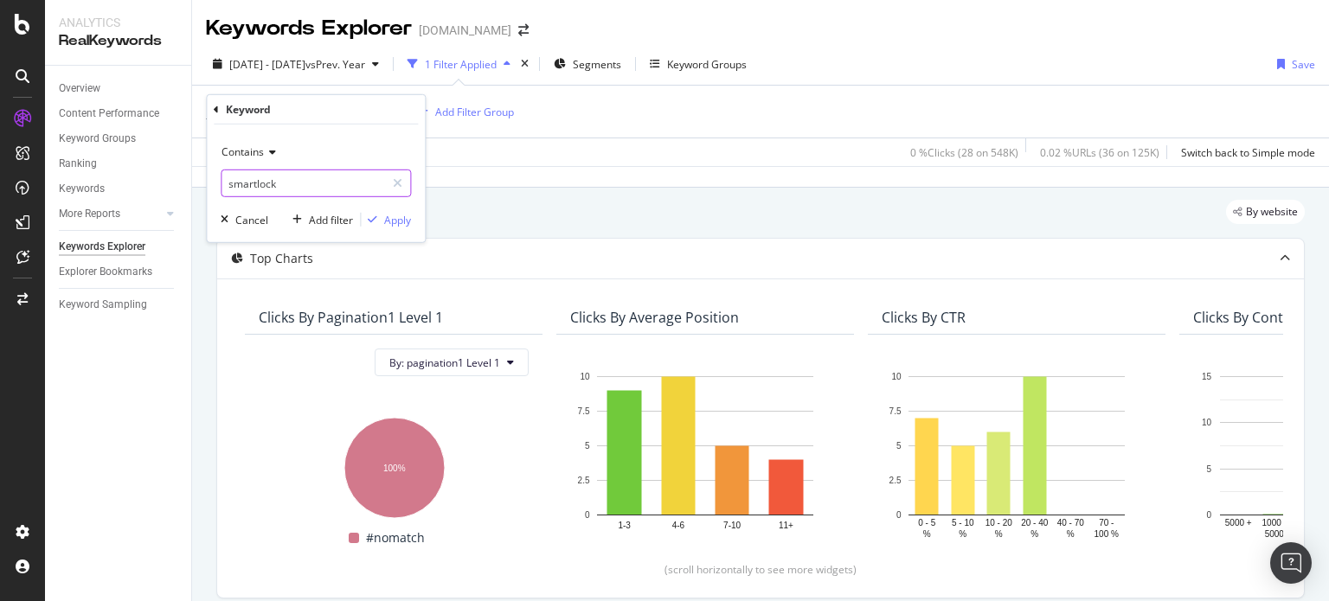
type input "smartlock"
click at [412, 220] on div "Contains smartlock Cancel Add filter Apply" at bounding box center [316, 184] width 218 height 118
click at [388, 216] on div "Apply" at bounding box center [397, 219] width 27 height 15
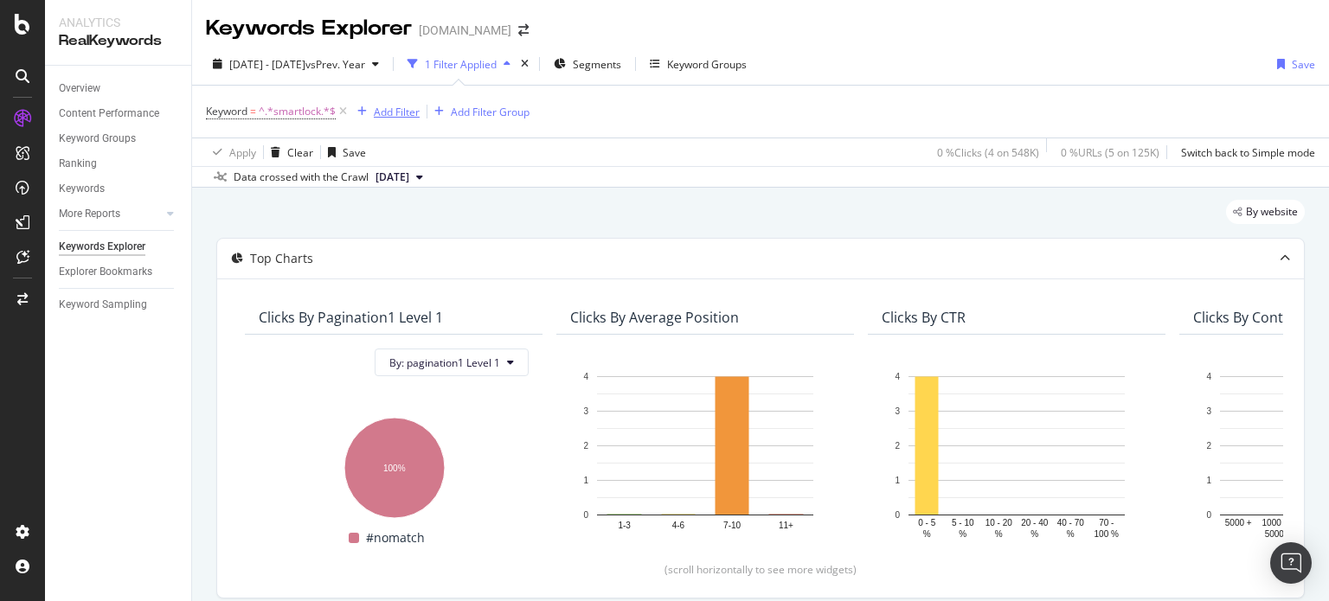
click at [411, 114] on div "Add Filter" at bounding box center [397, 112] width 46 height 15
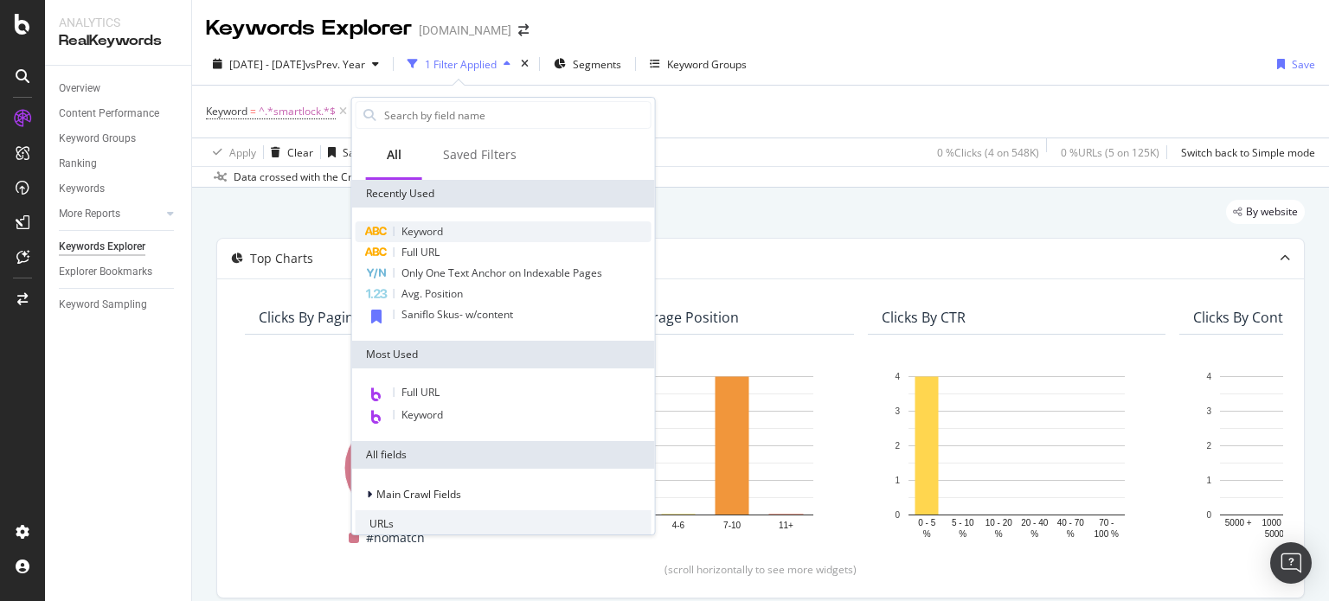
click at [446, 230] on div "Keyword" at bounding box center [504, 231] width 296 height 21
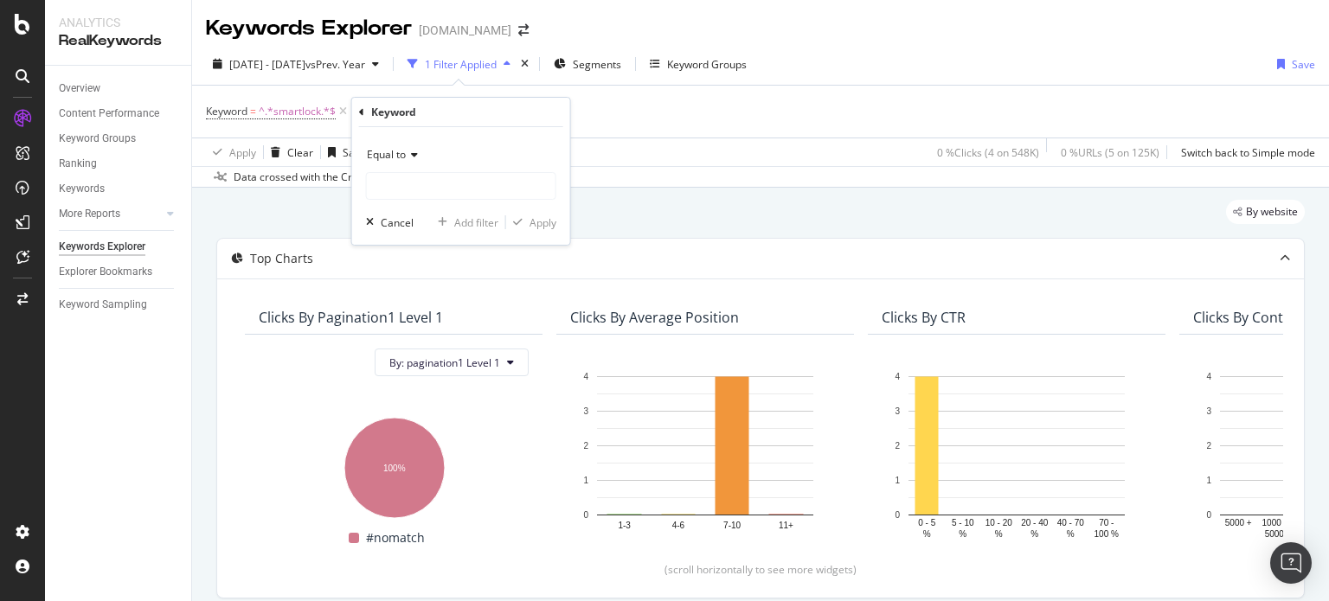
click at [401, 162] on div "Equal to" at bounding box center [461, 155] width 190 height 28
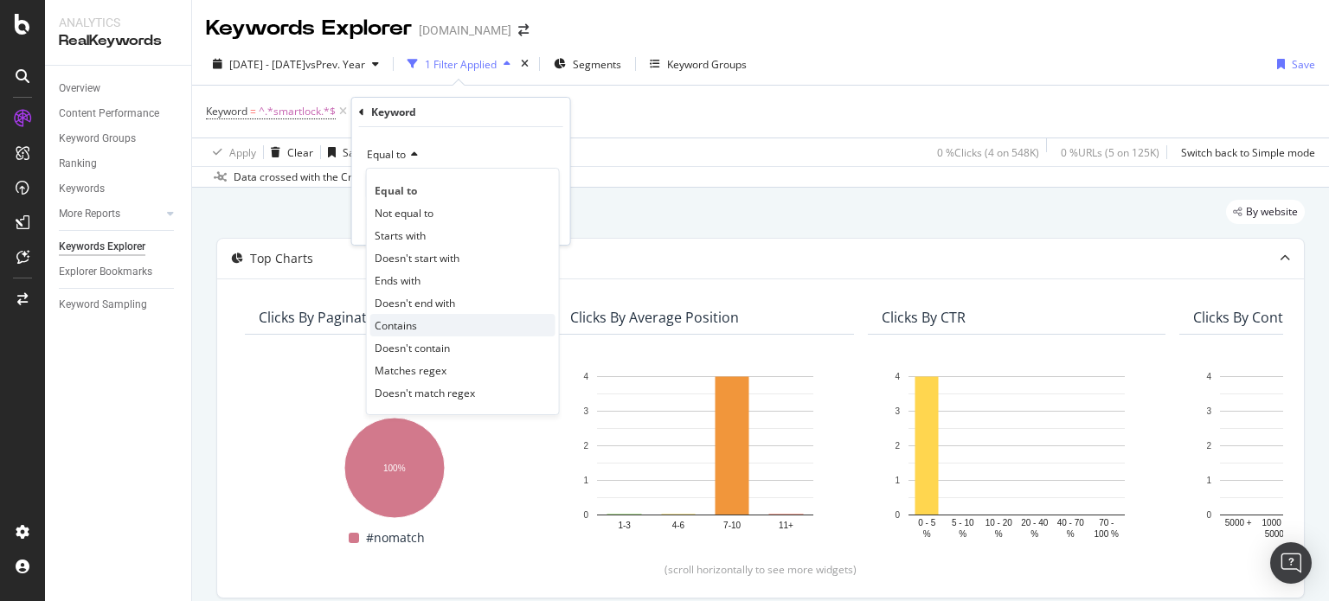
click at [418, 318] on div "Contains" at bounding box center [462, 325] width 185 height 22
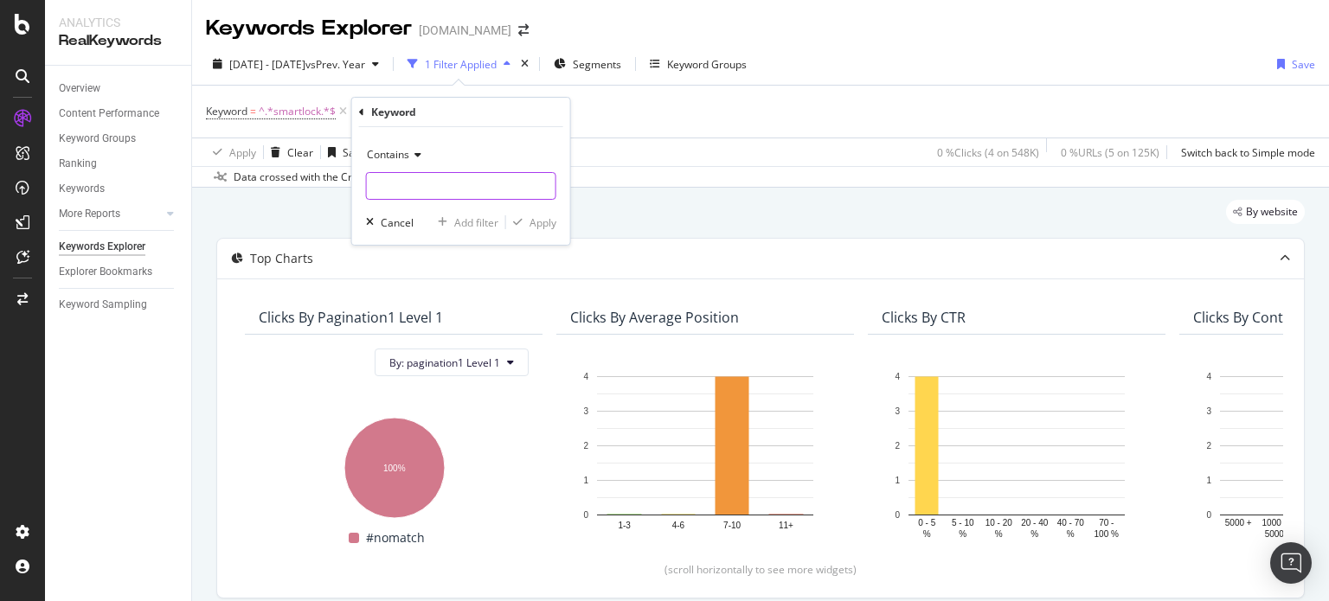
click at [401, 192] on input "text" at bounding box center [461, 186] width 189 height 28
type input "Smartlock"
click at [523, 217] on div "button" at bounding box center [517, 222] width 23 height 10
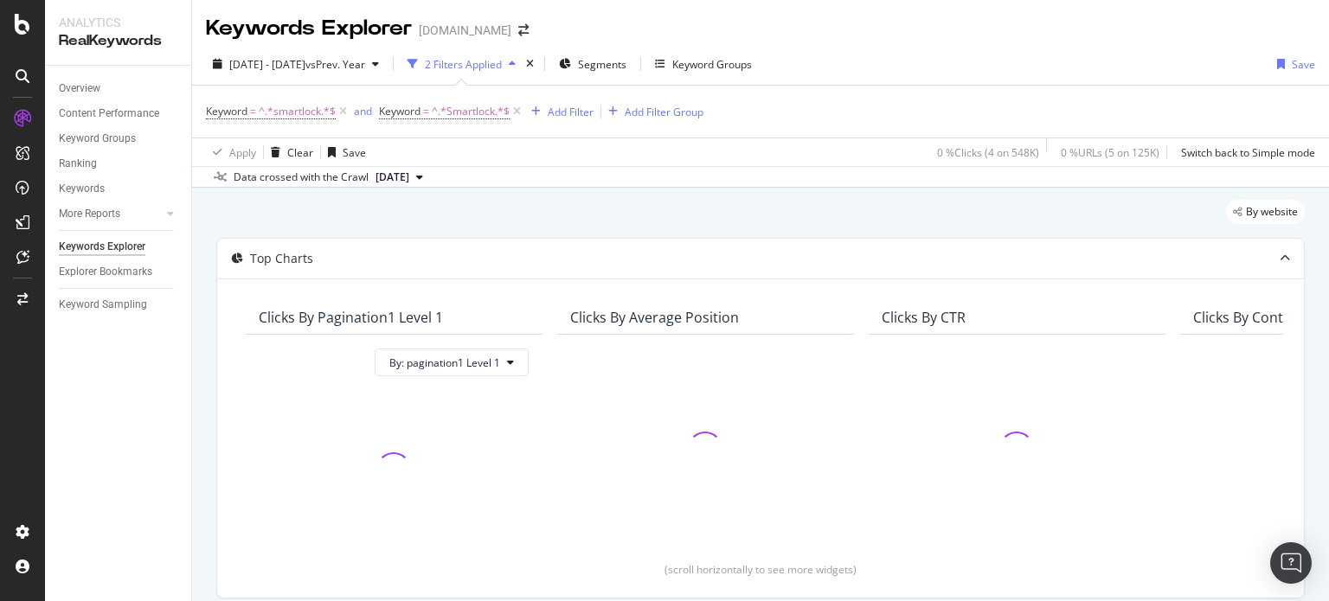
scroll to position [378, 0]
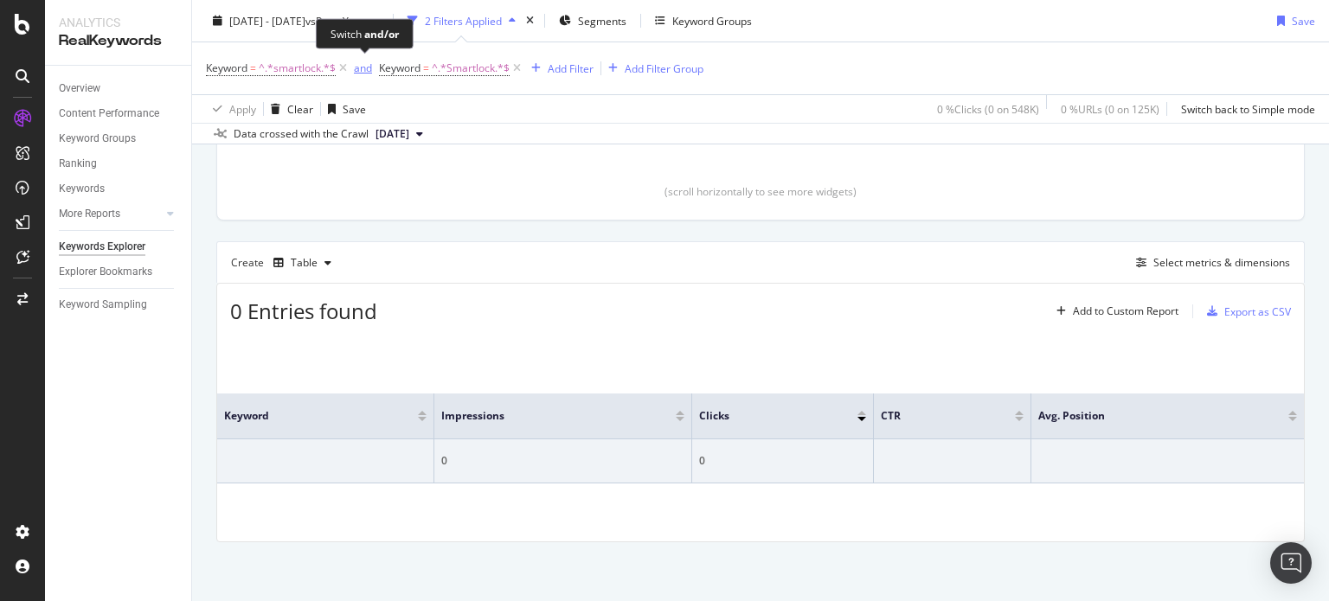
click at [366, 72] on div "and" at bounding box center [363, 68] width 18 height 15
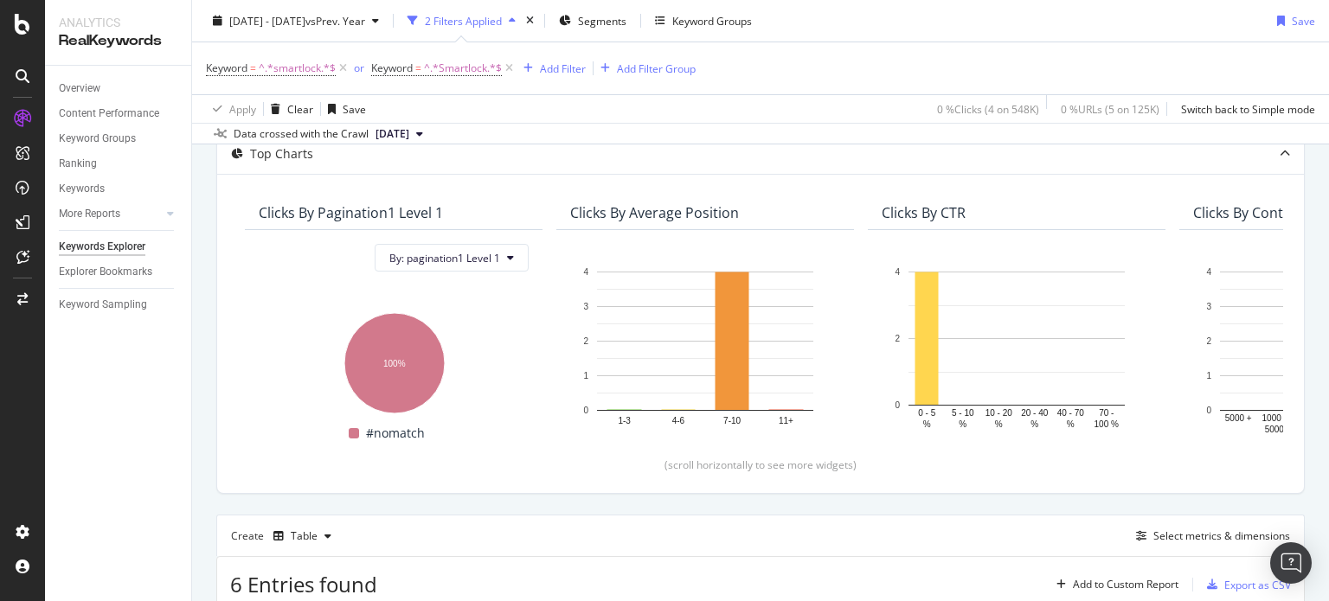
scroll to position [457, 0]
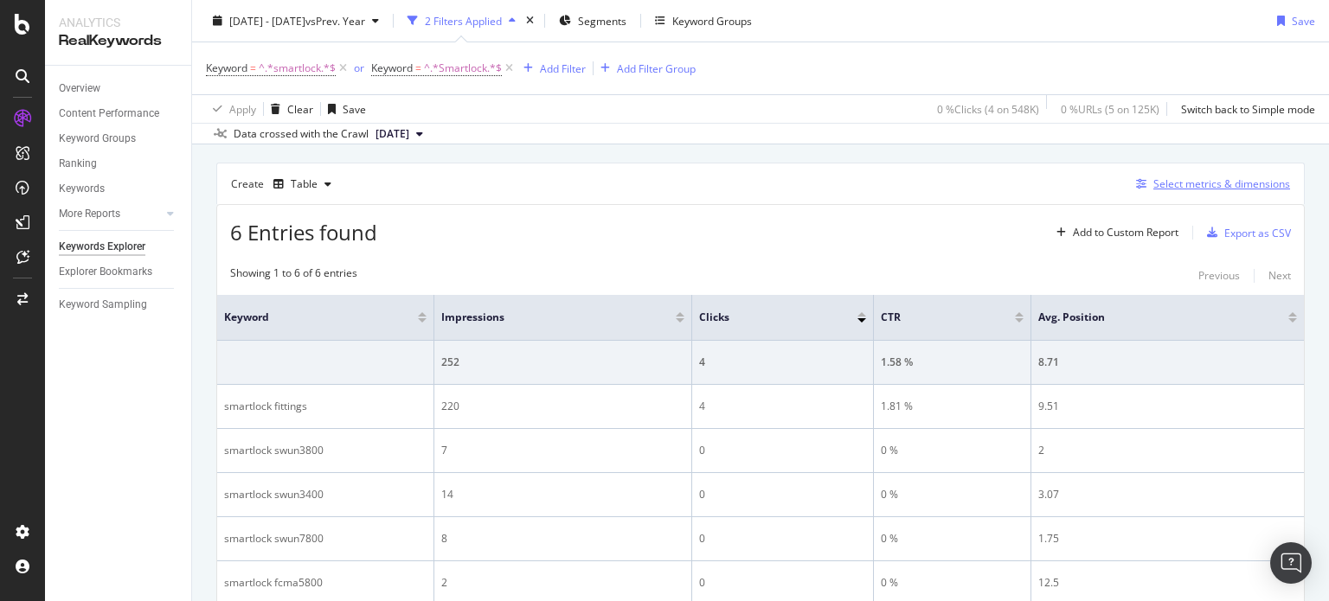
click at [1136, 186] on icon "button" at bounding box center [1141, 184] width 10 height 10
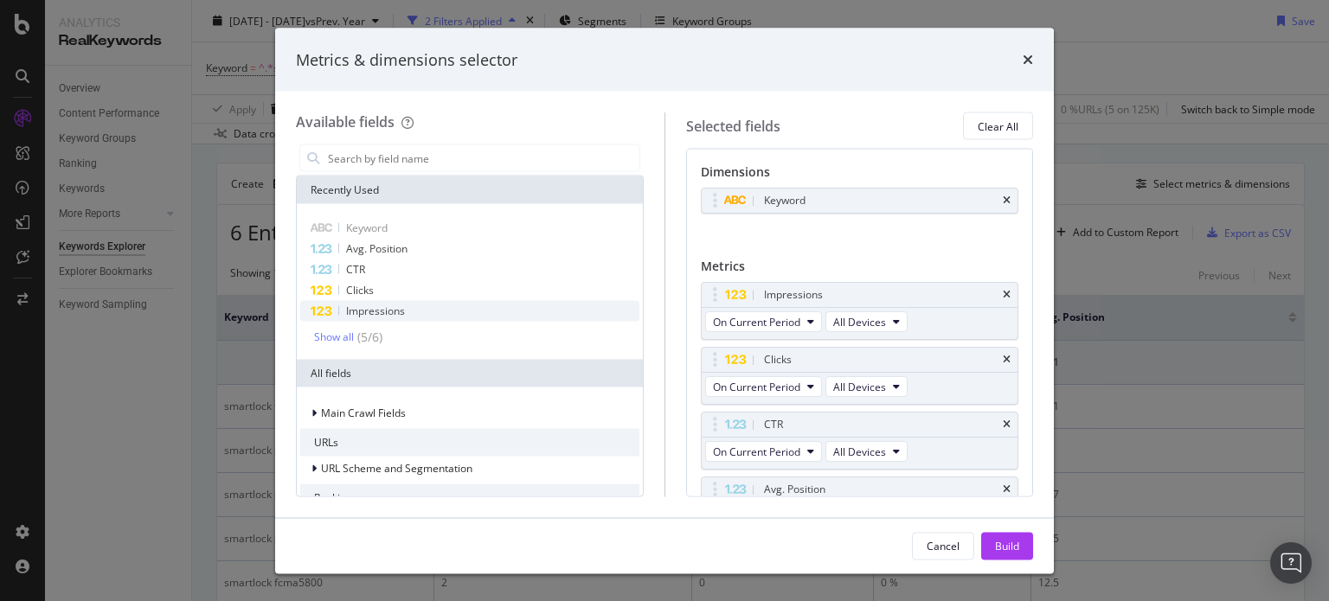
click at [470, 307] on div "Impressions" at bounding box center [469, 311] width 339 height 21
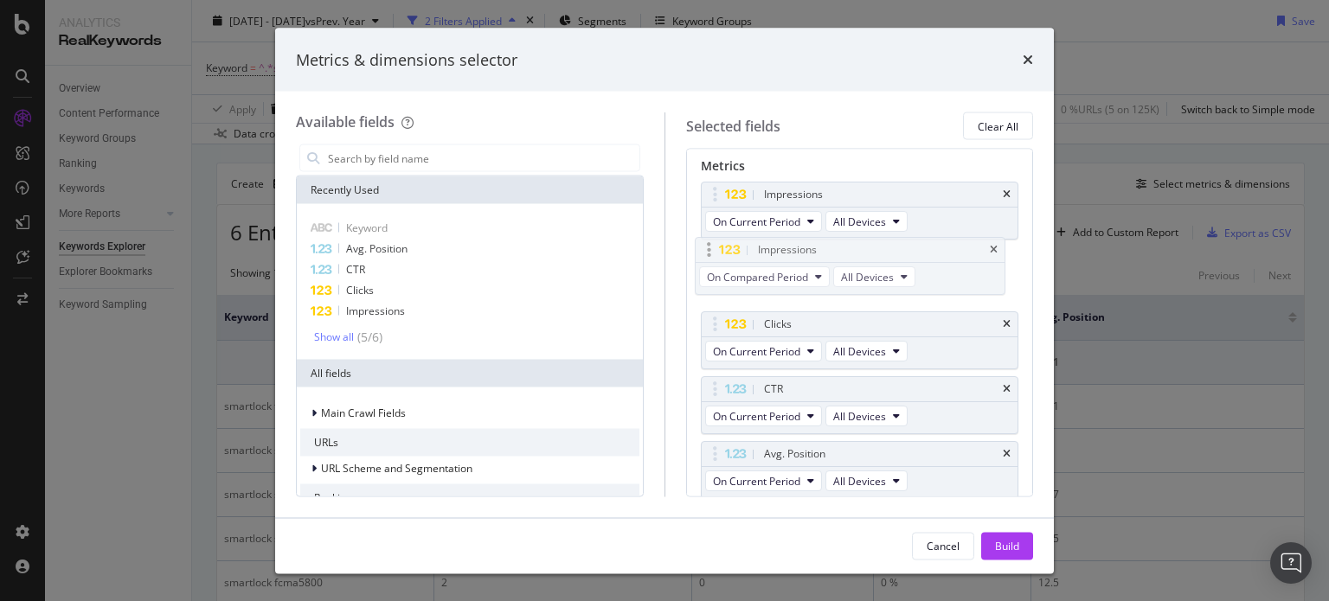
drag, startPoint x: 708, startPoint y: 443, endPoint x: 703, endPoint y: 242, distance: 200.8
click at [703, 242] on body "Analytics RealKeywords Overview Content Performance Keyword Groups Ranking Keyw…" at bounding box center [664, 300] width 1329 height 601
click at [740, 228] on button "On Current Period" at bounding box center [763, 221] width 117 height 21
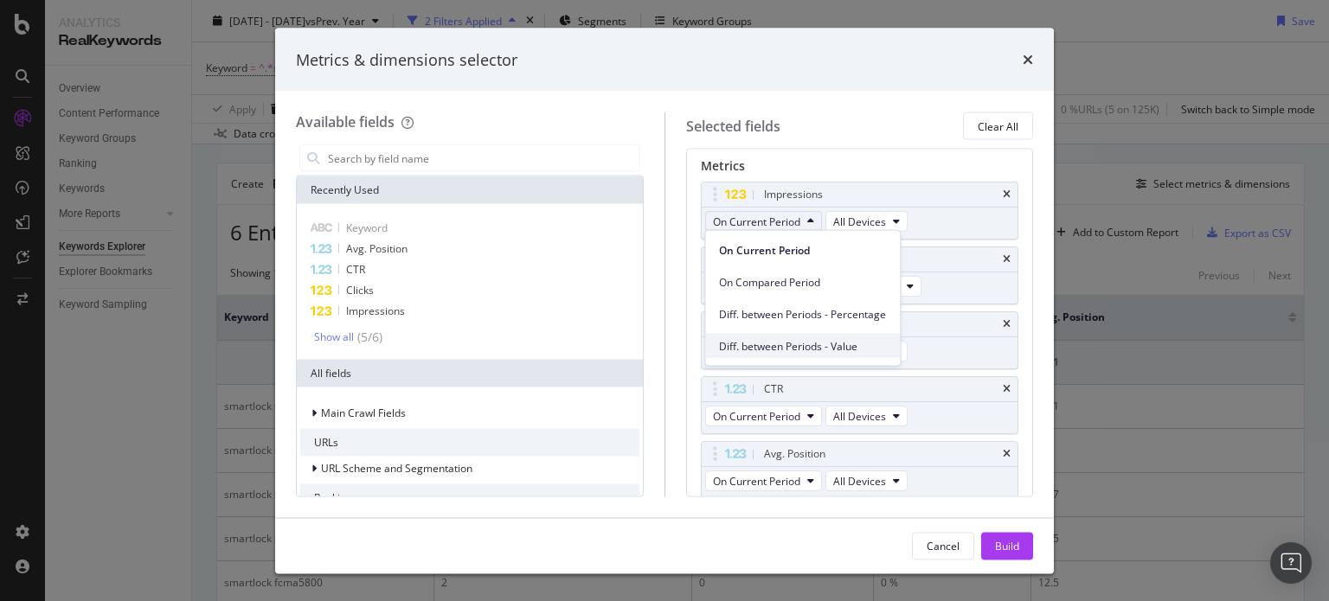
click at [763, 342] on span "Diff. between Periods - Value" at bounding box center [802, 346] width 167 height 16
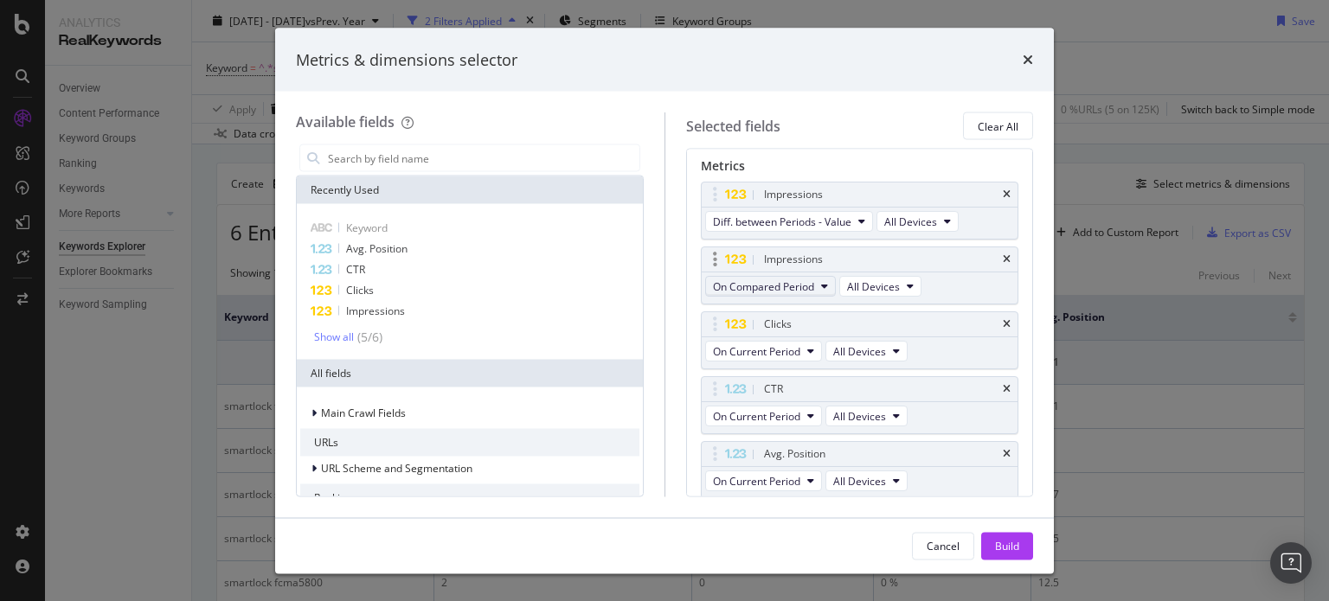
click at [794, 286] on span "On Compared Period" at bounding box center [763, 286] width 101 height 15
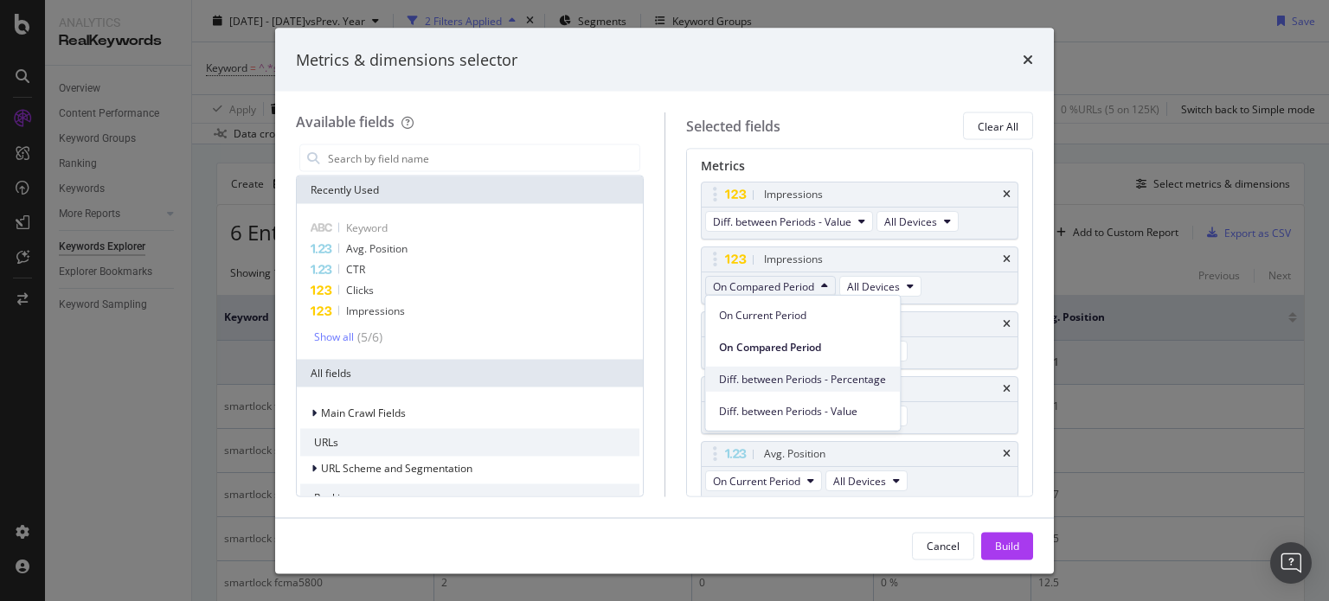
click at [821, 368] on div "Diff. between Periods - Percentage" at bounding box center [802, 379] width 195 height 25
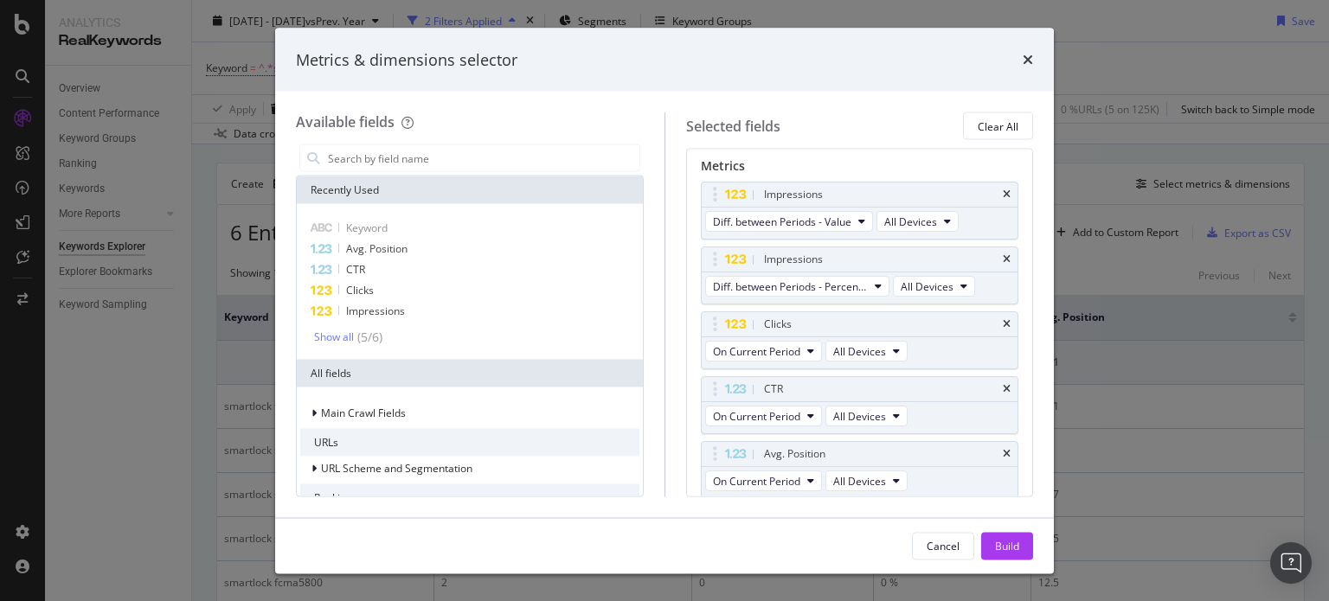
scroll to position [158, 0]
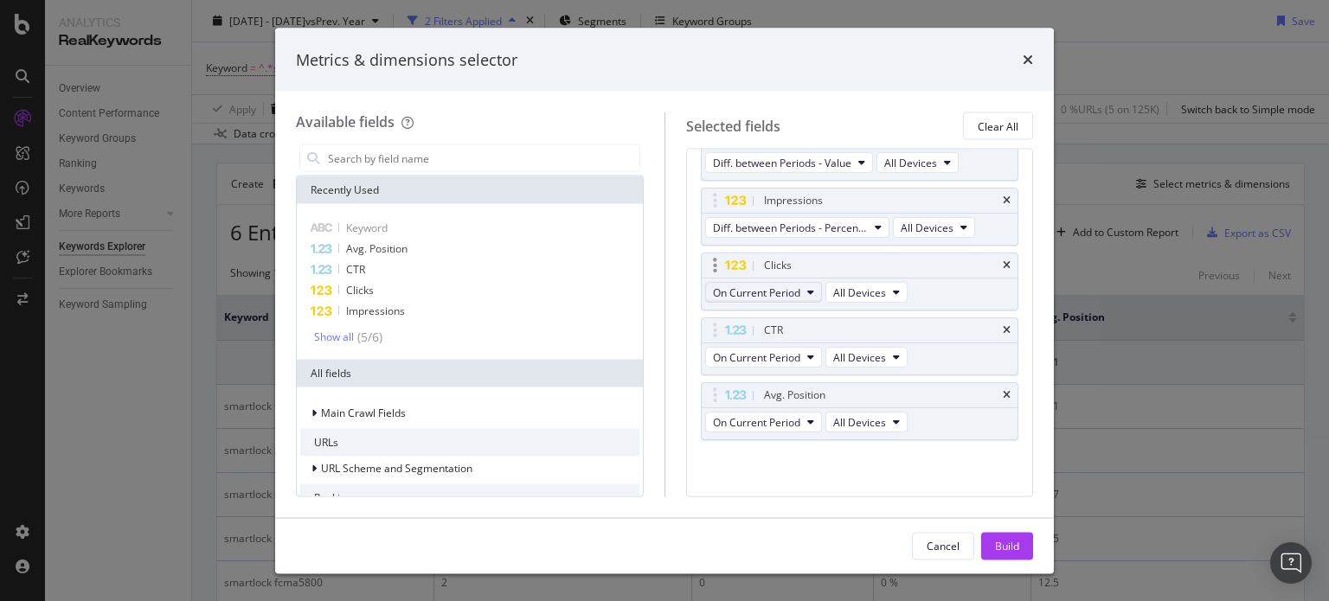
click at [788, 297] on span "On Current Period" at bounding box center [756, 292] width 87 height 15
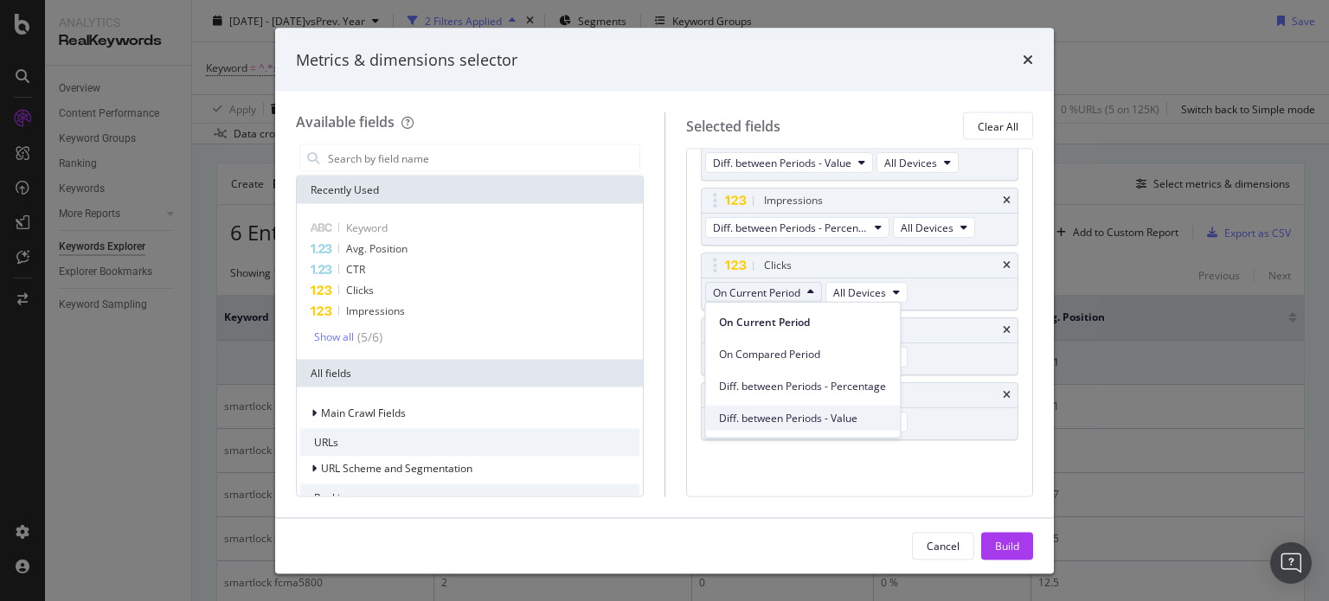
click at [789, 407] on div "Diff. between Periods - Value" at bounding box center [802, 418] width 195 height 25
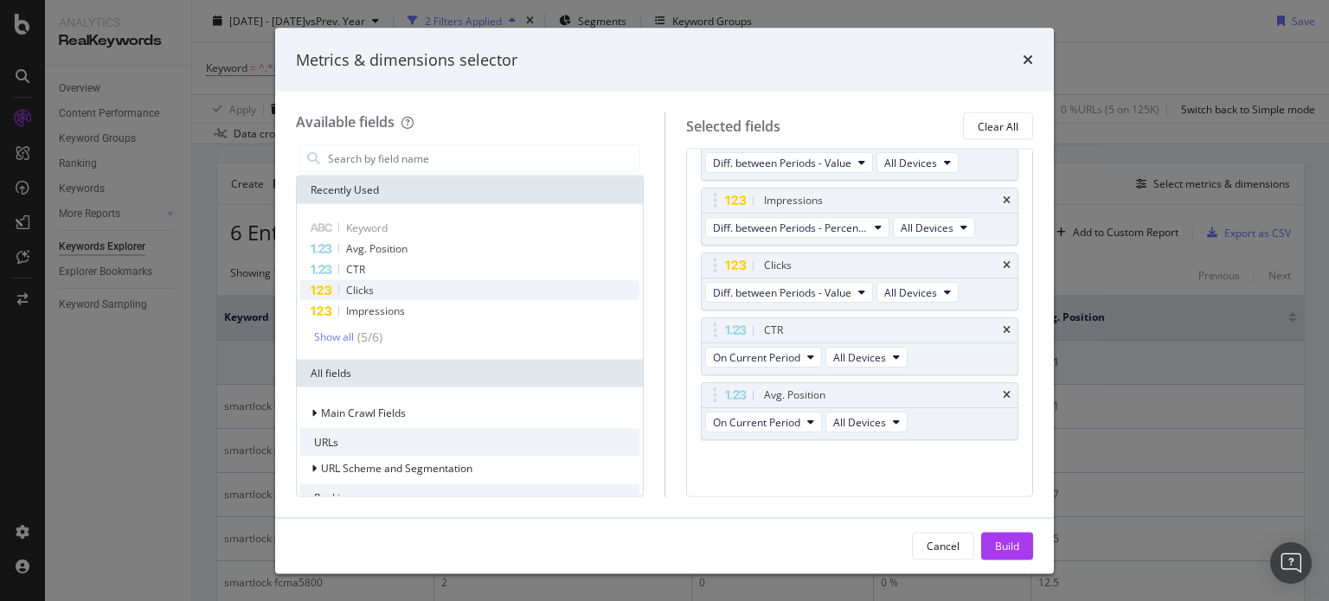
click at [474, 284] on div "Clicks" at bounding box center [469, 290] width 339 height 21
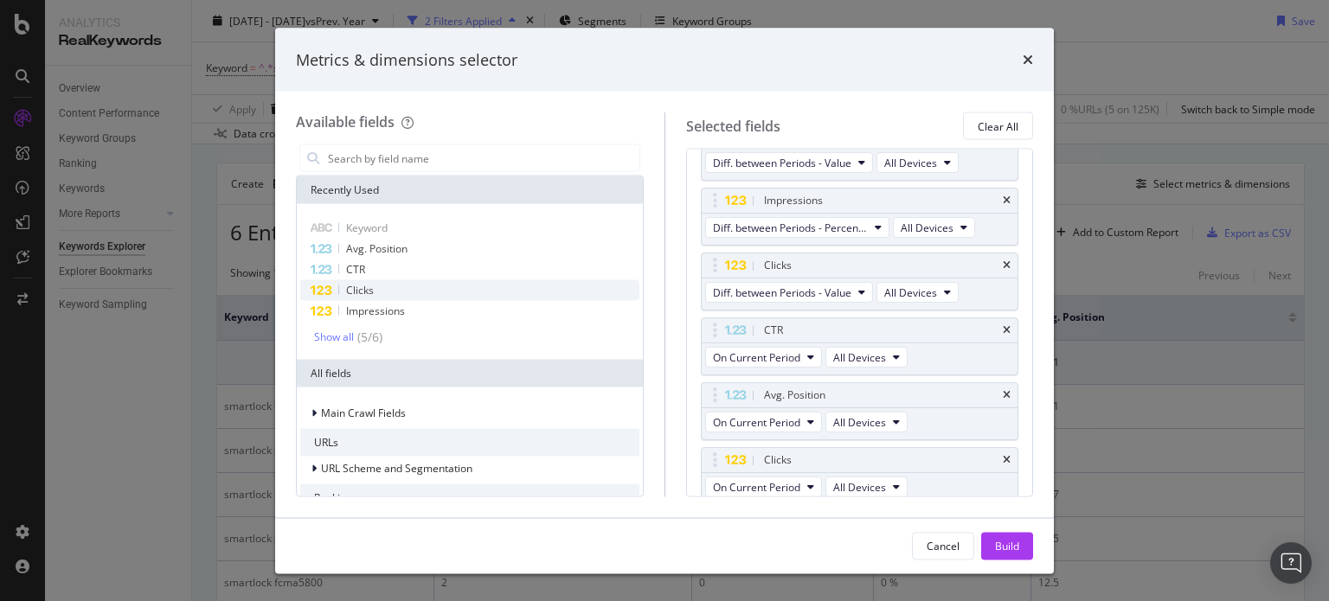
scroll to position [165, 0]
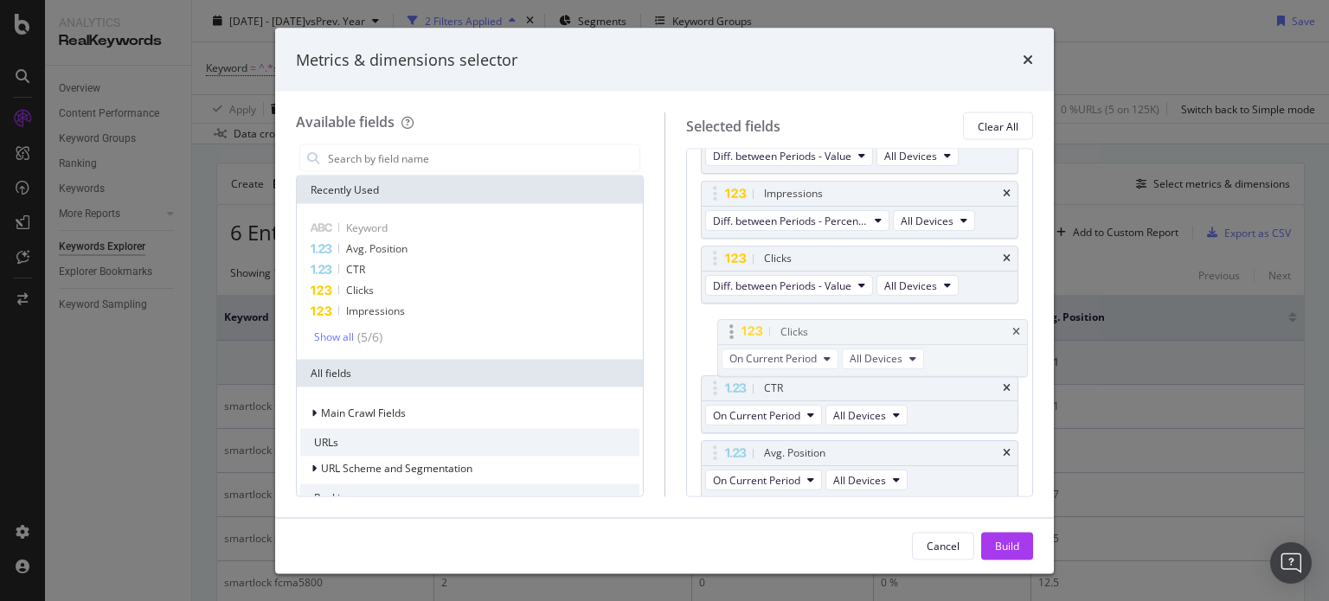
drag, startPoint x: 711, startPoint y: 449, endPoint x: 728, endPoint y: 329, distance: 121.5
click at [728, 329] on body "Analytics RealKeywords Overview Content Performance Keyword Groups Ranking Keyw…" at bounding box center [664, 300] width 1329 height 601
click at [744, 343] on span "On Current Period" at bounding box center [756, 350] width 87 height 15
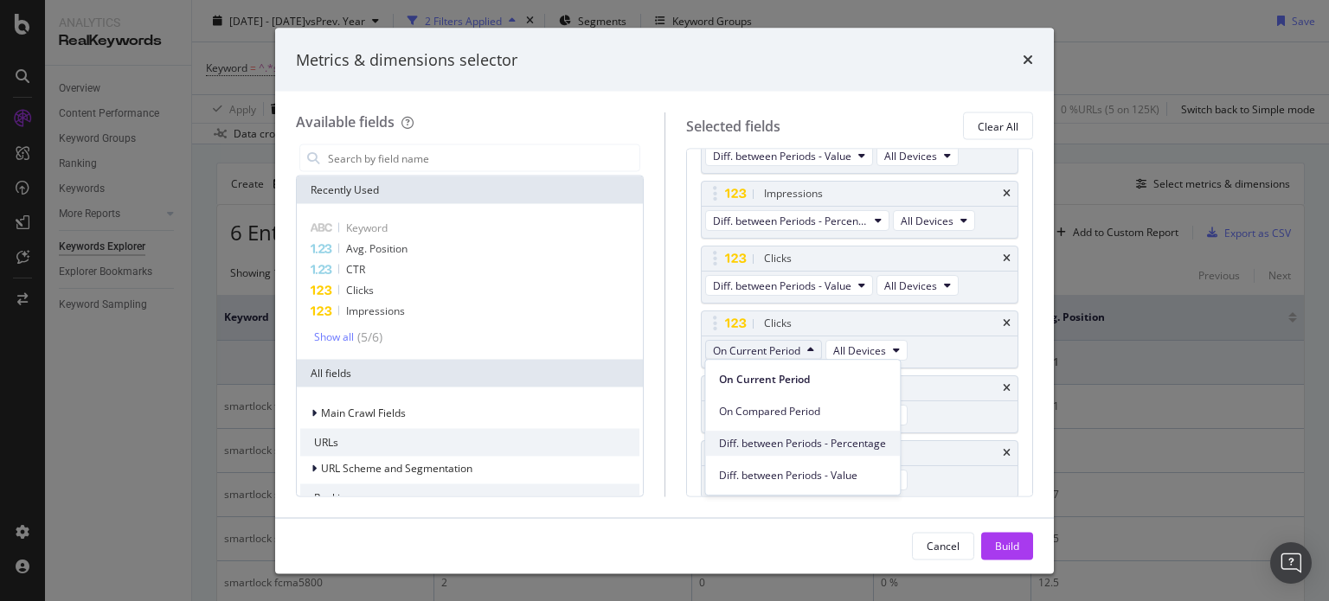
click at [785, 437] on span "Diff. between Periods - Percentage" at bounding box center [802, 444] width 167 height 16
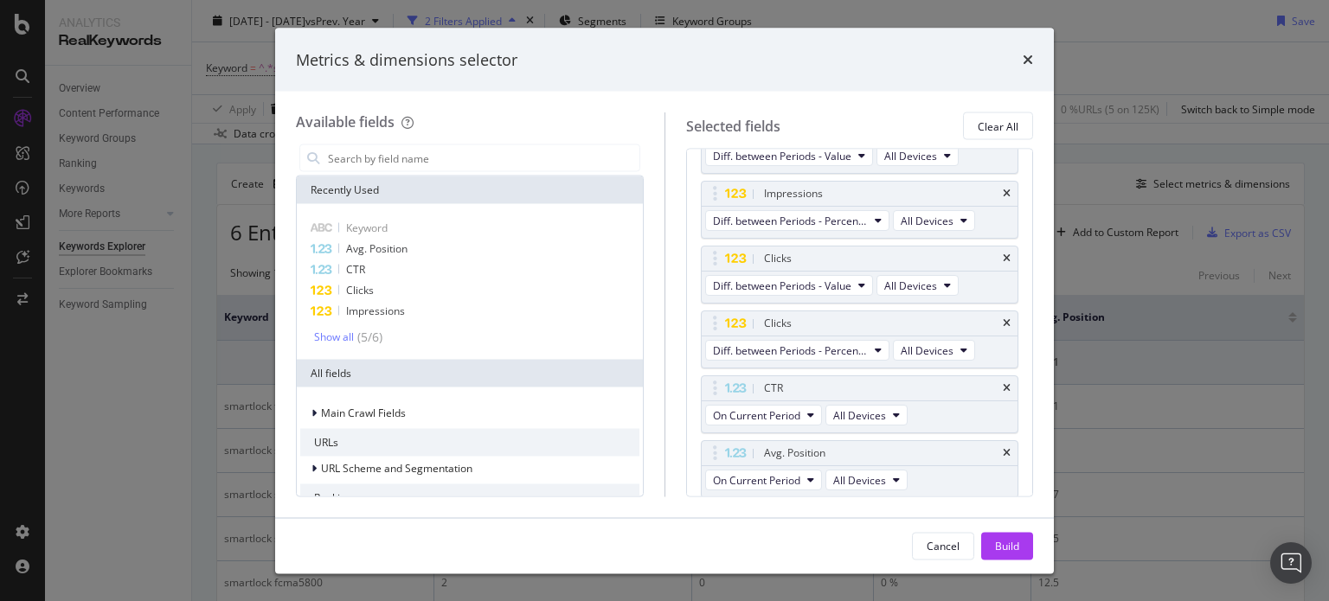
scroll to position [222, 0]
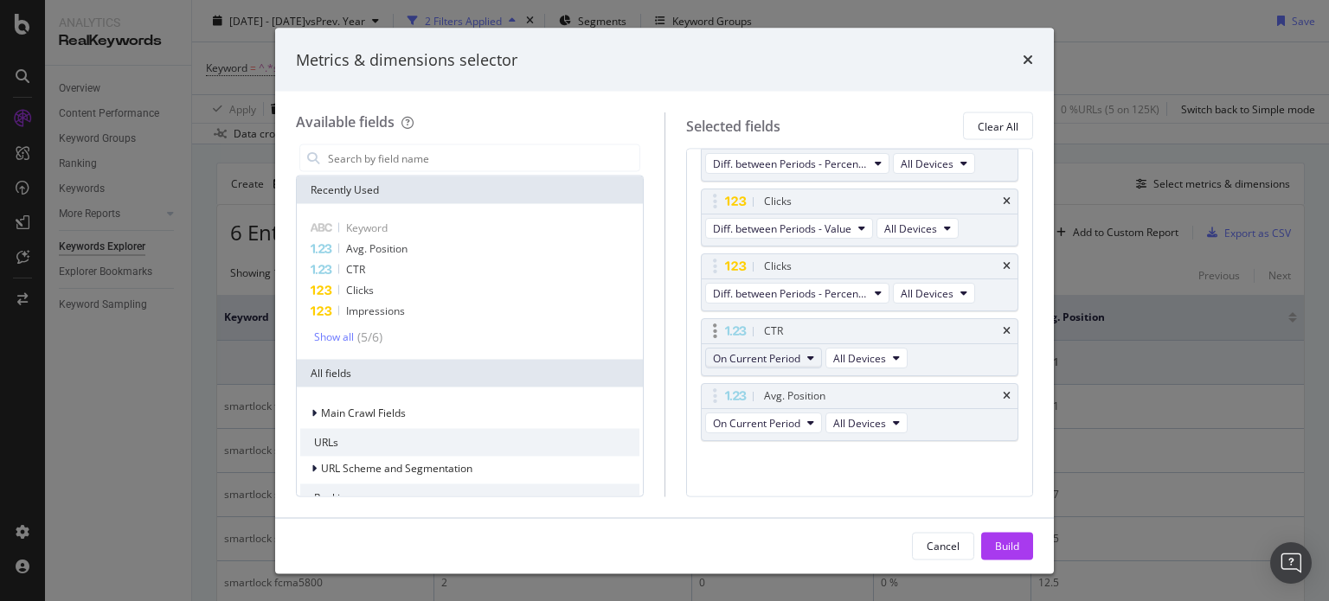
click at [789, 357] on span "On Current Period" at bounding box center [756, 358] width 87 height 15
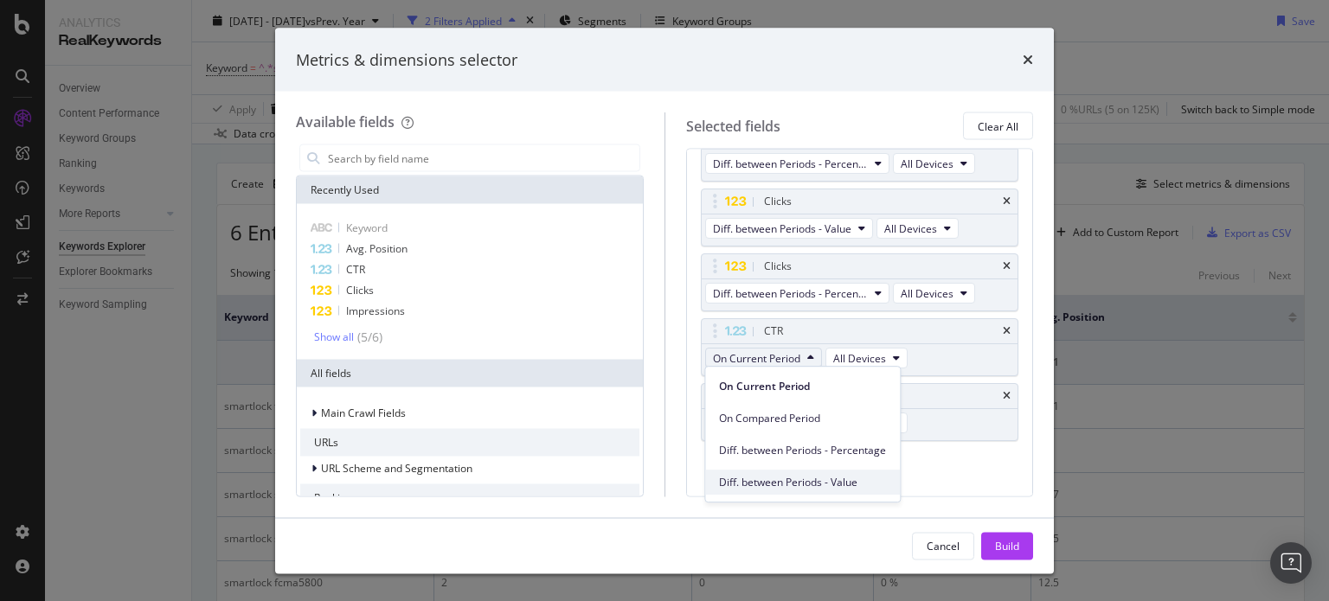
click at [809, 477] on span "Diff. between Periods - Value" at bounding box center [802, 483] width 167 height 16
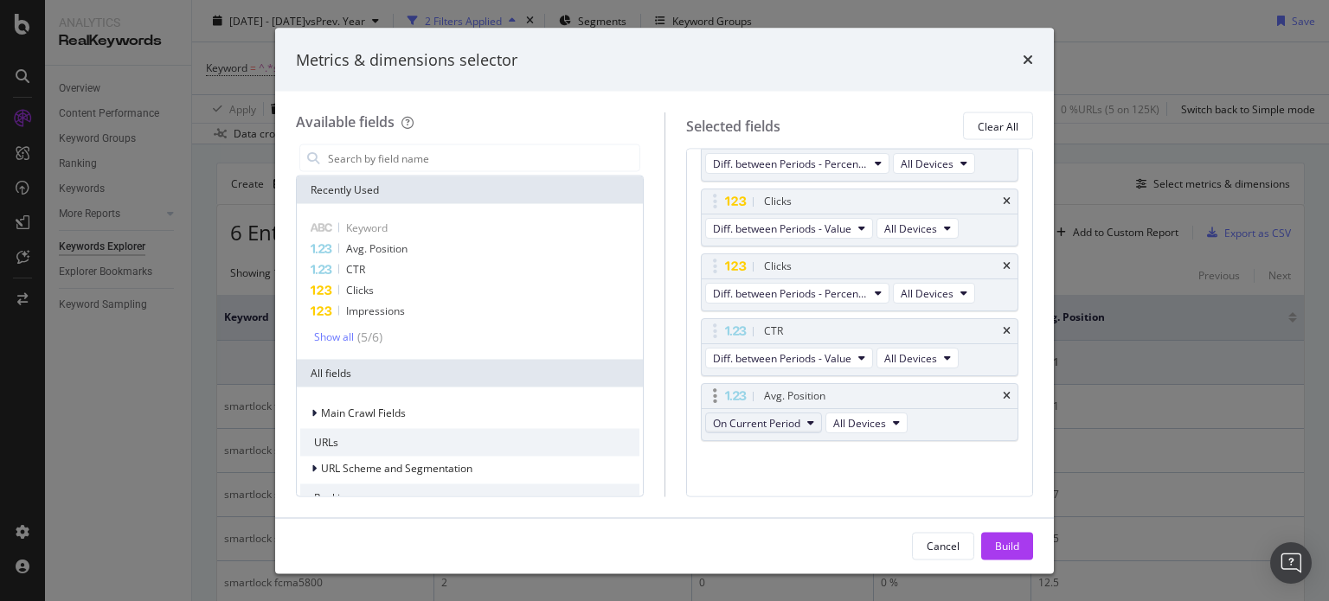
click at [783, 428] on button "On Current Period" at bounding box center [763, 423] width 117 height 21
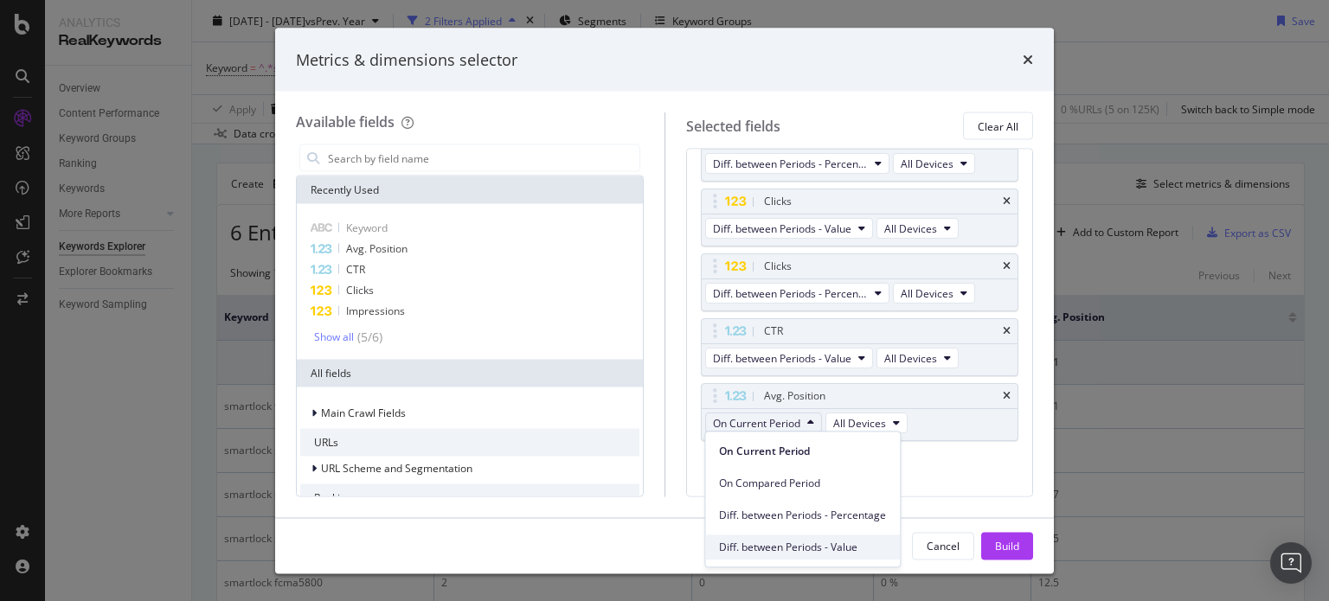
click at [789, 535] on div "Diff. between Periods - Value" at bounding box center [802, 547] width 195 height 25
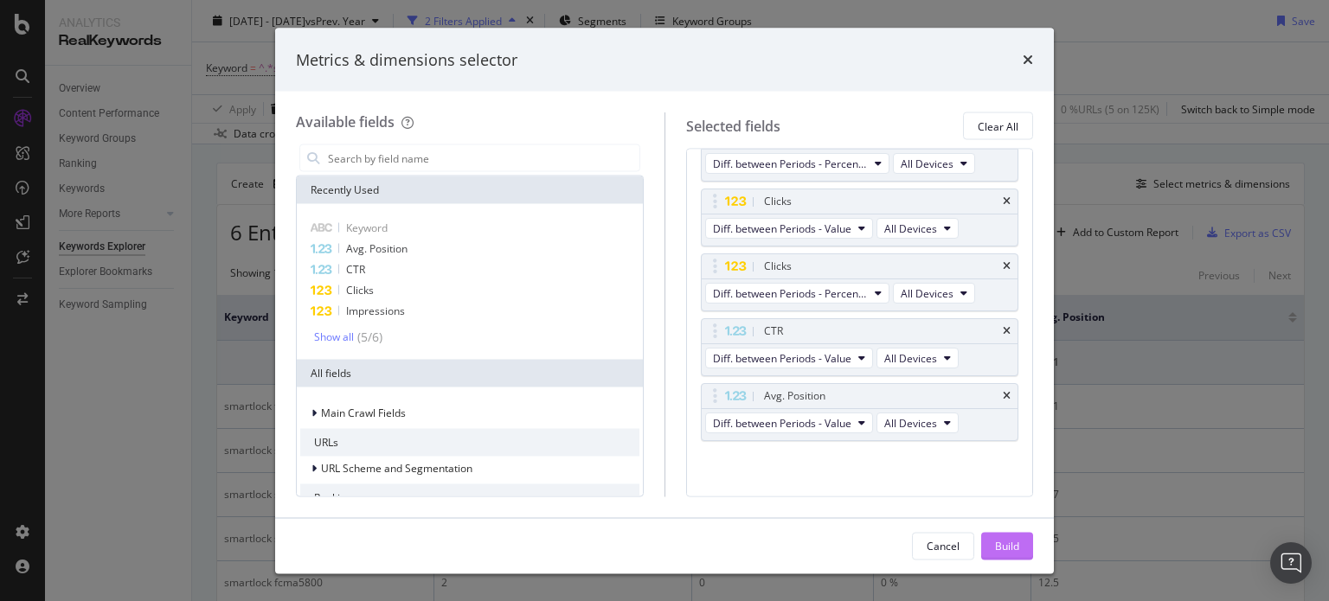
click at [997, 545] on div "Build" at bounding box center [1007, 545] width 24 height 15
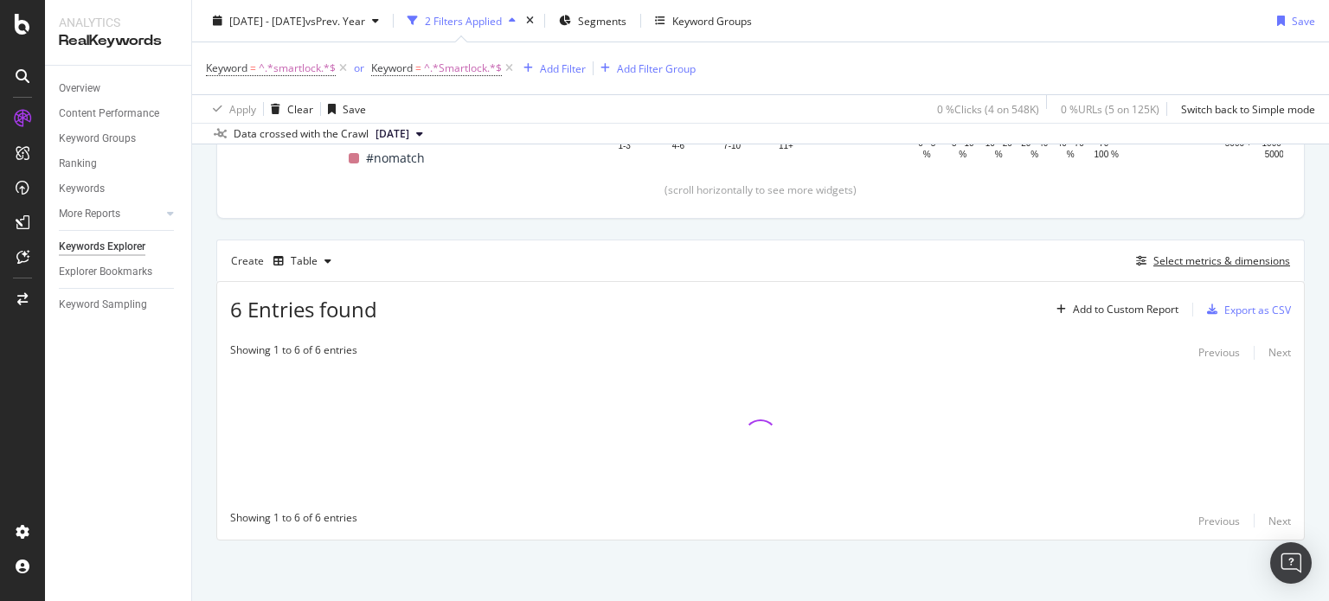
scroll to position [378, 0]
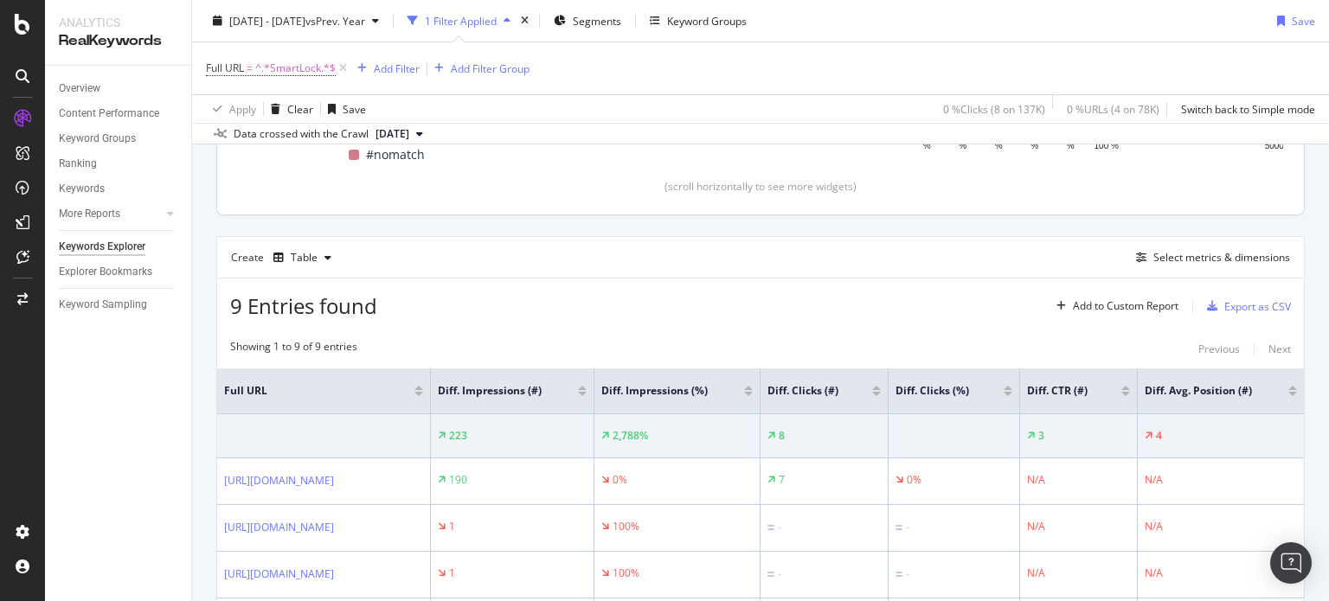
scroll to position [381, 0]
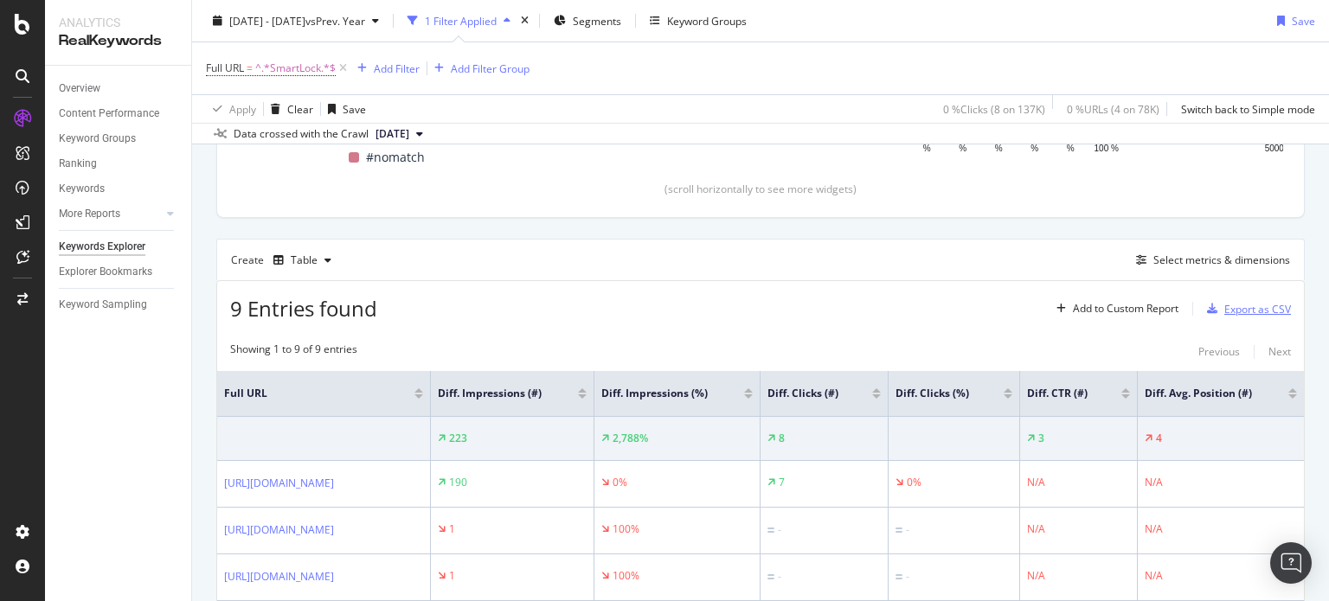
click at [1224, 307] on div "Export as CSV" at bounding box center [1257, 309] width 67 height 15
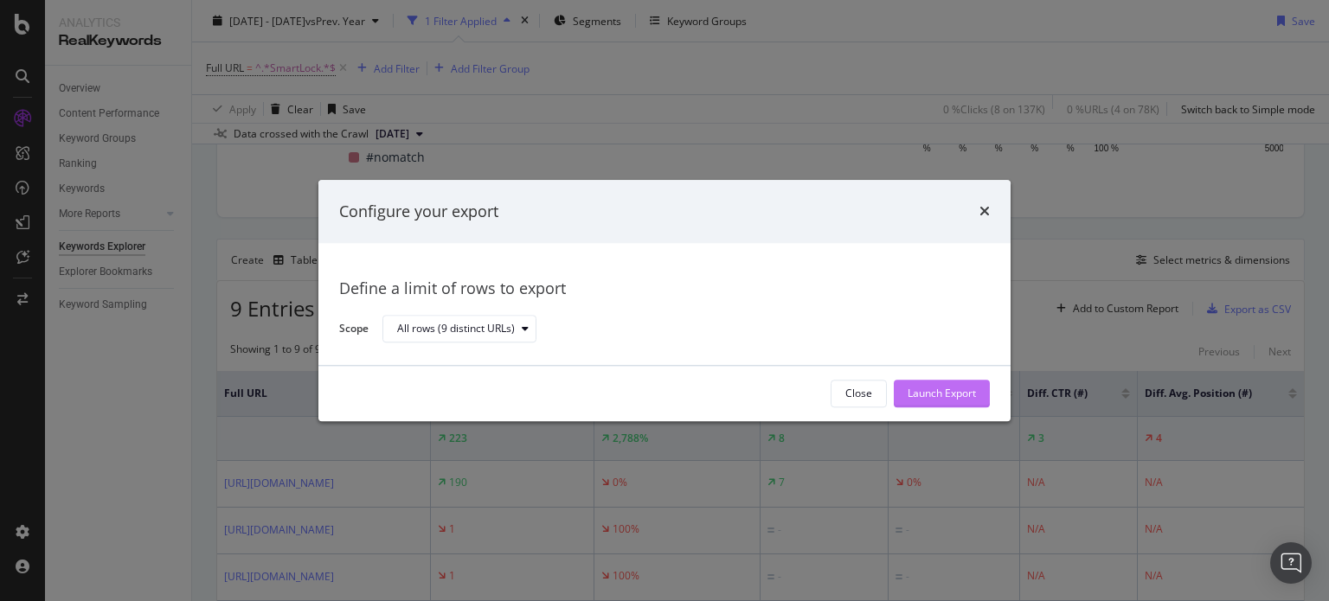
click at [942, 385] on div "Launch Export" at bounding box center [941, 394] width 68 height 26
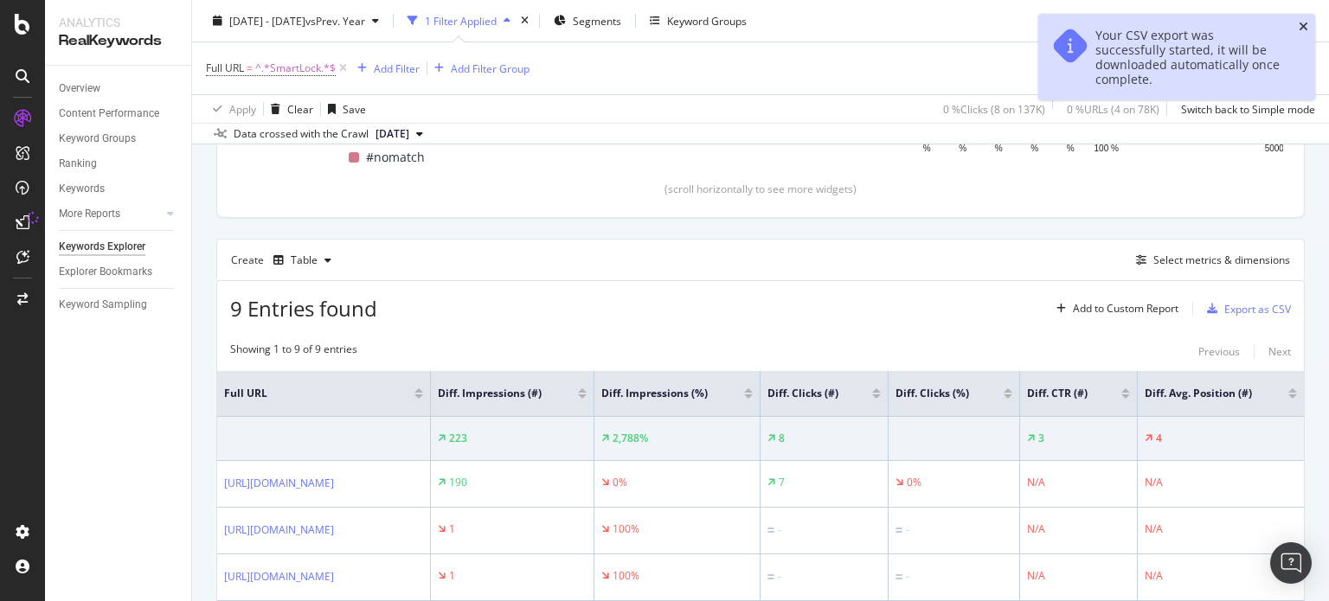
click at [1301, 33] on icon "close toast" at bounding box center [1303, 27] width 10 height 12
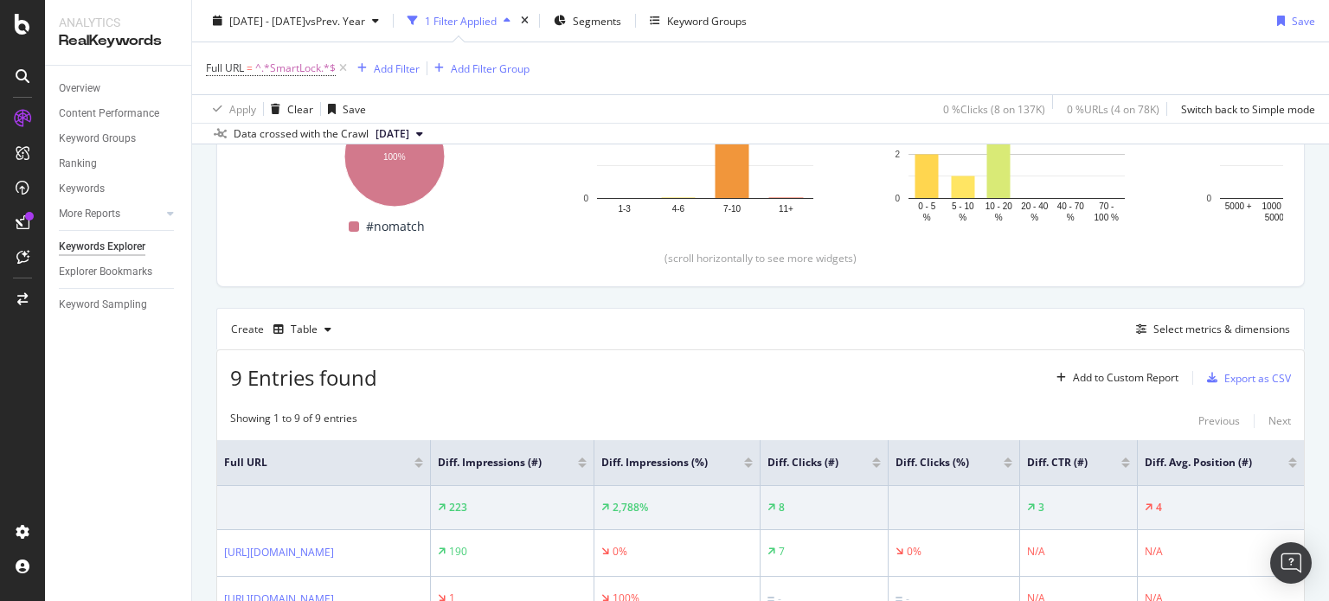
scroll to position [301, 0]
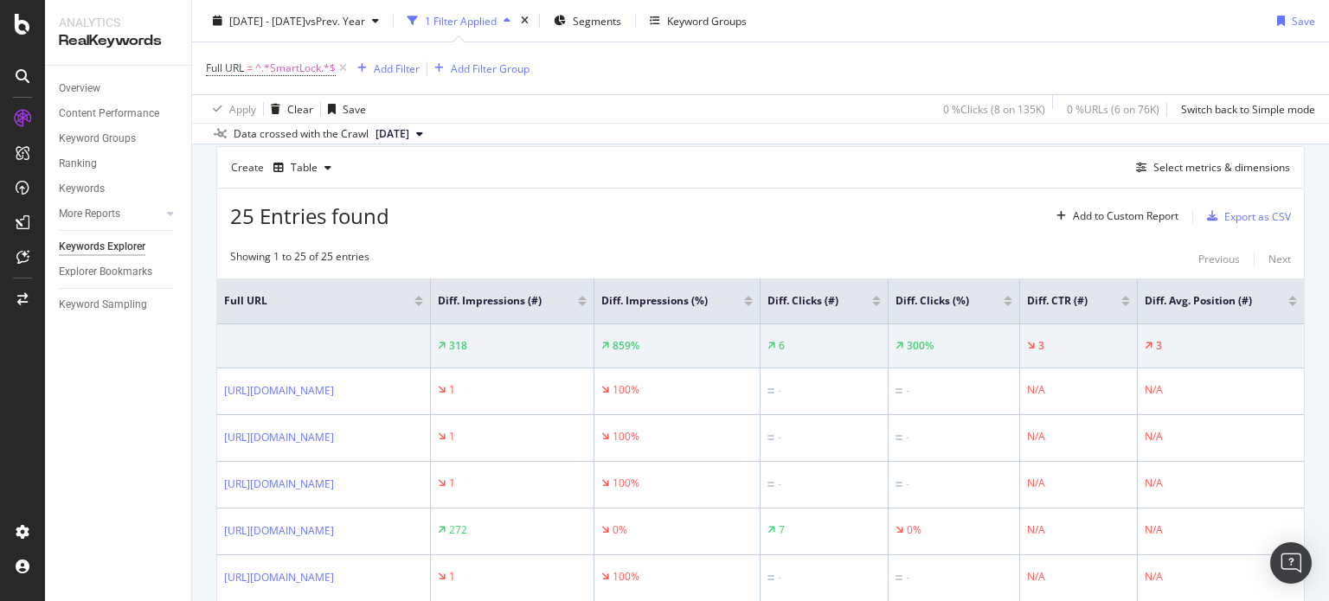
scroll to position [472, 0]
click at [1224, 219] on div "Export as CSV" at bounding box center [1257, 217] width 67 height 15
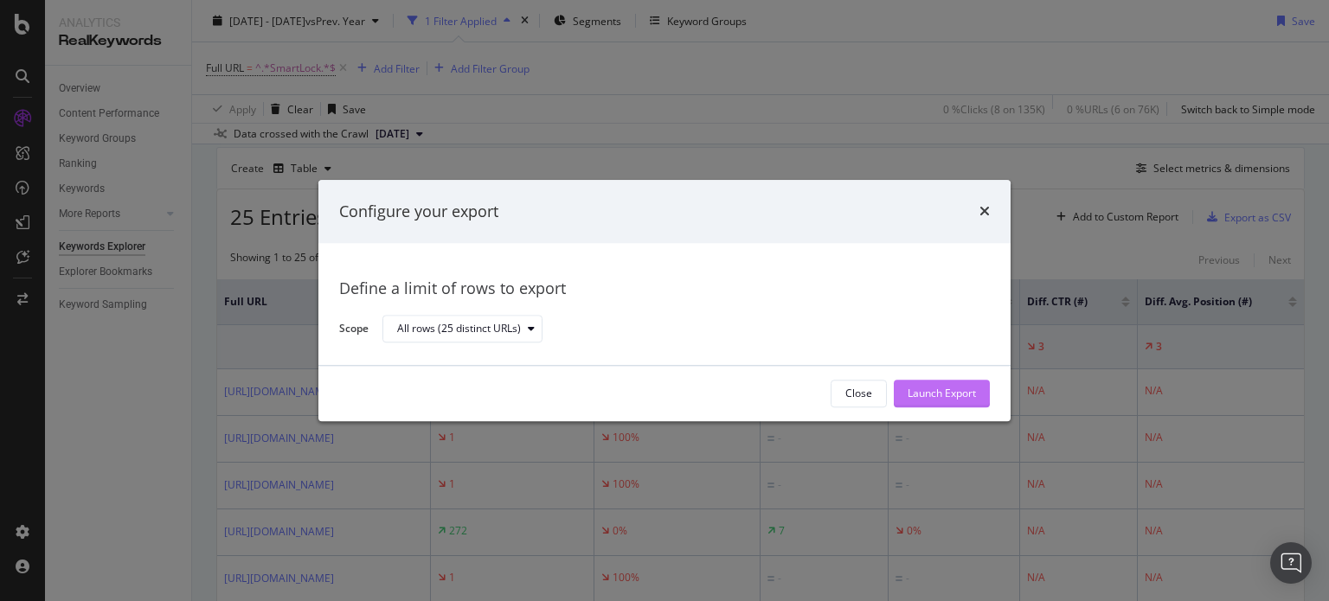
click at [953, 400] on div "Launch Export" at bounding box center [941, 394] width 68 height 15
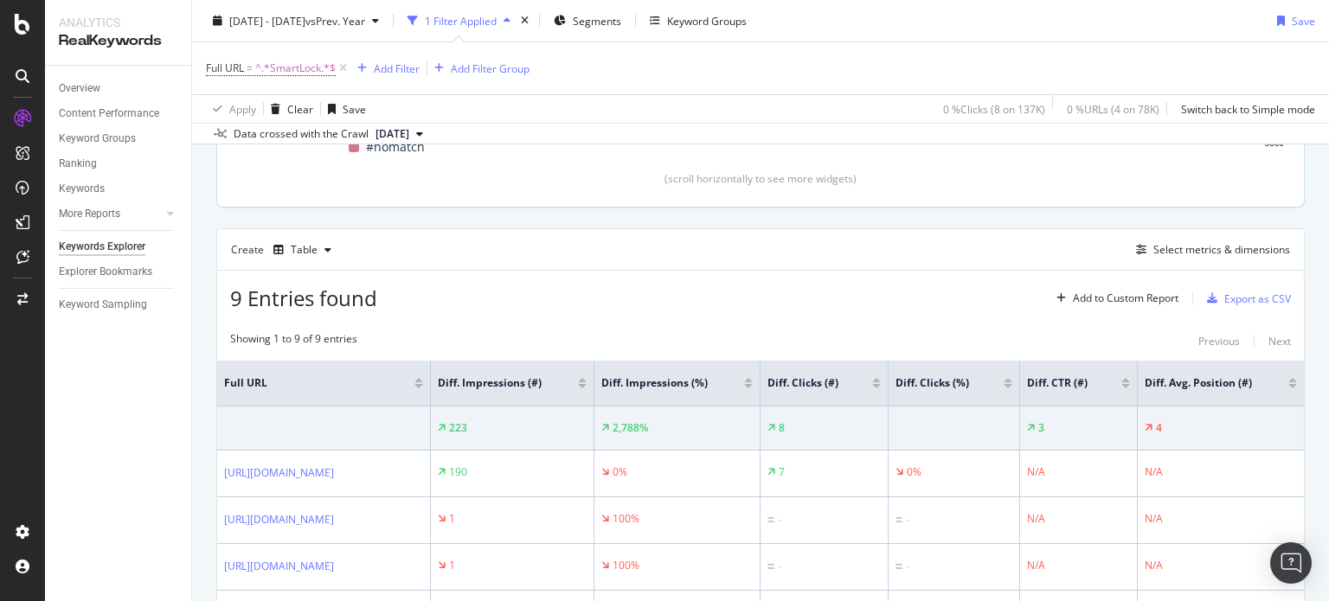
scroll to position [391, 0]
click at [345, 71] on icon at bounding box center [343, 68] width 15 height 17
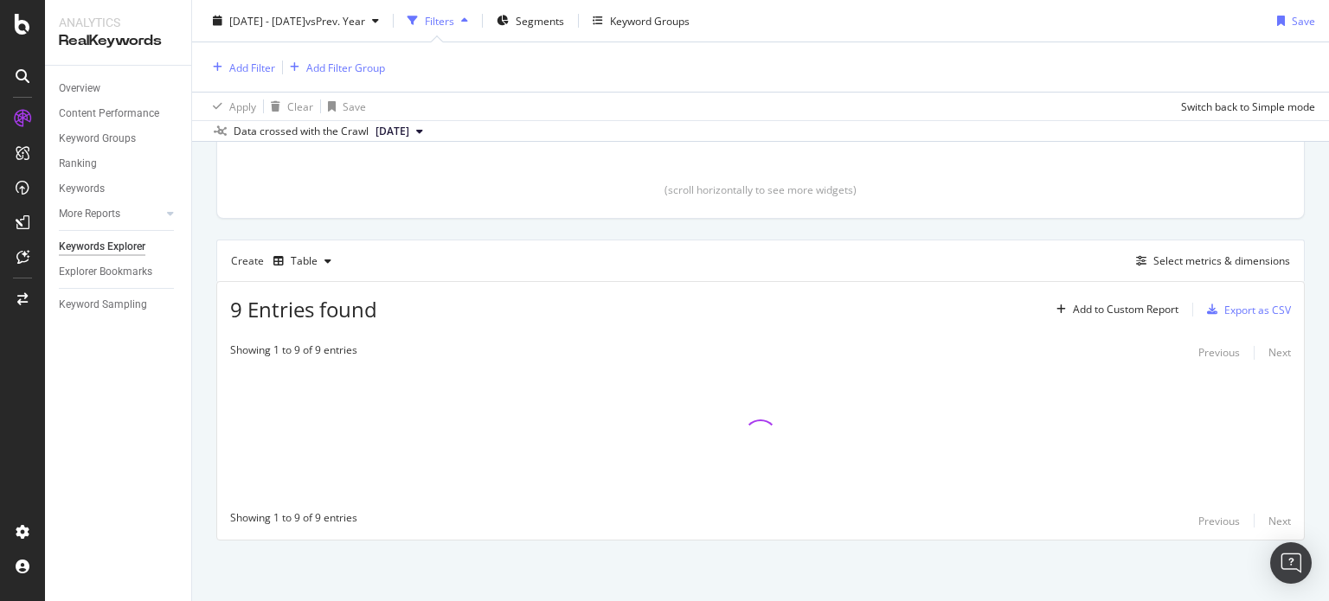
scroll to position [376, 0]
click at [253, 74] on div "Add Filter" at bounding box center [252, 67] width 46 height 15
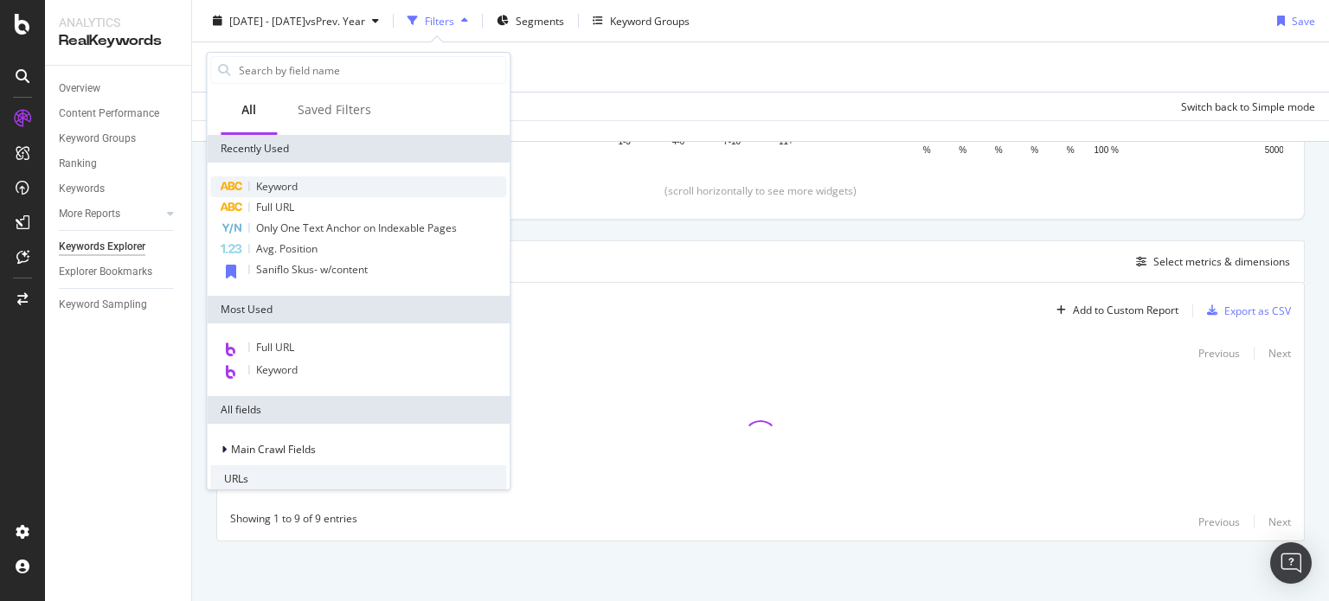
click at [304, 189] on div "Keyword" at bounding box center [358, 186] width 296 height 21
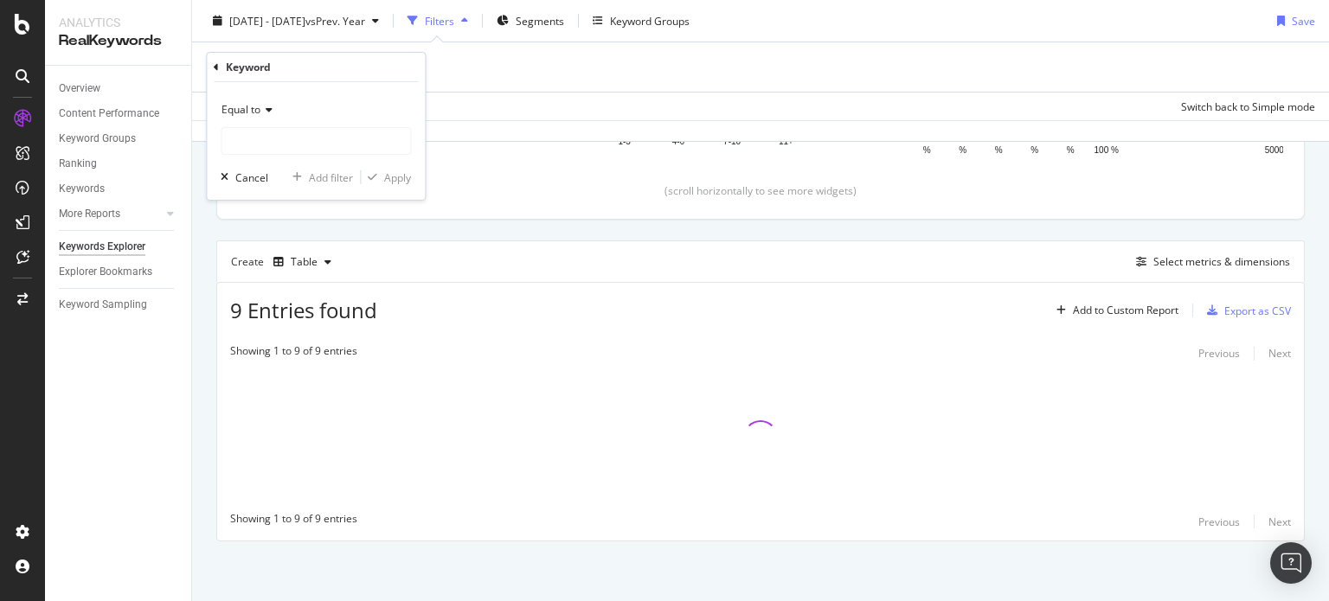
click at [260, 117] on div "Equal to" at bounding box center [316, 110] width 190 height 28
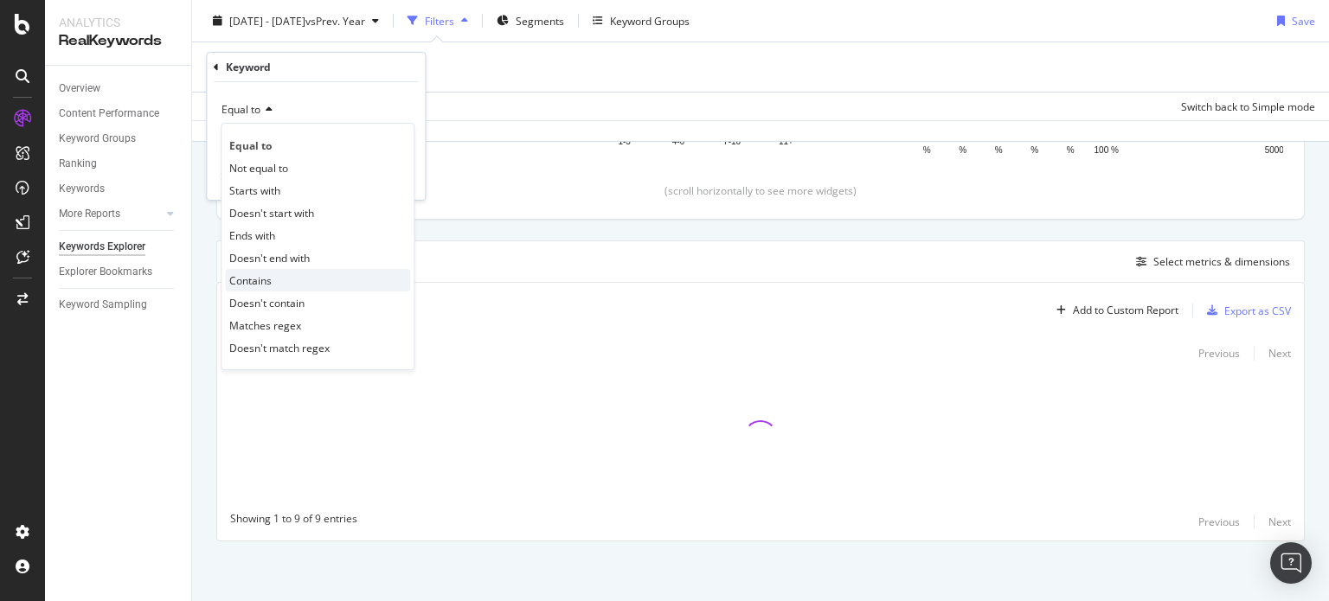
click at [261, 270] on div "Contains" at bounding box center [317, 280] width 185 height 22
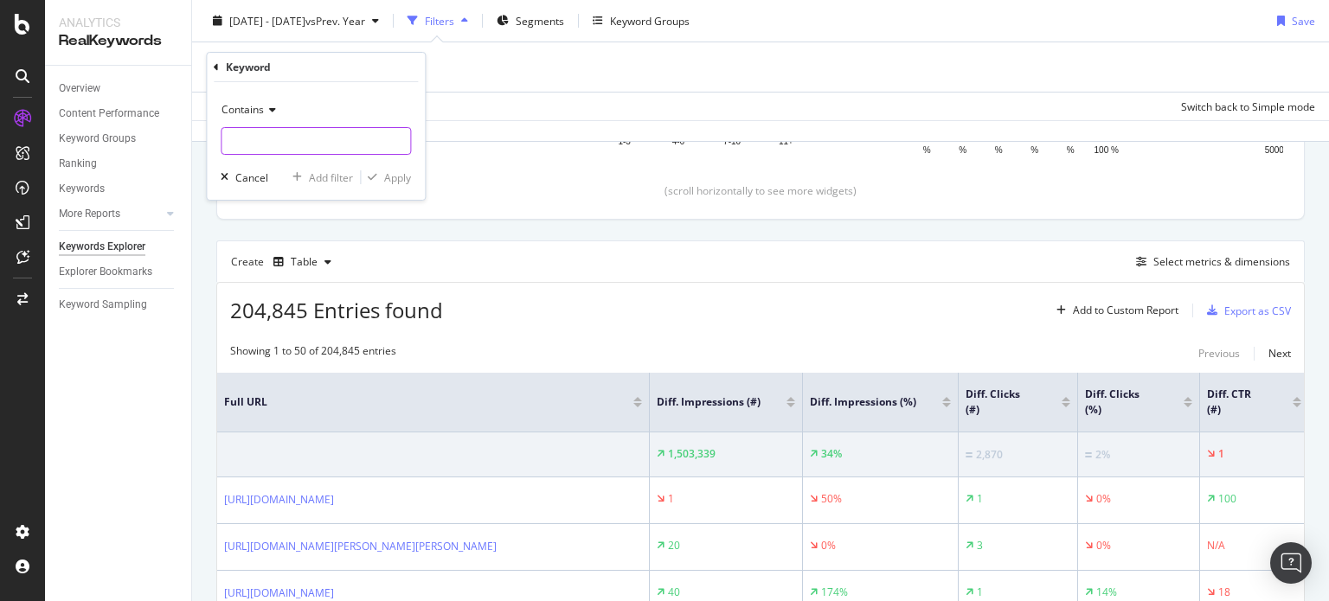
click at [297, 134] on input "text" at bounding box center [315, 141] width 189 height 28
type input "S"
type input "saniflo"
click at [382, 174] on div "button" at bounding box center [372, 177] width 23 height 10
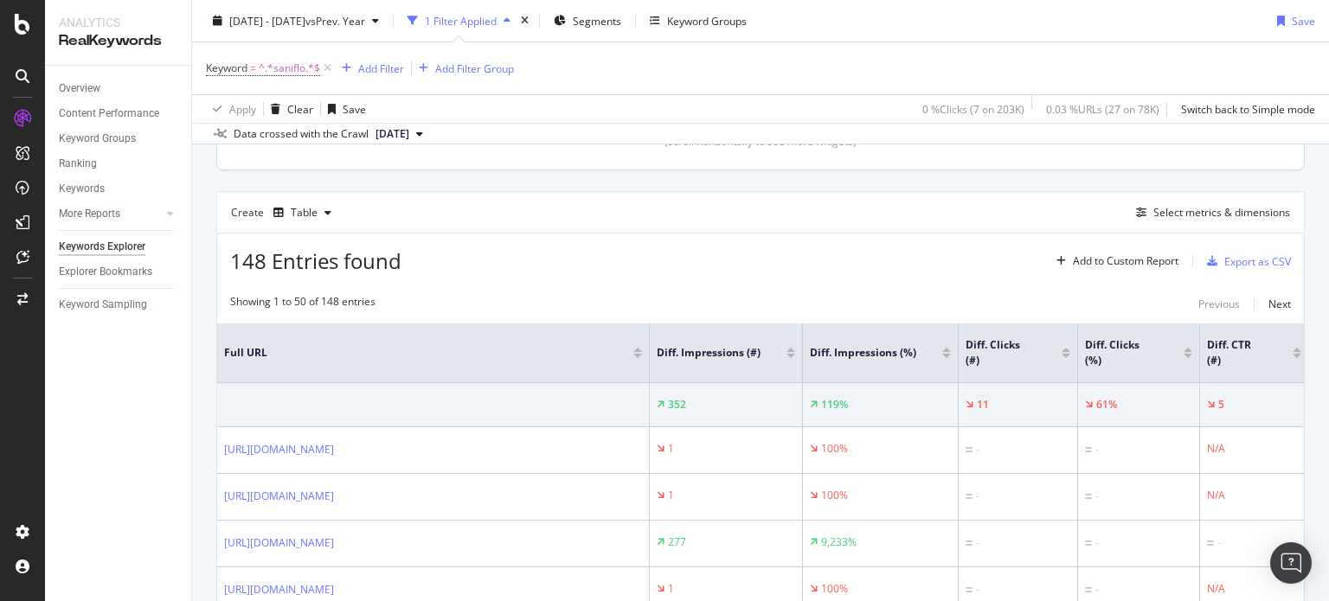
scroll to position [428, 0]
click at [1129, 219] on div "Select metrics & dimensions" at bounding box center [1209, 212] width 161 height 19
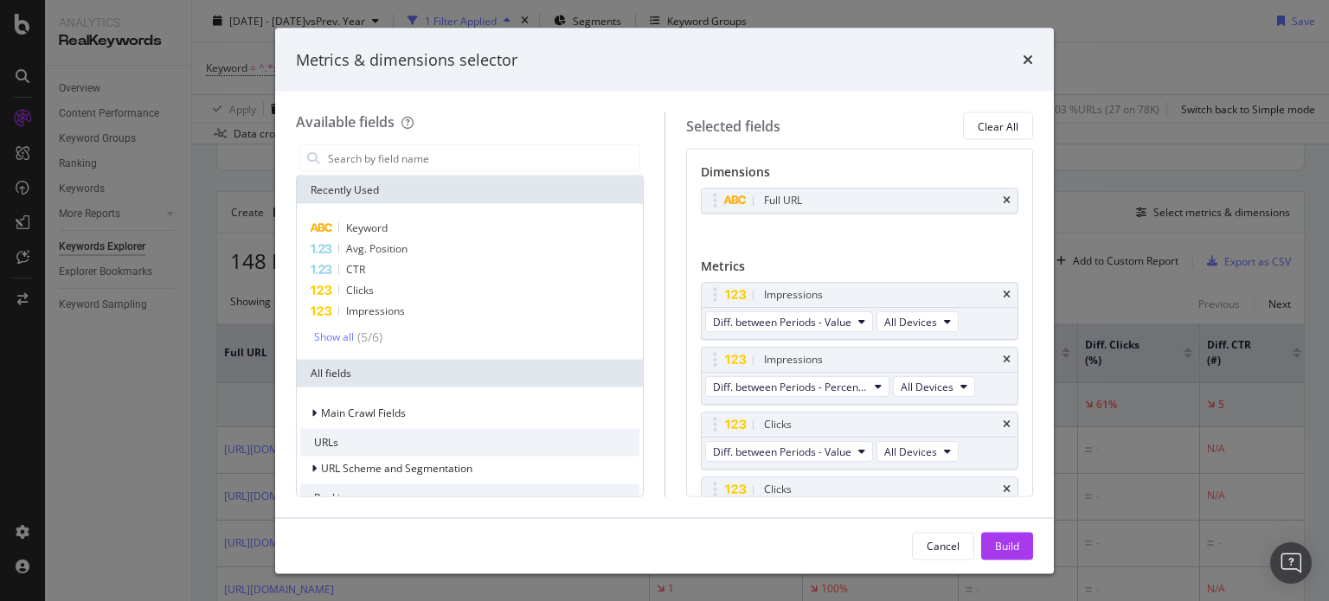
click at [448, 214] on div "Keyword Avg. Position CTR Clicks Impressions Show all ( 5 / 6 )" at bounding box center [470, 282] width 346 height 156
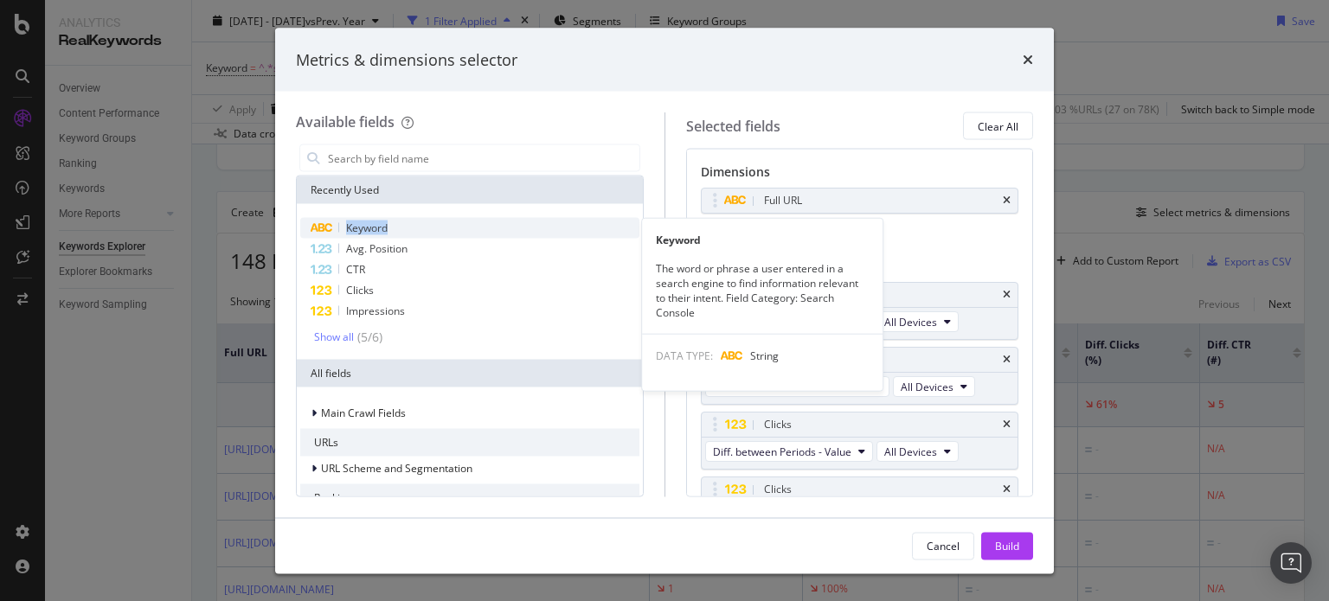
drag, startPoint x: 448, startPoint y: 214, endPoint x: 446, endPoint y: 227, distance: 13.1
click at [446, 227] on div "Keyword Keyword The word or phrase a user entered in a search engine to find in…" at bounding box center [470, 282] width 346 height 156
click at [446, 227] on div "Keyword" at bounding box center [469, 228] width 339 height 21
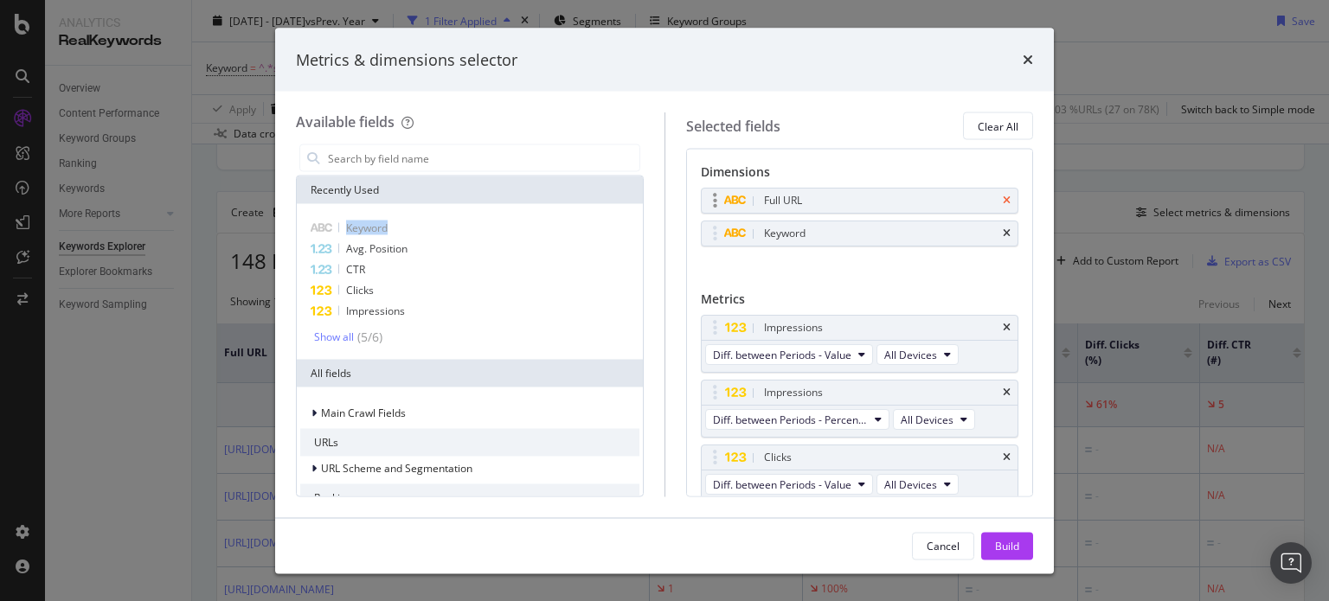
click at [1003, 202] on icon "times" at bounding box center [1007, 200] width 8 height 10
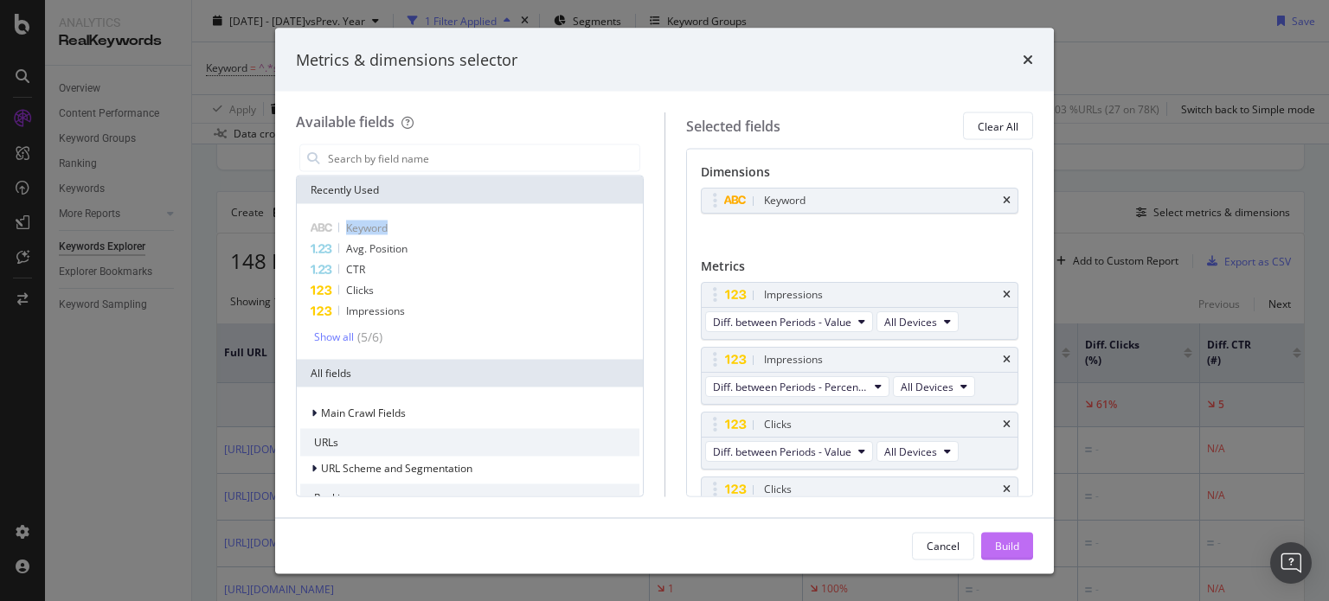
click at [1022, 541] on button "Build" at bounding box center [1007, 546] width 52 height 28
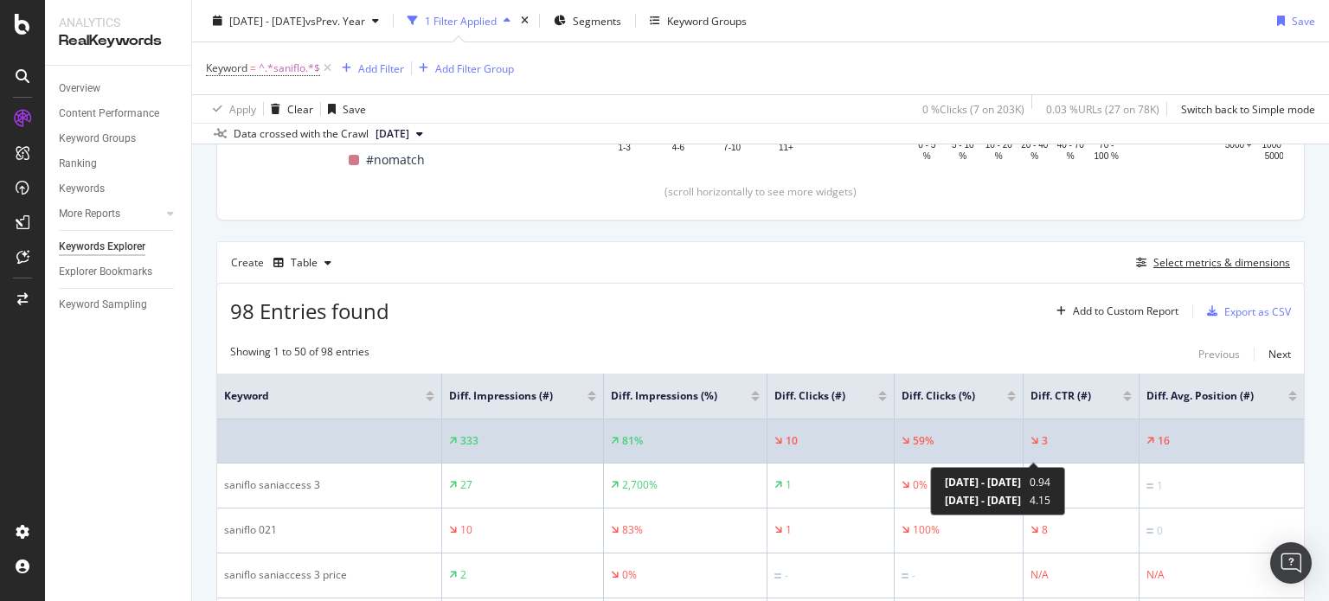
scroll to position [362, 0]
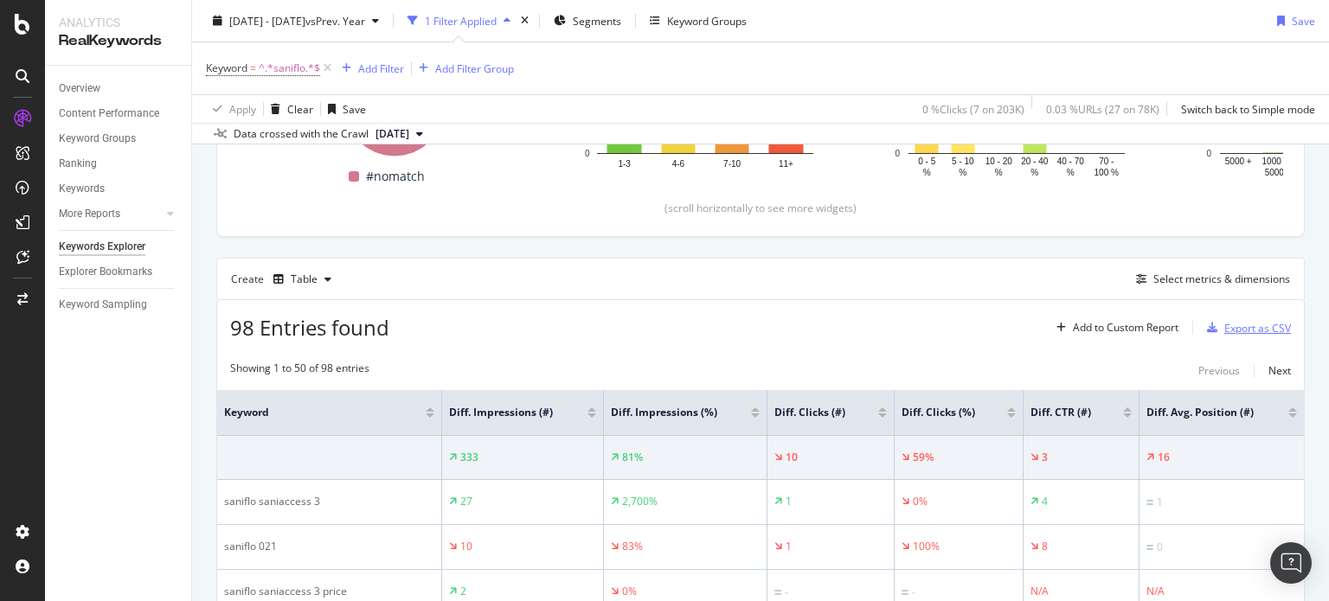
click at [1240, 329] on div "Export as CSV" at bounding box center [1257, 328] width 67 height 15
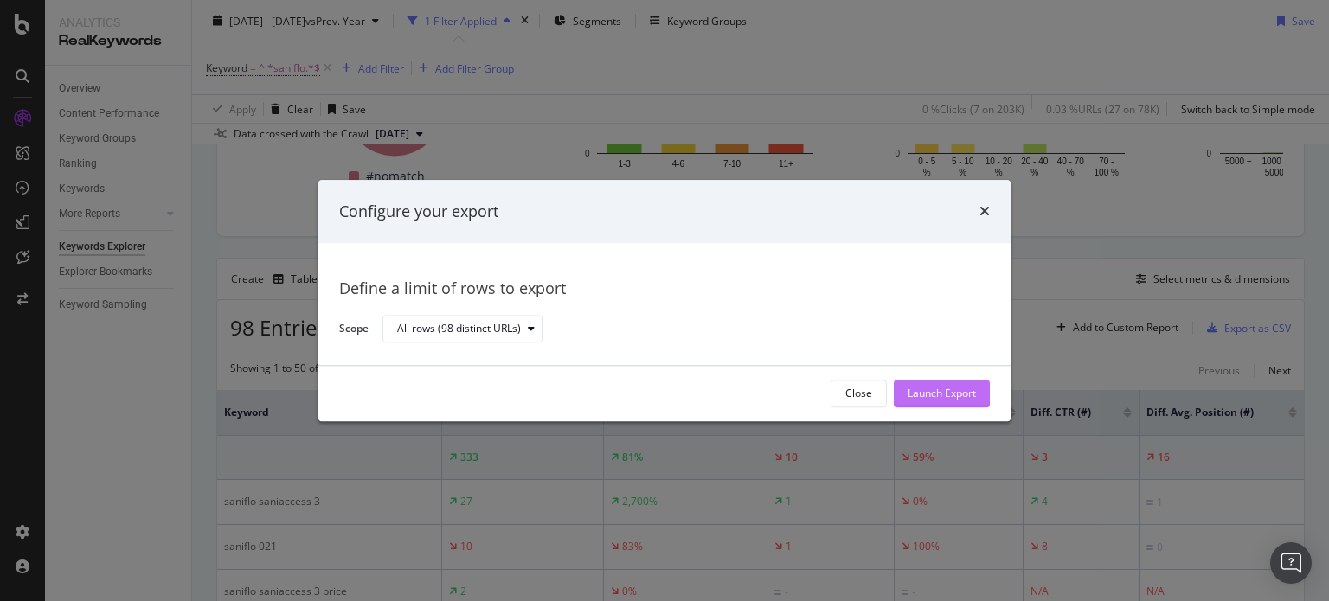
click at [969, 387] on div "Launch Export" at bounding box center [941, 394] width 68 height 15
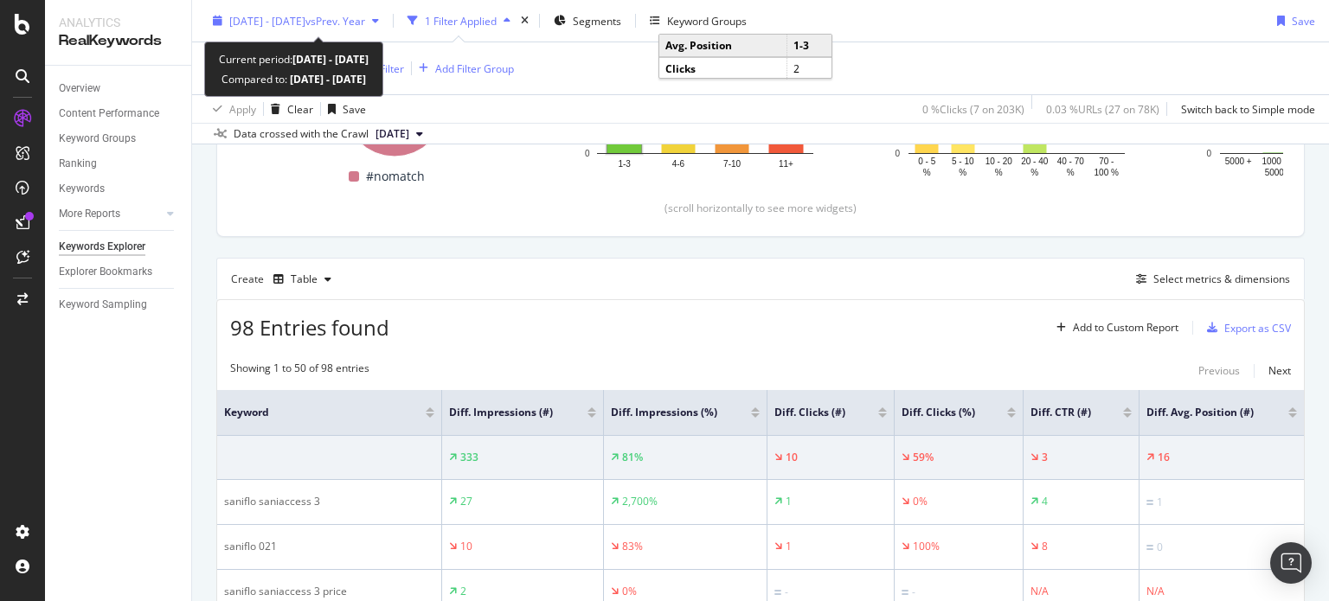
click at [305, 25] on span "[DATE] - [DATE]" at bounding box center [267, 20] width 76 height 15
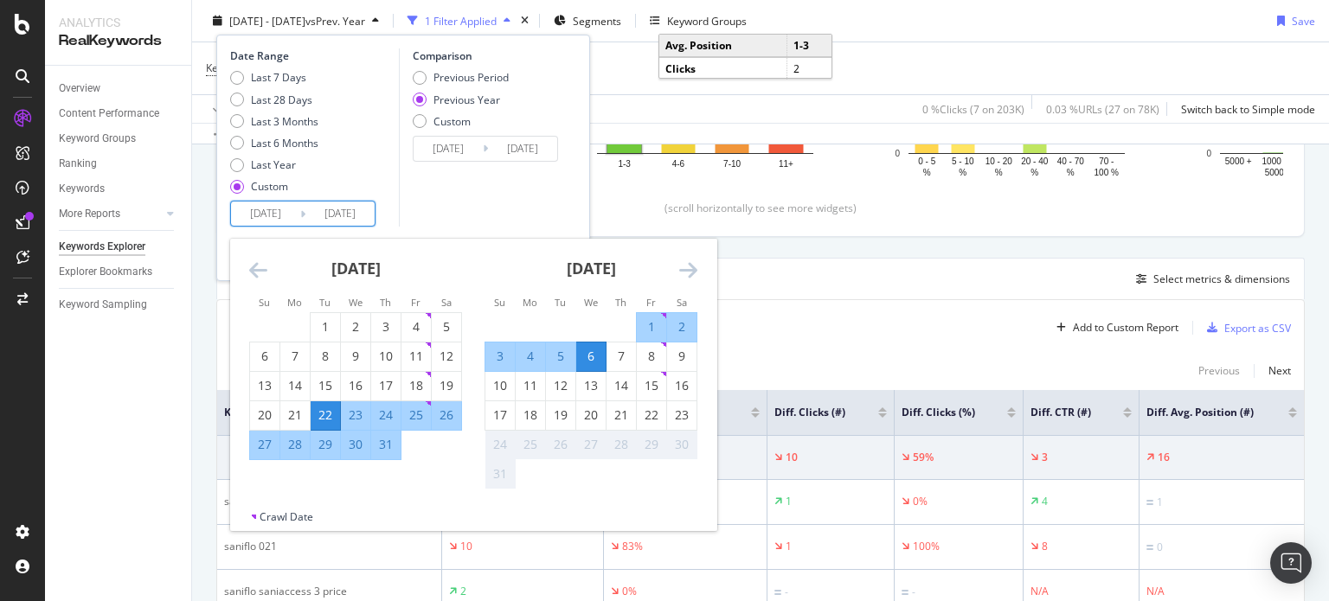
click at [287, 217] on input "2025/07/22" at bounding box center [265, 214] width 69 height 24
click at [612, 358] on div "7" at bounding box center [620, 356] width 29 height 17
type input "2025/08/07"
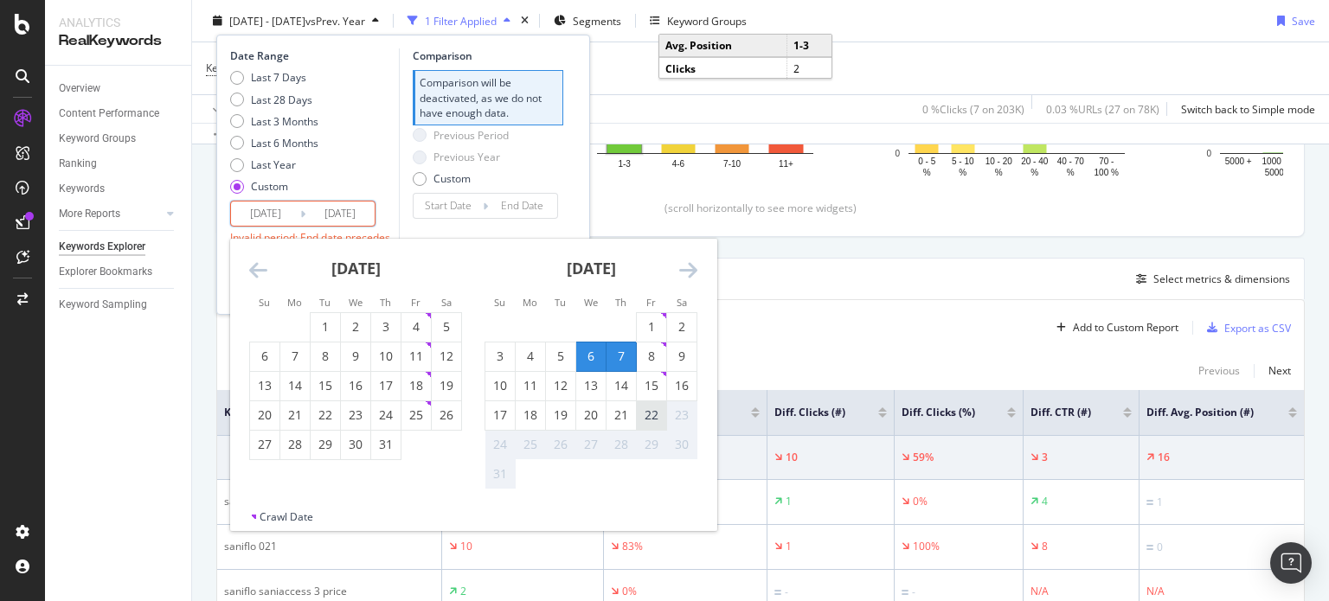
click at [654, 416] on div "22" at bounding box center [651, 415] width 29 height 17
type input "2025/08/22"
type input "2025/07/22"
type input "2025/08/06"
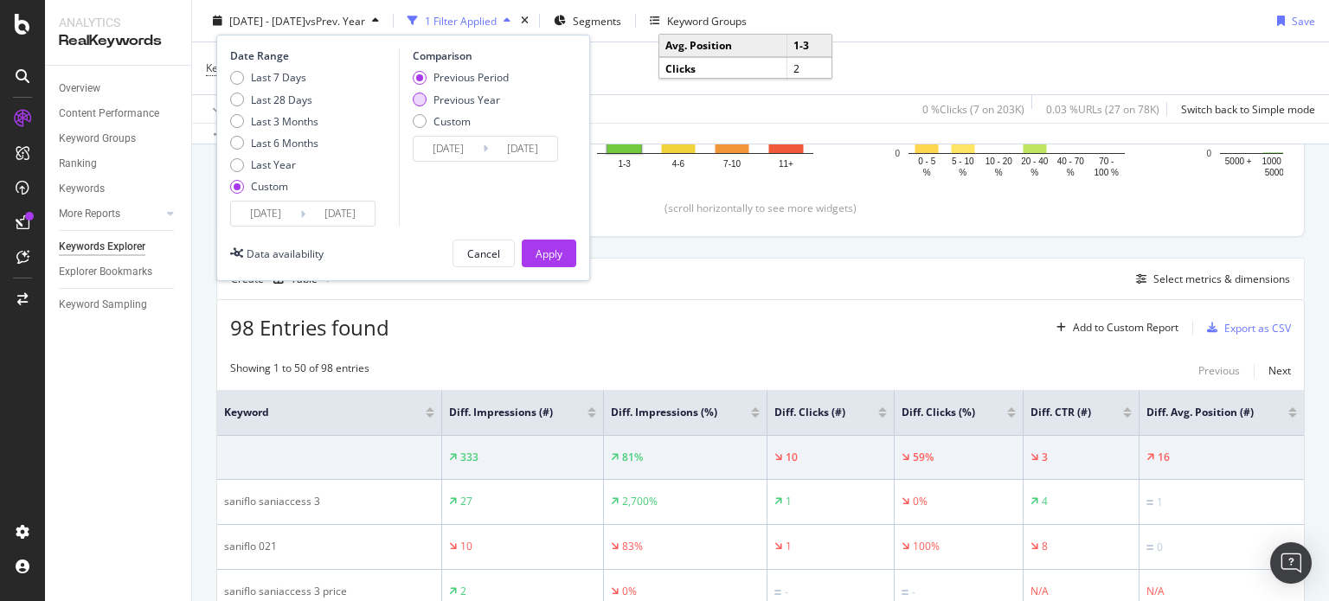
click at [485, 106] on div "Previous Year" at bounding box center [466, 99] width 67 height 15
type input "2024/08/08"
type input "2024/08/23"
click at [545, 252] on div "Apply" at bounding box center [548, 253] width 27 height 15
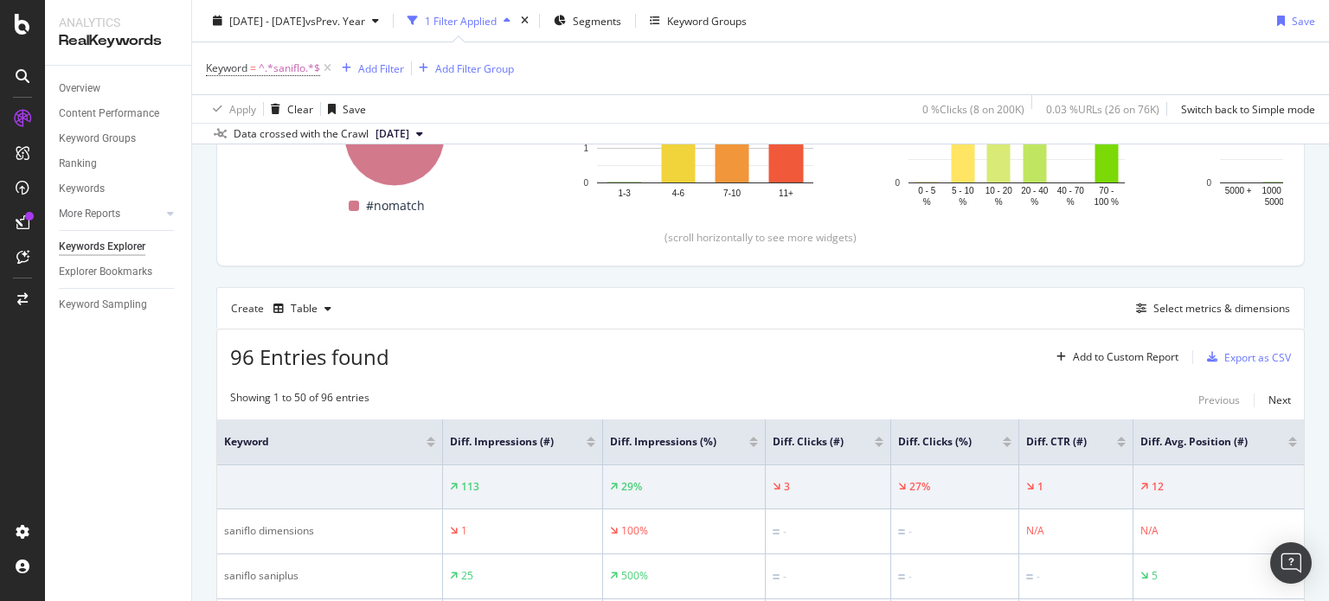
scroll to position [412, 0]
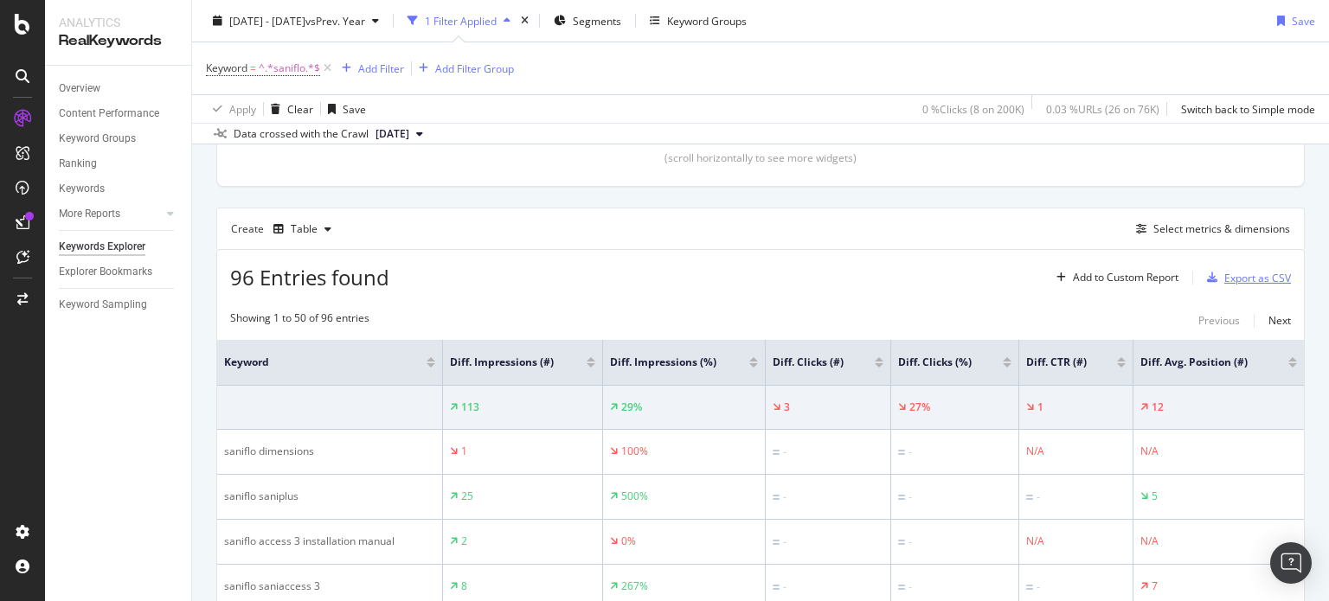
click at [1207, 276] on icon "button" at bounding box center [1212, 277] width 10 height 10
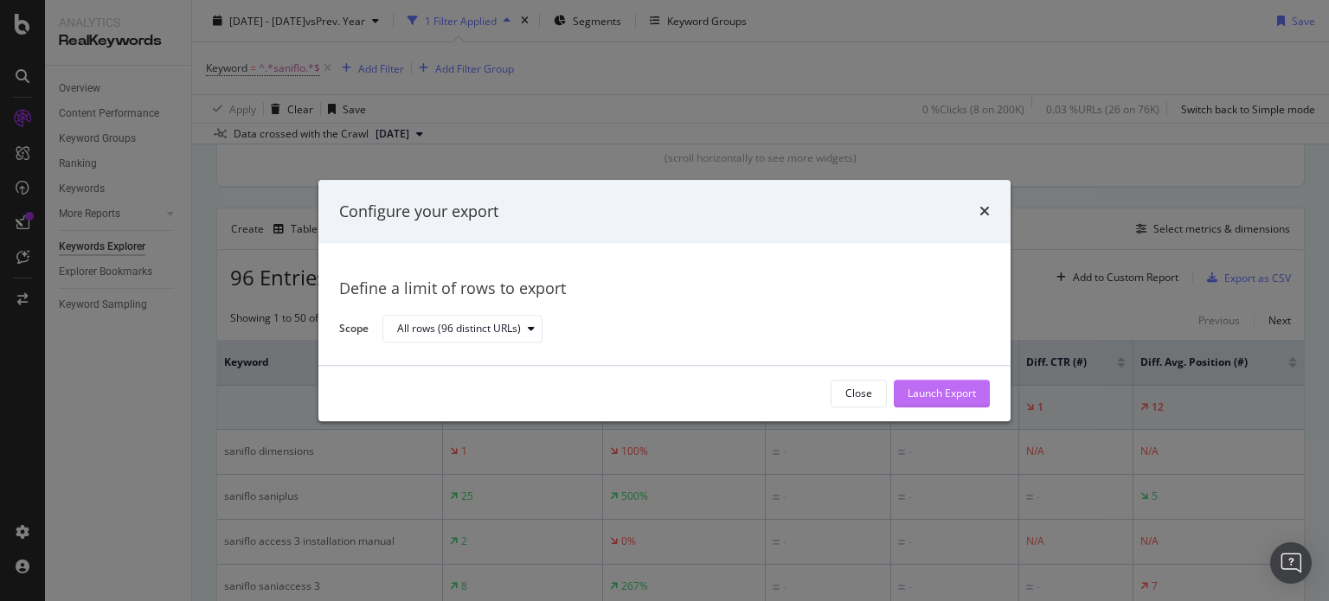
click at [915, 394] on div "Launch Export" at bounding box center [941, 394] width 68 height 15
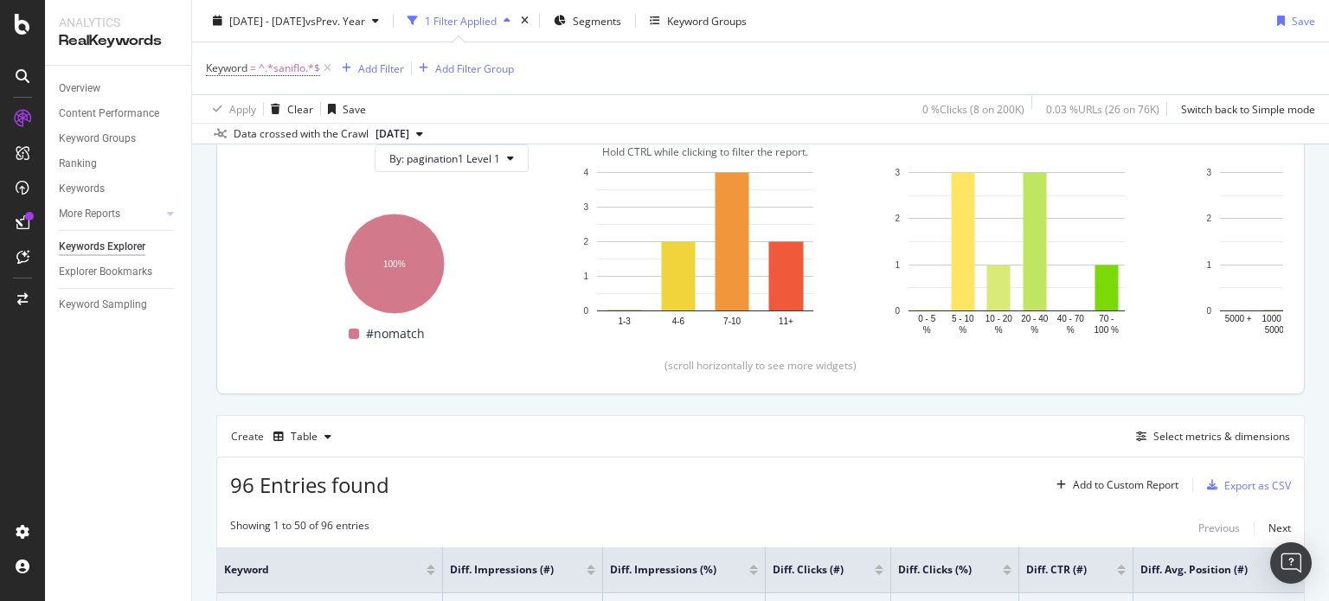
scroll to position [211, 0]
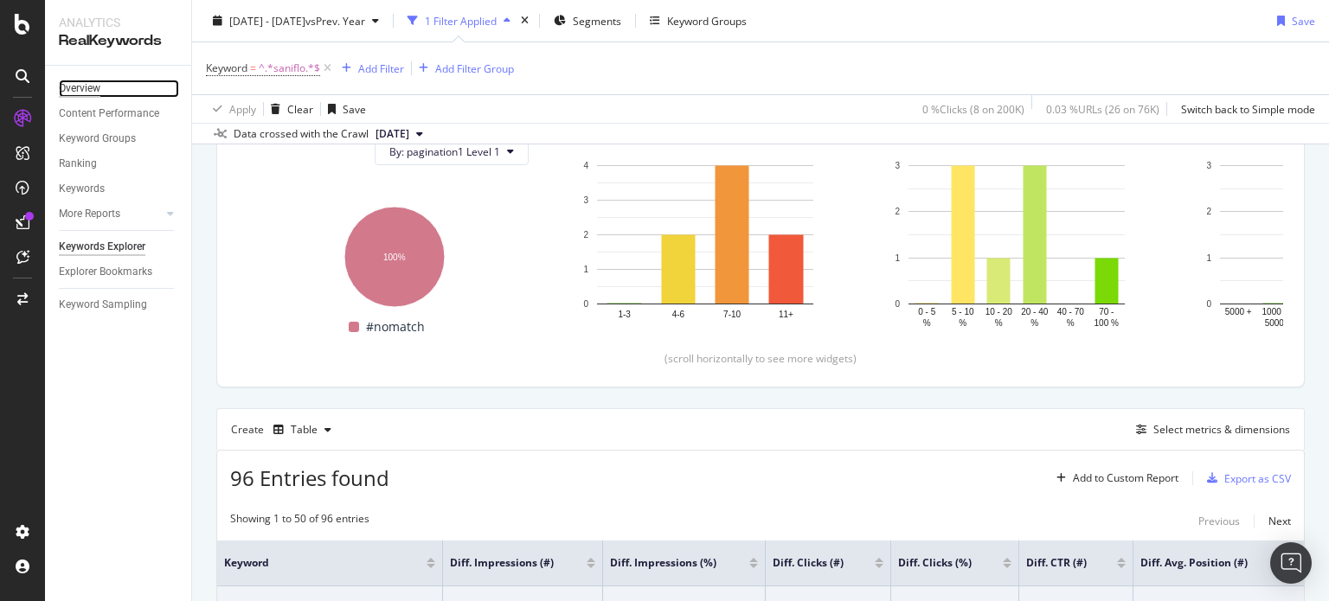
click at [93, 93] on div "Overview" at bounding box center [80, 89] width 42 height 18
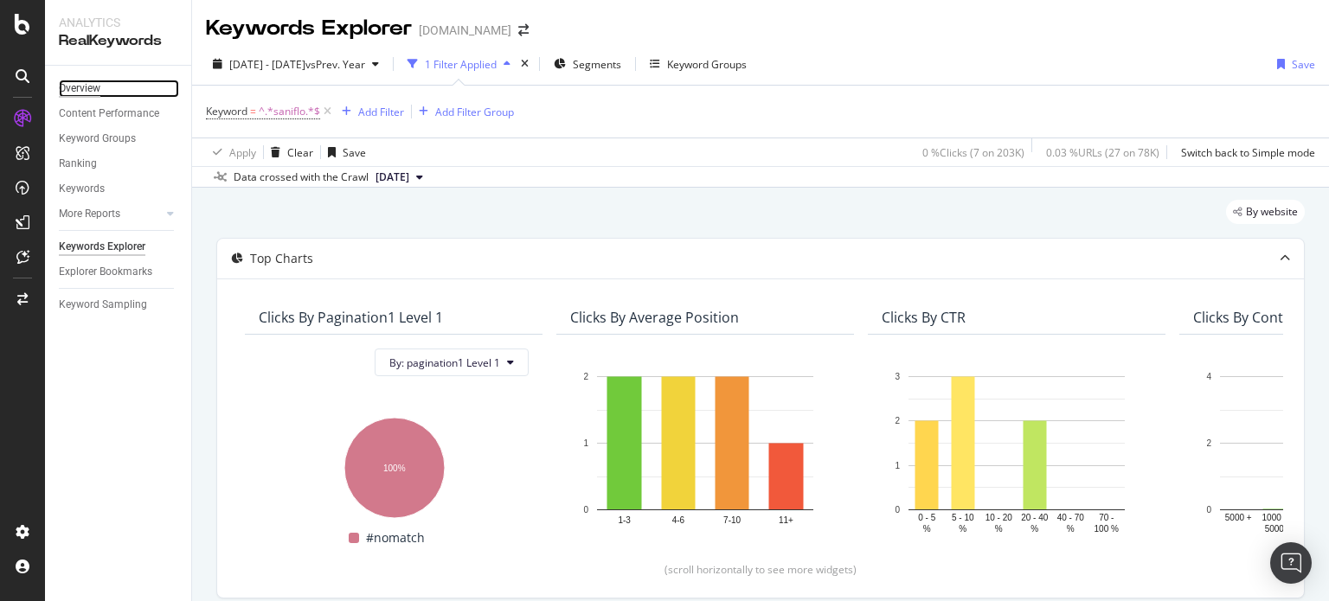
click at [93, 90] on div "Overview" at bounding box center [80, 89] width 42 height 18
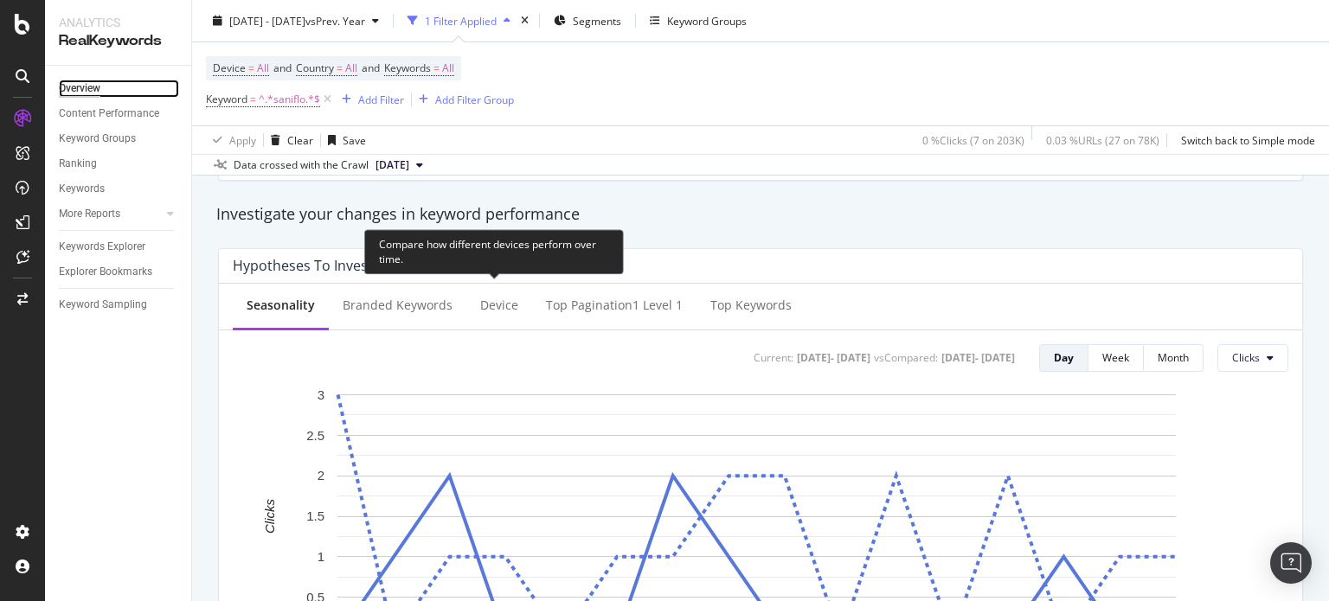
scroll to position [595, 0]
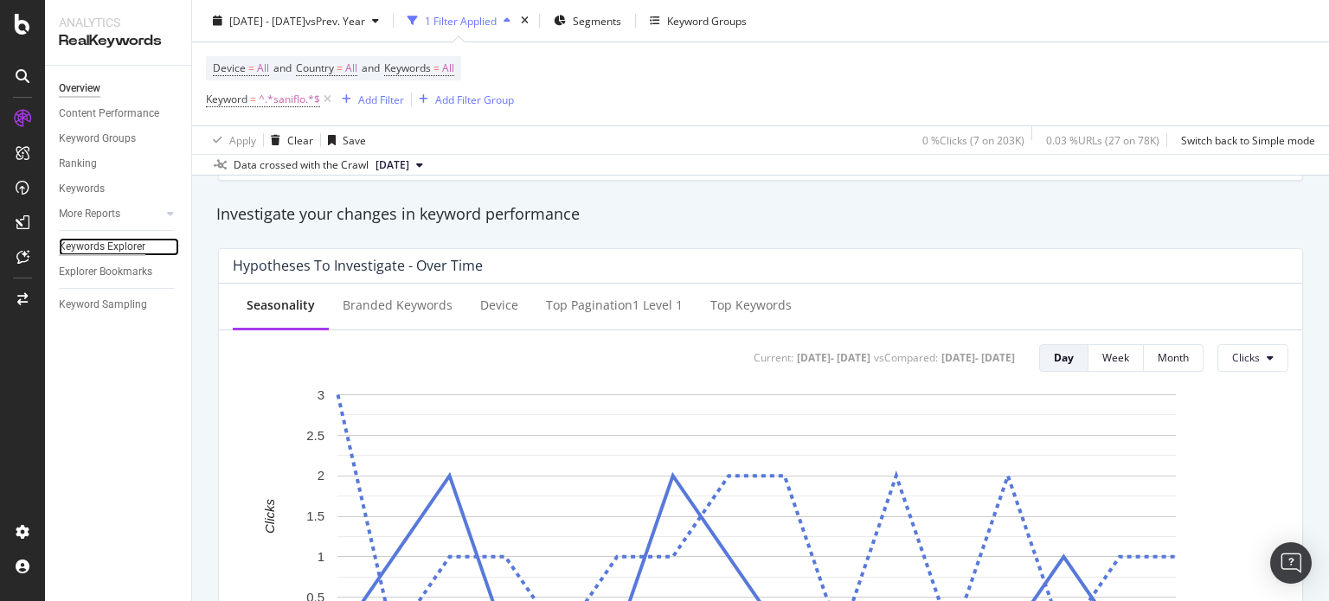
click at [134, 238] on div "Keywords Explorer" at bounding box center [102, 247] width 87 height 18
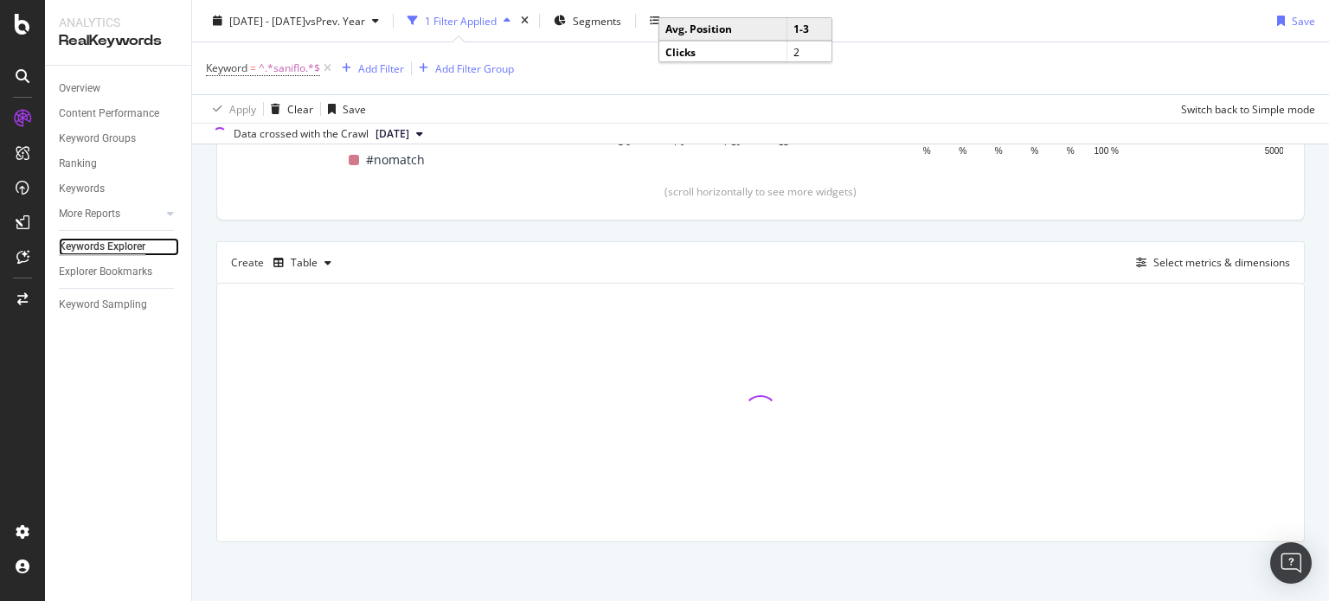
scroll to position [377, 0]
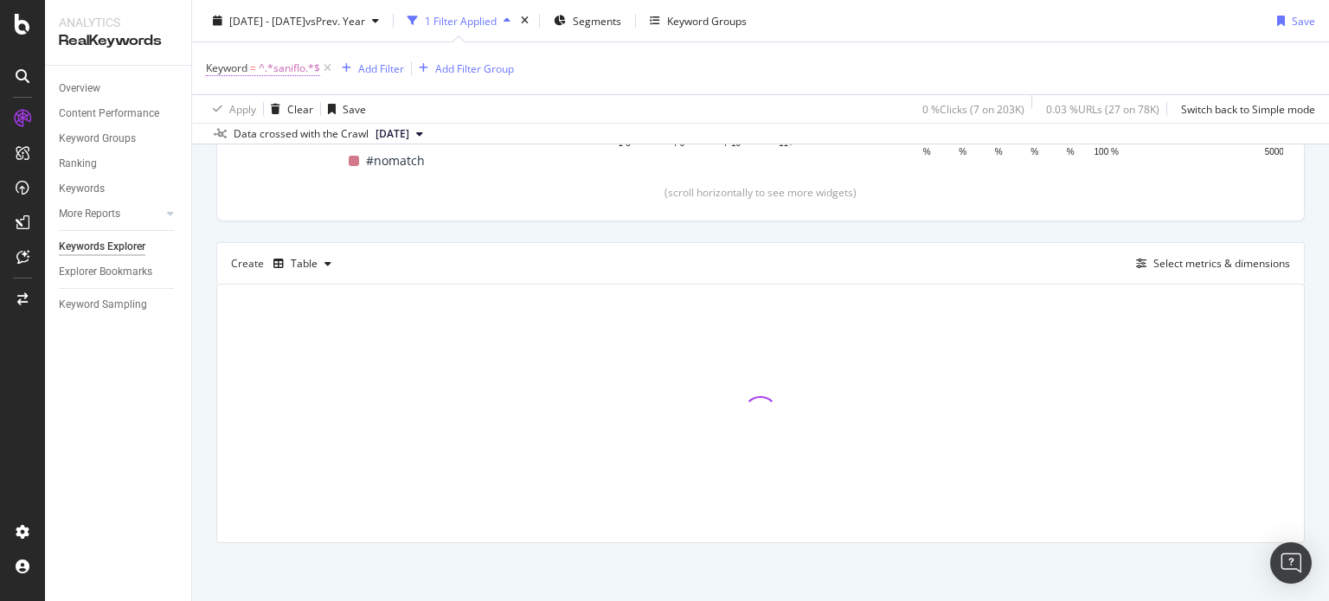
click at [298, 74] on span "^.*saniflo.*$" at bounding box center [289, 68] width 61 height 24
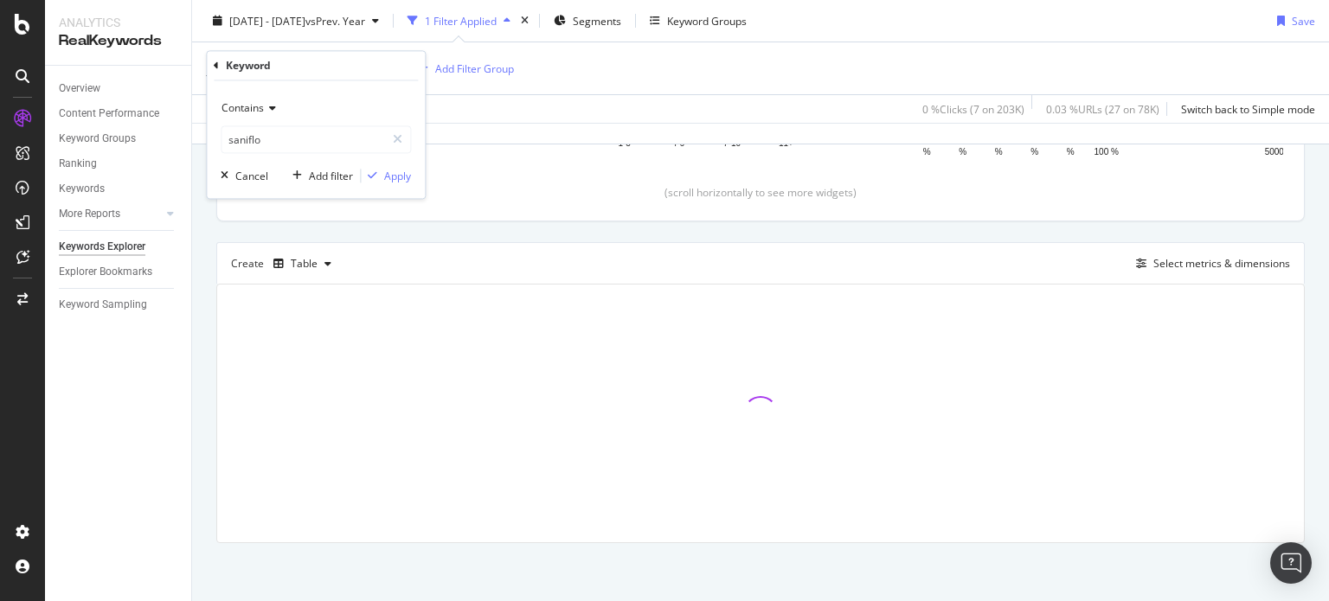
click at [272, 106] on icon at bounding box center [270, 109] width 12 height 10
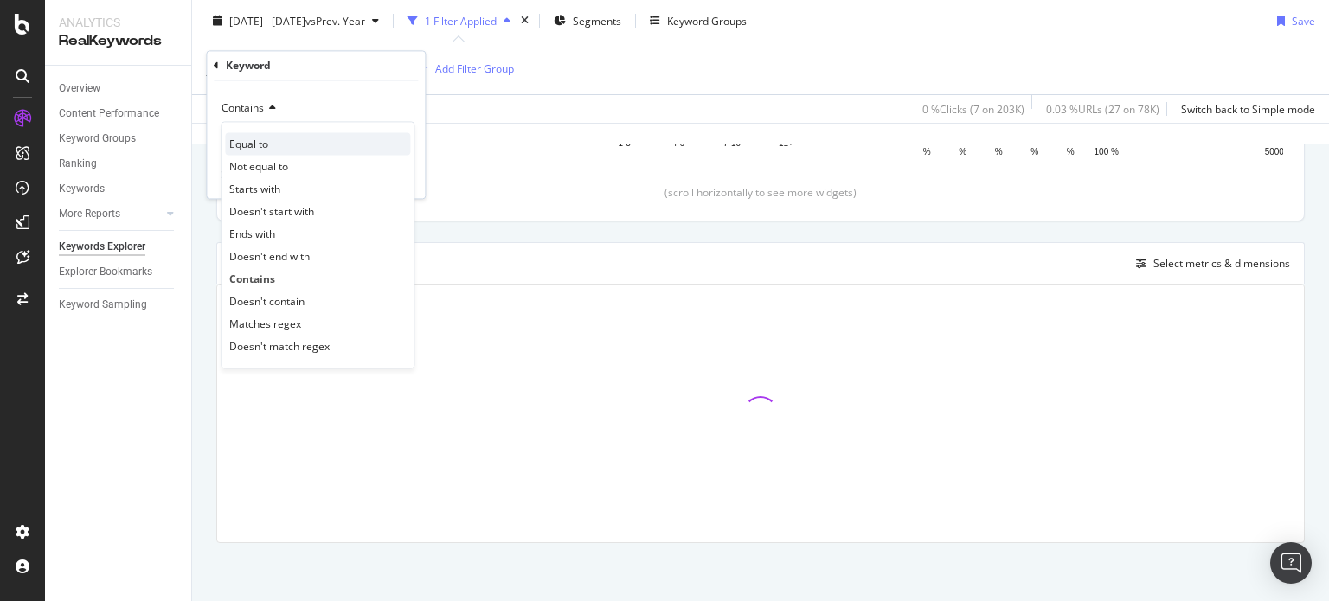
click at [277, 138] on div "Equal to" at bounding box center [317, 144] width 185 height 22
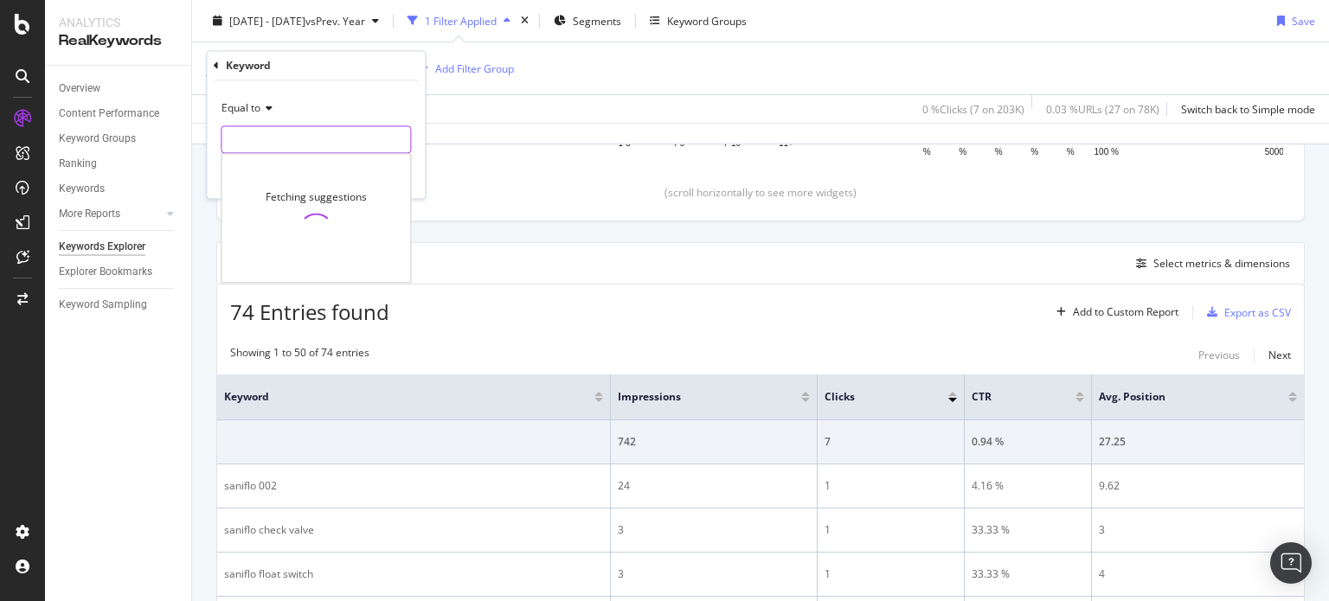
click at [277, 138] on input "text" at bounding box center [315, 140] width 189 height 28
paste input "saniflo toilet"
type input "saniflo toilet"
click at [391, 176] on div "Apply" at bounding box center [397, 176] width 27 height 15
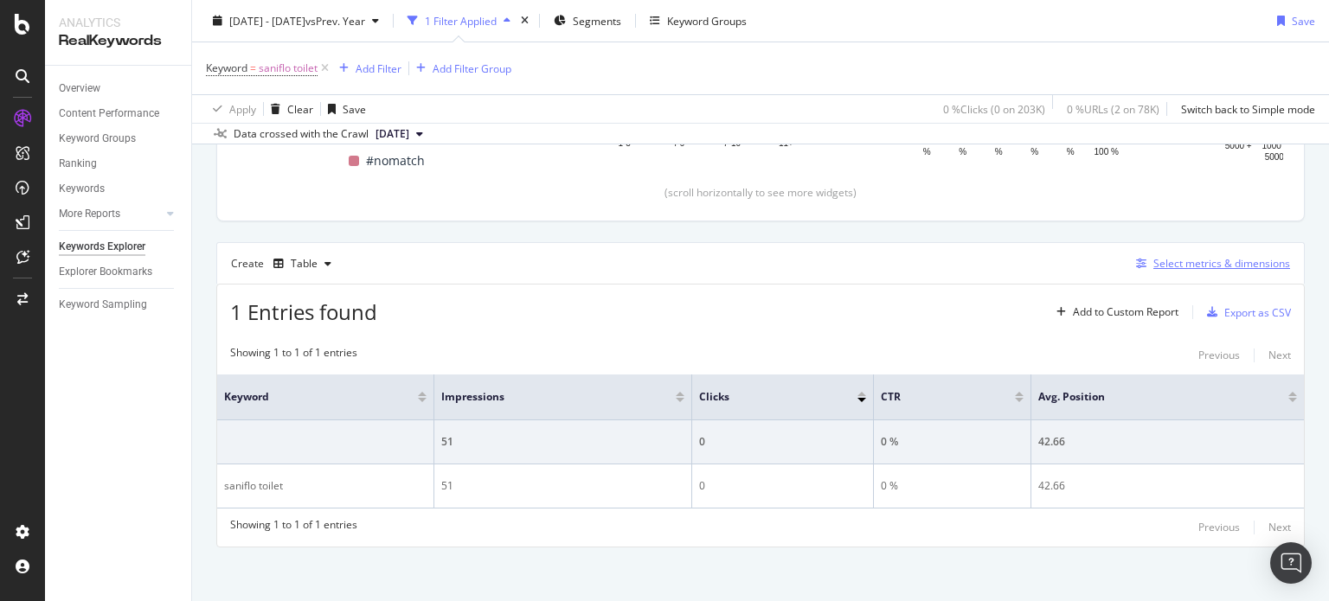
click at [1136, 266] on icon "button" at bounding box center [1141, 264] width 10 height 10
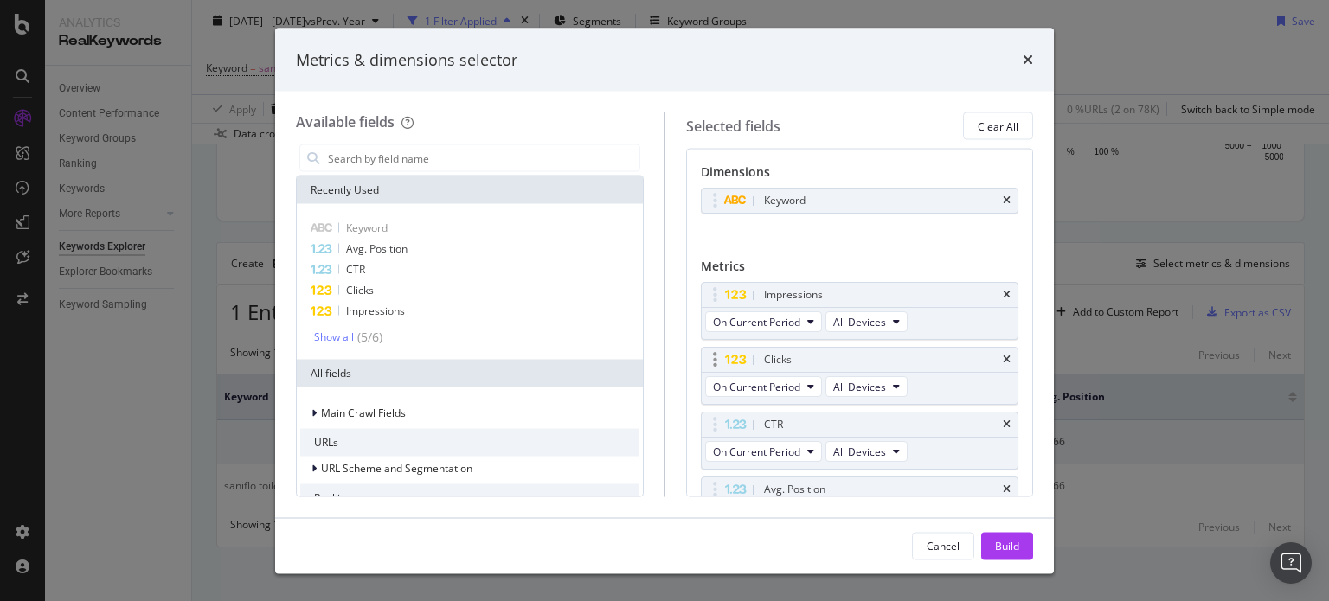
scroll to position [93, 0]
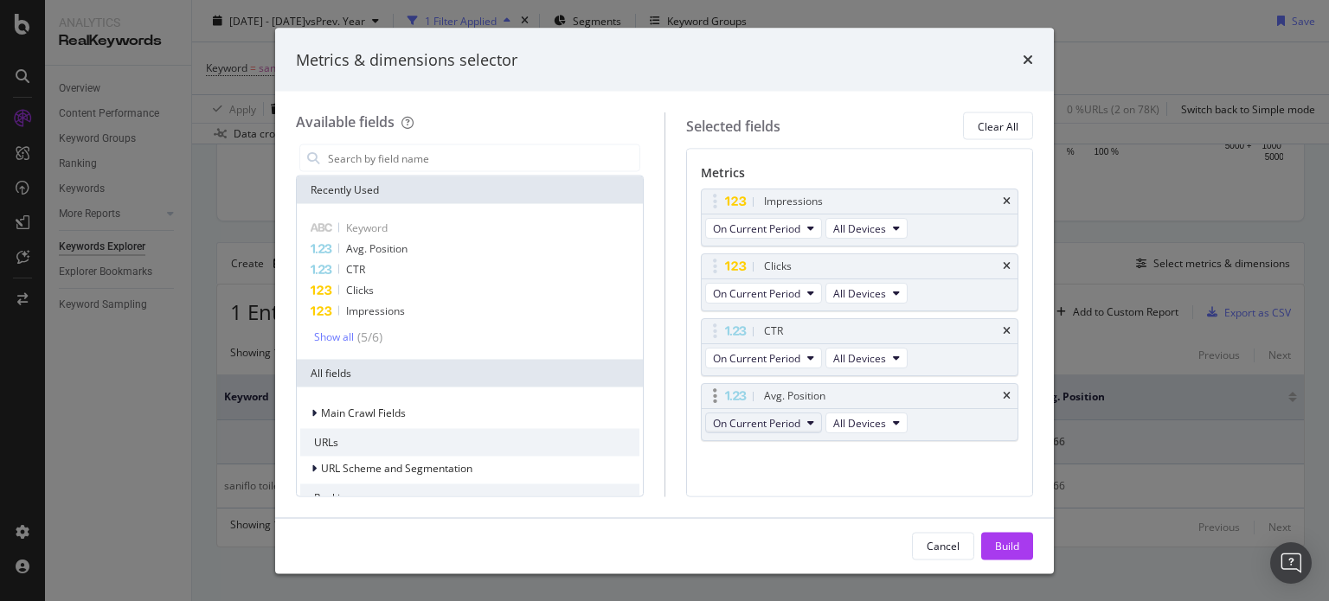
click at [803, 419] on button "On Current Period" at bounding box center [763, 423] width 117 height 21
click at [422, 241] on div "Avg. Position" at bounding box center [469, 249] width 339 height 21
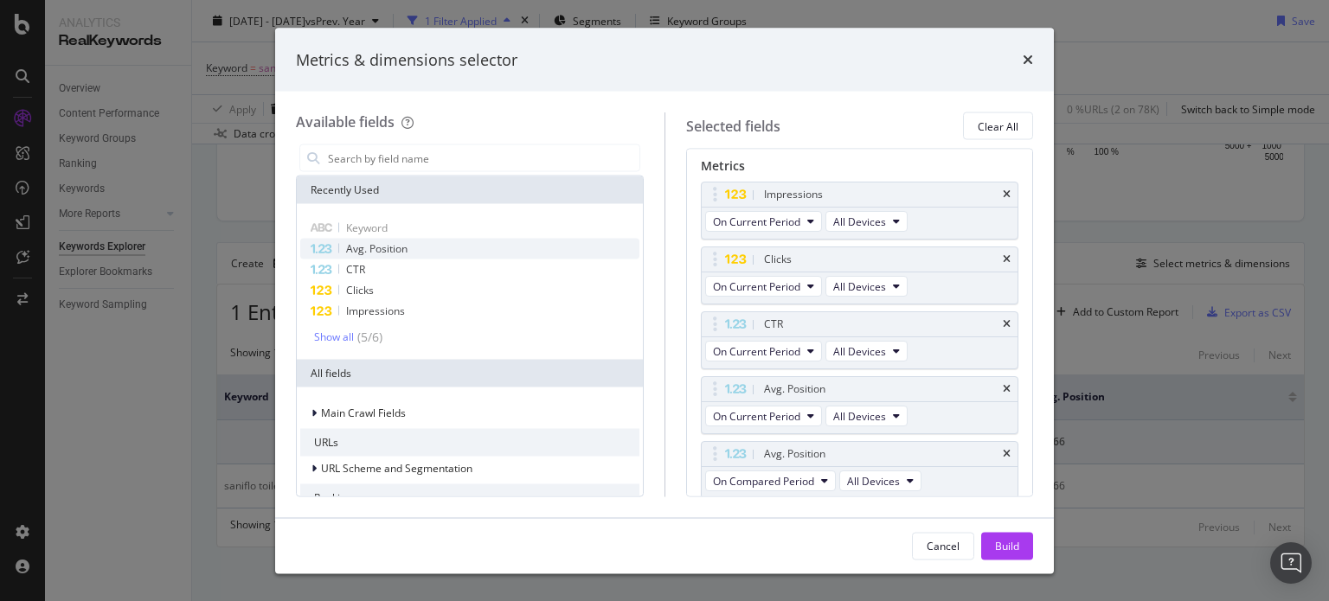
click at [422, 241] on div "Avg. Position" at bounding box center [469, 249] width 339 height 21
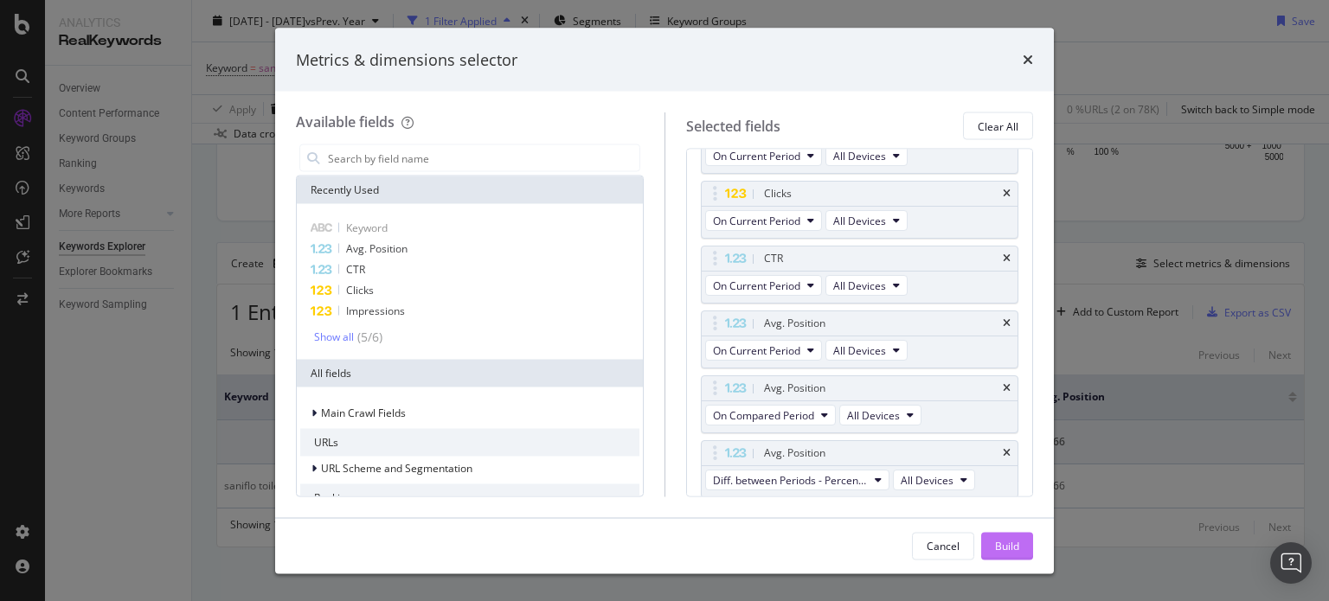
click at [1013, 558] on div "Build" at bounding box center [1007, 546] width 24 height 26
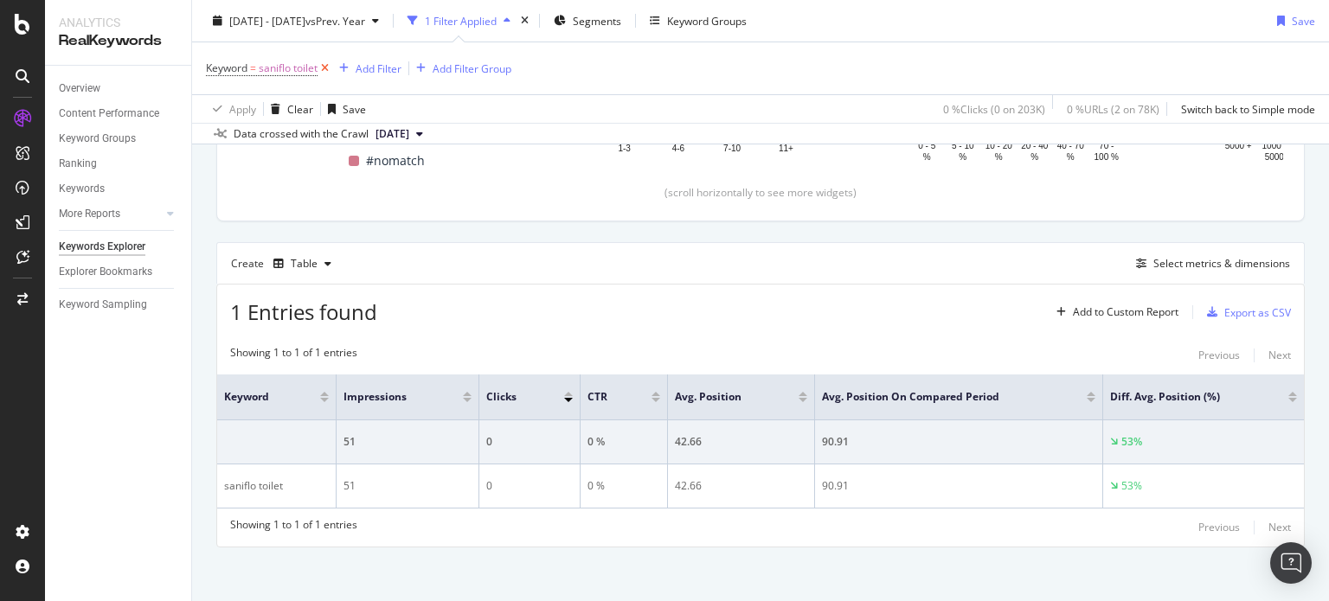
click at [325, 64] on icon at bounding box center [324, 68] width 15 height 17
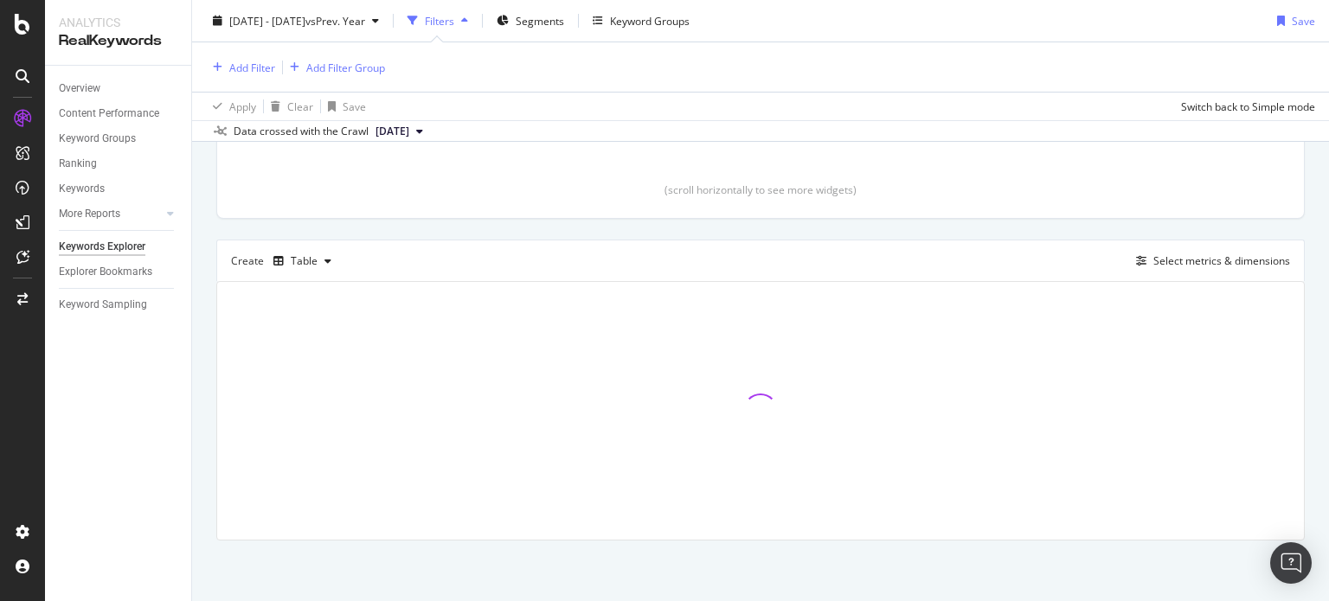
scroll to position [375, 0]
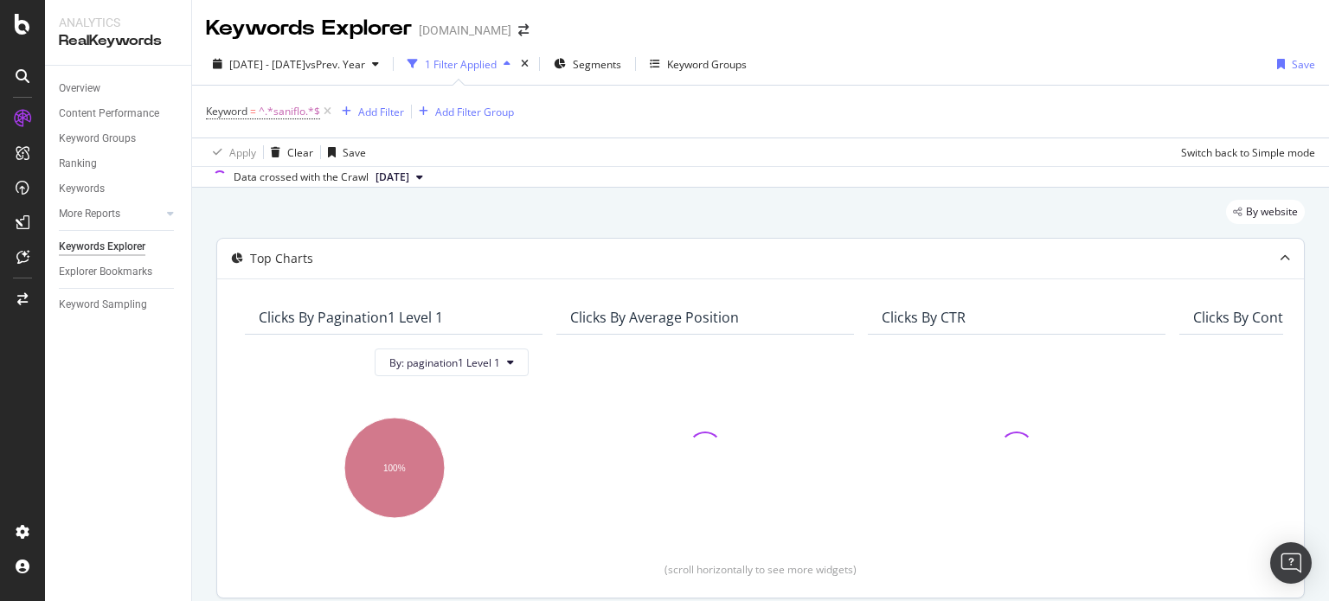
scroll to position [280, 0]
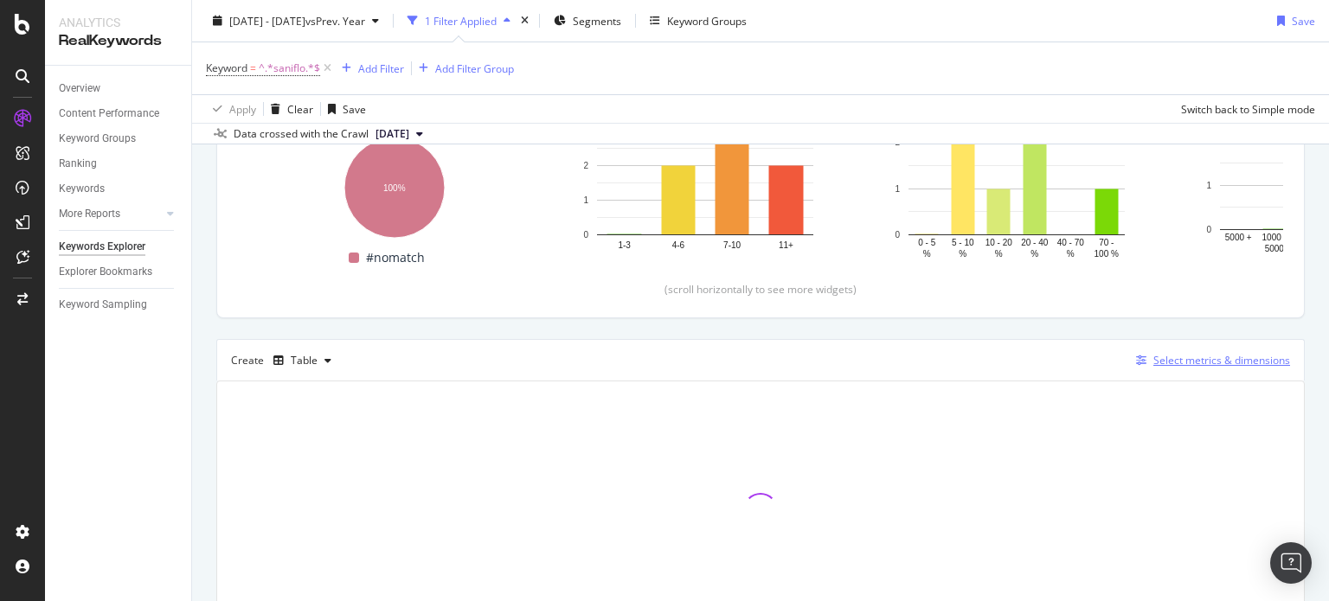
click at [1129, 366] on div "Select metrics & dimensions" at bounding box center [1209, 360] width 161 height 19
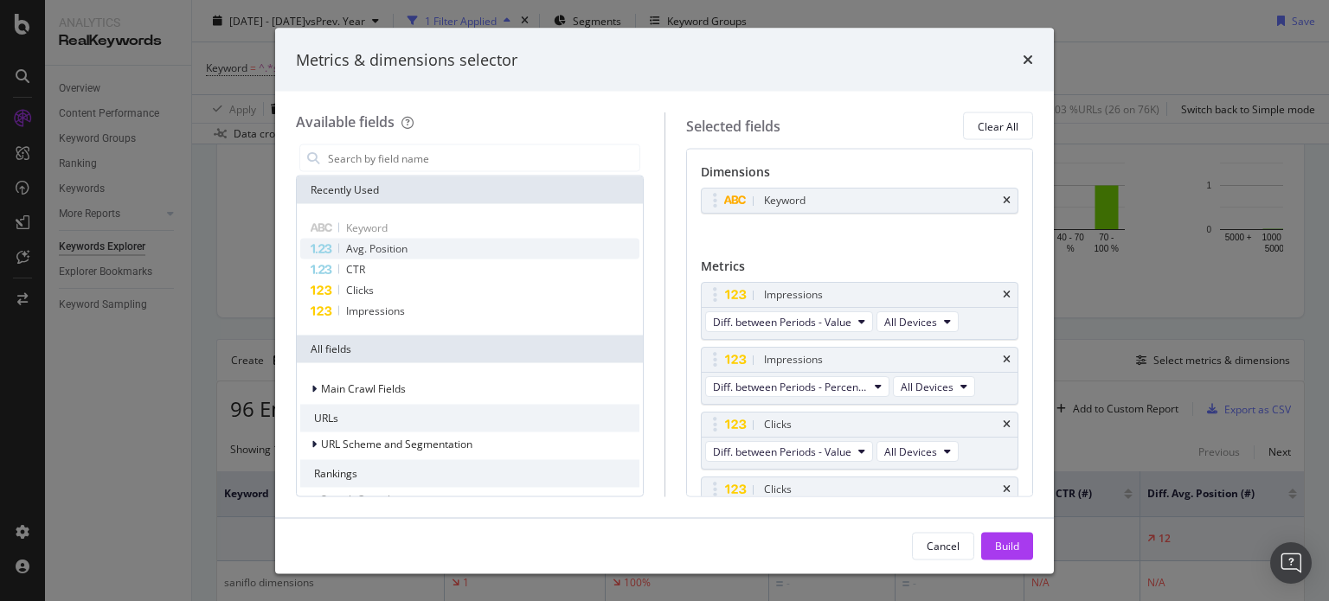
click at [383, 241] on span "Avg. Position" at bounding box center [376, 248] width 61 height 15
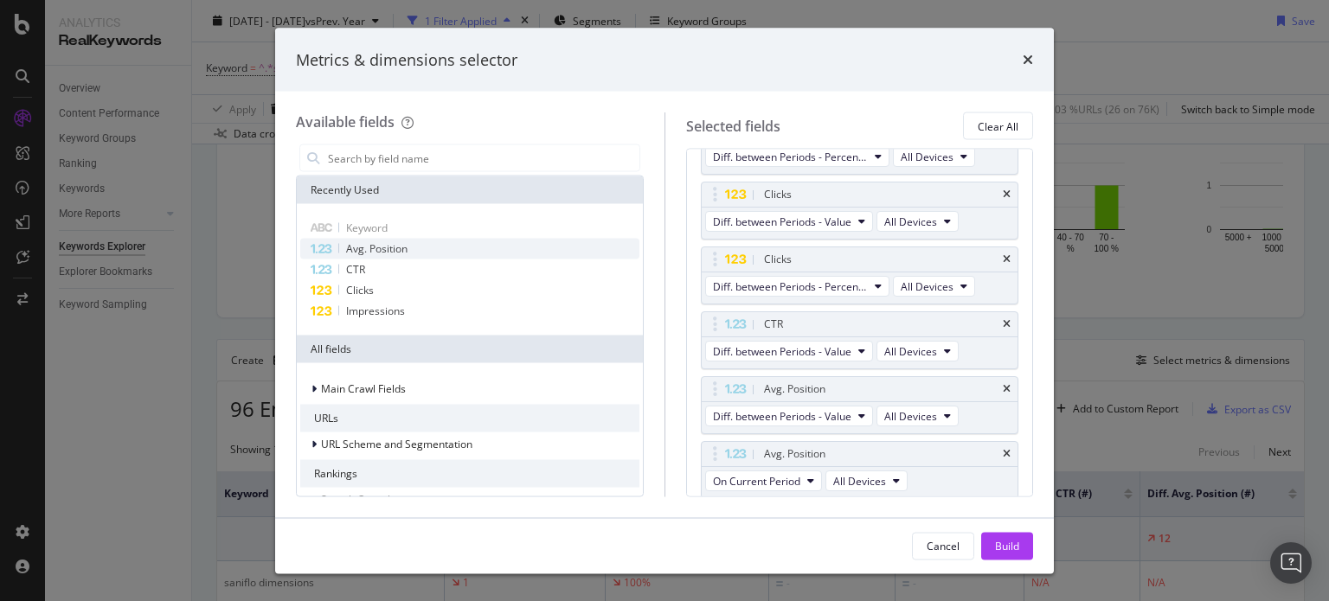
click at [383, 241] on span "Avg. Position" at bounding box center [376, 248] width 61 height 15
click at [1007, 539] on div "Build" at bounding box center [1007, 545] width 24 height 15
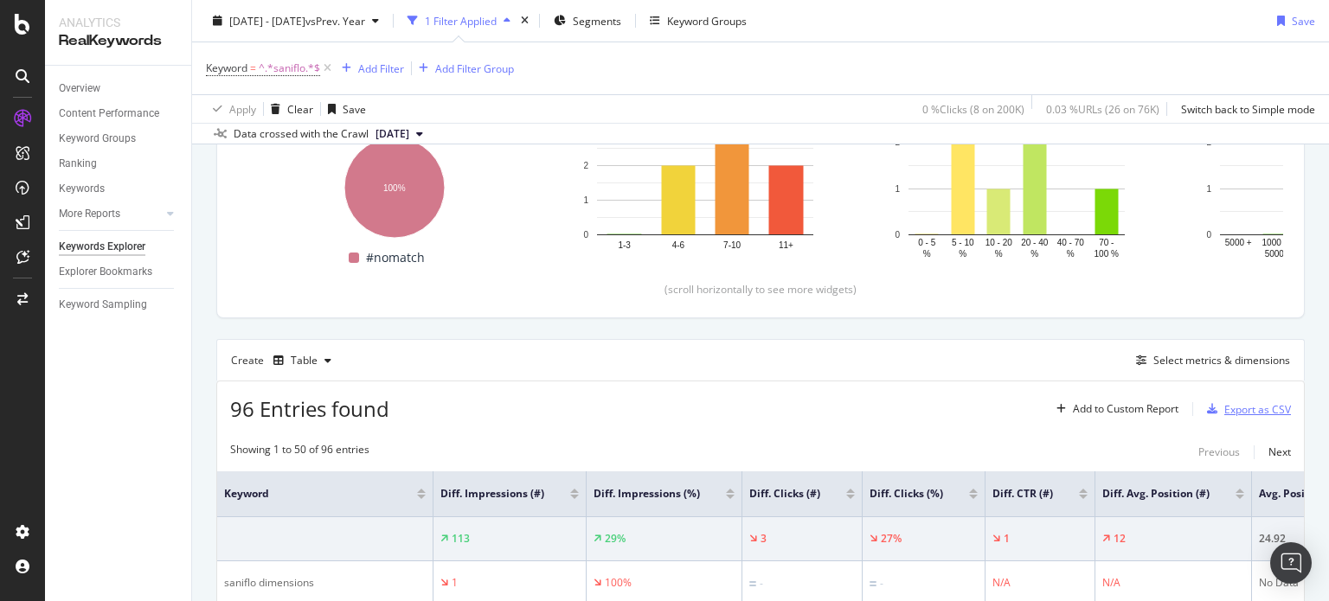
click at [1228, 407] on div "Export as CSV" at bounding box center [1257, 409] width 67 height 15
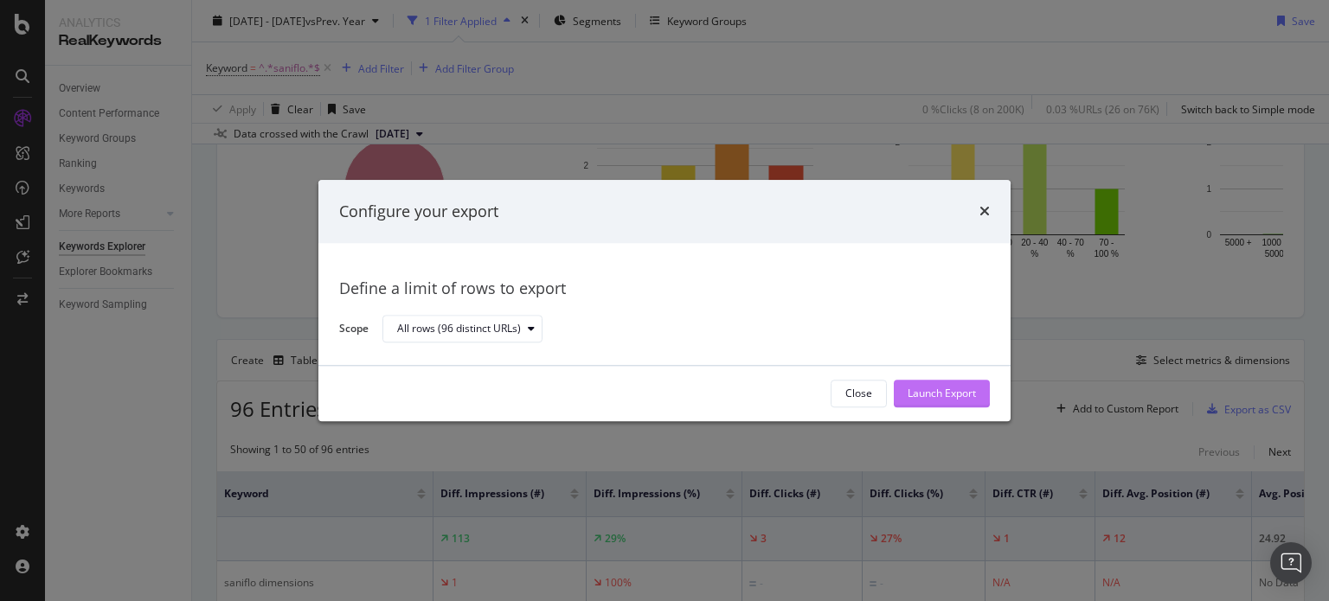
click at [931, 401] on div "Launch Export" at bounding box center [941, 394] width 68 height 26
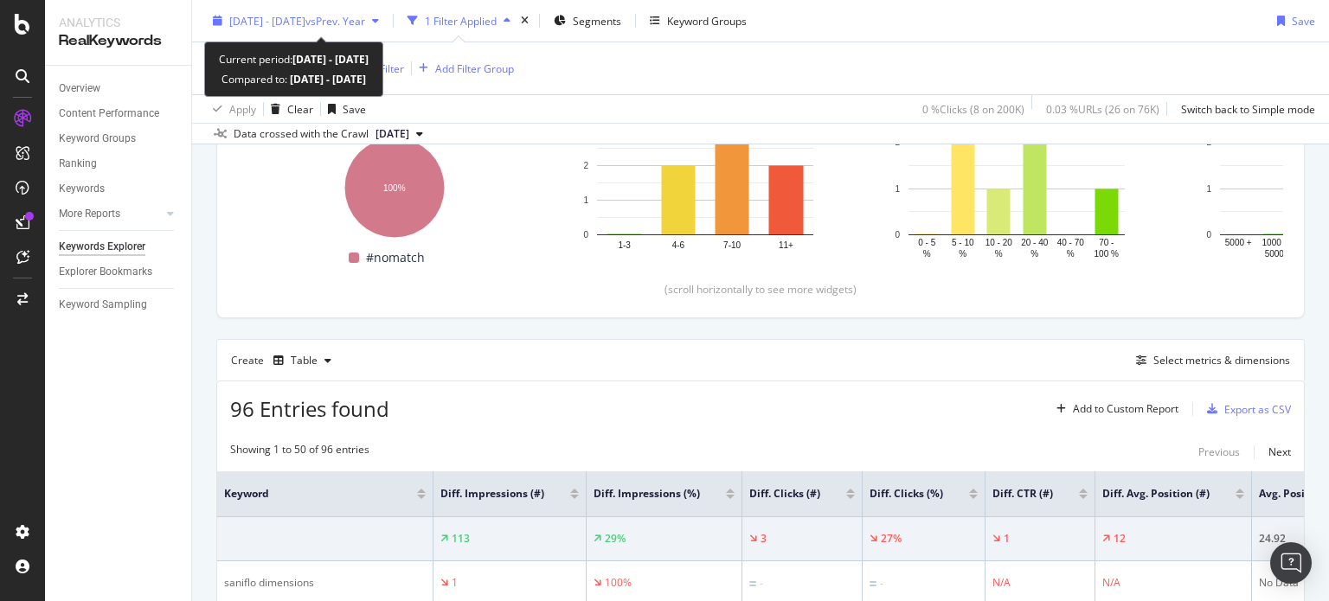
click at [365, 24] on span "vs Prev. Year" at bounding box center [335, 20] width 60 height 15
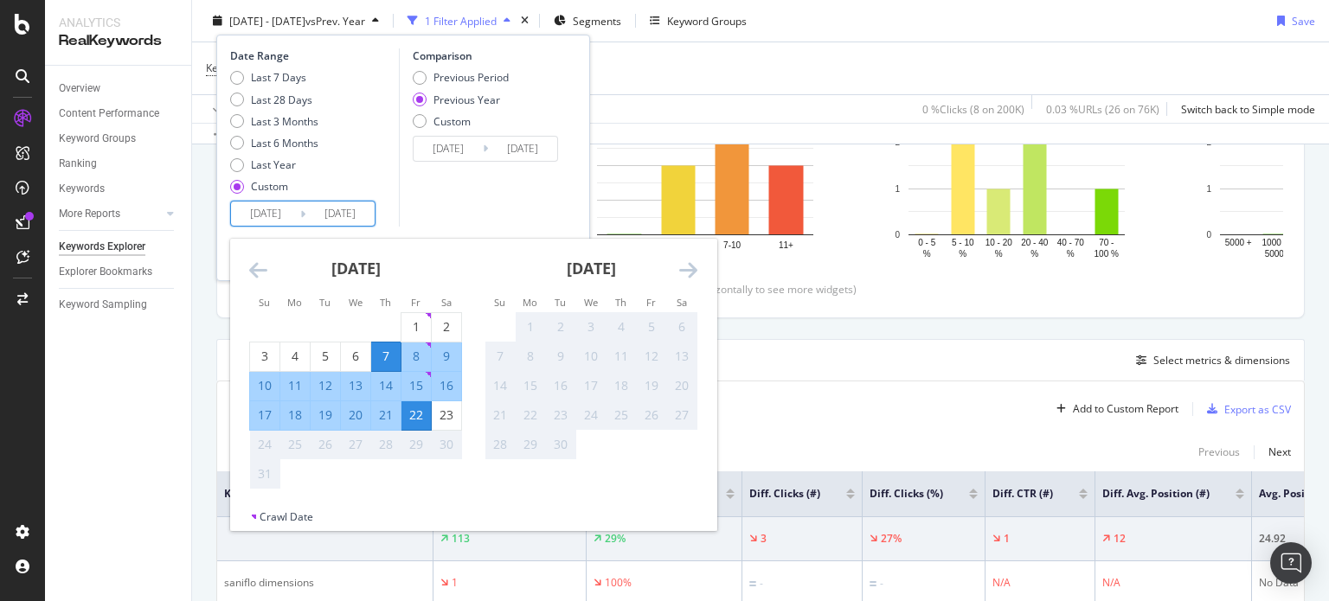
click at [291, 208] on input "[DATE]" at bounding box center [265, 214] width 69 height 24
click at [263, 277] on icon "Move backward to switch to the previous month." at bounding box center [258, 270] width 18 height 21
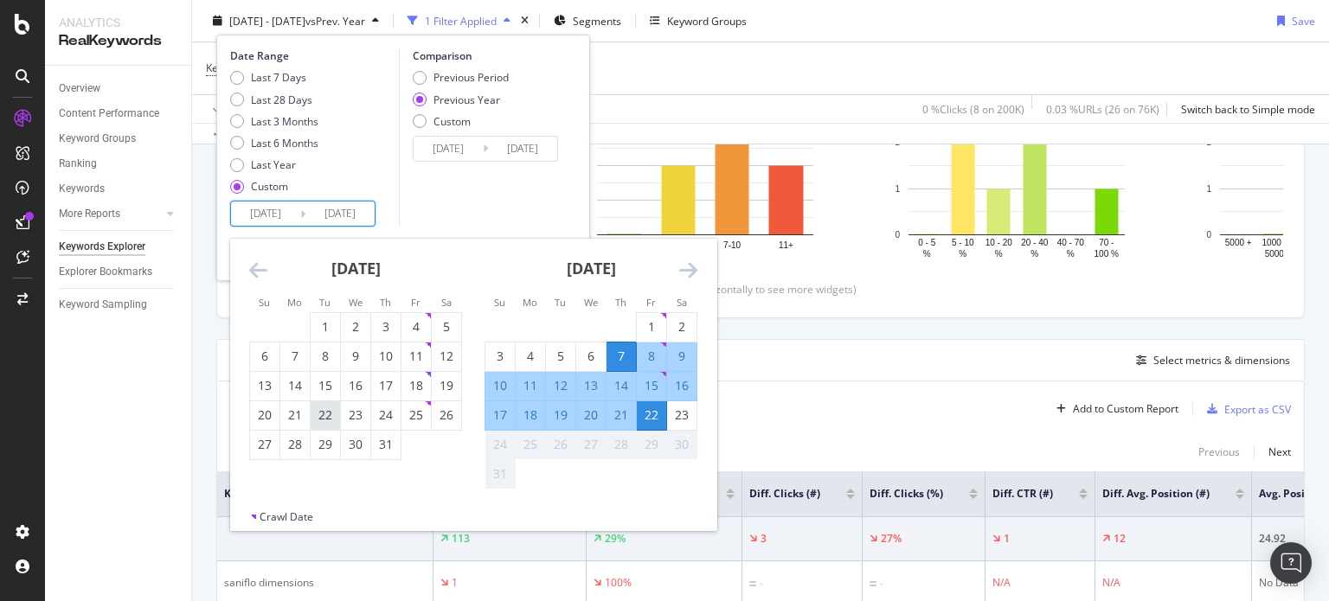
click at [325, 420] on div "22" at bounding box center [325, 415] width 29 height 17
type input "[DATE]"
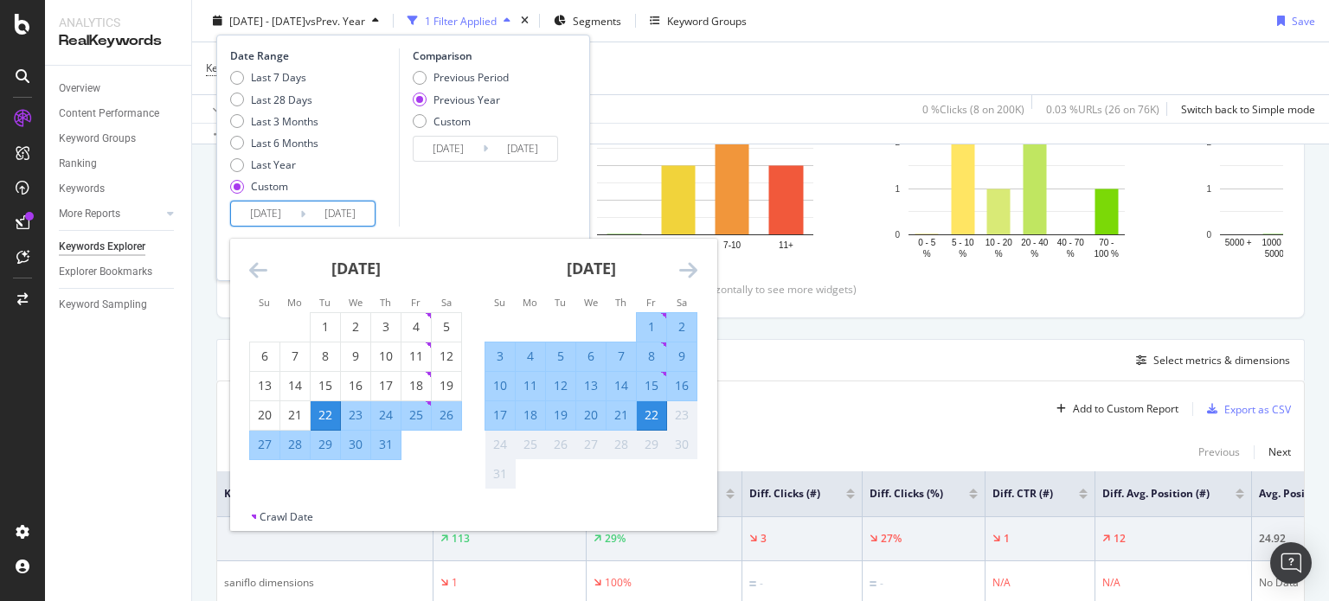
click at [595, 360] on div "6" at bounding box center [590, 356] width 29 height 17
type input "[DATE]"
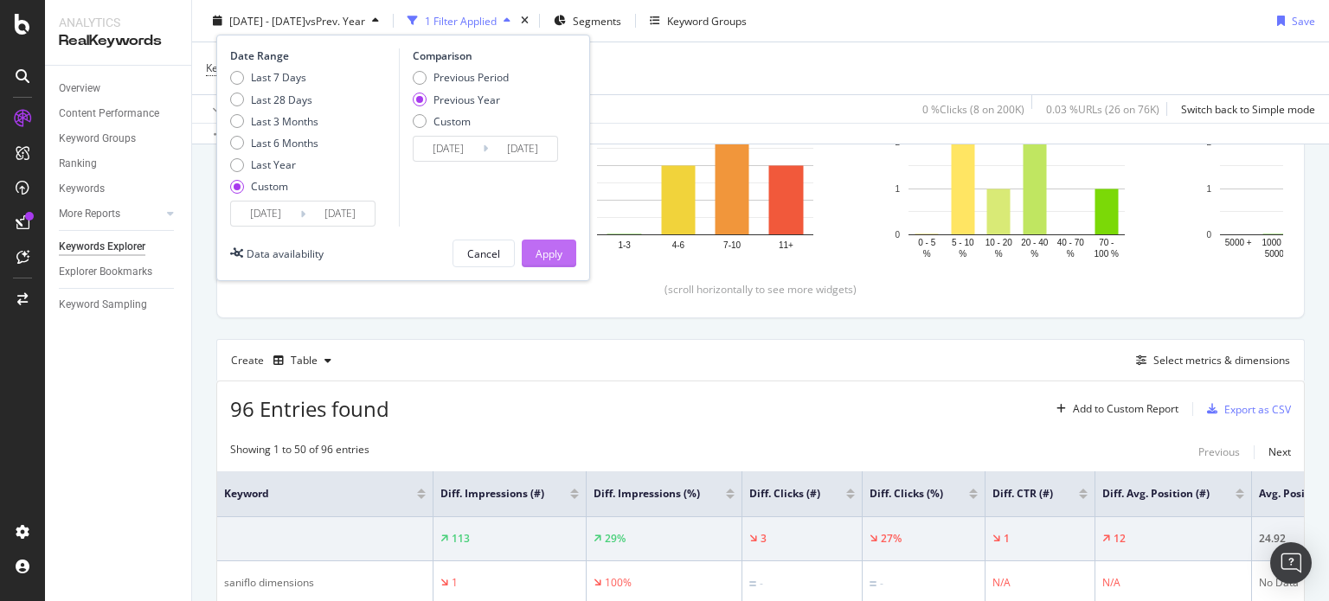
click at [552, 260] on div "Apply" at bounding box center [548, 253] width 27 height 26
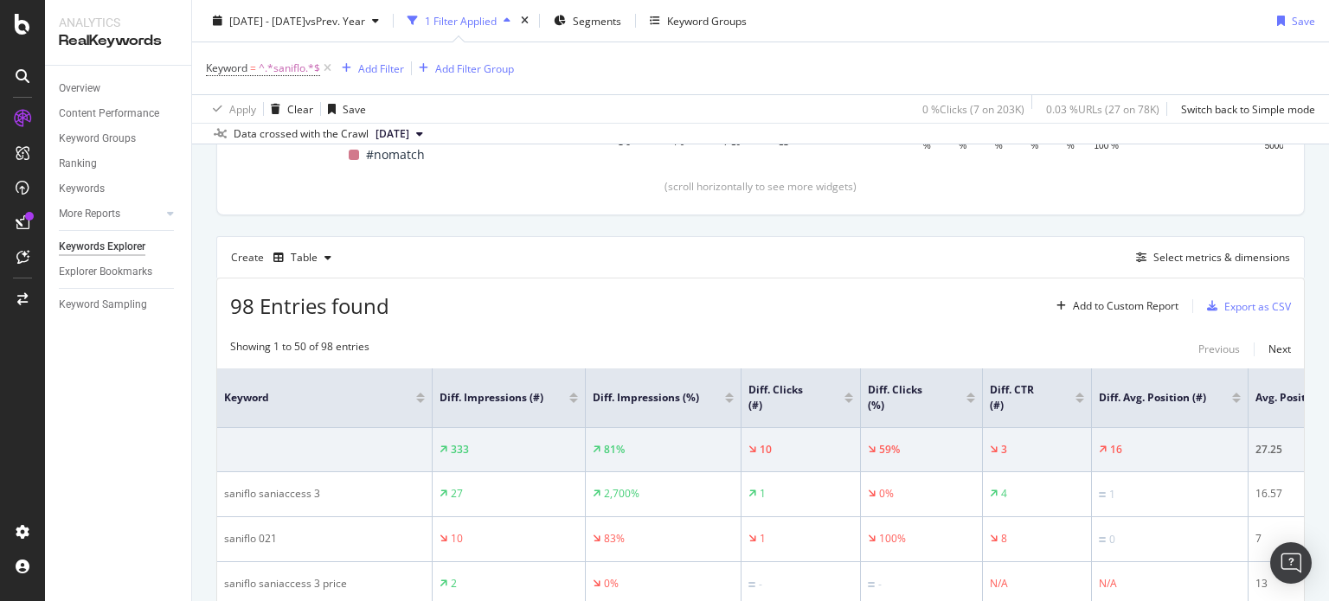
scroll to position [0, 293]
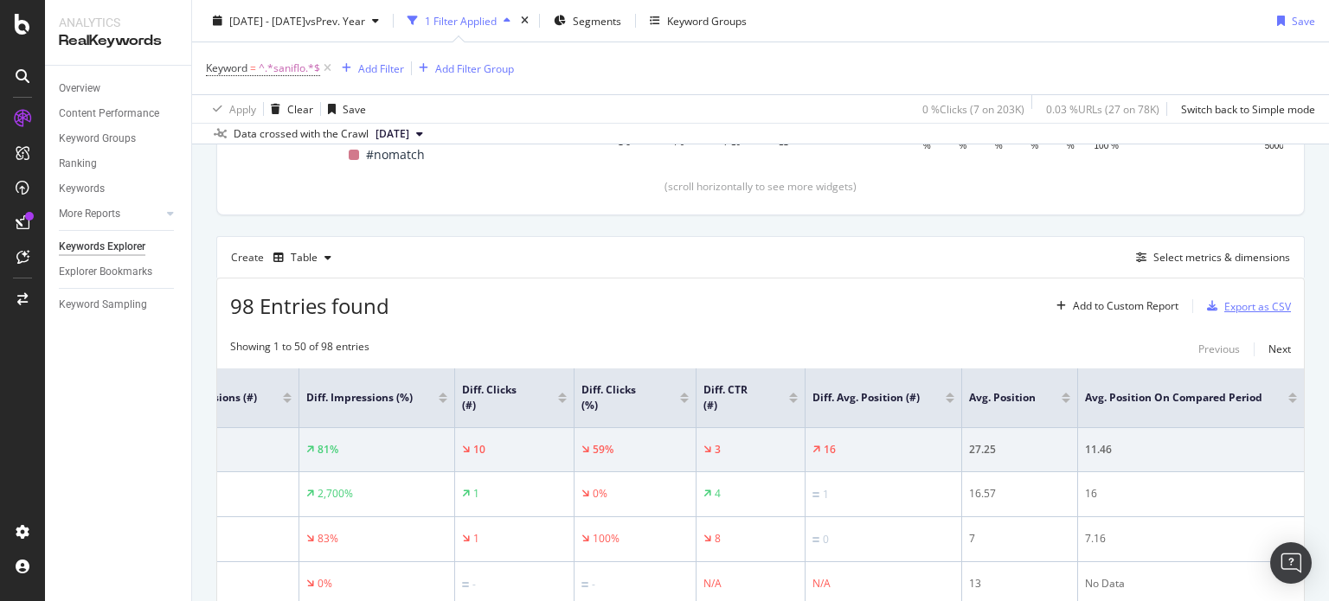
click at [1250, 302] on div "Export as CSV" at bounding box center [1257, 306] width 67 height 15
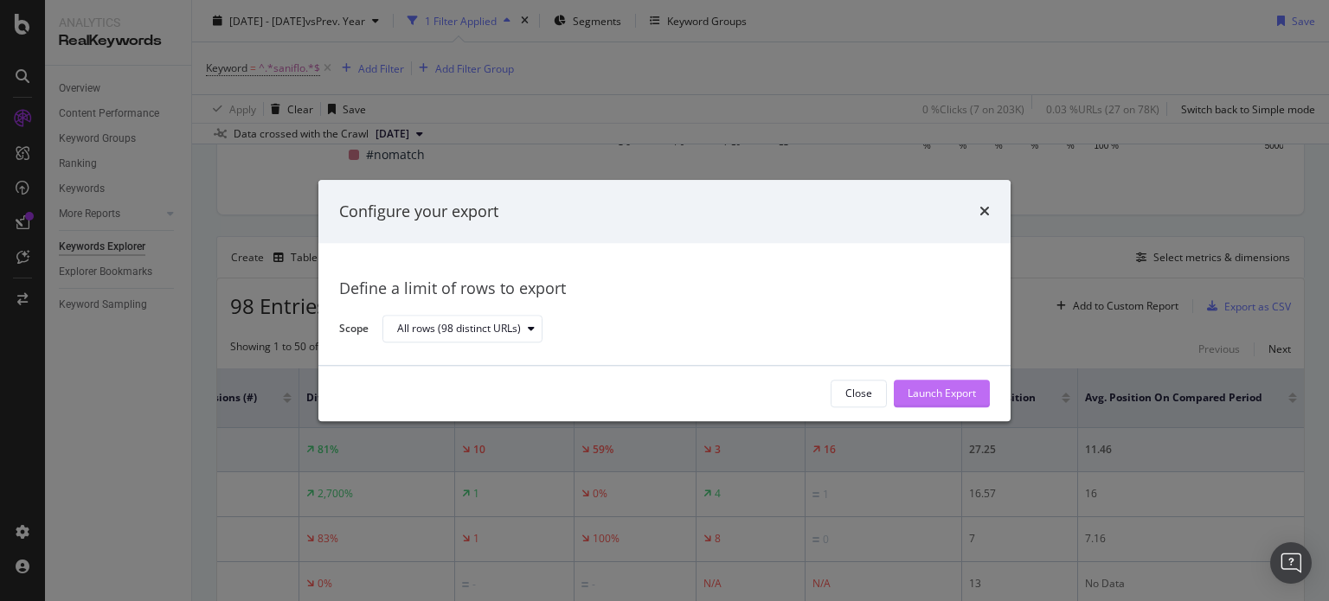
click at [940, 401] on div "Launch Export" at bounding box center [941, 394] width 68 height 15
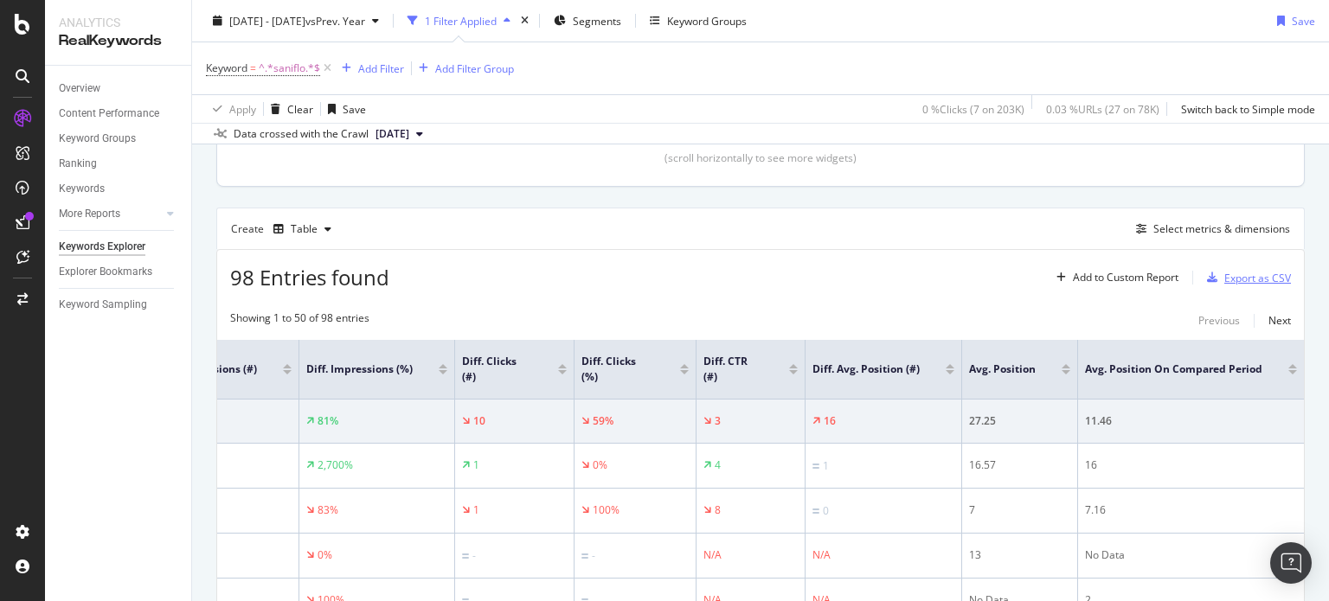
scroll to position [410, 0]
